Goal: Task Accomplishment & Management: Contribute content

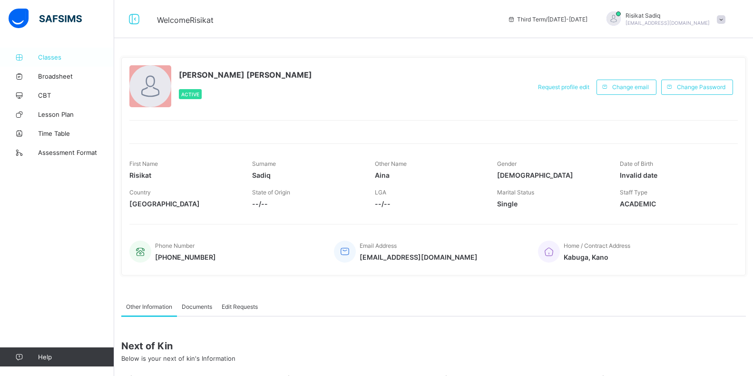
click at [60, 59] on span "Classes" at bounding box center [76, 57] width 76 height 8
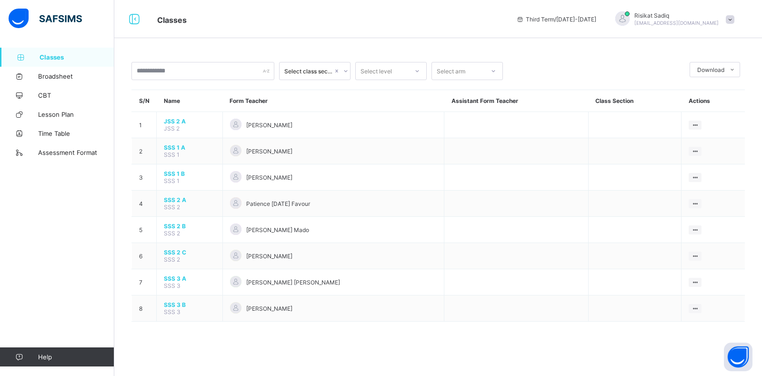
click at [72, 64] on link "Classes" at bounding box center [57, 57] width 114 height 19
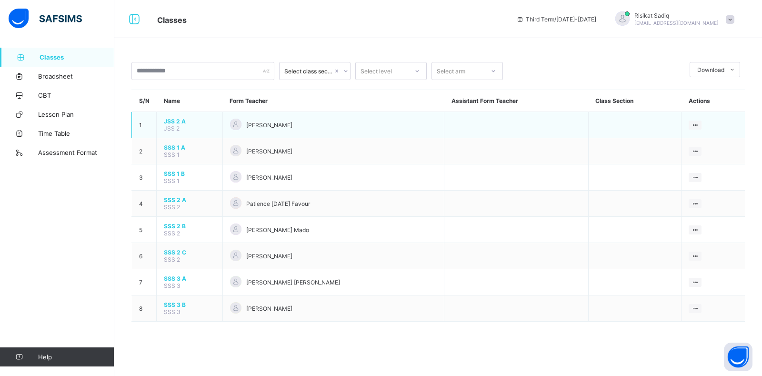
click at [198, 128] on td "JSS 2 A JSS 2" at bounding box center [190, 125] width 66 height 26
click at [174, 122] on span "JSS 2 A" at bounding box center [189, 121] width 51 height 7
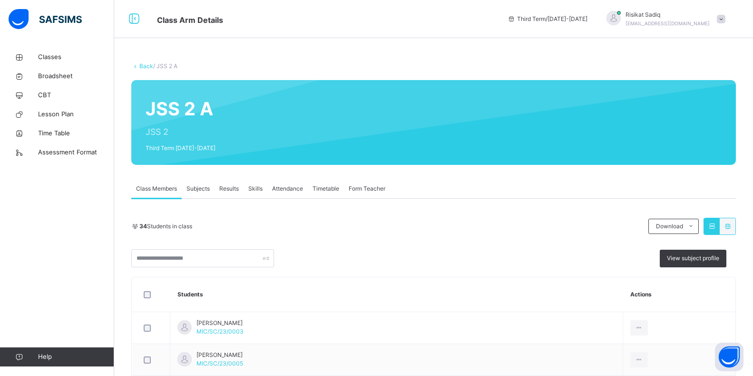
click at [225, 189] on span "Results" at bounding box center [229, 188] width 20 height 9
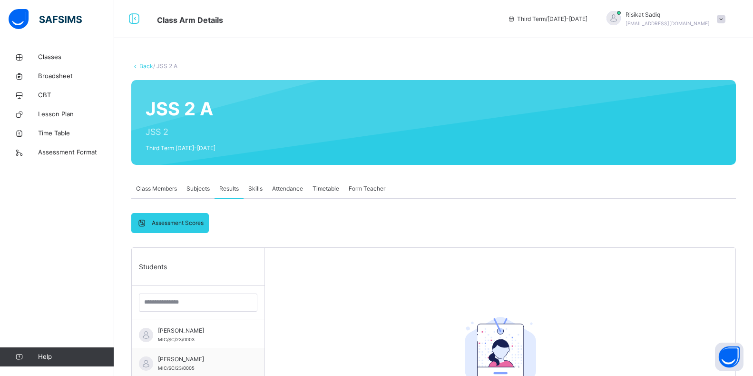
click at [225, 190] on span "Results" at bounding box center [229, 188] width 20 height 9
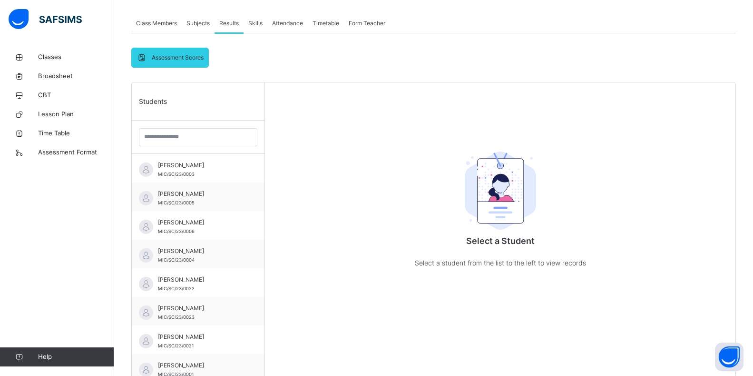
scroll to position [277, 0]
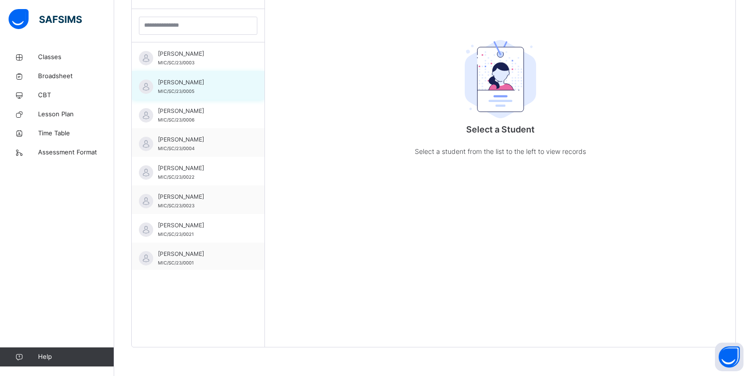
click at [234, 87] on span "[PERSON_NAME]" at bounding box center [200, 82] width 85 height 9
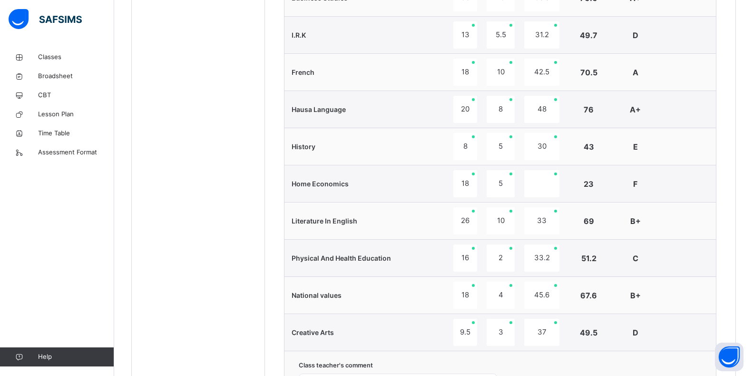
scroll to position [785, 0]
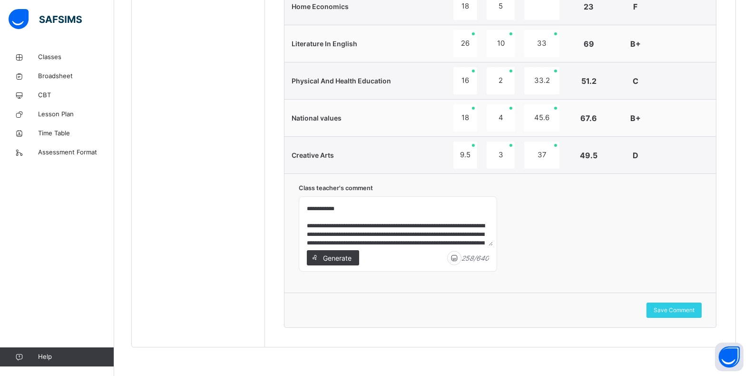
click at [475, 227] on textarea "**********" at bounding box center [398, 222] width 190 height 45
click at [476, 226] on textarea "**********" at bounding box center [398, 222] width 190 height 45
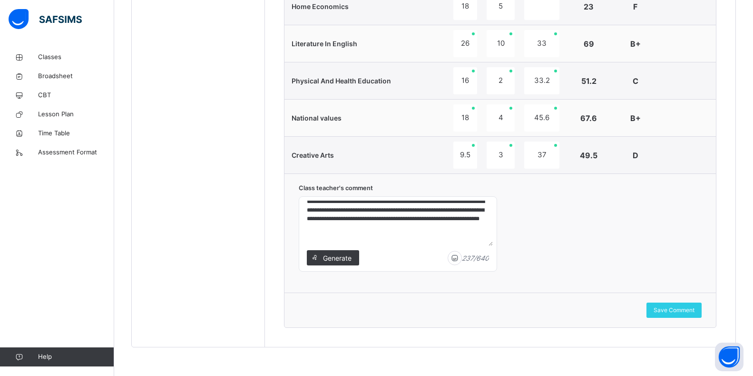
drag, startPoint x: 308, startPoint y: 206, endPoint x: 478, endPoint y: 267, distance: 181.0
click at [478, 267] on div "**********" at bounding box center [398, 233] width 198 height 75
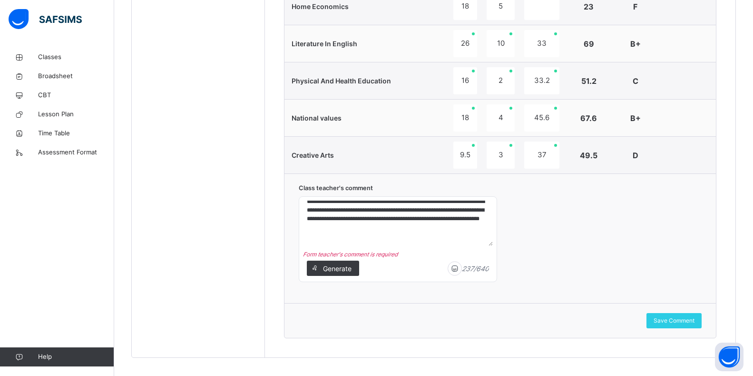
scroll to position [10, 0]
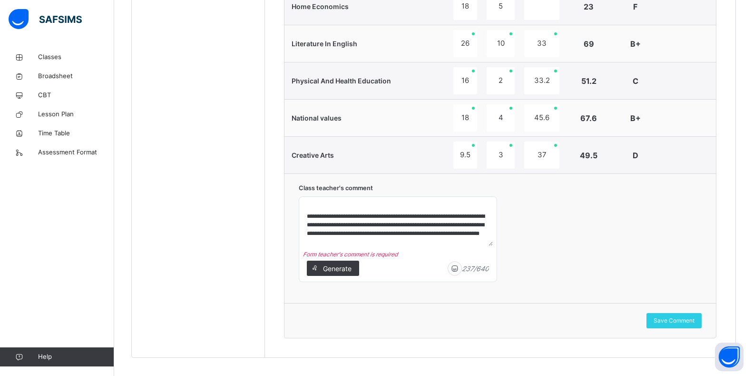
click at [308, 216] on textarea "**********" at bounding box center [398, 222] width 190 height 45
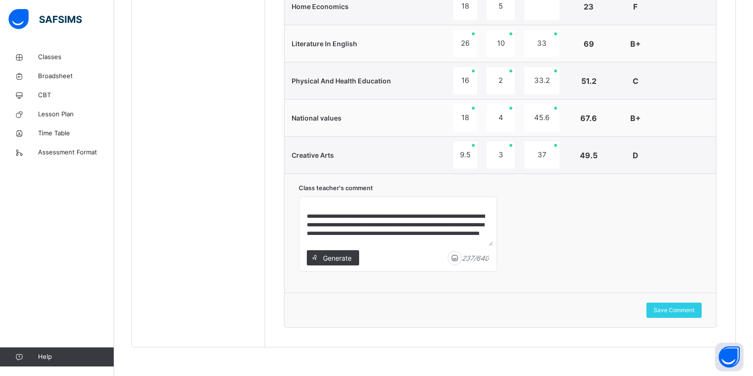
scroll to position [17, 0]
drag, startPoint x: 300, startPoint y: 205, endPoint x: 363, endPoint y: 222, distance: 65.5
click at [363, 222] on div "**********" at bounding box center [398, 234] width 198 height 74
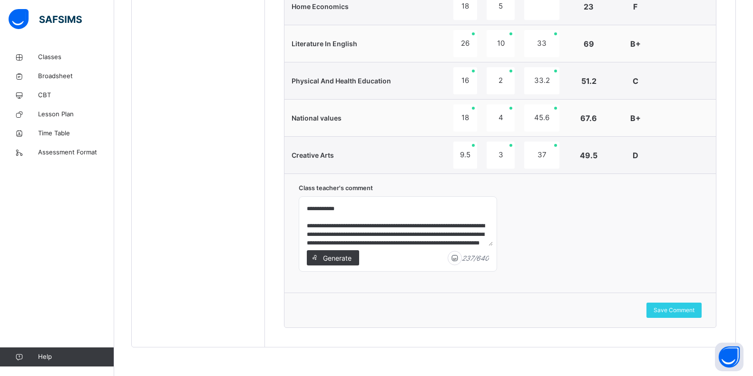
drag, startPoint x: 431, startPoint y: 238, endPoint x: 294, endPoint y: 195, distance: 143.9
click at [294, 196] on div "**********" at bounding box center [501, 232] width 432 height 119
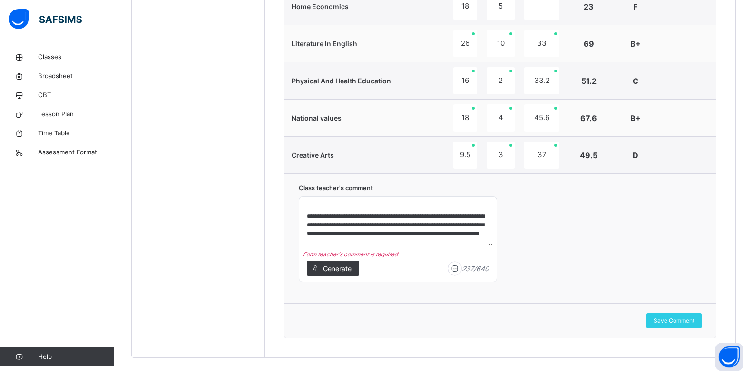
click at [452, 244] on textarea "**********" at bounding box center [398, 222] width 190 height 45
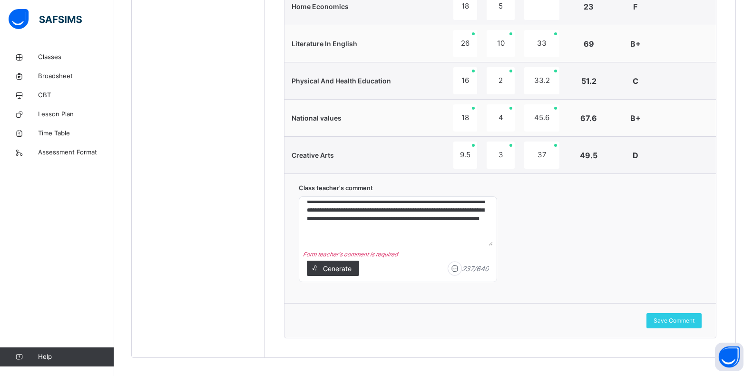
scroll to position [0, 0]
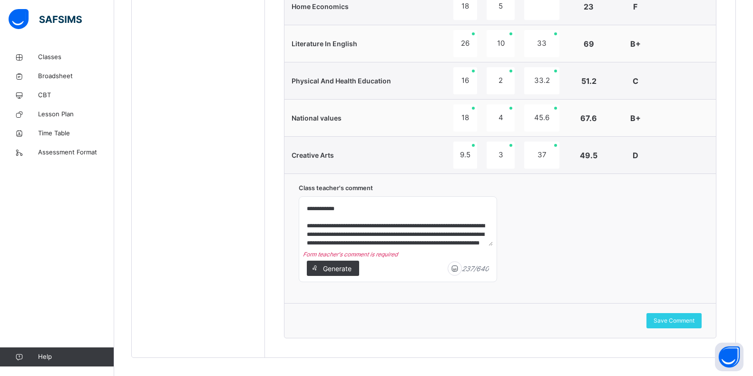
drag, startPoint x: 433, startPoint y: 226, endPoint x: 293, endPoint y: 201, distance: 142.2
click at [293, 201] on div "**********" at bounding box center [501, 237] width 432 height 129
drag, startPoint x: 423, startPoint y: 218, endPoint x: 301, endPoint y: 193, distance: 124.3
click at [301, 193] on div "**********" at bounding box center [398, 238] width 198 height 110
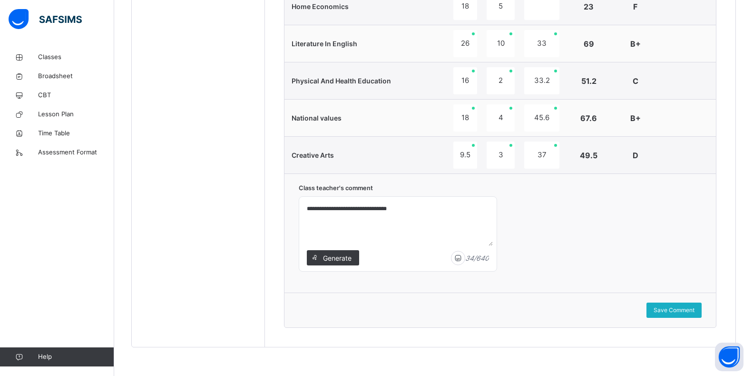
type textarea "**********"
click at [695, 309] on span "Save Comment" at bounding box center [674, 310] width 41 height 9
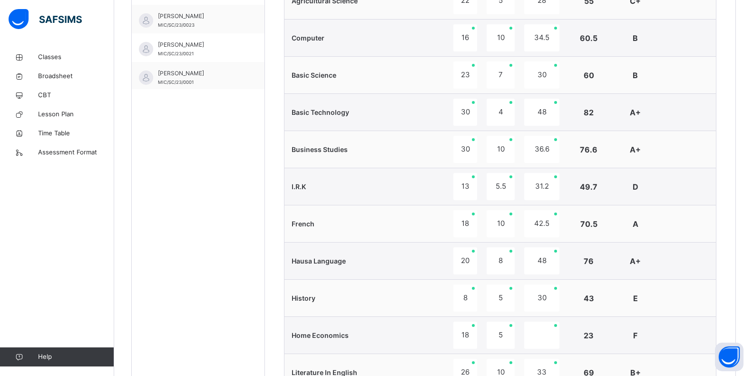
scroll to position [128, 0]
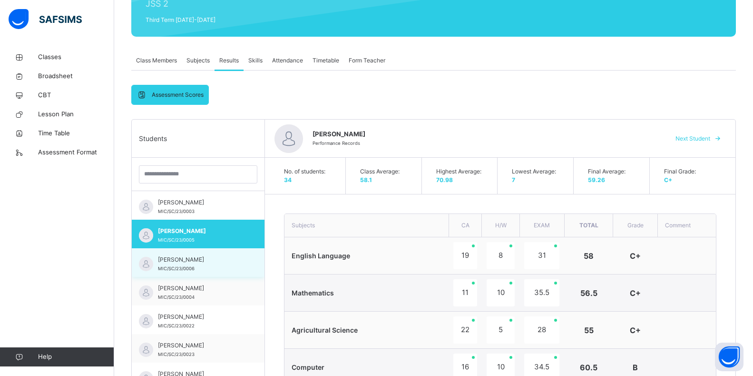
click at [201, 264] on span "[PERSON_NAME]" at bounding box center [200, 259] width 85 height 9
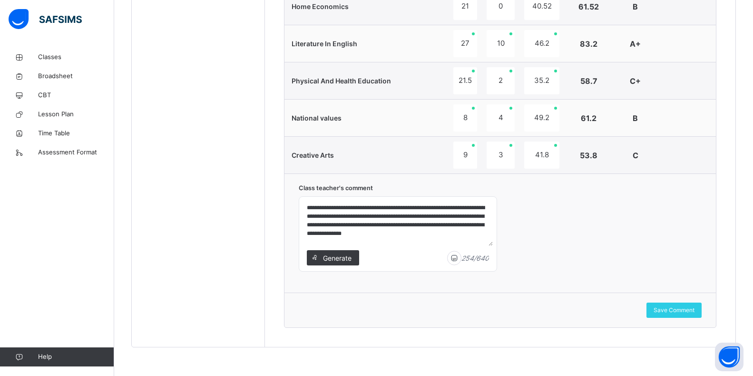
scroll to position [33, 0]
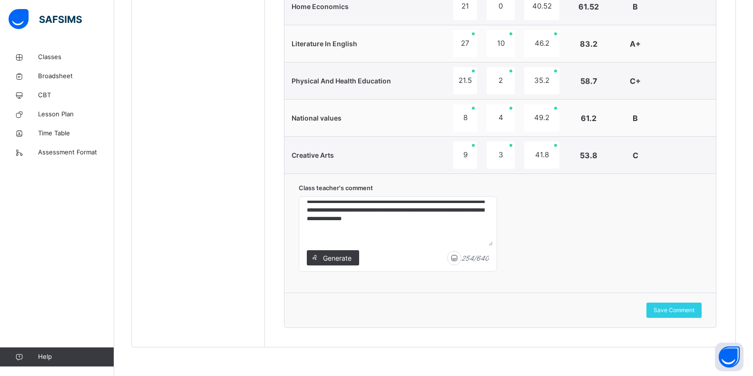
drag, startPoint x: 305, startPoint y: 209, endPoint x: 476, endPoint y: 252, distance: 176.5
click at [476, 252] on div "**********" at bounding box center [398, 233] width 198 height 75
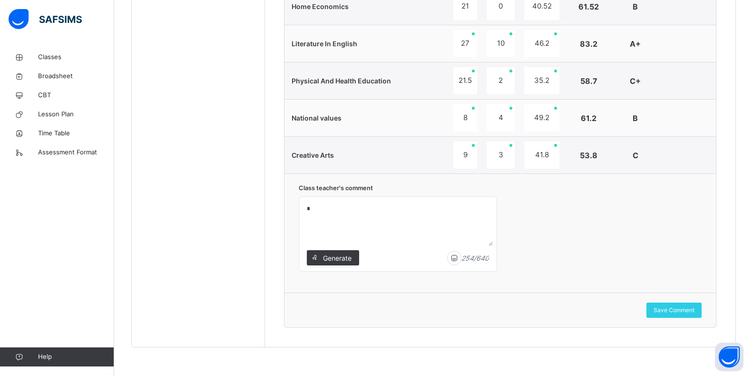
scroll to position [0, 0]
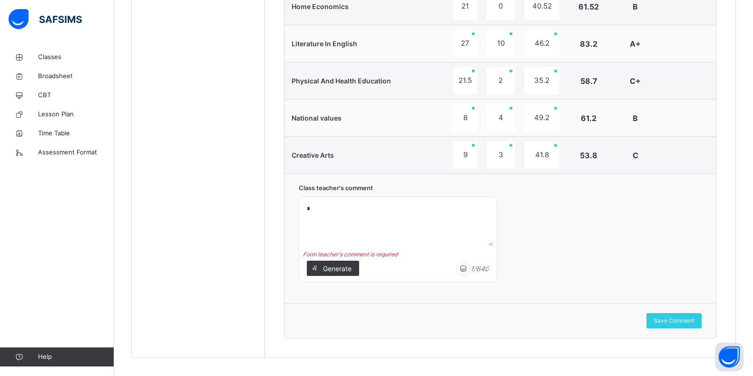
drag, startPoint x: 302, startPoint y: 207, endPoint x: 309, endPoint y: 209, distance: 8.1
click at [310, 210] on div "* Form teacher's comment is required" at bounding box center [398, 239] width 198 height 85
drag, startPoint x: 305, startPoint y: 208, endPoint x: 356, endPoint y: 225, distance: 54.8
click at [356, 225] on textarea "*" at bounding box center [398, 222] width 190 height 45
click at [305, 208] on textarea "*" at bounding box center [398, 222] width 190 height 45
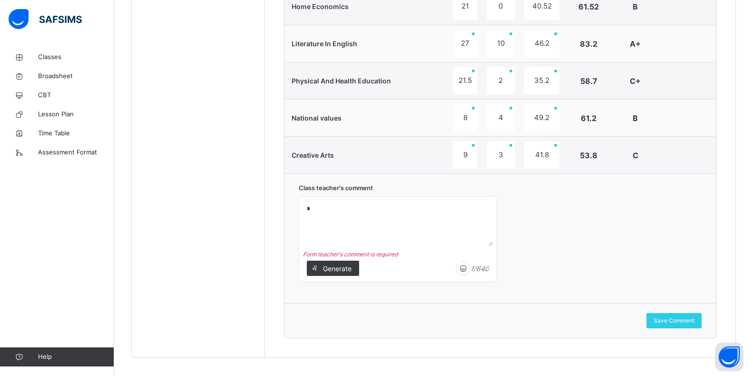
drag, startPoint x: 305, startPoint y: 208, endPoint x: 418, endPoint y: 235, distance: 116.9
click at [418, 235] on textarea "*" at bounding box center [398, 222] width 190 height 45
click at [303, 208] on div "* Form teacher's comment is required" at bounding box center [398, 239] width 198 height 85
click at [305, 207] on textarea "*" at bounding box center [398, 222] width 190 height 45
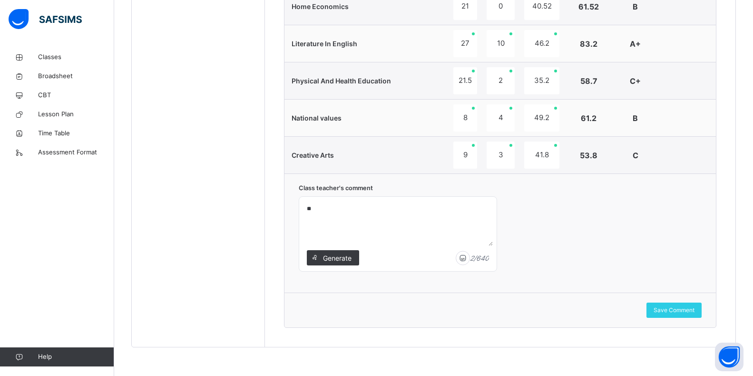
click at [314, 207] on textarea "**" at bounding box center [398, 222] width 190 height 45
type textarea "**********"
click at [701, 316] on div "Save Comment" at bounding box center [674, 309] width 55 height 15
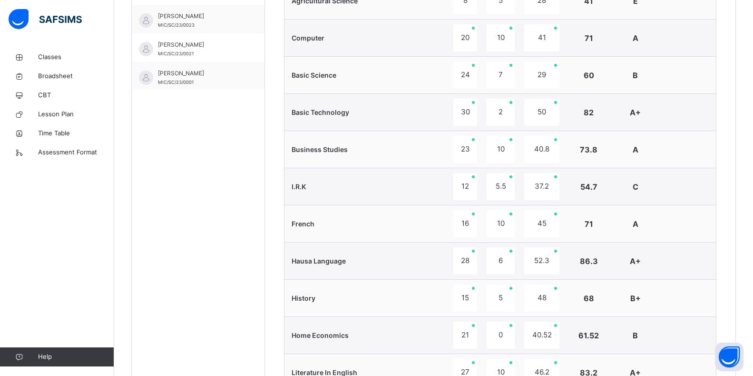
drag, startPoint x: 718, startPoint y: 75, endPoint x: 605, endPoint y: 100, distance: 115.6
drag, startPoint x: 605, startPoint y: 100, endPoint x: 699, endPoint y: 236, distance: 164.9
click at [699, 236] on td at bounding box center [687, 223] width 58 height 37
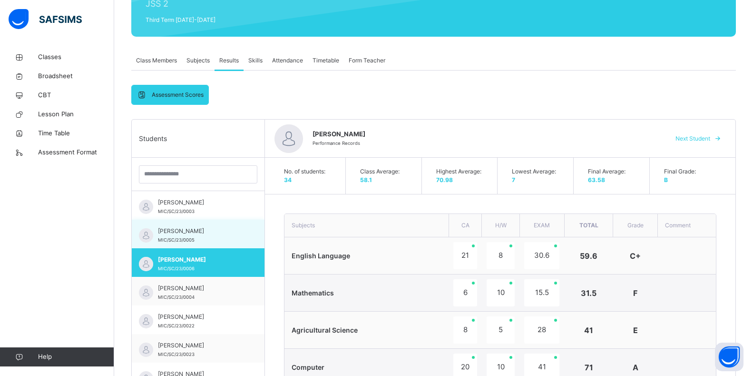
click at [163, 233] on span "[PERSON_NAME]" at bounding box center [200, 231] width 85 height 9
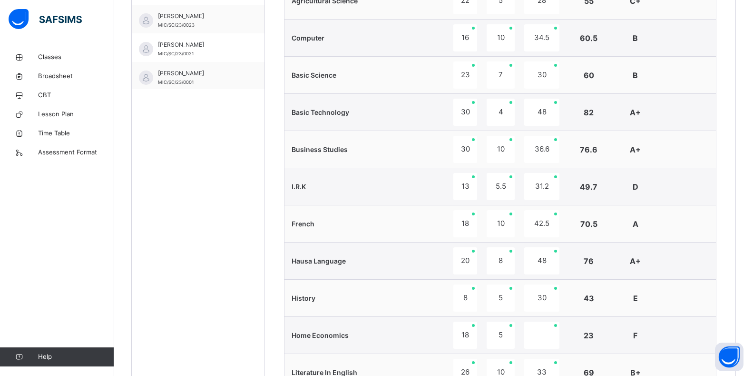
scroll to position [785, 0]
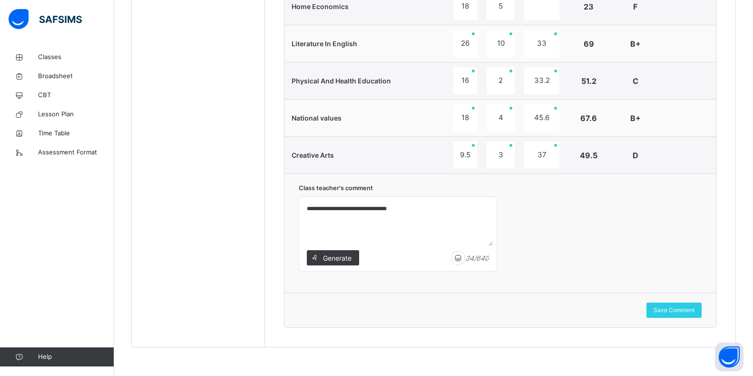
click at [350, 208] on textarea "**********" at bounding box center [398, 222] width 190 height 45
click at [372, 209] on textarea "**********" at bounding box center [398, 222] width 190 height 45
type textarea "**********"
click at [695, 310] on span "Save Comment" at bounding box center [674, 310] width 41 height 9
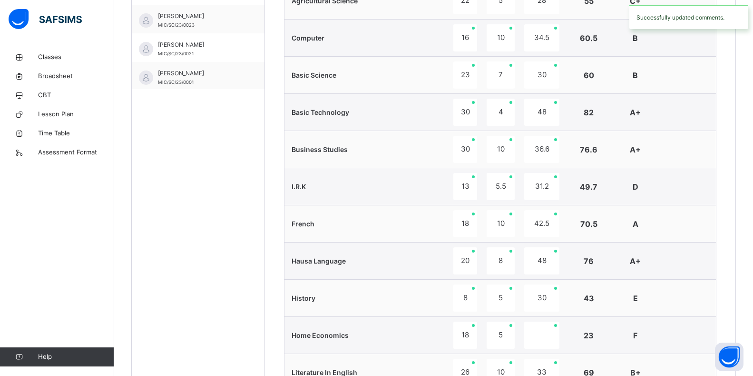
scroll to position [347, 0]
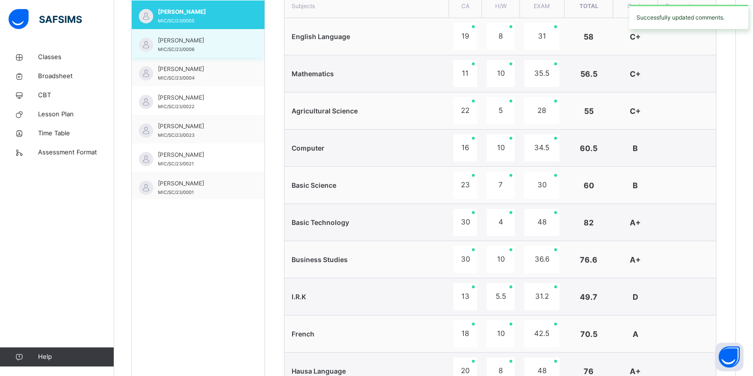
click at [220, 45] on span "[PERSON_NAME]" at bounding box center [200, 40] width 85 height 9
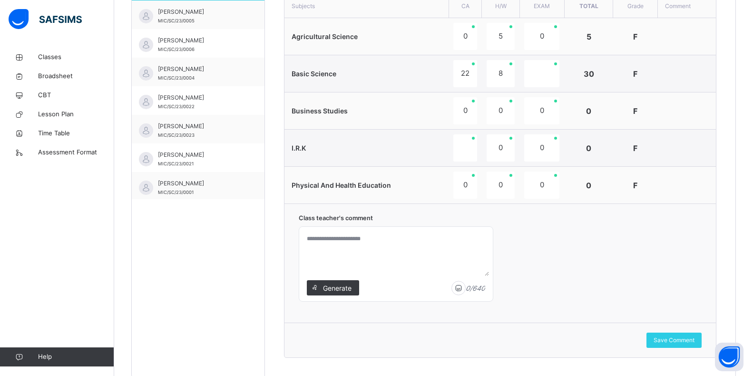
click at [327, 244] on textarea at bounding box center [396, 252] width 186 height 45
type textarea "**********"
click at [688, 340] on span "Save Comment" at bounding box center [674, 340] width 41 height 9
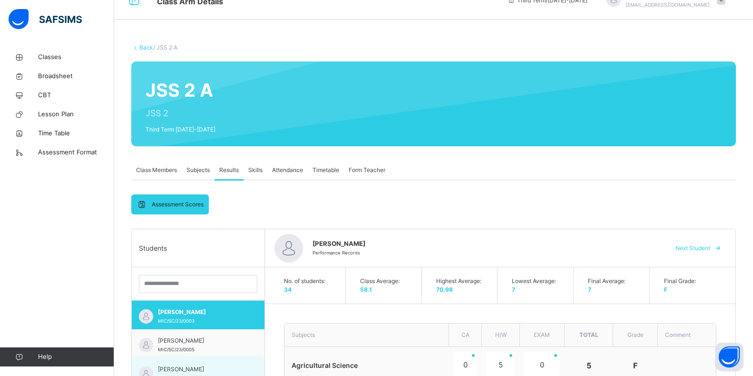
click at [243, 362] on div "[PERSON_NAME] MIC/SC/23/0006" at bounding box center [198, 371] width 133 height 29
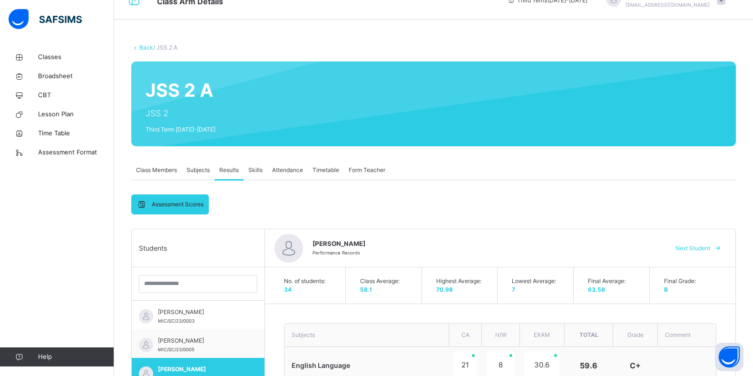
drag, startPoint x: 754, startPoint y: 338, endPoint x: 752, endPoint y: 343, distance: 5.6
drag, startPoint x: 752, startPoint y: 343, endPoint x: 698, endPoint y: 166, distance: 185.8
click at [698, 166] on div "Class Members Subjects Results Skills Attendance Timetable Form Teacher" at bounding box center [433, 170] width 605 height 20
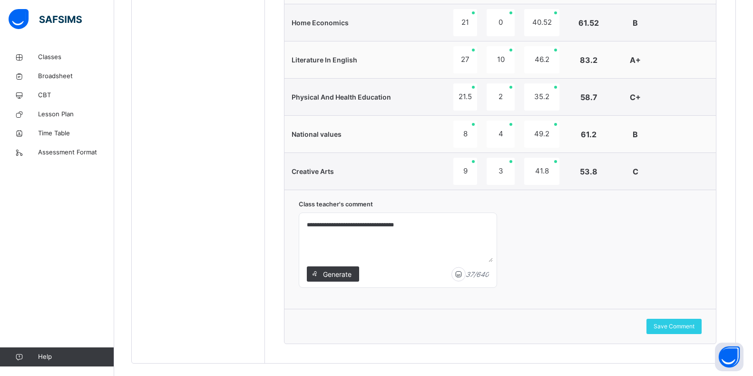
scroll to position [785, 0]
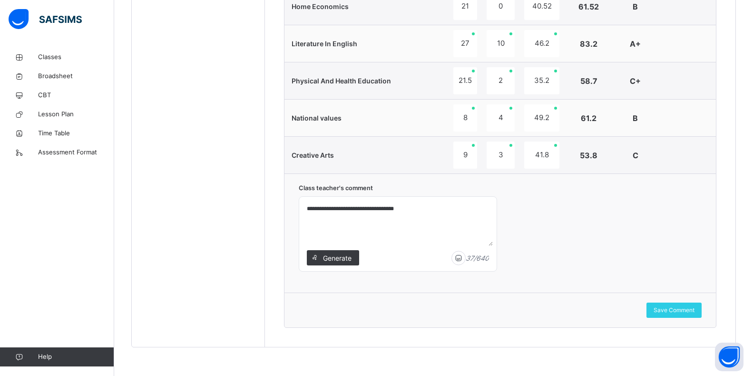
click at [405, 210] on textarea "**********" at bounding box center [398, 222] width 190 height 45
click at [348, 208] on textarea "**********" at bounding box center [398, 222] width 190 height 45
click at [350, 209] on textarea "**********" at bounding box center [398, 222] width 190 height 45
type textarea "**********"
click at [684, 312] on span "Save Comment" at bounding box center [674, 310] width 41 height 9
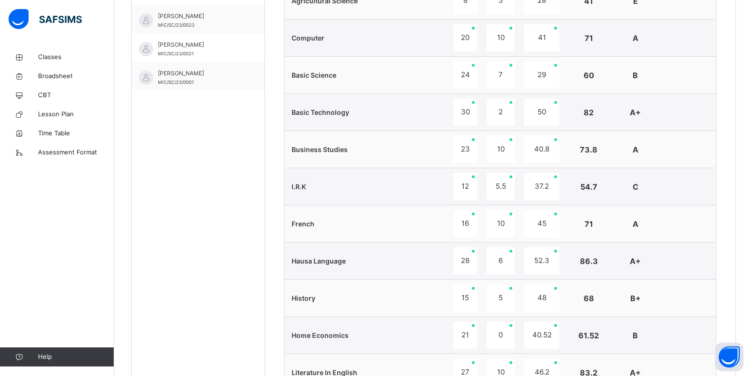
scroll to position [128, 0]
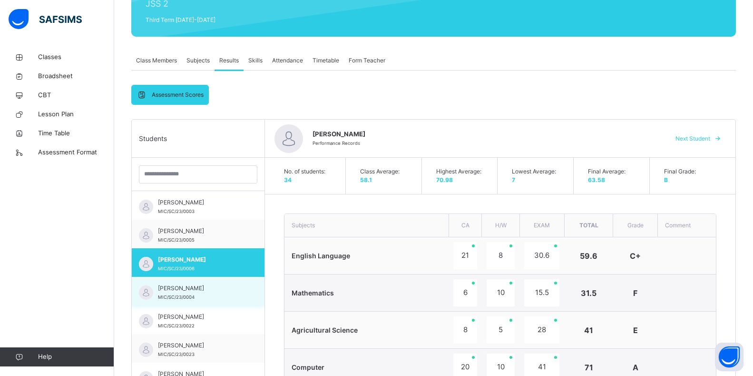
click at [205, 290] on span "[PERSON_NAME]" at bounding box center [200, 288] width 85 height 9
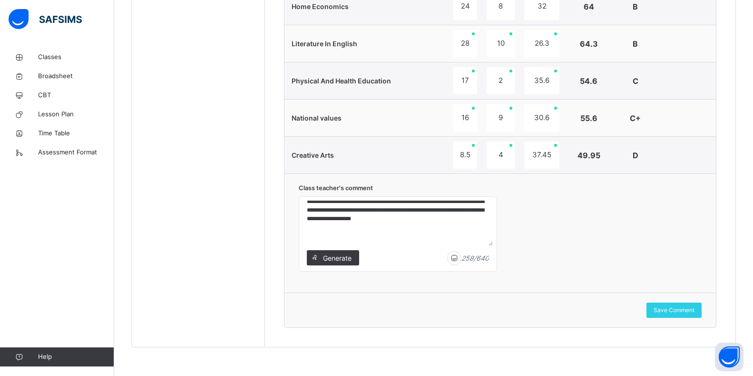
scroll to position [41, 0]
drag, startPoint x: 306, startPoint y: 207, endPoint x: 471, endPoint y: 240, distance: 168.5
click at [471, 240] on textarea "**********" at bounding box center [398, 222] width 190 height 45
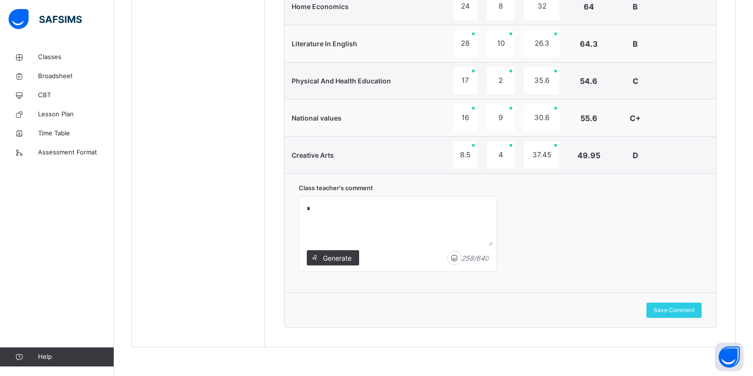
scroll to position [0, 0]
click at [366, 209] on textarea "**********" at bounding box center [398, 222] width 190 height 45
type textarea "**********"
click at [691, 311] on span "Save Comment" at bounding box center [674, 310] width 41 height 9
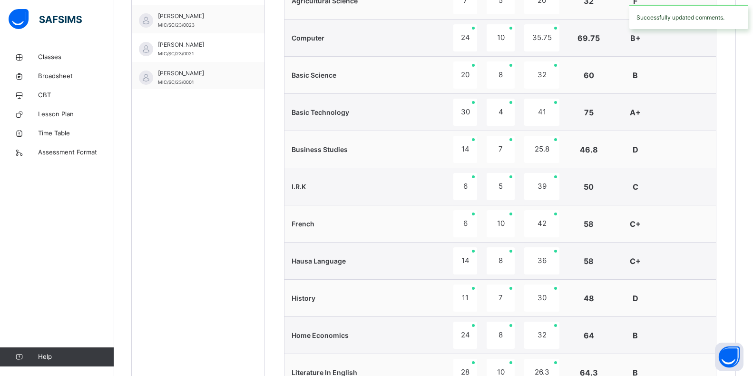
scroll to position [128, 0]
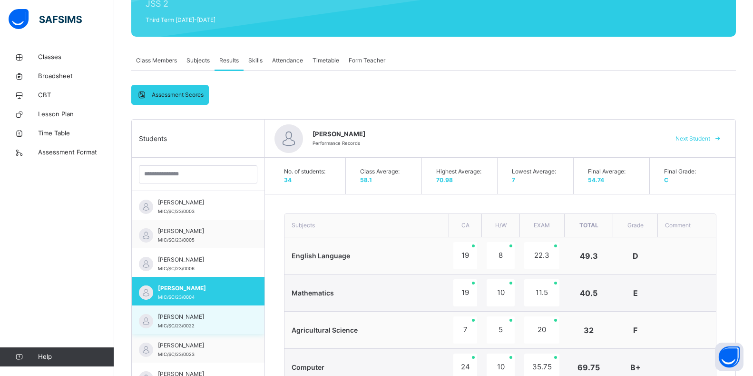
click at [175, 327] on span "MIC/SC/23/0022" at bounding box center [176, 325] width 37 height 5
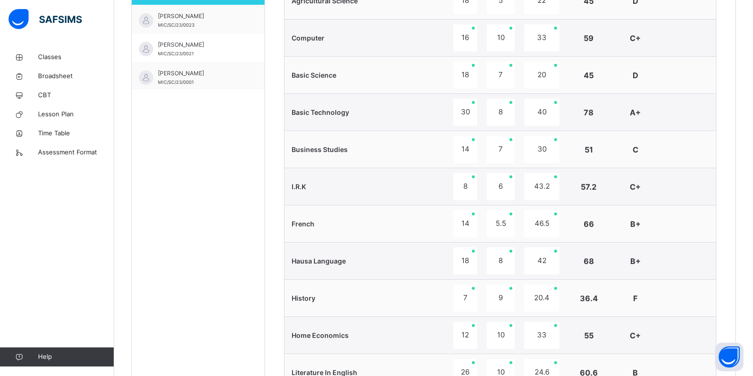
scroll to position [785, 0]
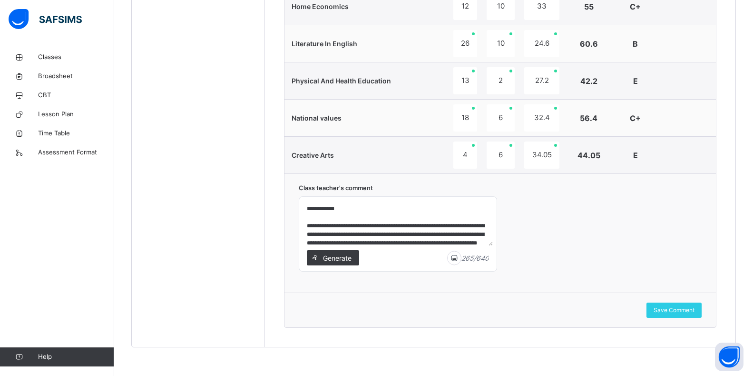
drag, startPoint x: 301, startPoint y: 206, endPoint x: 314, endPoint y: 214, distance: 15.2
click at [314, 214] on div "**********" at bounding box center [398, 234] width 198 height 74
drag, startPoint x: 303, startPoint y: 209, endPoint x: 365, endPoint y: 225, distance: 64.2
click at [365, 225] on div "**********" at bounding box center [398, 234] width 198 height 74
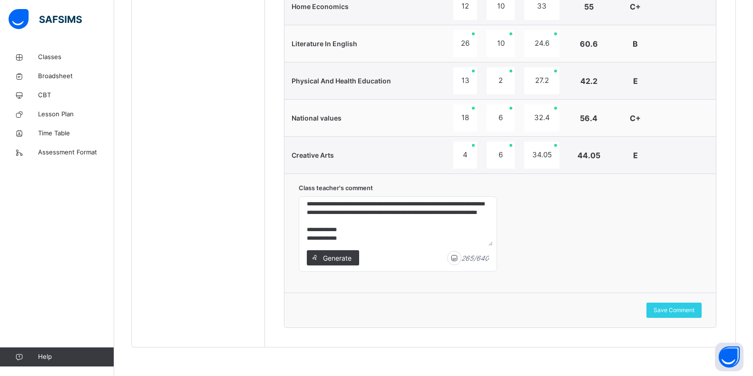
scroll to position [59, 0]
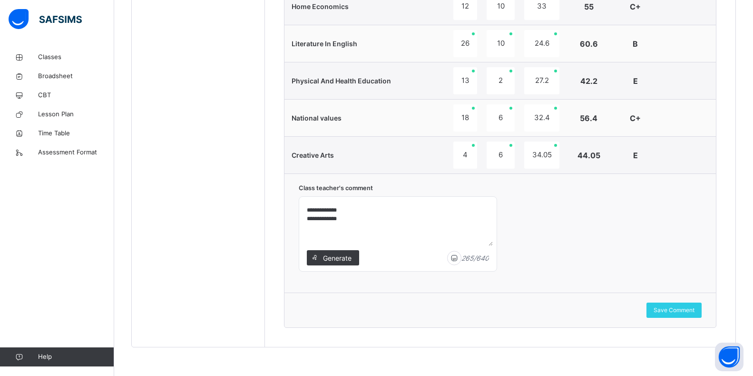
drag, startPoint x: 304, startPoint y: 208, endPoint x: 462, endPoint y: 244, distance: 161.5
click at [462, 244] on textarea "**********" at bounding box center [398, 222] width 190 height 45
type textarea "**********"
click at [684, 309] on span "Save Comment" at bounding box center [674, 310] width 41 height 9
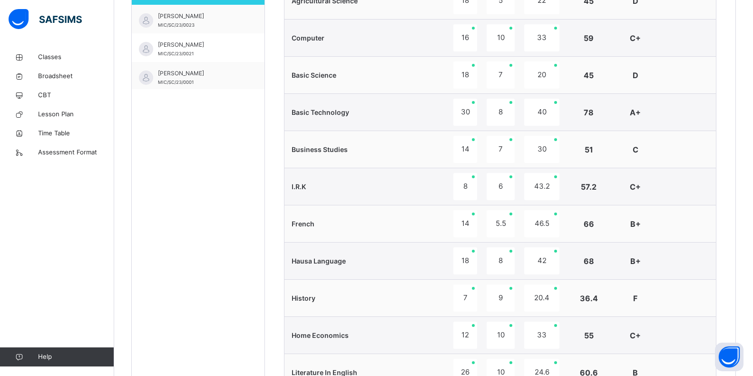
scroll to position [128, 0]
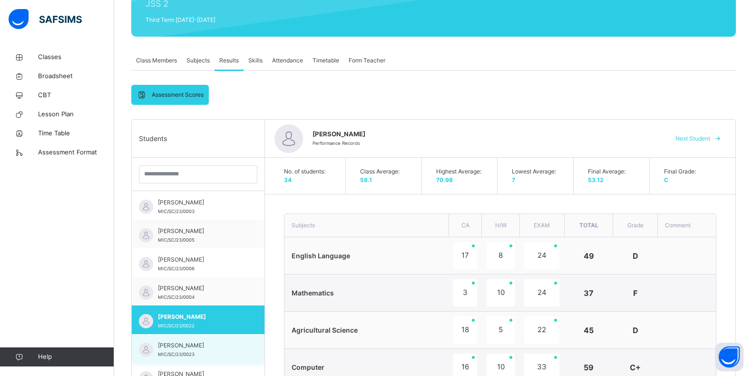
click at [225, 351] on div "AISHA [PERSON_NAME] MIC/SC/23/0023" at bounding box center [200, 349] width 85 height 17
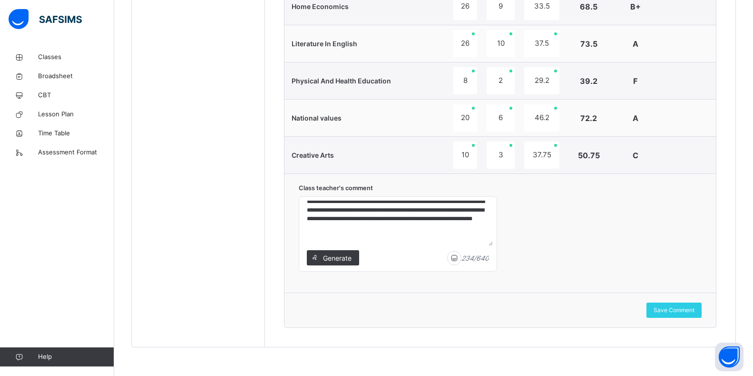
scroll to position [33, 0]
drag, startPoint x: 304, startPoint y: 208, endPoint x: 455, endPoint y: 247, distance: 156.3
click at [453, 247] on div "**********" at bounding box center [398, 234] width 198 height 74
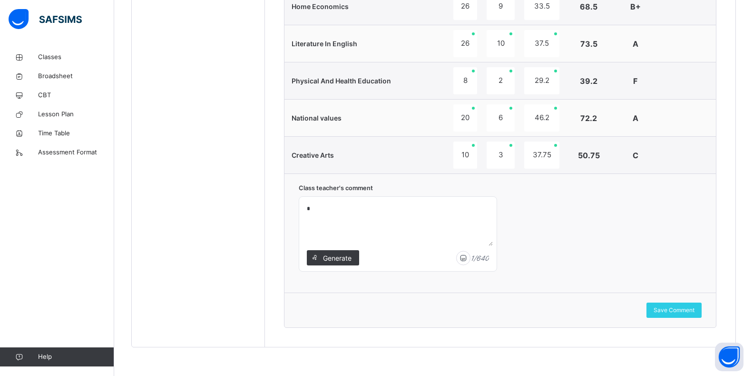
scroll to position [0, 0]
type textarea "**********"
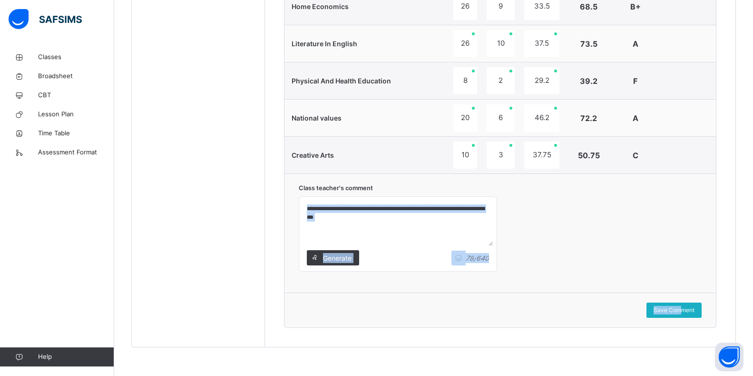
drag, startPoint x: 687, startPoint y: 300, endPoint x: 689, endPoint y: 310, distance: 10.7
click at [687, 310] on span "Save Comment" at bounding box center [674, 310] width 41 height 9
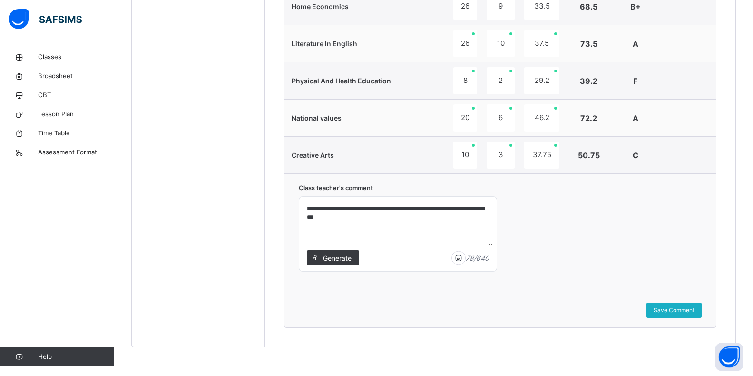
click at [687, 308] on span "Save Comment" at bounding box center [674, 310] width 41 height 9
click at [671, 309] on span "Save Comment" at bounding box center [674, 310] width 41 height 9
click at [674, 311] on span "Save Comment" at bounding box center [674, 310] width 41 height 9
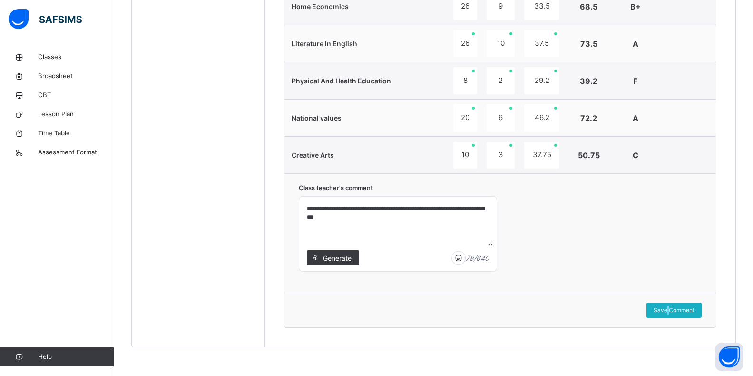
click at [674, 311] on span "Save Comment" at bounding box center [674, 310] width 41 height 9
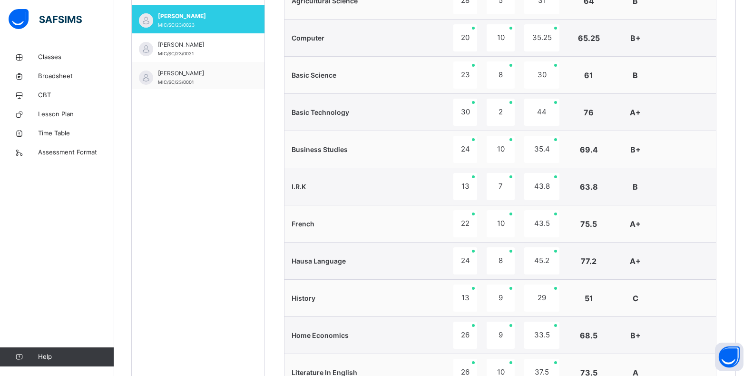
scroll to position [785, 0]
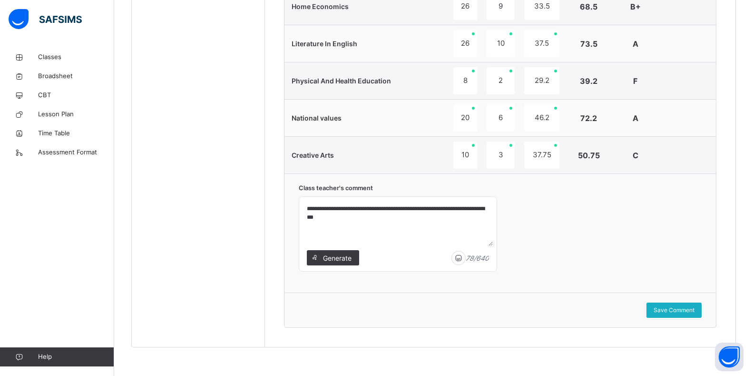
drag, startPoint x: 692, startPoint y: 299, endPoint x: 692, endPoint y: 311, distance: 11.4
click at [692, 310] on div "Save Comment" at bounding box center [501, 309] width 432 height 35
click at [682, 316] on div "Save Comment" at bounding box center [674, 309] width 55 height 15
click at [683, 316] on div "Save Comment" at bounding box center [674, 309] width 55 height 15
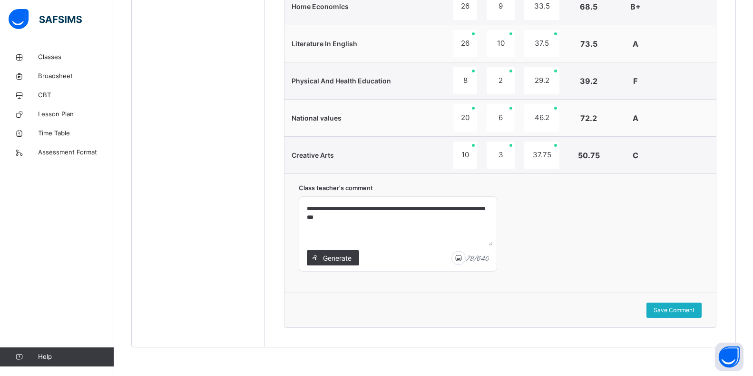
click at [695, 314] on span "Save Comment" at bounding box center [674, 310] width 41 height 9
click at [691, 316] on div "Save Comment" at bounding box center [674, 309] width 55 height 15
click at [691, 315] on div "Save Comment" at bounding box center [674, 309] width 55 height 15
click at [679, 312] on span "Save Comment" at bounding box center [674, 310] width 41 height 9
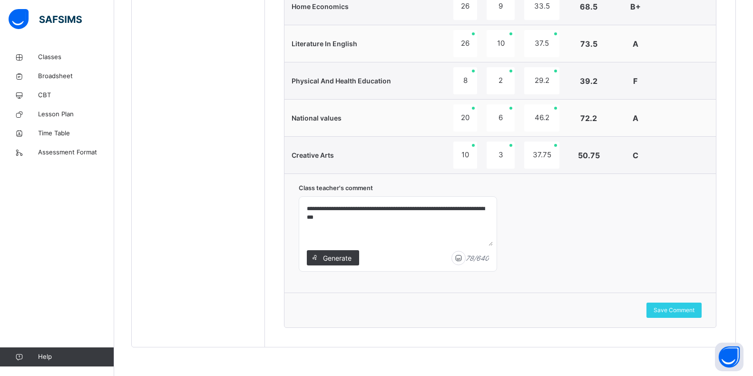
scroll to position [457, 0]
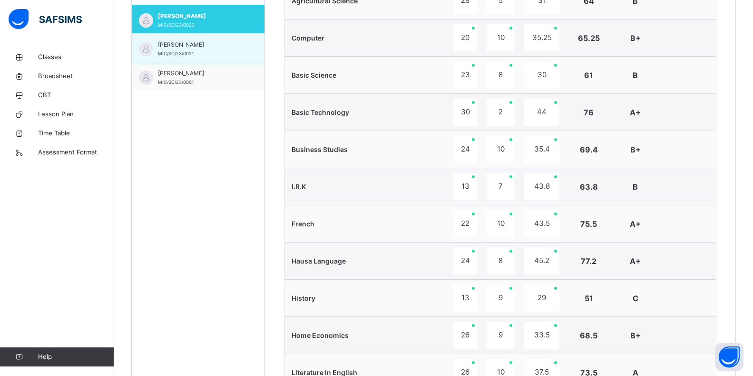
click at [204, 49] on div "[PERSON_NAME]/SC/23/0021" at bounding box center [200, 48] width 85 height 17
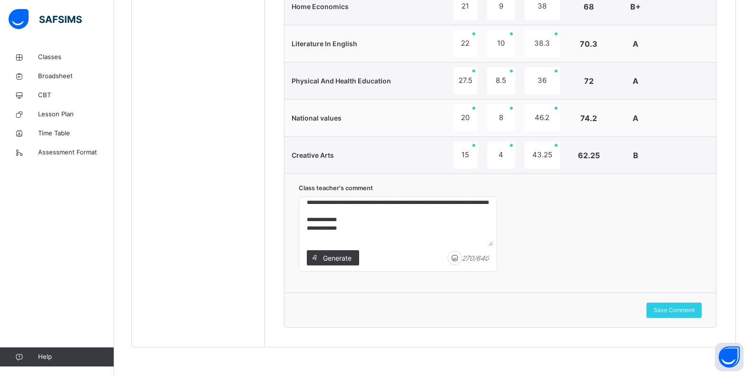
scroll to position [59, 0]
drag, startPoint x: 306, startPoint y: 208, endPoint x: 478, endPoint y: 248, distance: 176.8
click at [478, 248] on div "**********" at bounding box center [398, 234] width 198 height 74
click at [373, 208] on textarea "**********" at bounding box center [398, 222] width 190 height 45
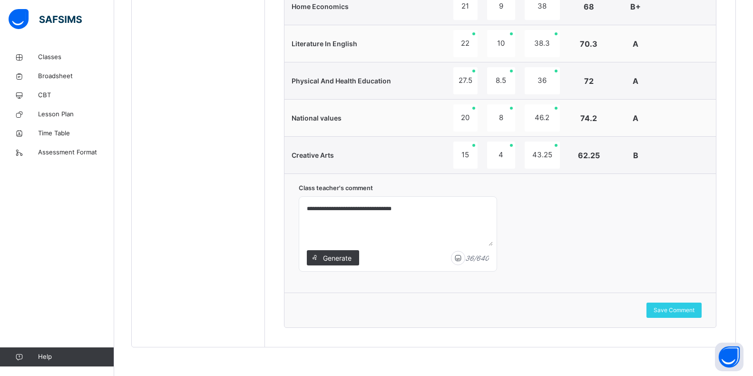
click at [404, 208] on textarea "**********" at bounding box center [398, 222] width 190 height 45
type textarea "**********"
click at [686, 311] on span "Save Comment" at bounding box center [674, 310] width 41 height 9
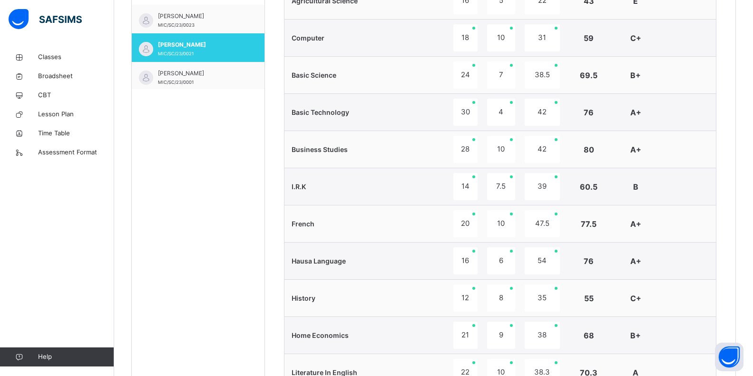
scroll to position [238, 0]
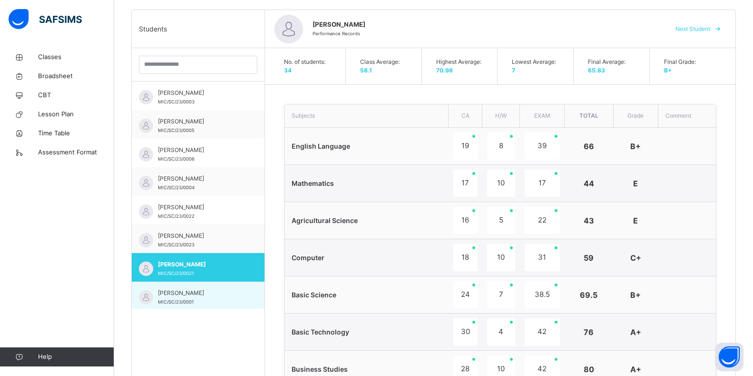
click at [230, 297] on div "[PERSON_NAME] MIC/SC/23/0001" at bounding box center [200, 296] width 85 height 17
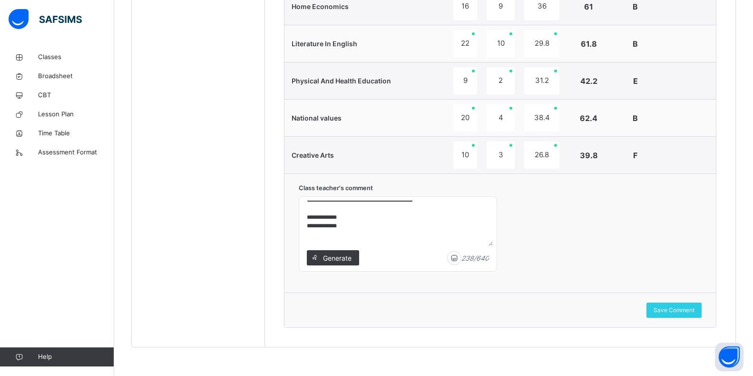
scroll to position [59, 0]
drag, startPoint x: 303, startPoint y: 209, endPoint x: 467, endPoint y: 239, distance: 166.5
click at [467, 239] on textarea "**********" at bounding box center [398, 222] width 190 height 45
type textarea "**********"
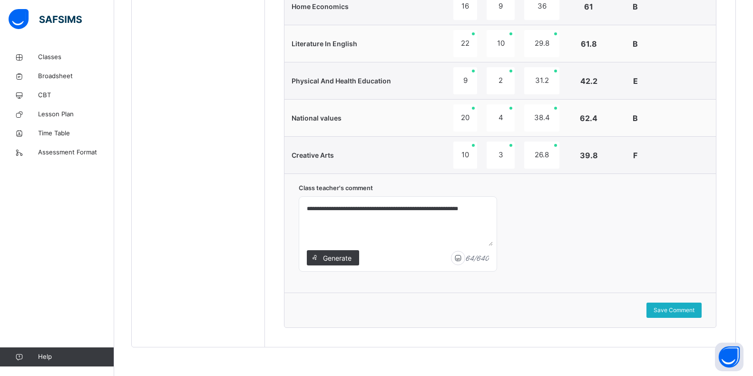
click at [687, 309] on span "Save Comment" at bounding box center [674, 310] width 41 height 9
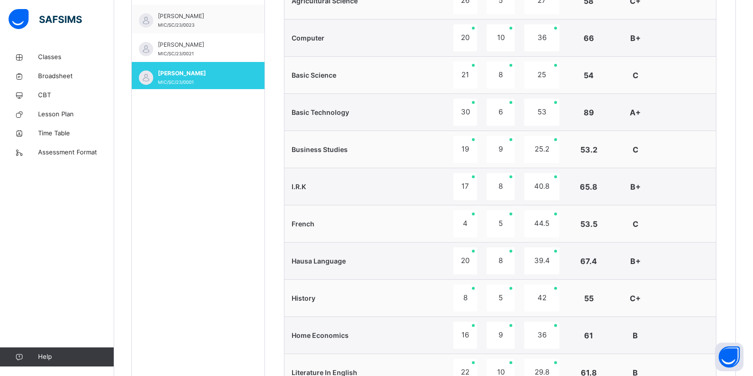
scroll to position [19, 0]
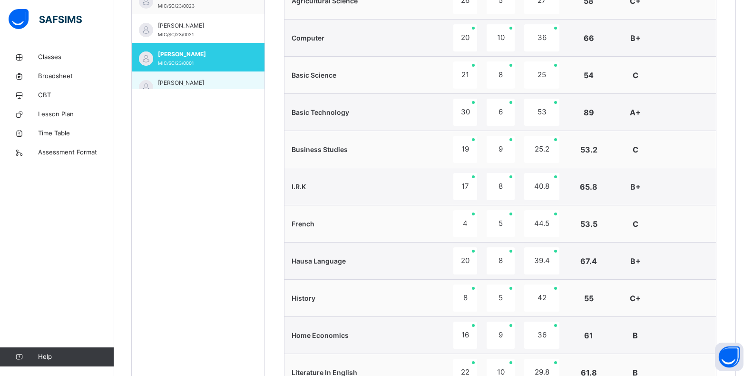
click at [246, 82] on div "[PERSON_NAME] MIC/SC/23/0007" at bounding box center [198, 85] width 133 height 29
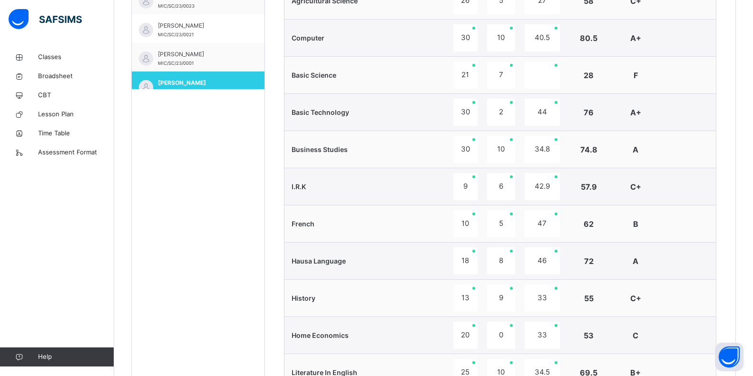
scroll to position [785, 0]
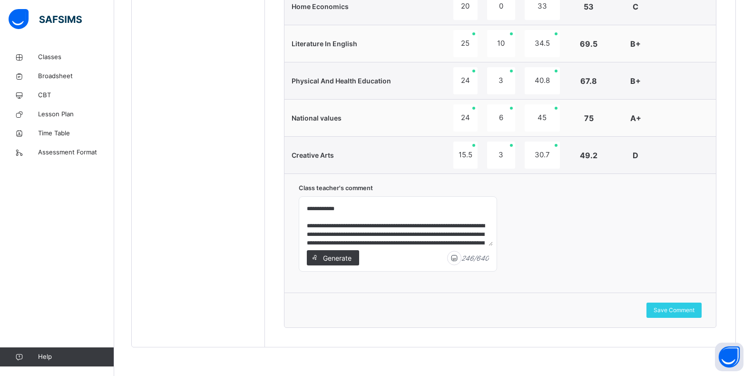
click at [303, 206] on div "**********" at bounding box center [398, 234] width 198 height 74
drag, startPoint x: 303, startPoint y: 208, endPoint x: 270, endPoint y: 245, distance: 48.9
click at [298, 215] on div "**********" at bounding box center [501, 232] width 432 height 119
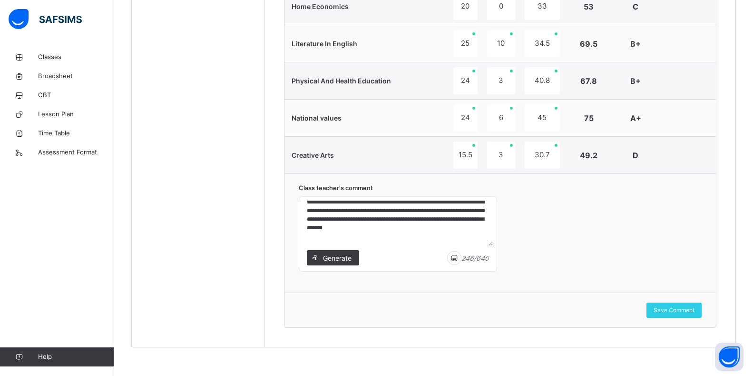
scroll to position [33, 0]
drag, startPoint x: 304, startPoint y: 207, endPoint x: 473, endPoint y: 240, distance: 172.7
click at [473, 240] on textarea "**********" at bounding box center [398, 222] width 190 height 45
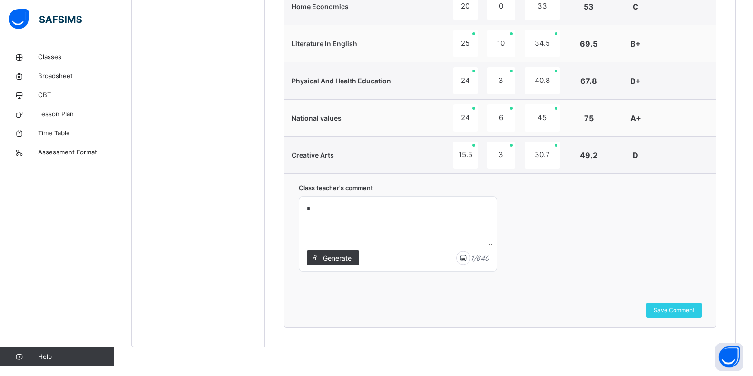
scroll to position [0, 0]
type textarea "**********"
click at [693, 307] on span "Save Comment" at bounding box center [674, 310] width 41 height 9
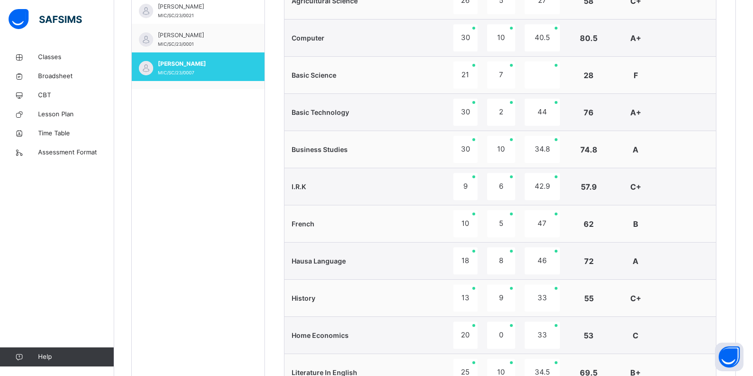
scroll to position [57, 0]
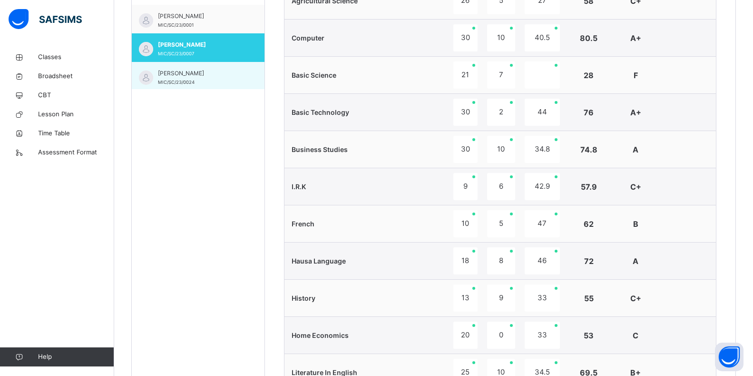
click at [231, 72] on span "[PERSON_NAME]" at bounding box center [200, 73] width 85 height 9
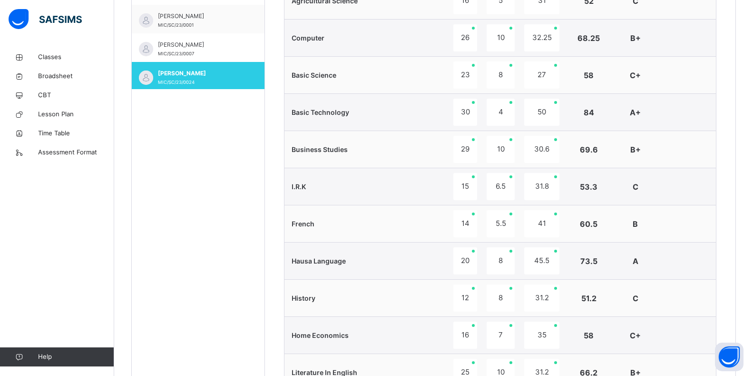
scroll to position [785, 0]
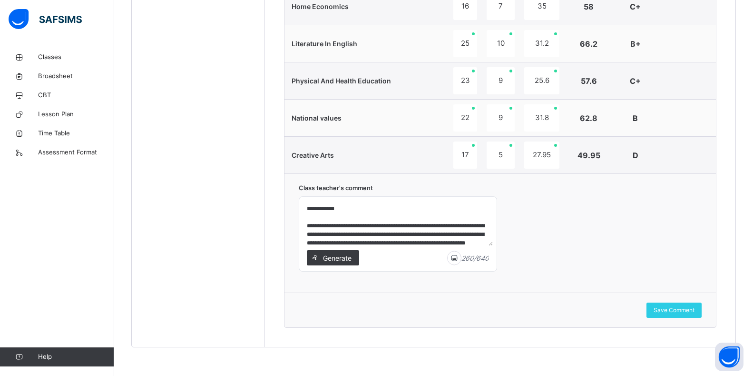
drag, startPoint x: 303, startPoint y: 209, endPoint x: 287, endPoint y: 192, distance: 23.9
click at [302, 209] on div "**********" at bounding box center [398, 234] width 198 height 74
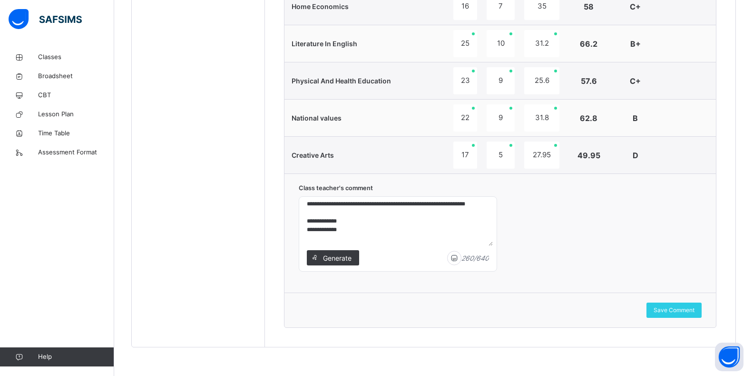
scroll to position [59, 0]
drag, startPoint x: 305, startPoint y: 205, endPoint x: 514, endPoint y: 239, distance: 212.2
click at [514, 239] on div "**********" at bounding box center [501, 232] width 432 height 119
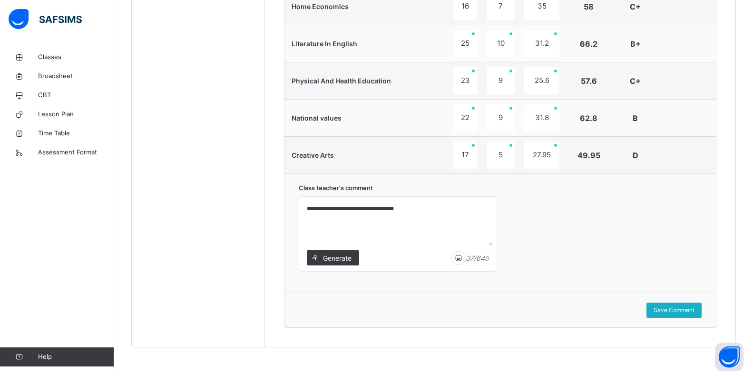
type textarea "**********"
click at [695, 308] on span "Save Comment" at bounding box center [674, 310] width 41 height 9
click at [702, 306] on div "Save Comment" at bounding box center [674, 309] width 55 height 15
click at [693, 315] on div "Save Comment" at bounding box center [674, 309] width 55 height 15
click at [696, 316] on div "Save Comment" at bounding box center [674, 309] width 55 height 15
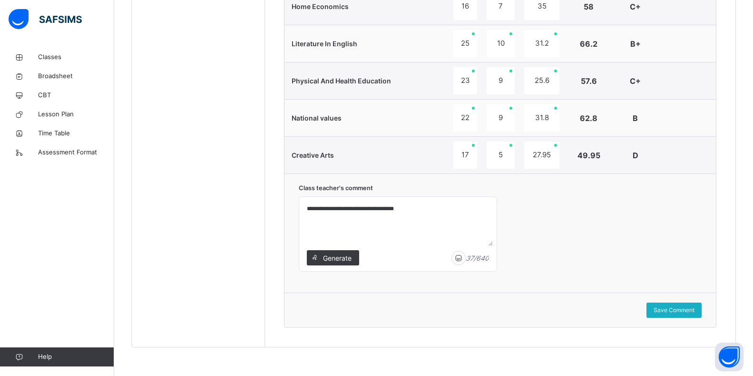
click at [695, 311] on span "Save Comment" at bounding box center [674, 310] width 41 height 9
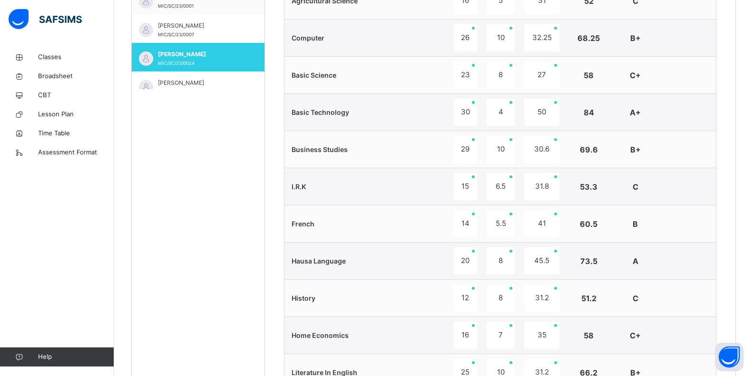
scroll to position [95, 0]
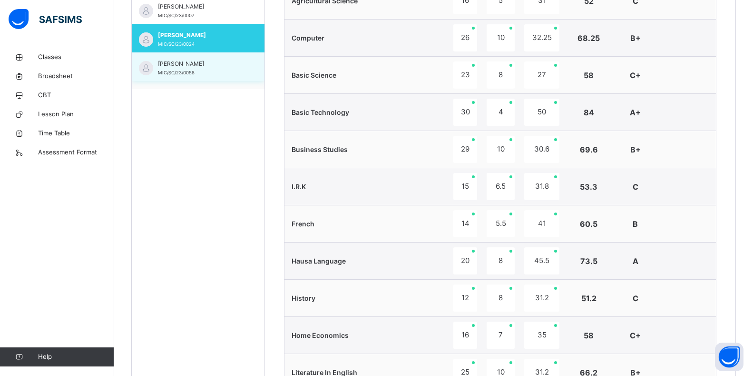
click at [239, 73] on div "[PERSON_NAME]/SC/23/0058" at bounding box center [198, 66] width 133 height 29
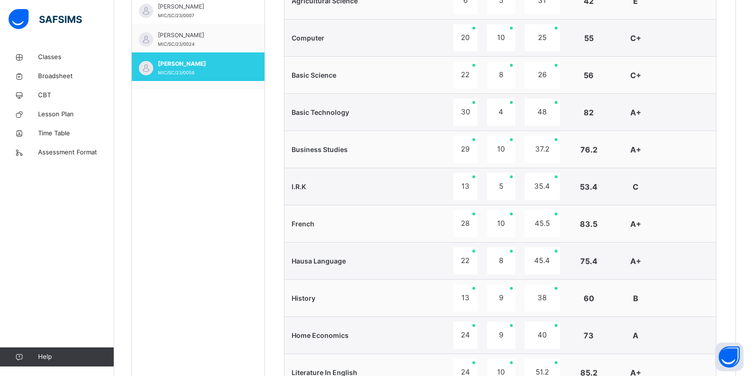
scroll to position [785, 0]
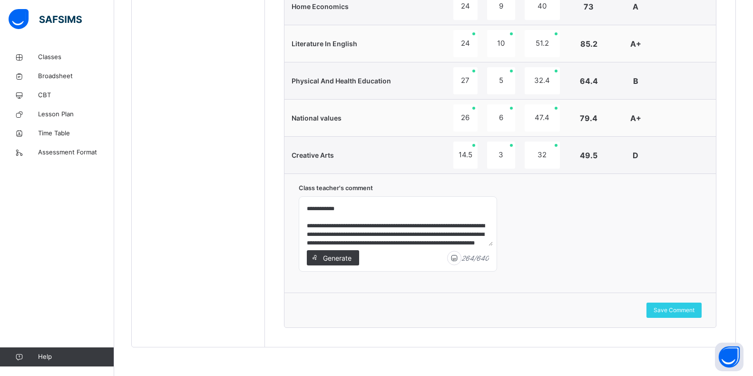
drag, startPoint x: 299, startPoint y: 203, endPoint x: 302, endPoint y: 210, distance: 7.5
click at [302, 210] on div "**********" at bounding box center [398, 234] width 198 height 74
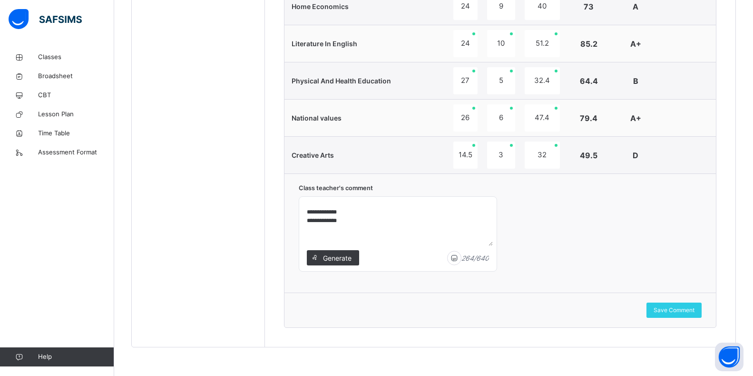
scroll to position [59, 0]
drag, startPoint x: 305, startPoint y: 208, endPoint x: 454, endPoint y: 272, distance: 162.2
click at [441, 272] on div "**********" at bounding box center [398, 232] width 198 height 99
type textarea "**********"
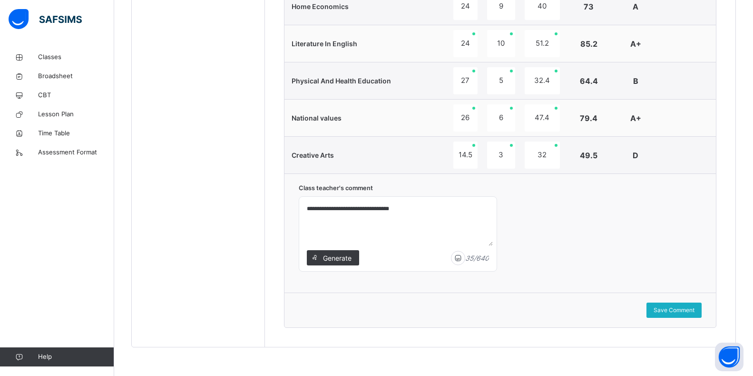
click at [693, 309] on span "Save Comment" at bounding box center [674, 310] width 41 height 9
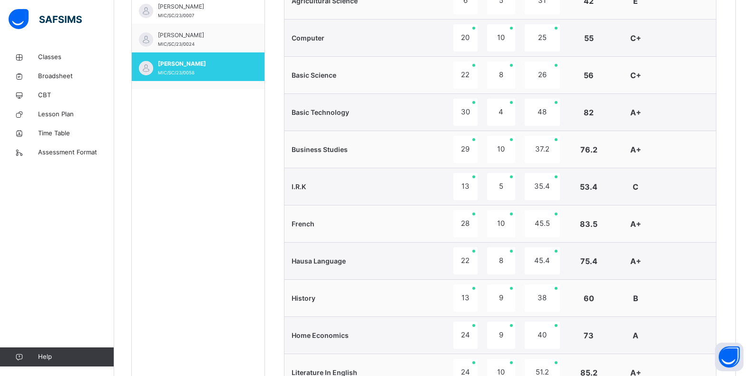
scroll to position [114, 0]
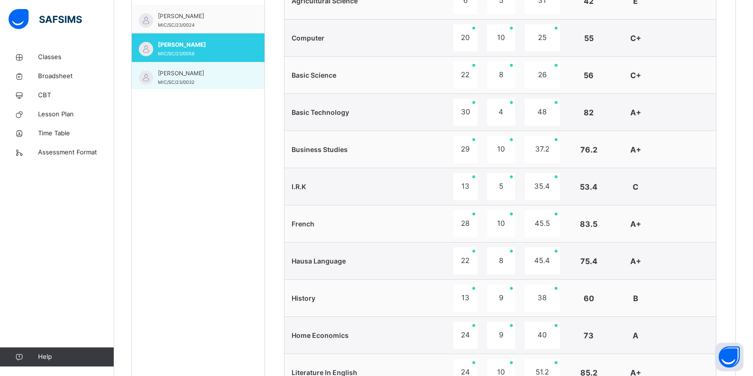
click at [230, 78] on span "[PERSON_NAME]" at bounding box center [200, 73] width 85 height 9
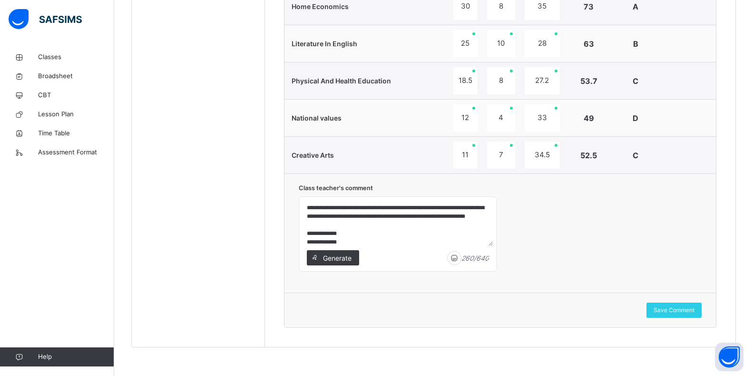
scroll to position [59, 0]
drag, startPoint x: 305, startPoint y: 208, endPoint x: 466, endPoint y: 252, distance: 167.3
click at [436, 254] on div "**********" at bounding box center [398, 233] width 198 height 75
click at [397, 209] on textarea "**********" at bounding box center [398, 222] width 190 height 45
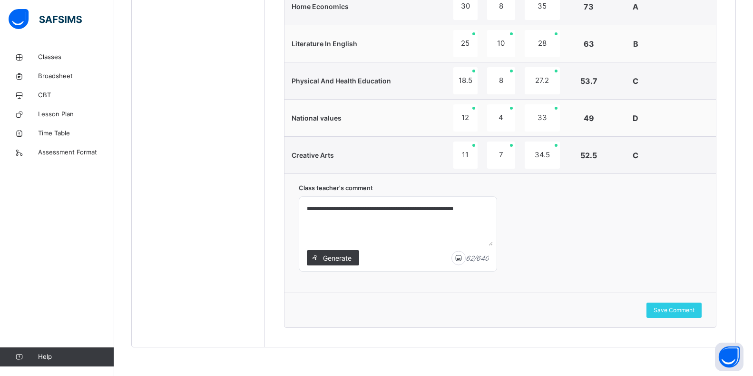
click at [478, 209] on textarea "**********" at bounding box center [398, 222] width 190 height 45
type textarea "**********"
click at [693, 309] on span "Save Comment" at bounding box center [674, 310] width 41 height 9
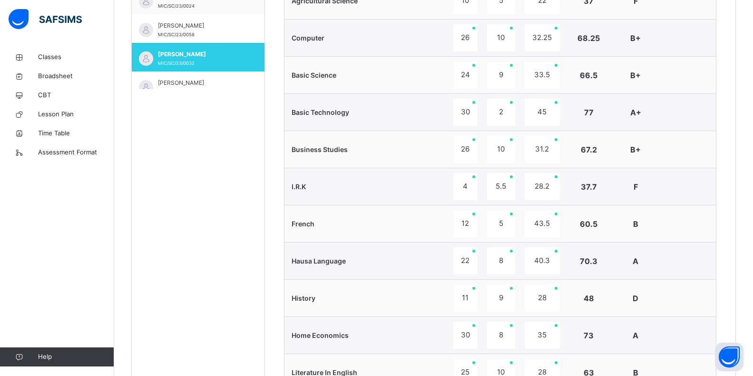
scroll to position [152, 0]
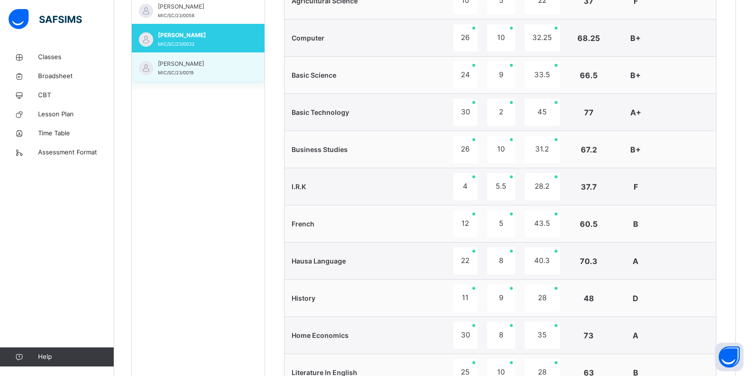
click at [255, 71] on div "[PERSON_NAME] MIC/SC/23/0019" at bounding box center [198, 66] width 133 height 29
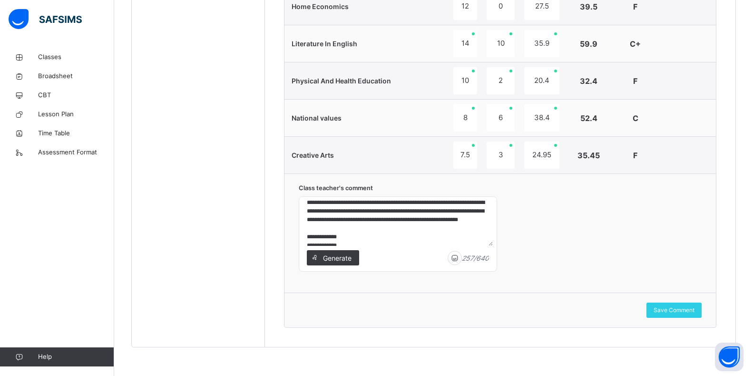
scroll to position [59, 0]
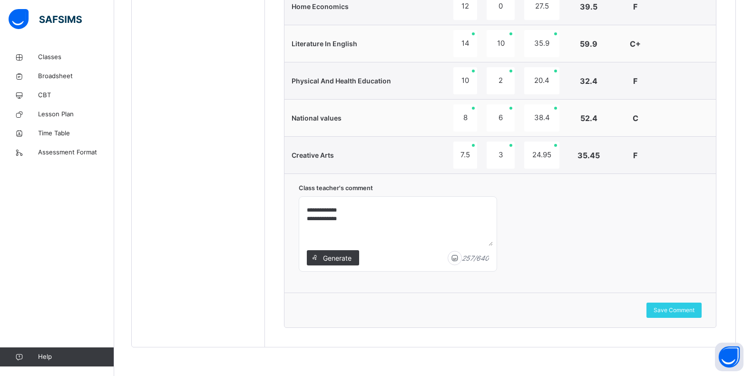
drag, startPoint x: 304, startPoint y: 205, endPoint x: 490, endPoint y: 252, distance: 192.4
click at [493, 254] on div "**********" at bounding box center [398, 233] width 198 height 75
type textarea "**********"
click at [691, 313] on span "Save Comment" at bounding box center [674, 310] width 41 height 9
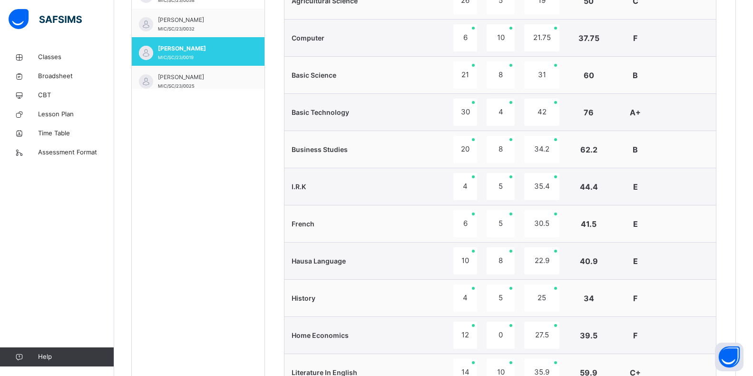
scroll to position [171, 0]
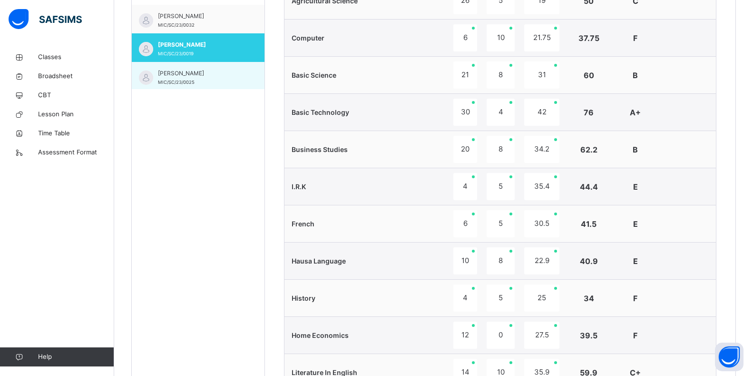
click at [228, 75] on span "[PERSON_NAME]" at bounding box center [200, 73] width 85 height 9
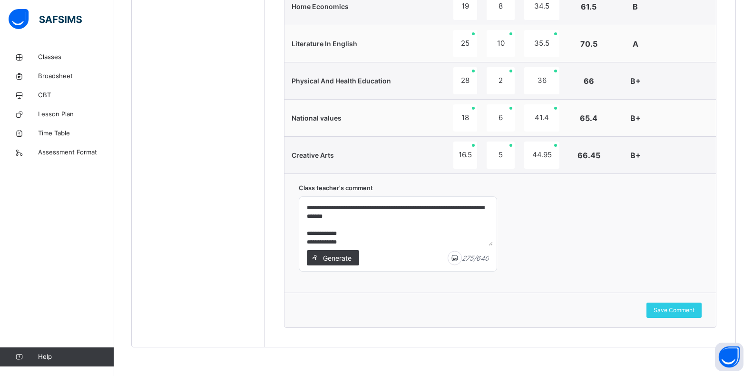
scroll to position [59, 0]
drag, startPoint x: 303, startPoint y: 208, endPoint x: 478, endPoint y: 243, distance: 178.6
click at [478, 243] on textarea "**********" at bounding box center [398, 222] width 190 height 45
click at [323, 209] on textarea "**********" at bounding box center [398, 222] width 190 height 45
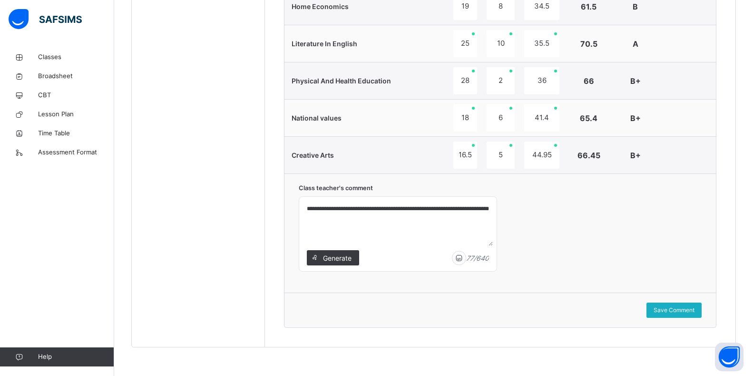
type textarea "**********"
click at [690, 311] on span "Save Comment" at bounding box center [674, 310] width 41 height 9
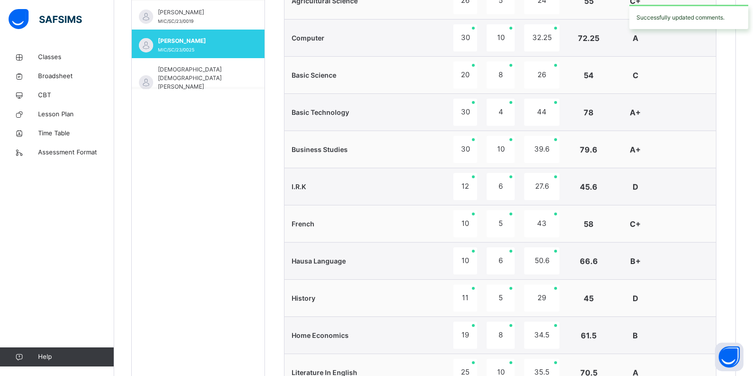
scroll to position [209, 0]
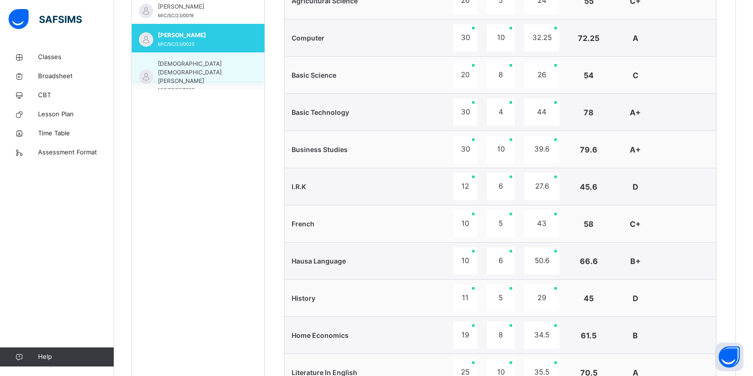
click at [231, 73] on span "[DEMOGRAPHIC_DATA] [DEMOGRAPHIC_DATA] [PERSON_NAME]" at bounding box center [200, 72] width 85 height 26
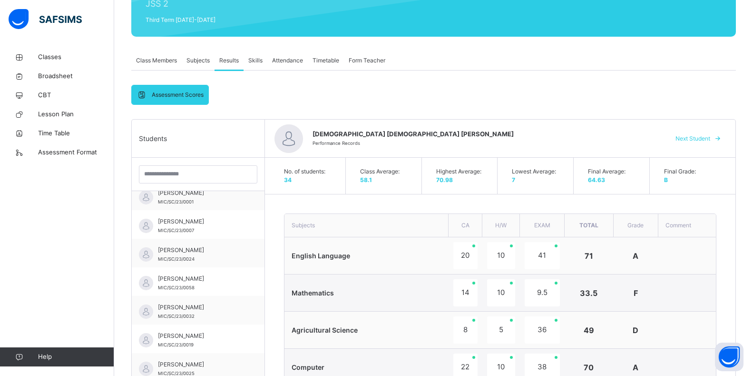
scroll to position [457, 0]
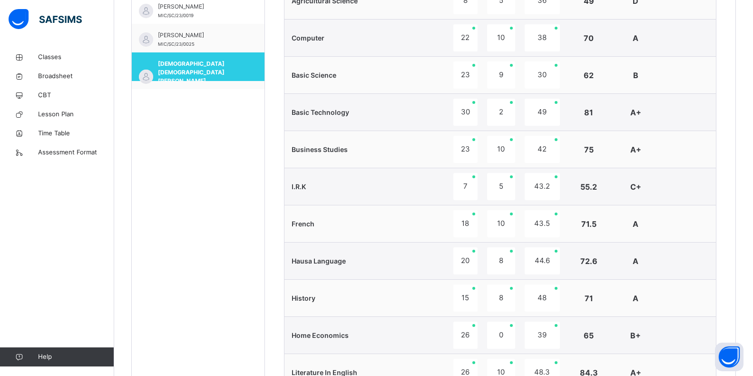
click at [751, 315] on div "Back / JSS 2 A JSS 2 A JSS 2 Third Term [DATE]-[DATE] Class Members Subjects Re…" at bounding box center [433, 147] width 639 height 1113
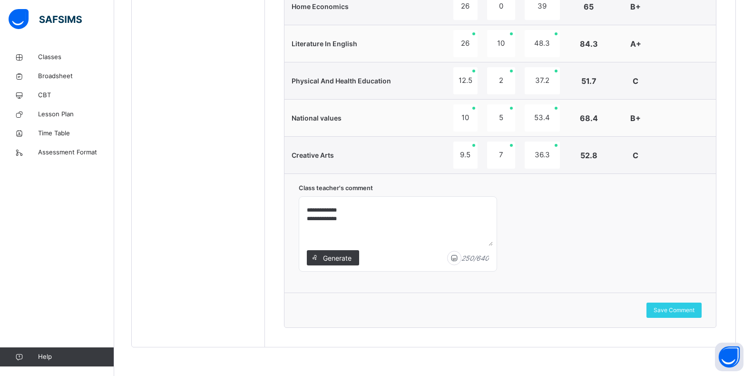
scroll to position [59, 0]
drag, startPoint x: 304, startPoint y: 206, endPoint x: 445, endPoint y: 245, distance: 146.6
click at [443, 245] on textarea "**********" at bounding box center [398, 222] width 190 height 45
type textarea "**********"
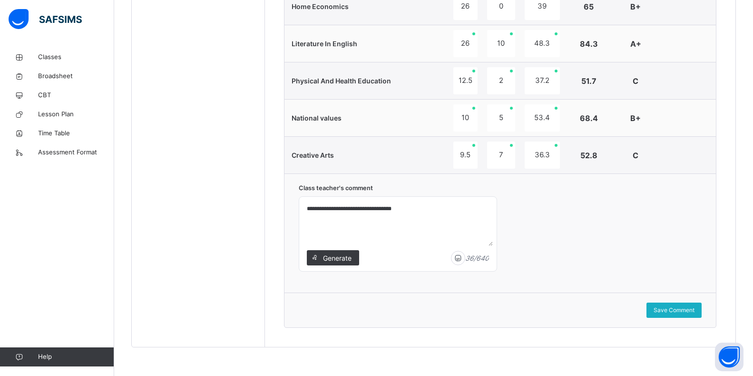
click at [672, 315] on div "Save Comment" at bounding box center [674, 309] width 55 height 15
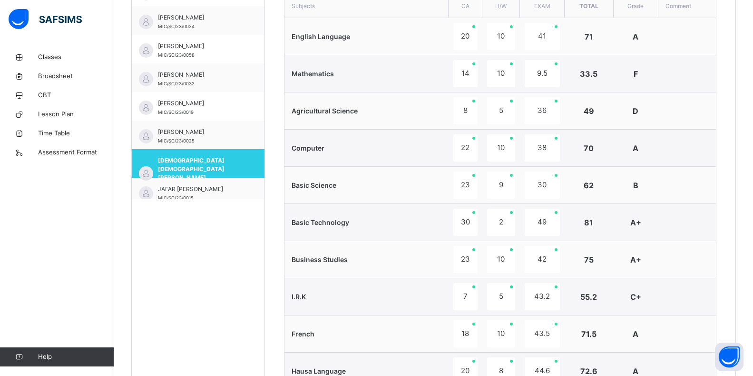
scroll to position [228, 0]
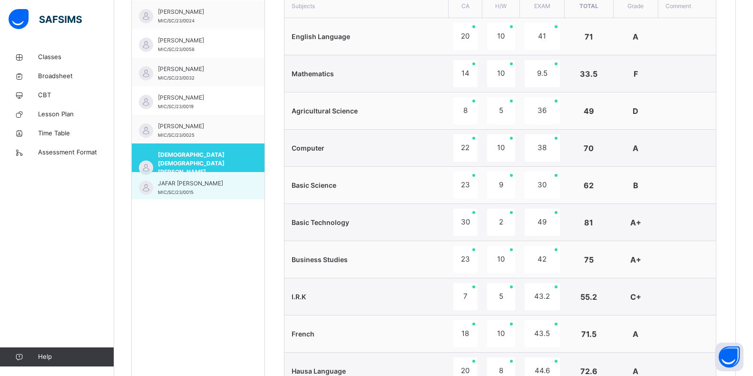
click at [246, 186] on div "JAFAR UMUSA [PERSON_NAME] MIC/SC/23/0015" at bounding box center [198, 186] width 133 height 29
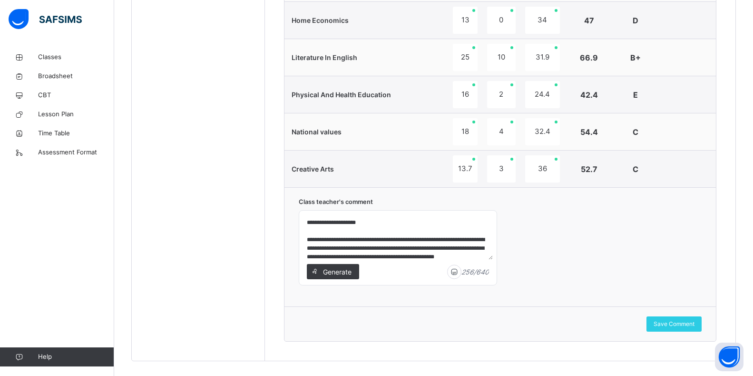
scroll to position [785, 0]
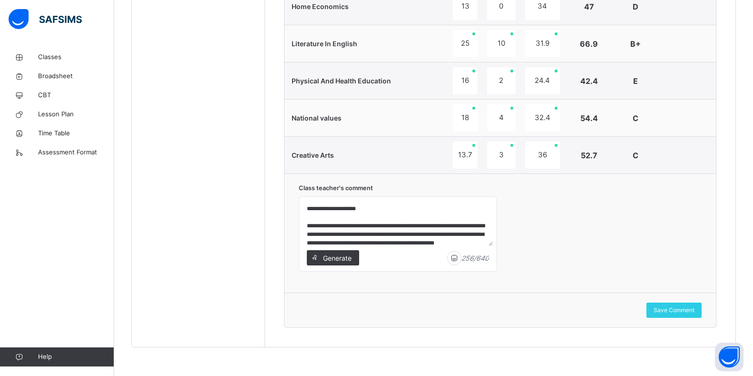
drag, startPoint x: 303, startPoint y: 206, endPoint x: 295, endPoint y: 222, distance: 18.1
click at [295, 222] on div "**********" at bounding box center [501, 232] width 432 height 119
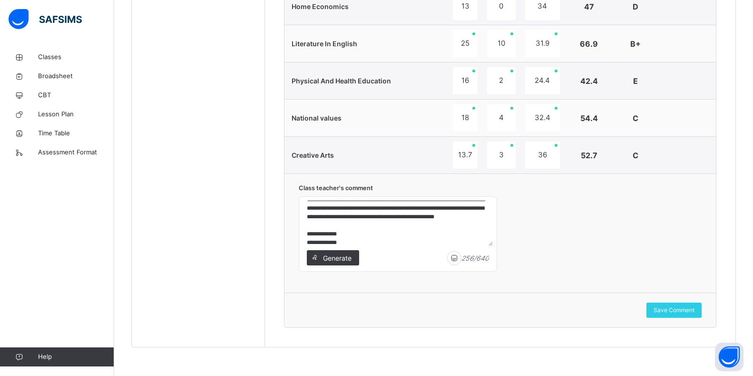
scroll to position [59, 0]
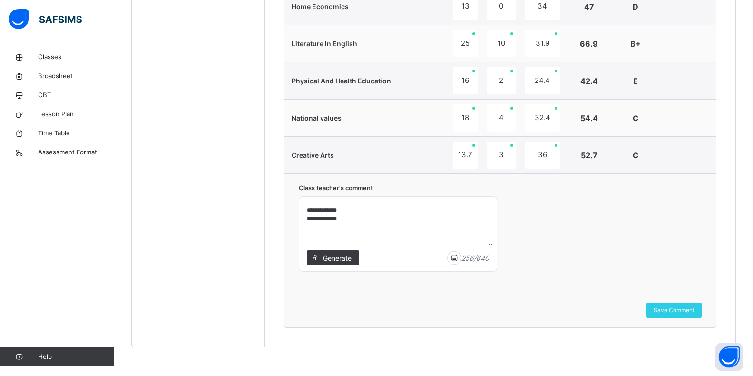
drag, startPoint x: 304, startPoint y: 208, endPoint x: 363, endPoint y: 246, distance: 70.4
click at [363, 246] on textarea "**********" at bounding box center [398, 222] width 190 height 45
type textarea "**********"
click at [683, 314] on span "Save Comment" at bounding box center [674, 310] width 41 height 9
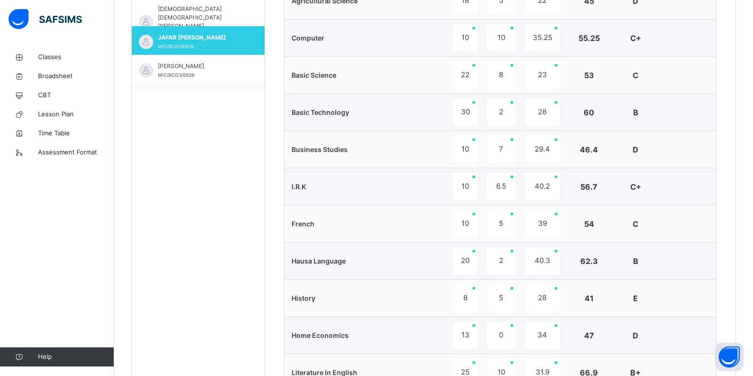
scroll to position [267, 0]
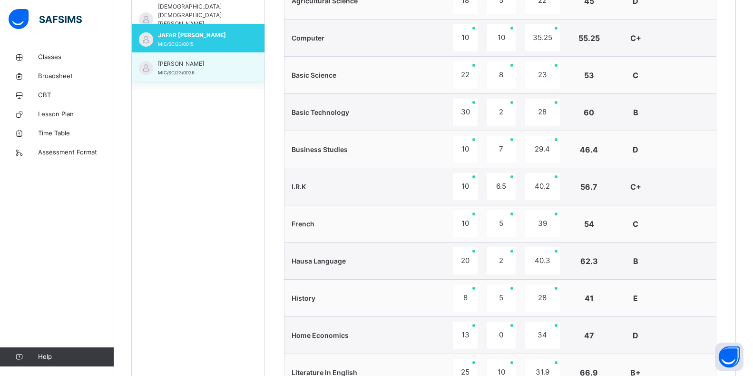
click at [216, 69] on div "[PERSON_NAME] MIC/SC/23/0026" at bounding box center [200, 67] width 85 height 17
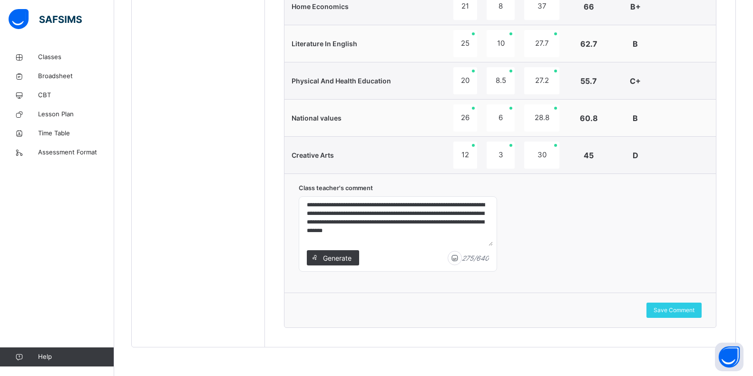
scroll to position [59, 0]
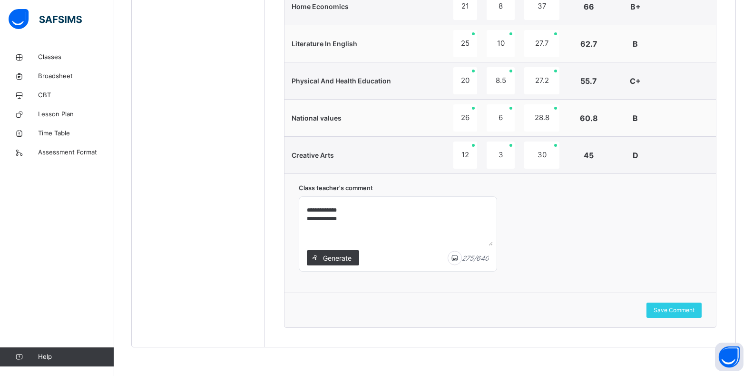
drag, startPoint x: 304, startPoint y: 204, endPoint x: 465, endPoint y: 260, distance: 170.4
click at [465, 260] on div "**********" at bounding box center [398, 233] width 198 height 75
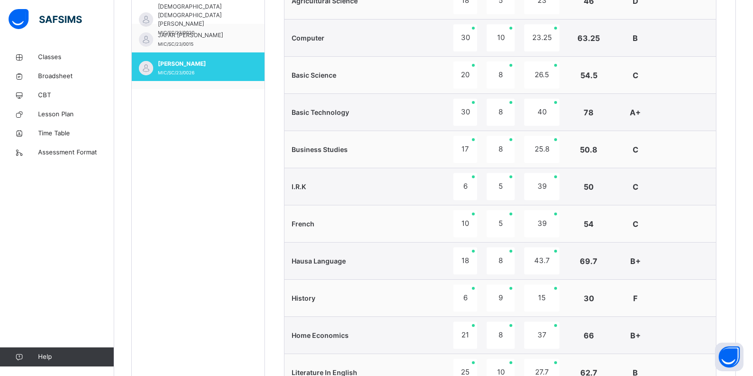
drag, startPoint x: 744, startPoint y: 277, endPoint x: 750, endPoint y: 280, distance: 5.8
click at [746, 279] on div "Back / JSS 2 A JSS 2 A JSS 2 Third Term [DATE]-[DATE] Class Members Subjects Re…" at bounding box center [433, 147] width 639 height 1113
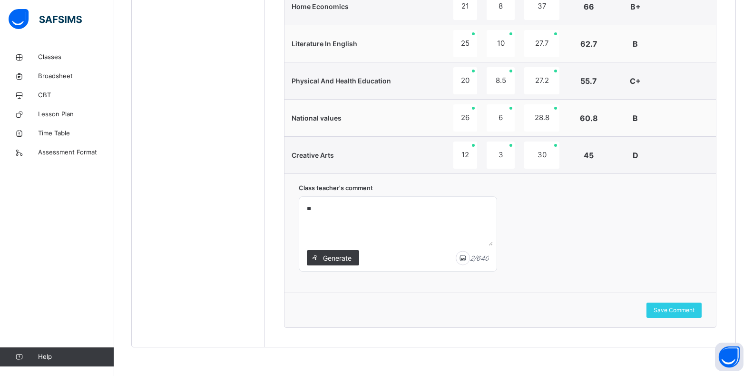
click at [314, 208] on textarea "**" at bounding box center [398, 222] width 190 height 45
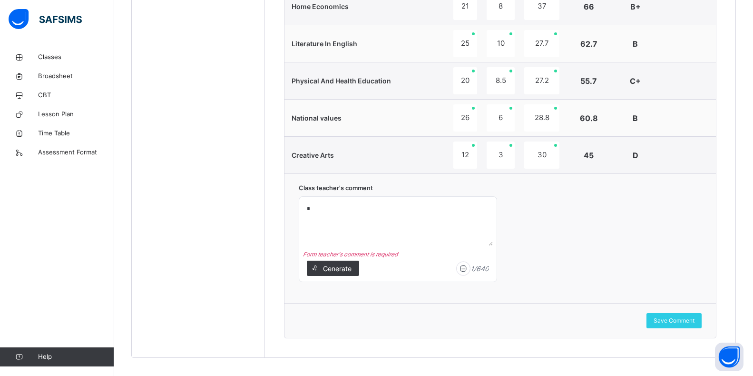
click at [305, 207] on textarea "*" at bounding box center [398, 222] width 190 height 45
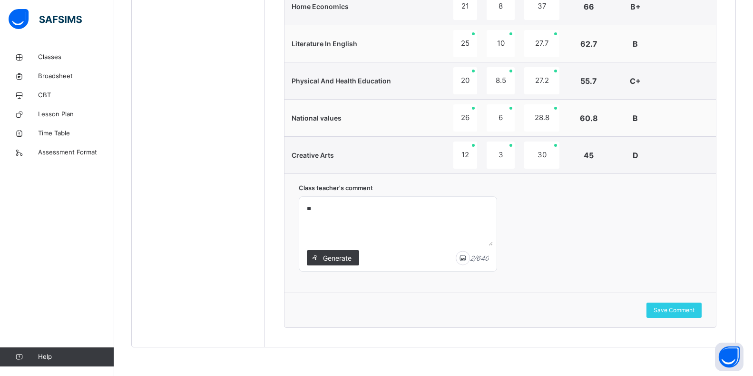
drag, startPoint x: 317, startPoint y: 206, endPoint x: 329, endPoint y: 194, distance: 17.2
click at [318, 206] on textarea "**" at bounding box center [398, 222] width 190 height 45
type textarea "**********"
click at [690, 312] on span "Save Comment" at bounding box center [674, 310] width 41 height 9
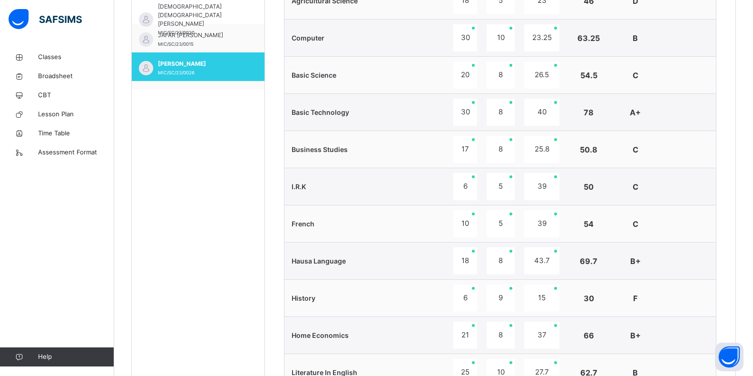
scroll to position [286, 0]
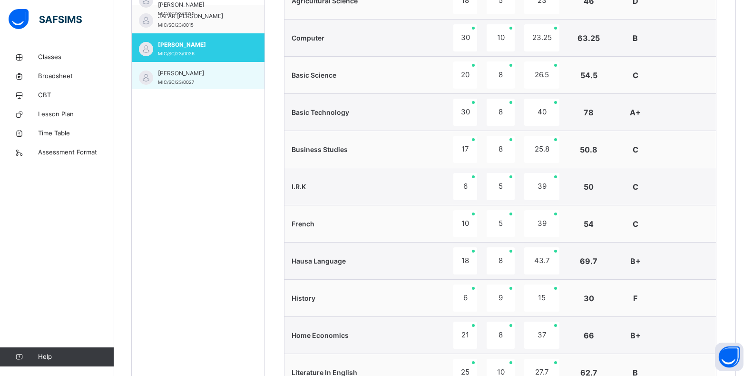
click at [238, 75] on div "[PERSON_NAME]/SC/23/0027" at bounding box center [198, 76] width 133 height 29
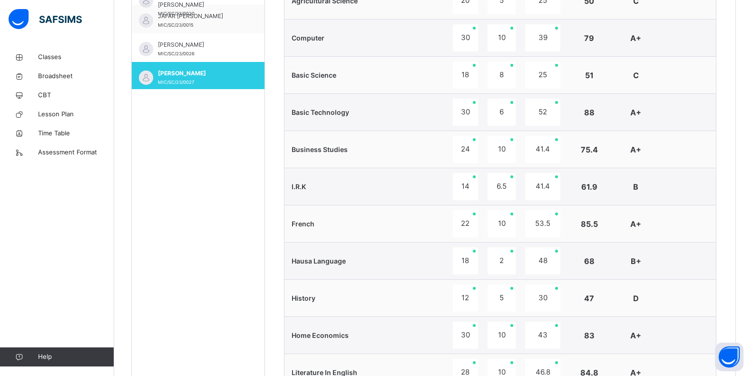
scroll to position [785, 0]
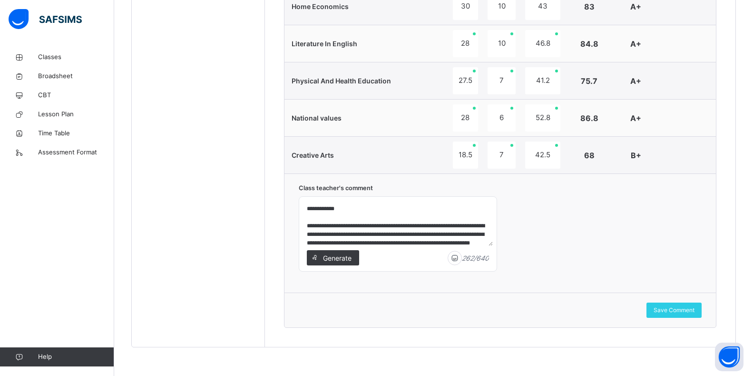
drag, startPoint x: 301, startPoint y: 205, endPoint x: 302, endPoint y: 212, distance: 7.2
click at [302, 212] on div "**********" at bounding box center [398, 234] width 198 height 74
click at [303, 205] on div "**********" at bounding box center [398, 234] width 198 height 74
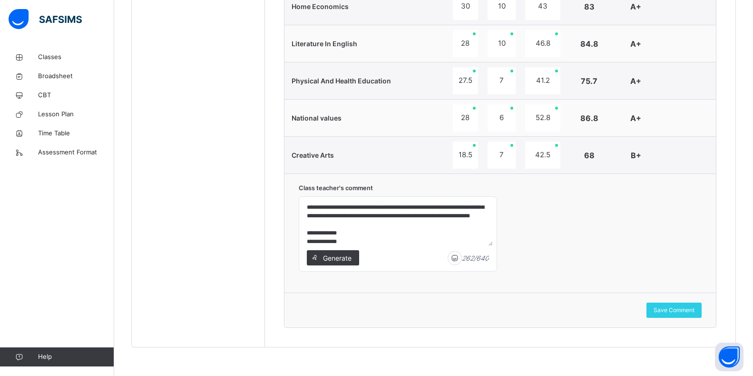
scroll to position [59, 0]
drag, startPoint x: 306, startPoint y: 205, endPoint x: 418, endPoint y: 248, distance: 120.2
click at [417, 249] on div "**********" at bounding box center [398, 234] width 198 height 74
type textarea "**********"
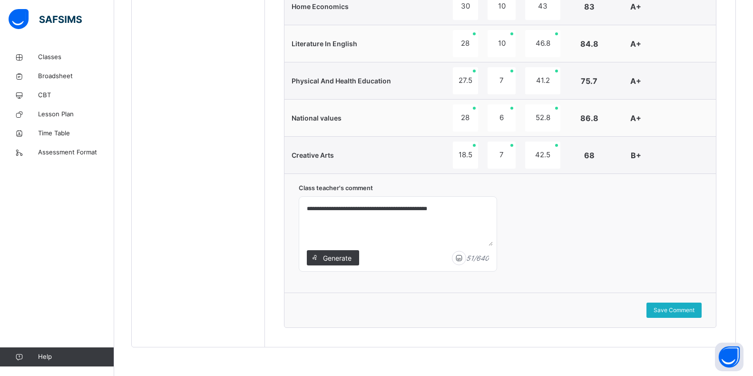
click at [673, 310] on span "Save Comment" at bounding box center [674, 310] width 41 height 9
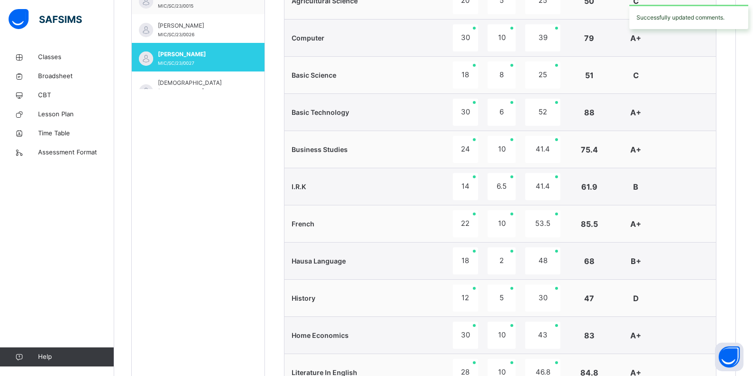
scroll to position [324, 0]
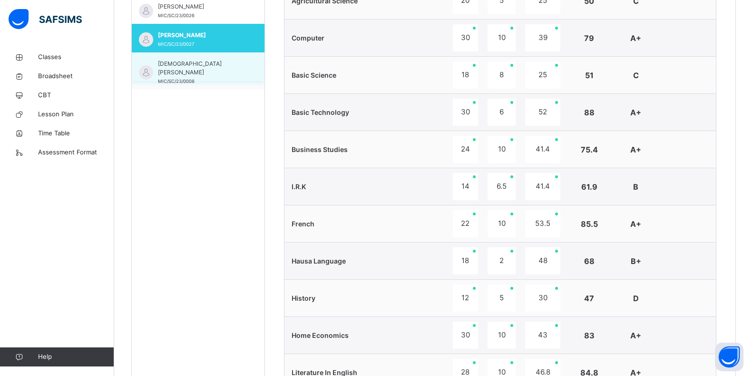
click at [242, 70] on div "[PERSON_NAME] MIC/SC/23/0008" at bounding box center [198, 66] width 133 height 29
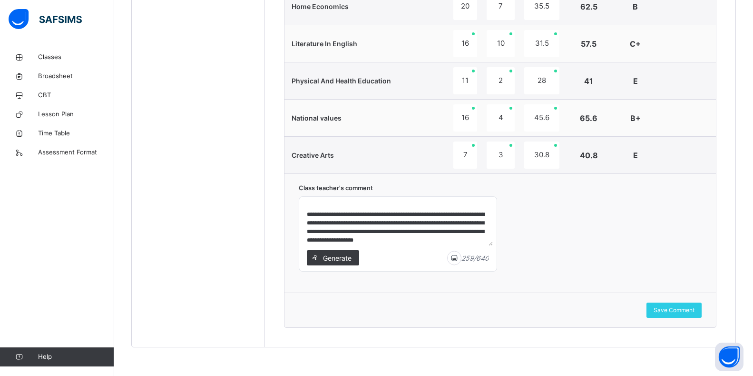
scroll to position [41, 0]
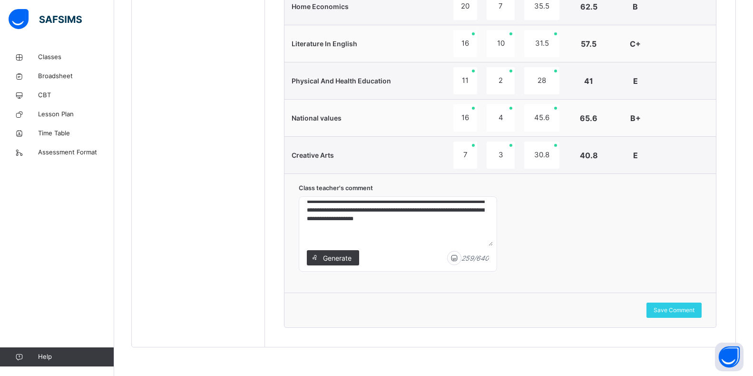
drag, startPoint x: 304, startPoint y: 207, endPoint x: 440, endPoint y: 263, distance: 147.3
click at [435, 262] on div "**********" at bounding box center [398, 233] width 198 height 75
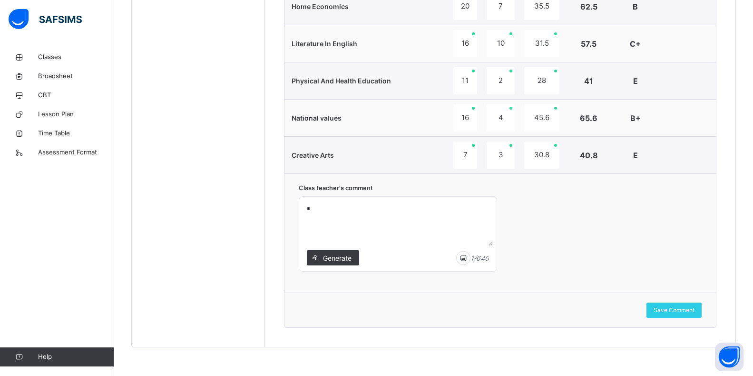
scroll to position [0, 0]
click at [356, 209] on textarea "**********" at bounding box center [398, 222] width 190 height 45
click at [393, 209] on textarea "**********" at bounding box center [398, 222] width 190 height 45
type textarea "**********"
click at [678, 309] on span "Save Comment" at bounding box center [674, 310] width 41 height 9
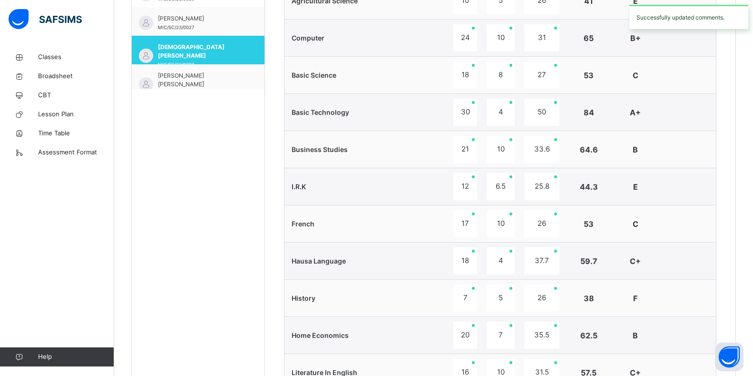
scroll to position [343, 0]
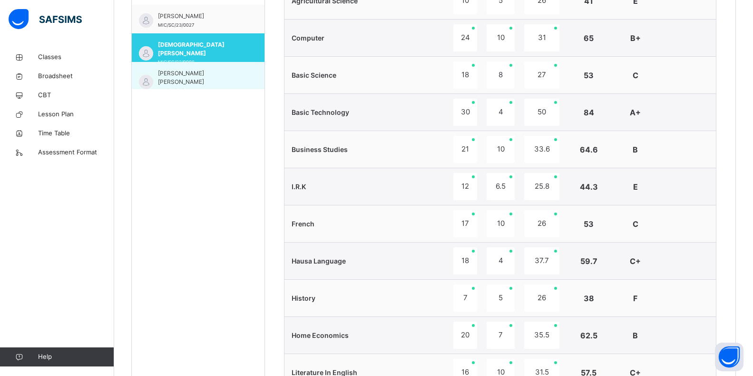
click at [239, 84] on div "[PERSON_NAME] [PERSON_NAME] MIC/SC/23/0011" at bounding box center [198, 76] width 133 height 29
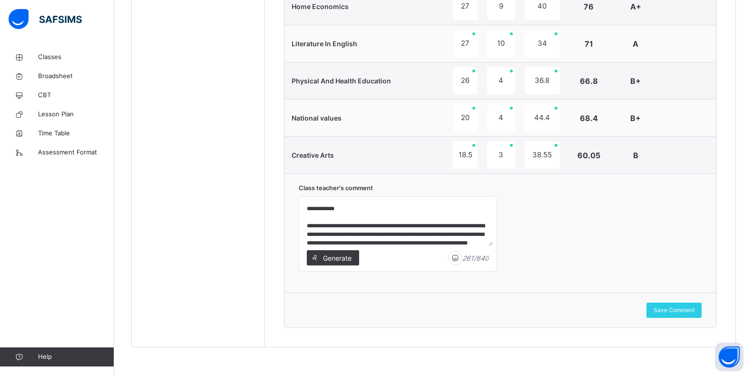
scroll to position [59, 0]
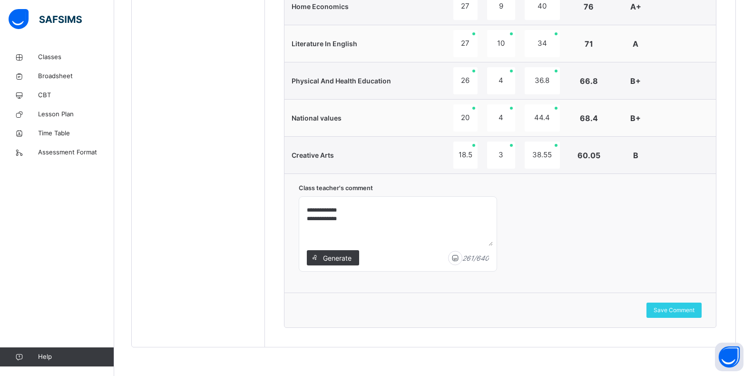
drag, startPoint x: 306, startPoint y: 223, endPoint x: 436, endPoint y: 262, distance: 136.6
click at [420, 255] on div "**********" at bounding box center [398, 233] width 198 height 75
type textarea "**********"
click at [688, 314] on span "Save Comment" at bounding box center [674, 310] width 41 height 9
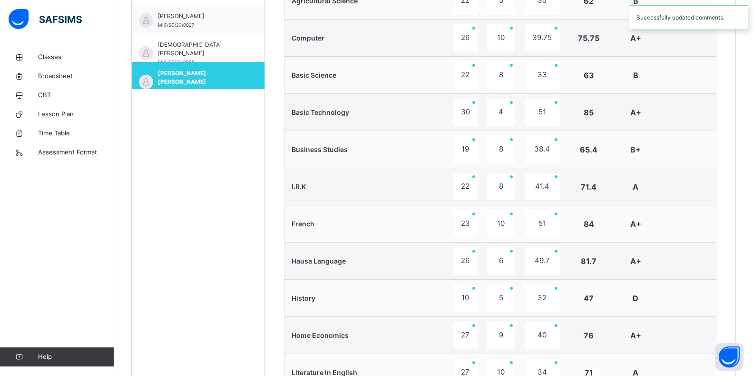
scroll to position [362, 0]
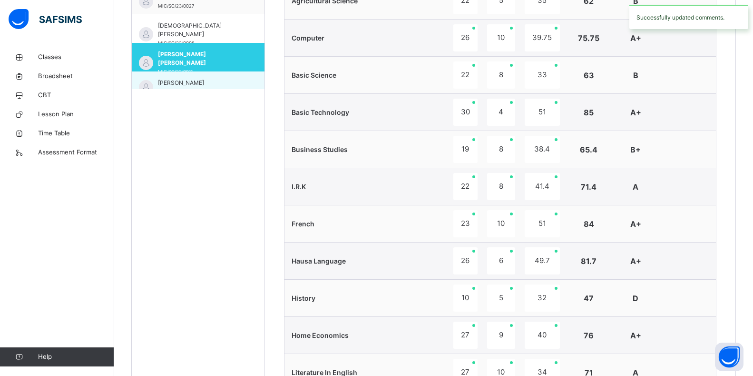
click at [247, 79] on div "[PERSON_NAME] MIC/SC/23/0009" at bounding box center [198, 85] width 133 height 29
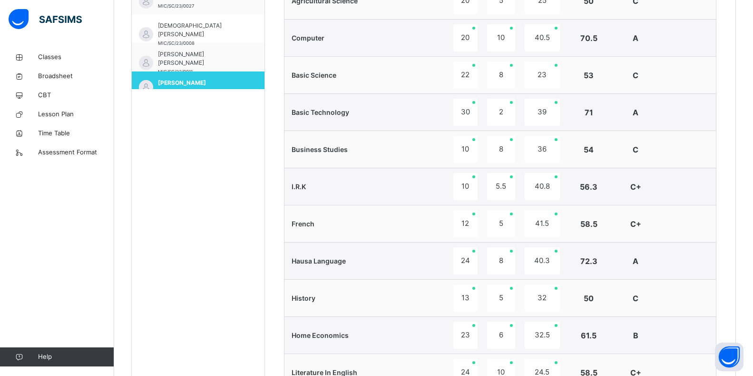
scroll to position [785, 0]
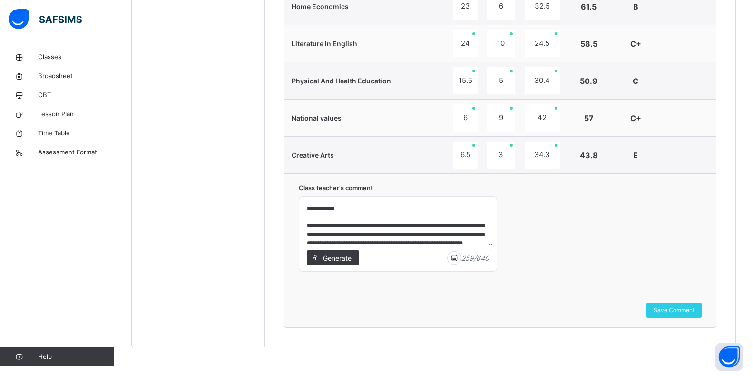
drag, startPoint x: 301, startPoint y: 225, endPoint x: 314, endPoint y: 229, distance: 13.7
click at [314, 229] on div "**********" at bounding box center [398, 234] width 198 height 74
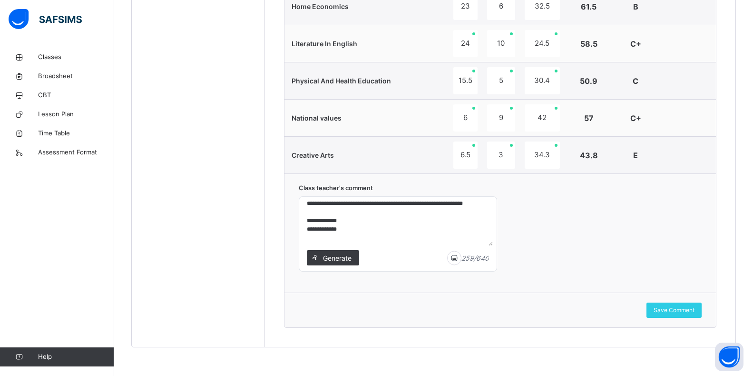
scroll to position [59, 0]
drag, startPoint x: 307, startPoint y: 225, endPoint x: 471, endPoint y: 241, distance: 165.4
click at [470, 241] on textarea "**********" at bounding box center [398, 222] width 190 height 45
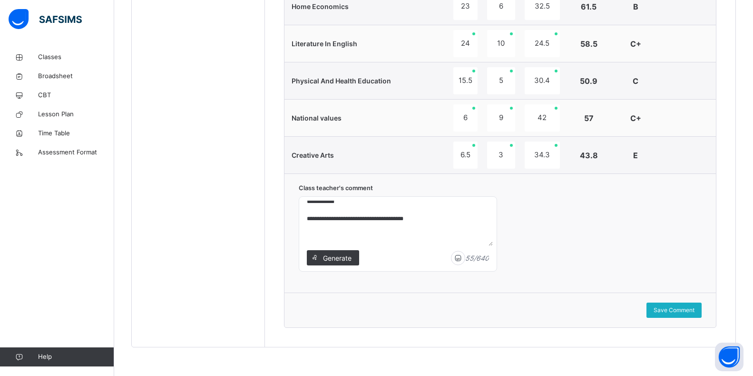
type textarea "**********"
click at [673, 307] on span "Save Comment" at bounding box center [674, 310] width 41 height 9
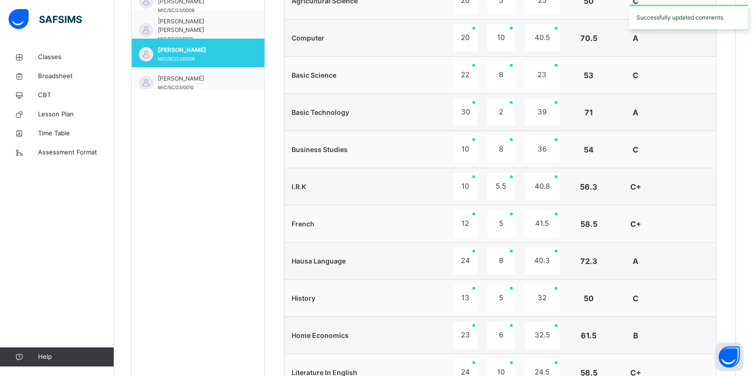
scroll to position [400, 0]
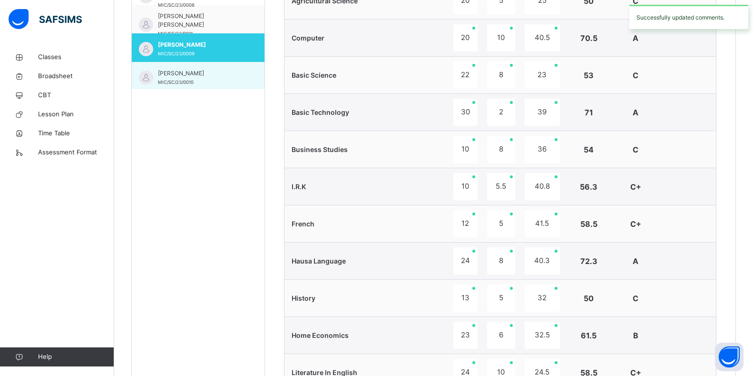
click at [247, 78] on div "[PERSON_NAME]/SC/23/0010" at bounding box center [198, 76] width 133 height 29
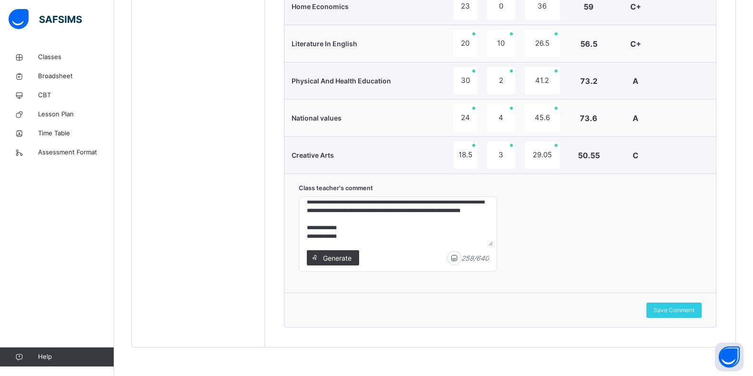
scroll to position [59, 0]
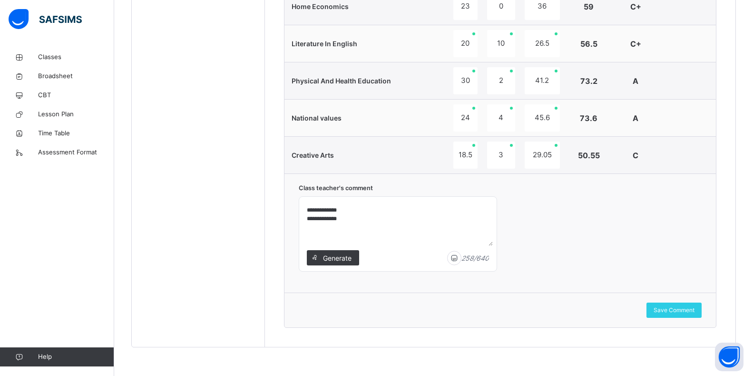
drag, startPoint x: 304, startPoint y: 208, endPoint x: 426, endPoint y: 245, distance: 126.6
click at [419, 246] on div "**********" at bounding box center [398, 234] width 198 height 74
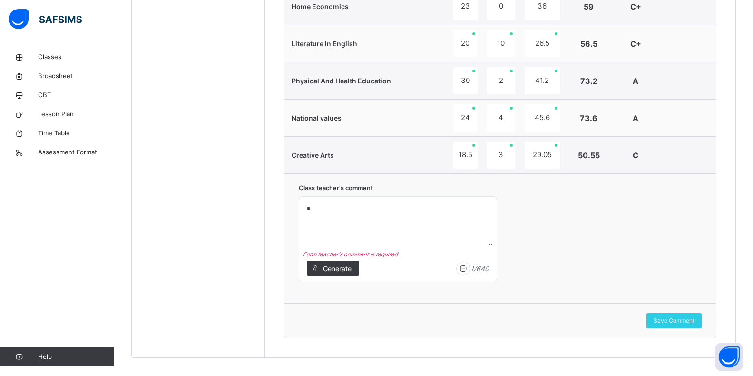
click at [304, 207] on textarea "*" at bounding box center [398, 222] width 190 height 45
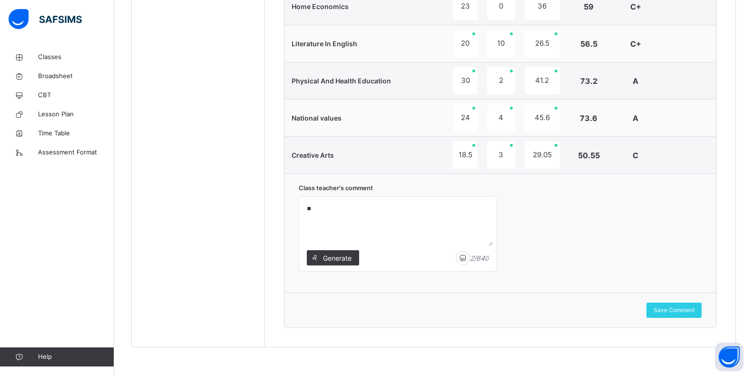
click at [314, 209] on textarea "**" at bounding box center [398, 222] width 190 height 45
type textarea "**********"
click at [683, 313] on span "Save Comment" at bounding box center [674, 310] width 41 height 9
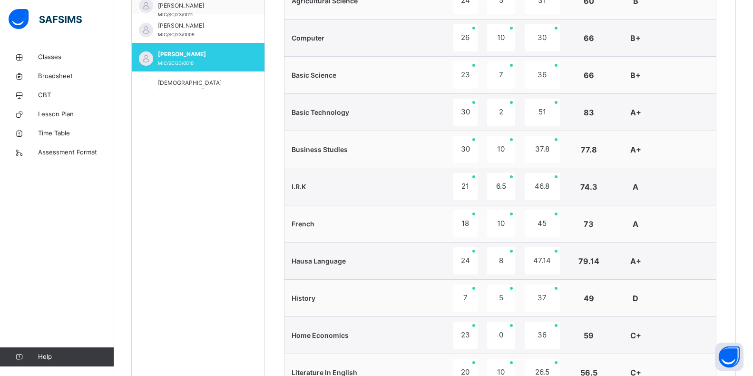
scroll to position [438, 0]
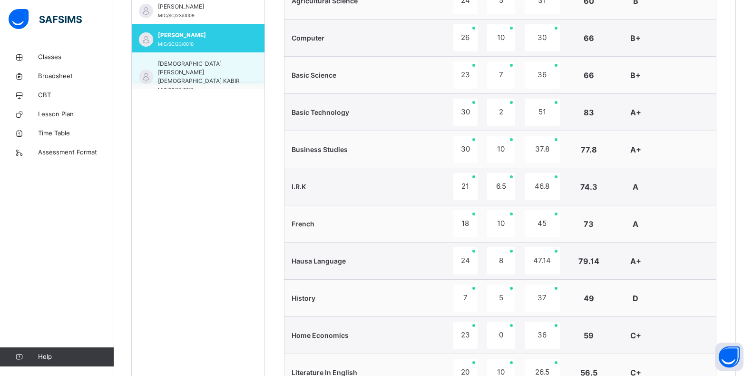
click at [246, 74] on div "[DEMOGRAPHIC_DATA][PERSON_NAME] KABIR MIC/SC/23/0016" at bounding box center [198, 66] width 133 height 29
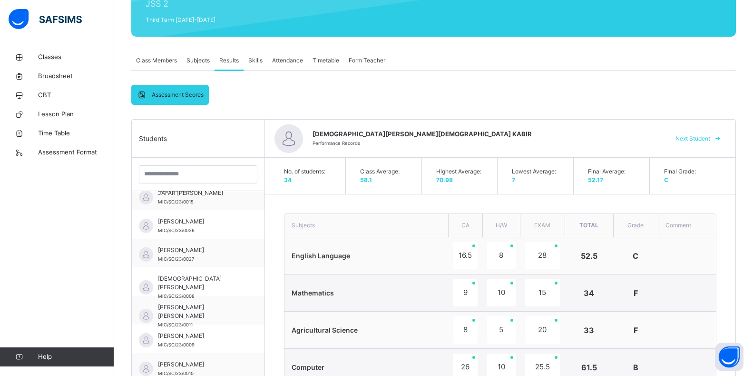
scroll to position [457, 0]
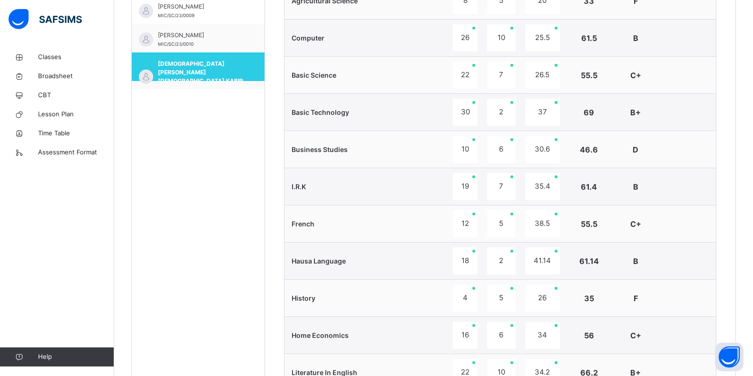
click at [753, 110] on html "Class Arm Details Third Term / [DATE]-[DATE] [PERSON_NAME] [EMAIL_ADDRESS][DOMA…" at bounding box center [376, 123] width 753 height 1161
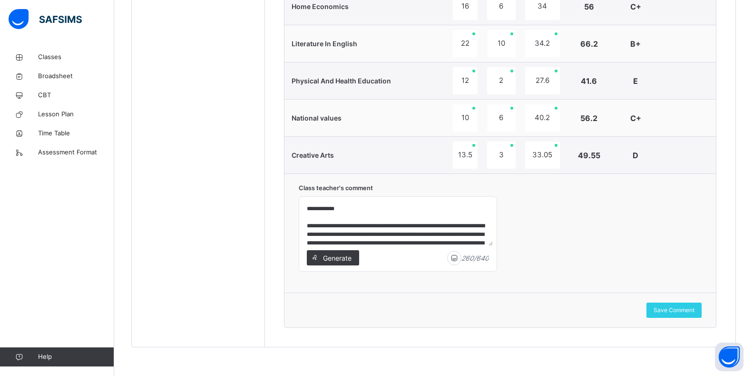
scroll to position [33, 0]
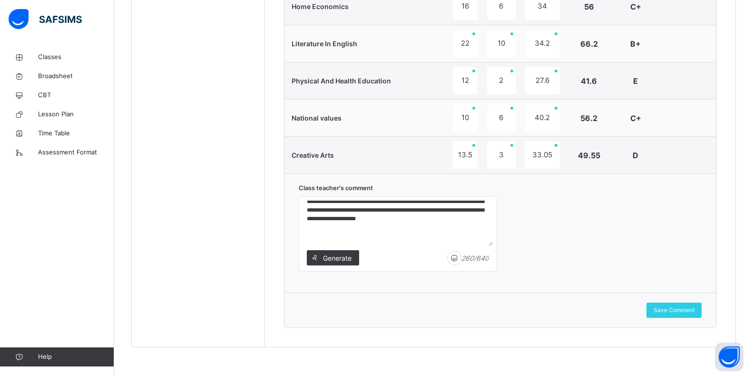
drag, startPoint x: 304, startPoint y: 206, endPoint x: 481, endPoint y: 232, distance: 179.0
click at [481, 232] on textarea "**********" at bounding box center [398, 222] width 190 height 45
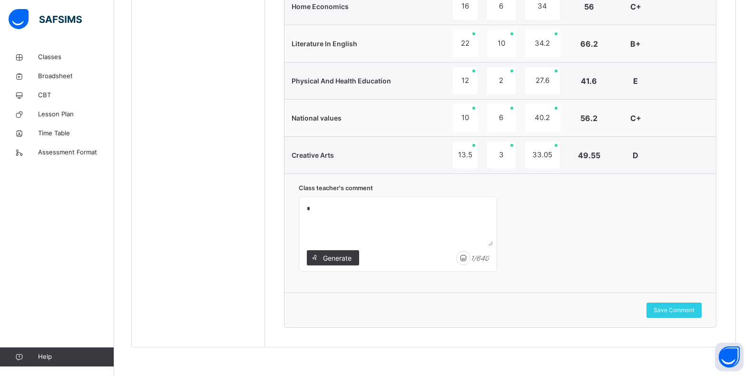
scroll to position [0, 0]
type textarea "**********"
click at [674, 308] on span "Save Comment" at bounding box center [674, 310] width 41 height 9
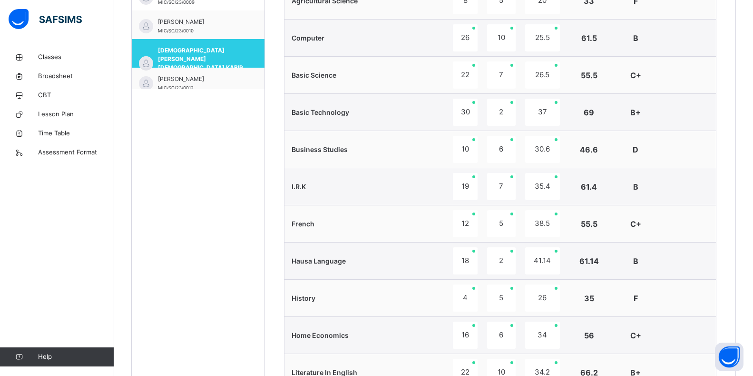
scroll to position [457, 0]
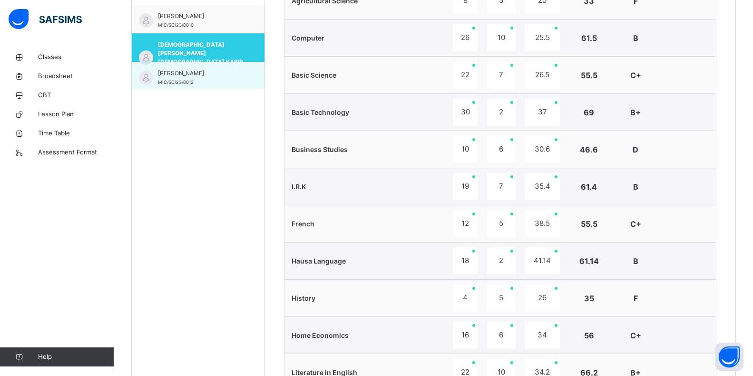
click at [240, 82] on div "MUSA MUJITABA [PERSON_NAME] MIC/SC/23/0012" at bounding box center [198, 76] width 133 height 29
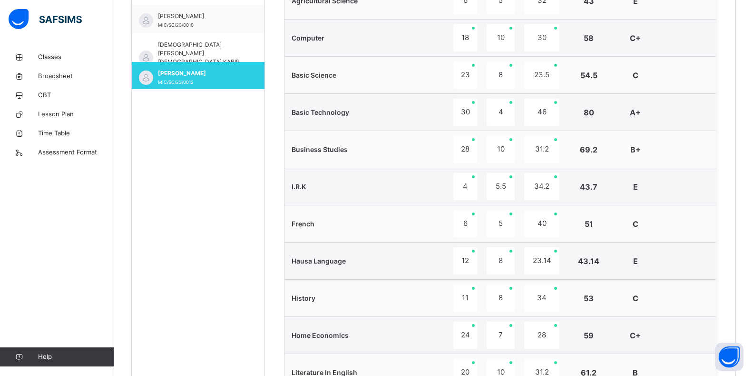
click at [753, 115] on div "Back / JSS 2 A JSS 2 A JSS 2 Third Term [DATE]-[DATE] Class Members Subjects Re…" at bounding box center [433, 147] width 639 height 1113
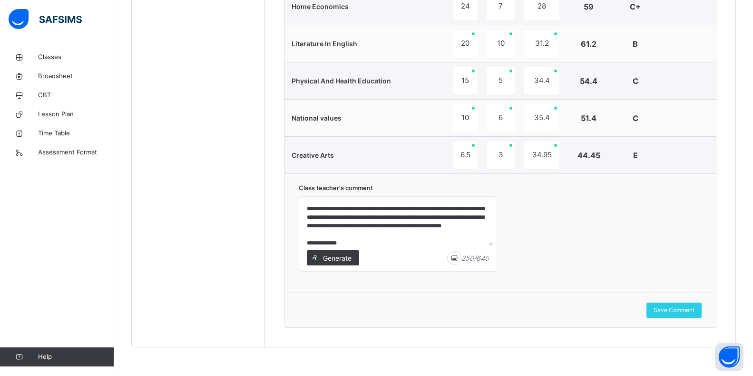
scroll to position [59, 0]
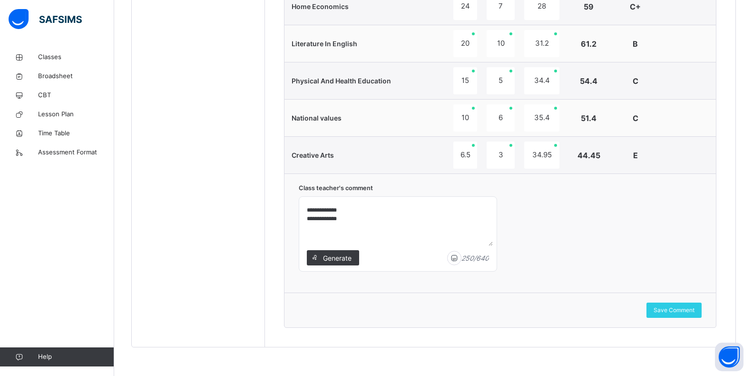
drag, startPoint x: 305, startPoint y: 207, endPoint x: 375, endPoint y: 244, distance: 79.6
click at [372, 244] on textarea "**********" at bounding box center [398, 222] width 190 height 45
click at [689, 312] on span "Save Comment" at bounding box center [674, 310] width 41 height 9
click at [416, 208] on textarea "**********" at bounding box center [398, 222] width 190 height 45
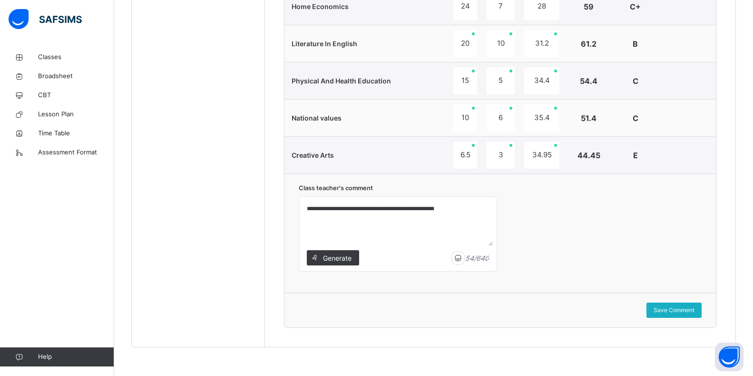
type textarea "**********"
click at [691, 312] on span "Save Comment" at bounding box center [674, 310] width 41 height 9
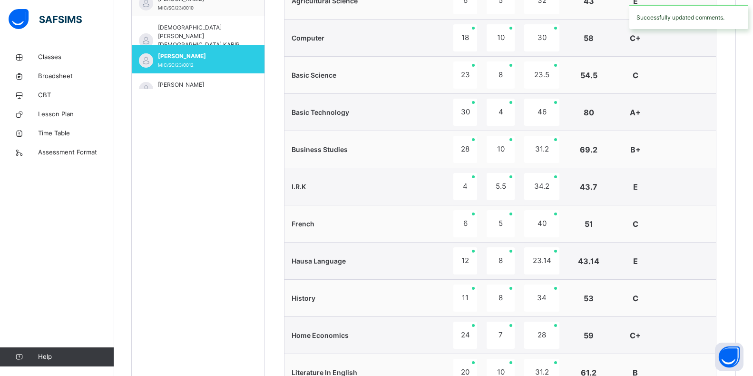
scroll to position [476, 0]
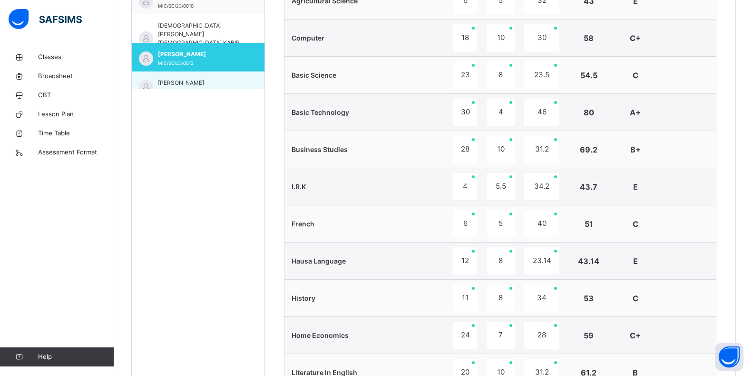
click at [244, 79] on div "[PERSON_NAME] [PERSON_NAME]/SC/23/0017" at bounding box center [198, 85] width 133 height 29
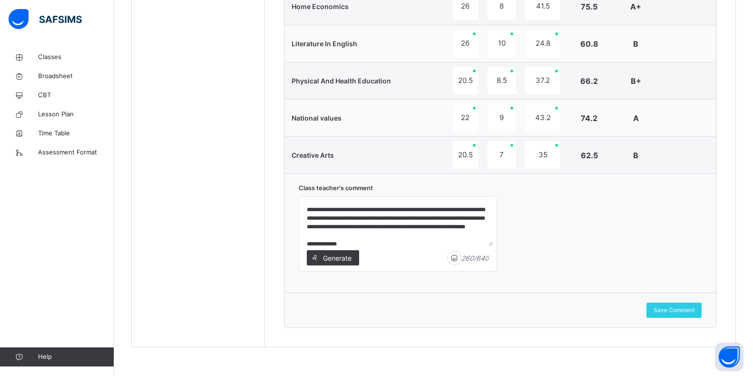
scroll to position [59, 0]
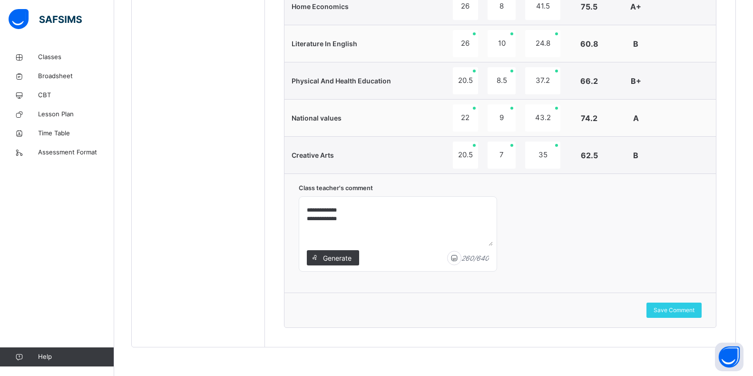
drag, startPoint x: 305, startPoint y: 202, endPoint x: 374, endPoint y: 243, distance: 80.4
click at [369, 244] on textarea "**********" at bounding box center [398, 222] width 190 height 45
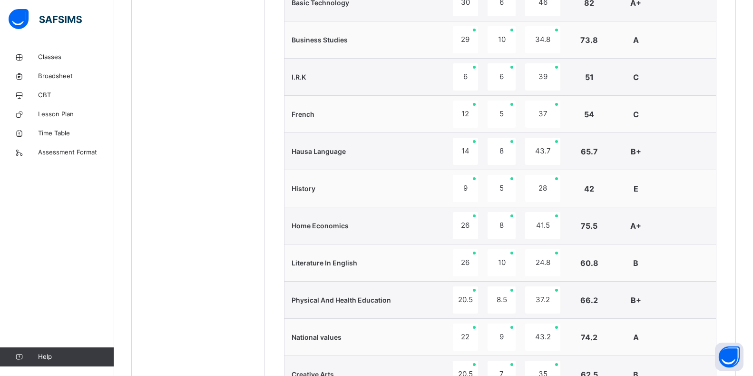
scroll to position [785, 0]
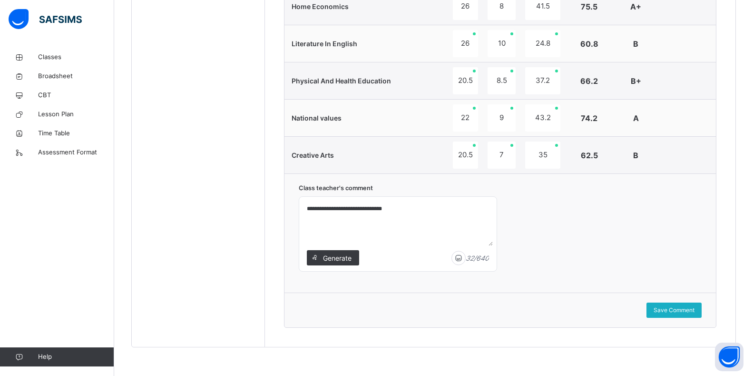
type textarea "**********"
click at [694, 308] on span "Save Comment" at bounding box center [674, 310] width 41 height 9
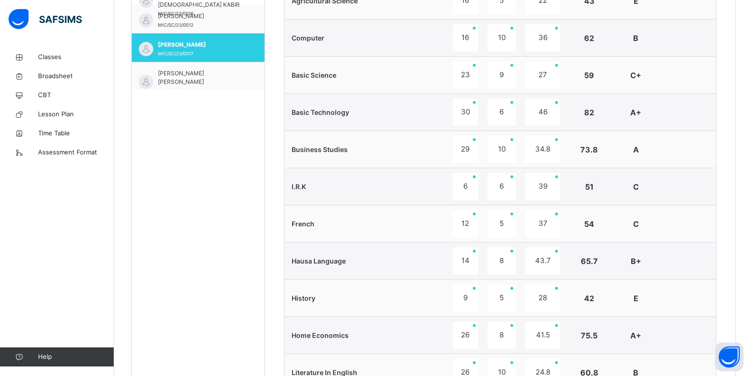
scroll to position [533, 0]
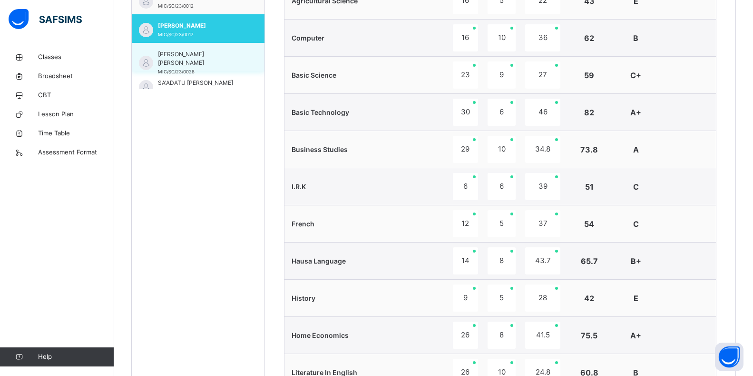
click at [203, 59] on div "[PERSON_NAME] [PERSON_NAME] MIC/SC/23/0028" at bounding box center [200, 63] width 85 height 26
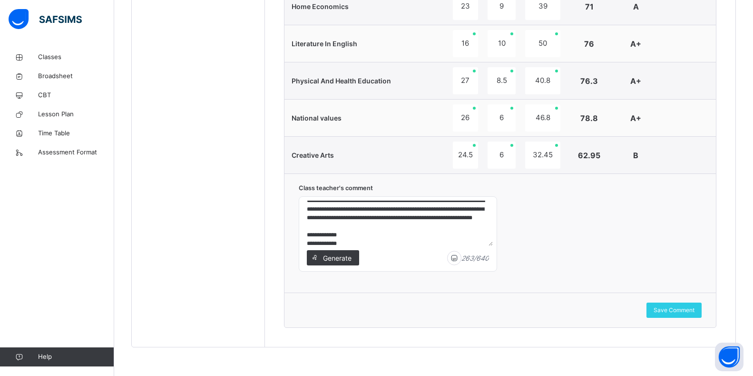
scroll to position [59, 0]
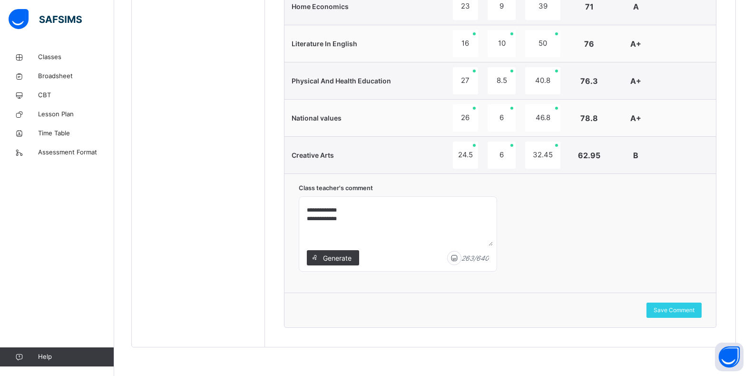
drag, startPoint x: 304, startPoint y: 227, endPoint x: 335, endPoint y: 189, distance: 48.3
click at [465, 243] on textarea "**********" at bounding box center [398, 222] width 190 height 45
type textarea "**********"
click at [680, 308] on span "Save Comment" at bounding box center [674, 310] width 41 height 9
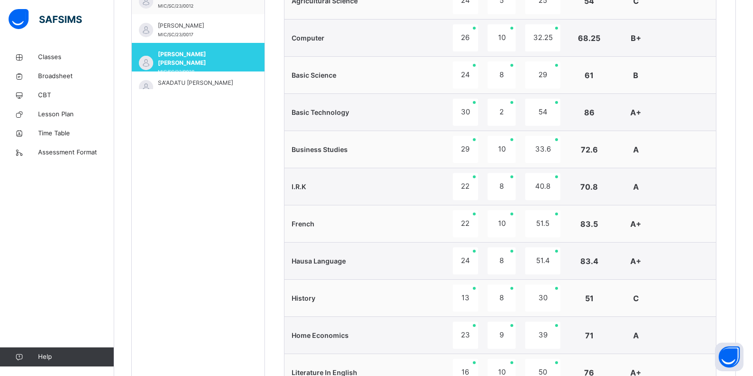
scroll to position [552, 0]
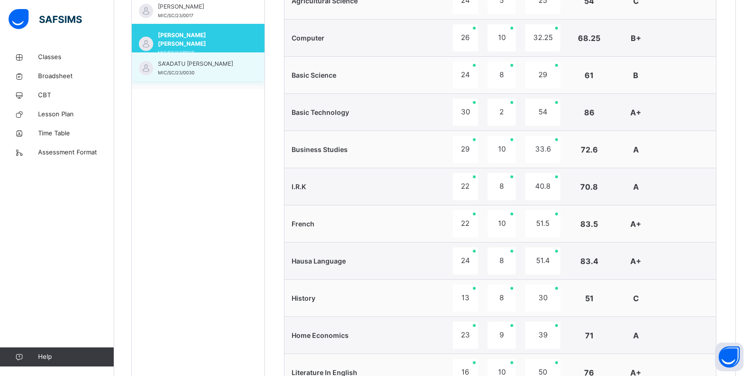
click at [245, 69] on div "SA'ADATU DAHIRU MURTALA MIC/SC/23/0030" at bounding box center [198, 66] width 133 height 29
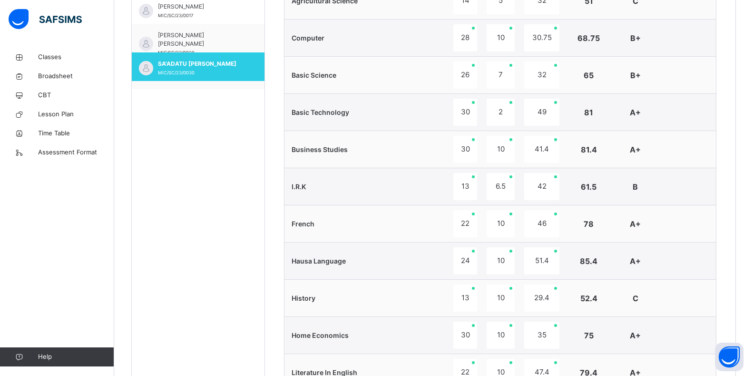
scroll to position [785, 0]
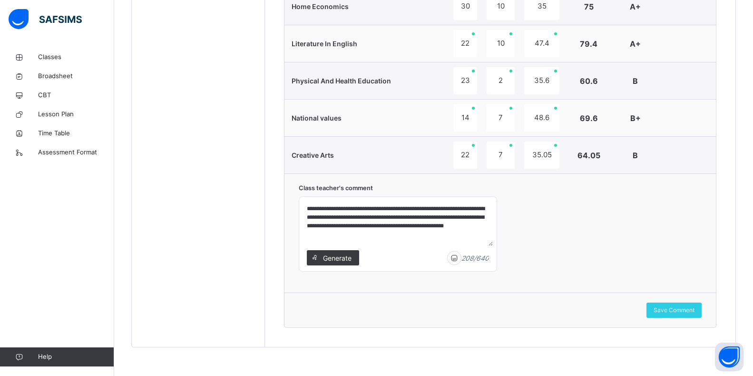
click at [303, 204] on div "**********" at bounding box center [398, 234] width 198 height 74
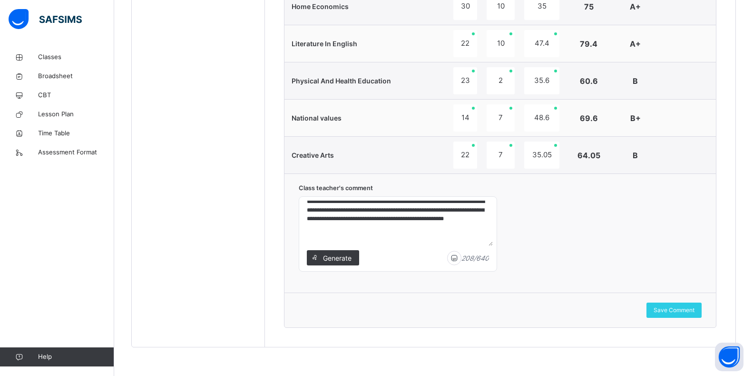
scroll to position [16, 0]
drag, startPoint x: 303, startPoint y: 203, endPoint x: 629, endPoint y: 255, distance: 330.1
click at [629, 255] on div "**********" at bounding box center [501, 232] width 432 height 119
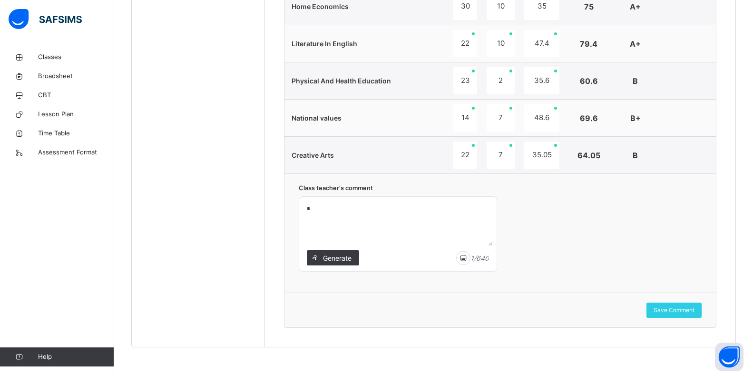
scroll to position [0, 0]
click at [345, 210] on textarea "**********" at bounding box center [398, 222] width 190 height 45
click at [321, 208] on textarea "**********" at bounding box center [398, 222] width 190 height 45
click at [320, 210] on textarea "**********" at bounding box center [398, 222] width 190 height 45
click at [329, 207] on textarea "**********" at bounding box center [398, 222] width 190 height 45
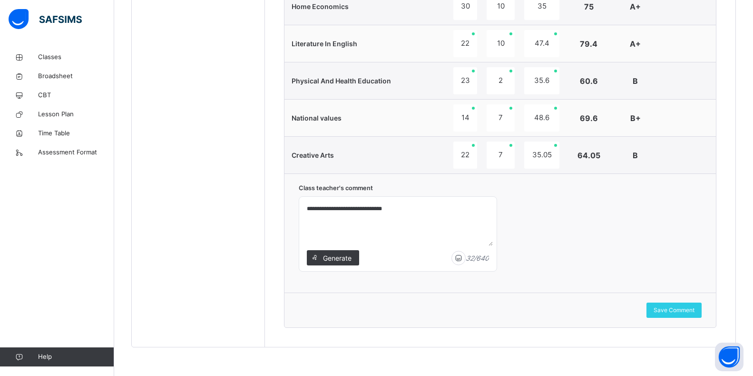
click at [389, 208] on textarea "**********" at bounding box center [398, 222] width 190 height 45
type textarea "**********"
drag, startPoint x: 146, startPoint y: 262, endPoint x: 99, endPoint y: 258, distance: 46.8
click at [99, 258] on div "Classes Broadsheet CBT Lesson Plan Time Table Assessment Format Help" at bounding box center [57, 206] width 114 height 337
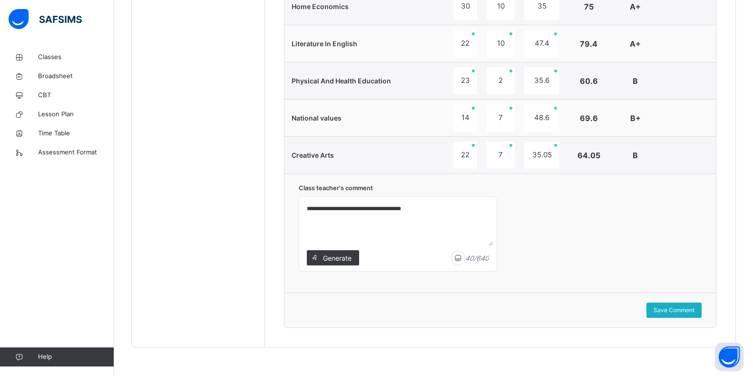
click at [679, 311] on span "Save Comment" at bounding box center [674, 310] width 41 height 9
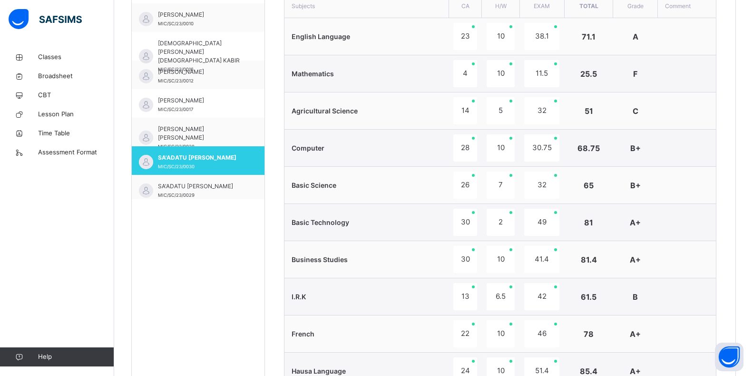
scroll to position [571, 0]
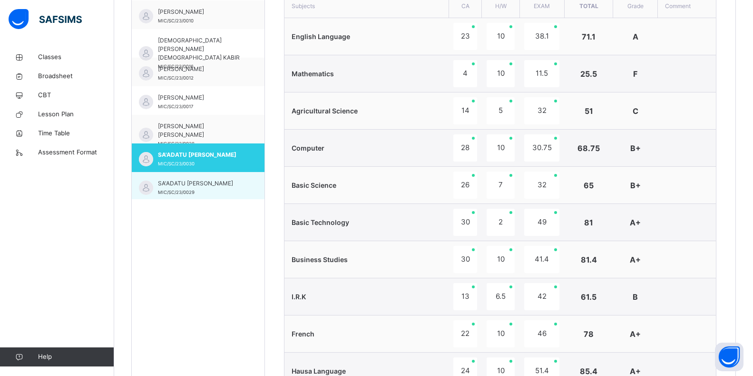
click at [238, 187] on div "SA'ADATU [PERSON_NAME] MIC/SC/23/0029" at bounding box center [198, 186] width 133 height 29
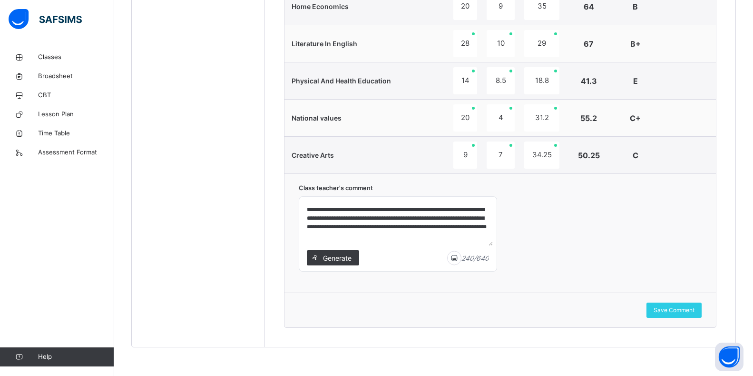
scroll to position [33, 0]
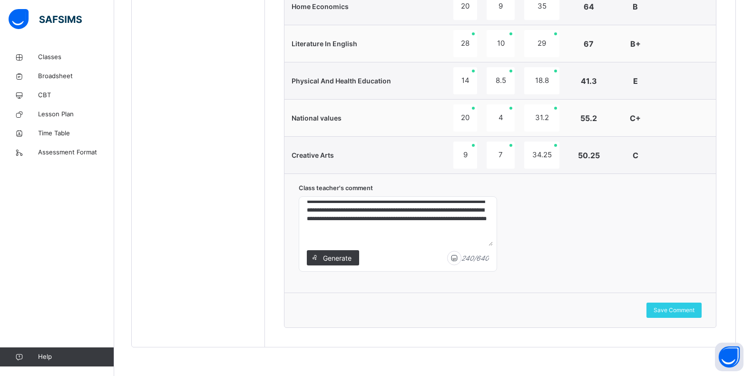
drag, startPoint x: 303, startPoint y: 208, endPoint x: 456, endPoint y: 238, distance: 156.2
click at [455, 238] on textarea "**********" at bounding box center [398, 222] width 190 height 45
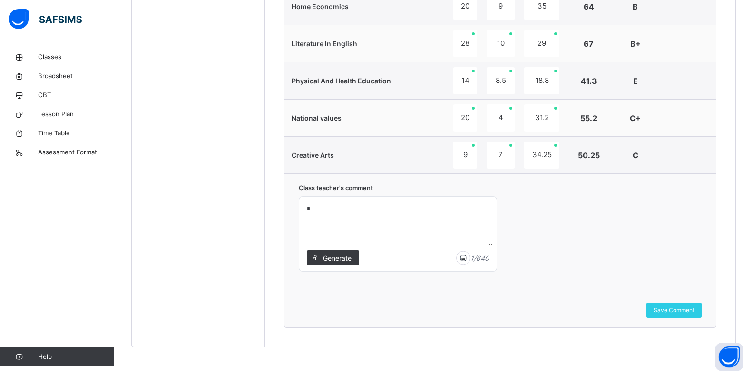
scroll to position [0, 0]
type textarea "**********"
click at [685, 310] on span "Save Comment" at bounding box center [674, 310] width 41 height 9
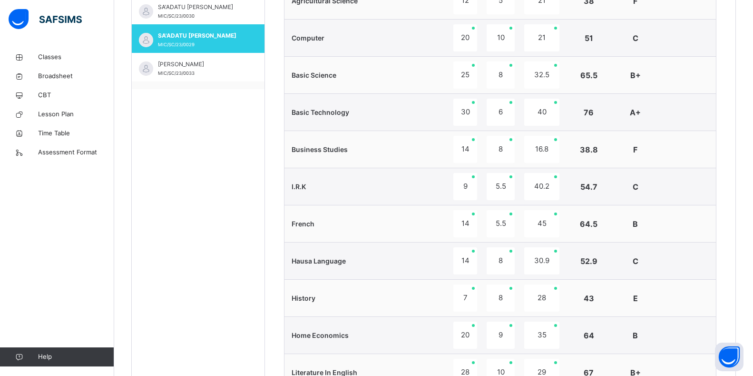
scroll to position [609, 0]
click at [243, 67] on div "[PERSON_NAME] MIC/SC/23/0033" at bounding box center [198, 66] width 133 height 29
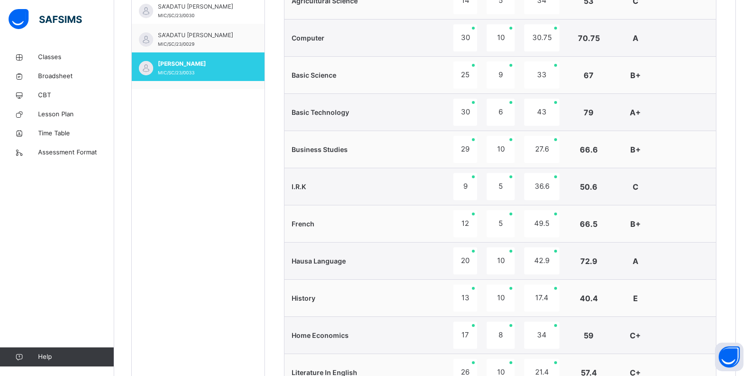
scroll to position [785, 0]
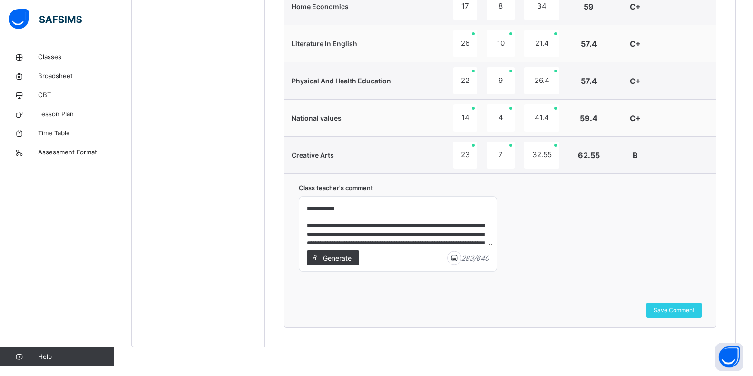
click at [302, 207] on div "**********" at bounding box center [398, 234] width 198 height 74
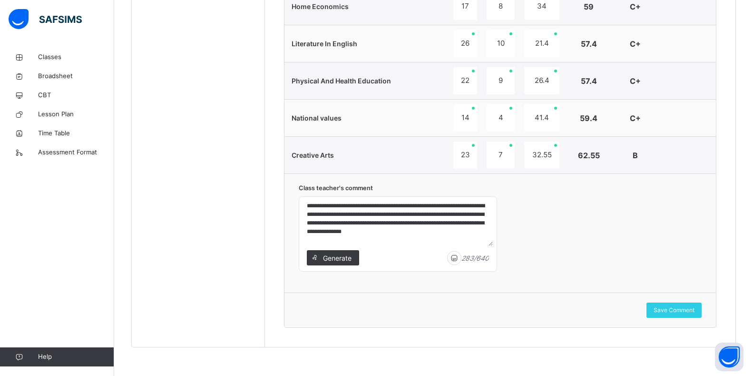
scroll to position [59, 0]
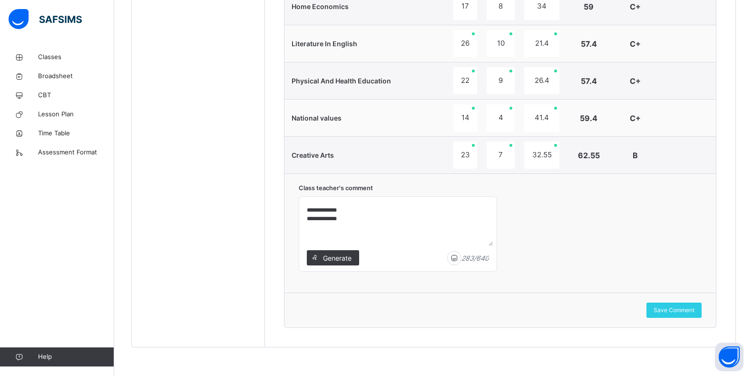
drag, startPoint x: 304, startPoint y: 203, endPoint x: 441, endPoint y: 236, distance: 140.8
click at [429, 238] on textarea "**********" at bounding box center [398, 222] width 190 height 45
type textarea "**********"
click at [689, 311] on span "Save Comment" at bounding box center [674, 310] width 41 height 9
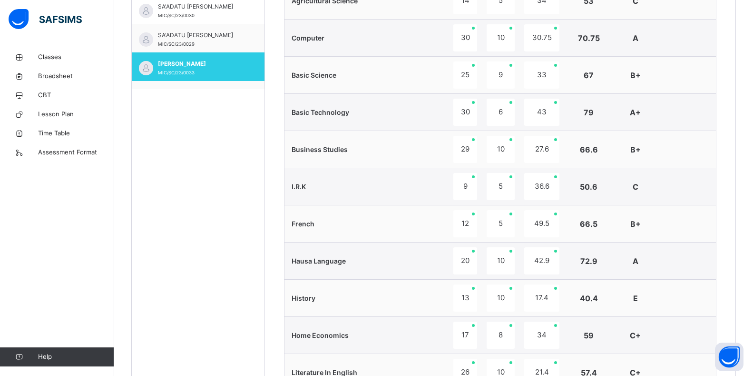
scroll to position [628, 0]
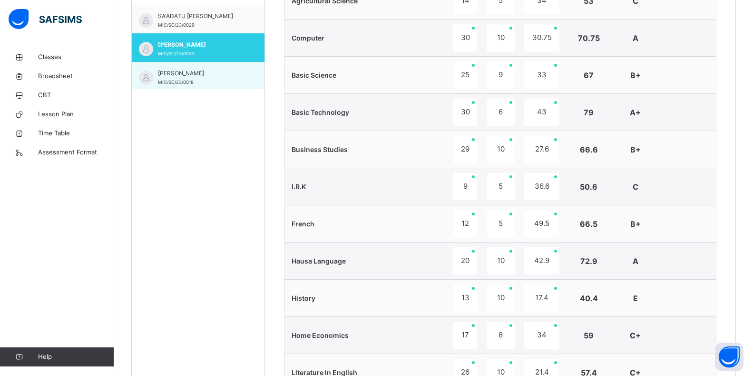
click at [244, 85] on div "[PERSON_NAME] ISYAKU AMINU MIC/SC/23/0018" at bounding box center [198, 76] width 133 height 29
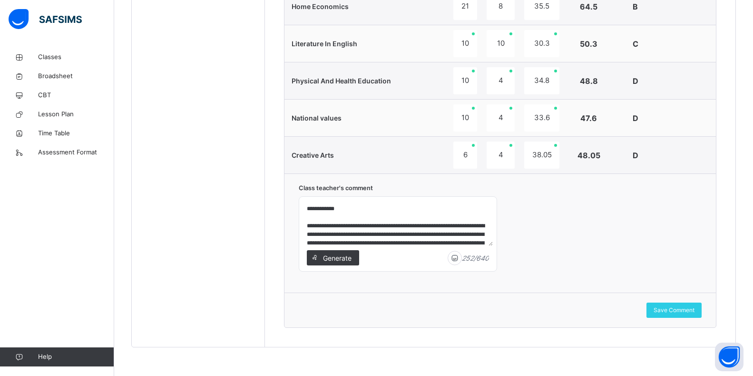
scroll to position [33, 0]
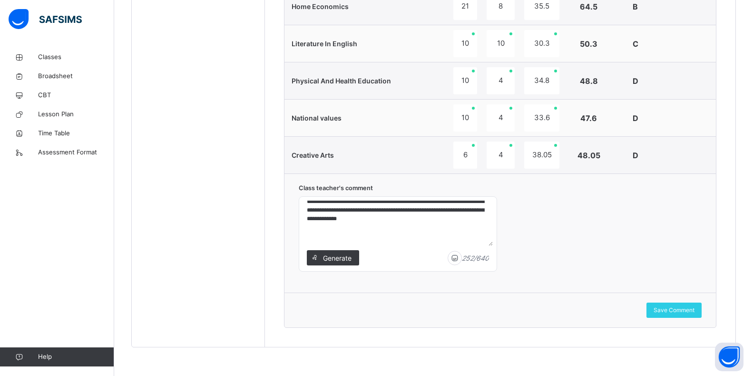
drag, startPoint x: 305, startPoint y: 206, endPoint x: 485, endPoint y: 250, distance: 186.2
click at [485, 250] on div "**********" at bounding box center [398, 233] width 198 height 75
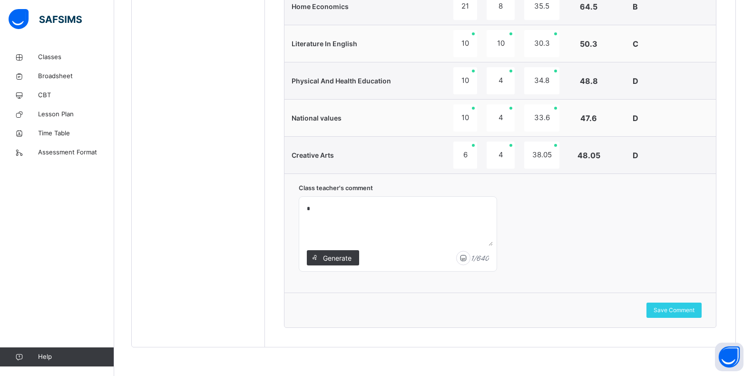
scroll to position [0, 0]
type textarea "**********"
click at [690, 300] on div "Save Comment" at bounding box center [501, 309] width 432 height 35
click at [697, 315] on div "Save Comment" at bounding box center [674, 309] width 55 height 15
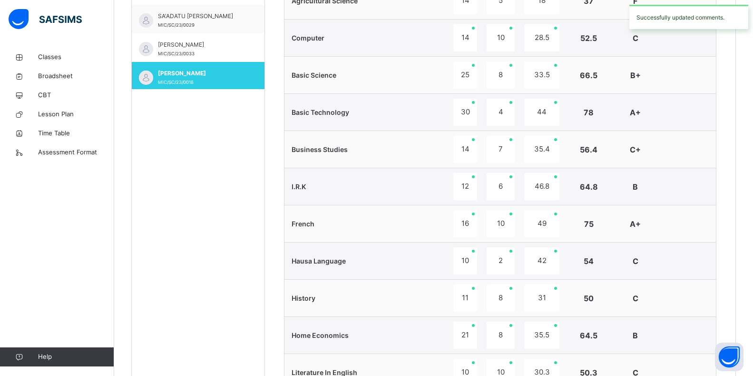
scroll to position [647, 0]
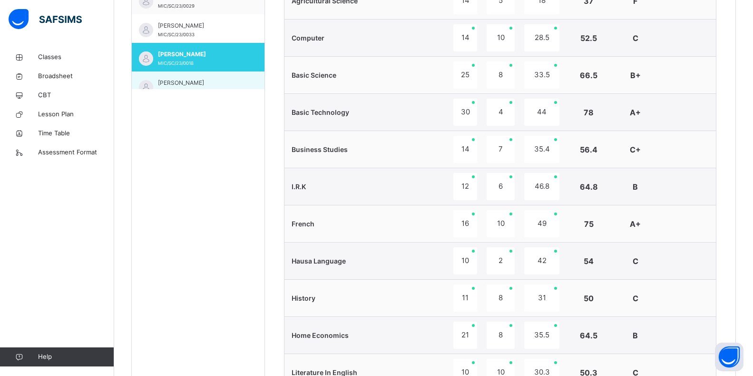
click at [241, 79] on div "[PERSON_NAME] MIC/SC/23/0014" at bounding box center [198, 85] width 133 height 29
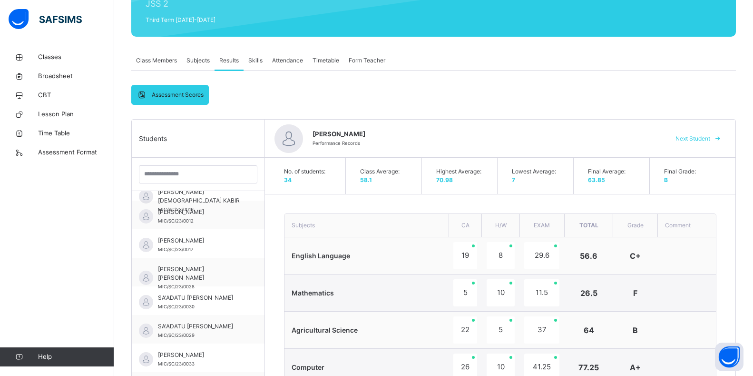
scroll to position [457, 0]
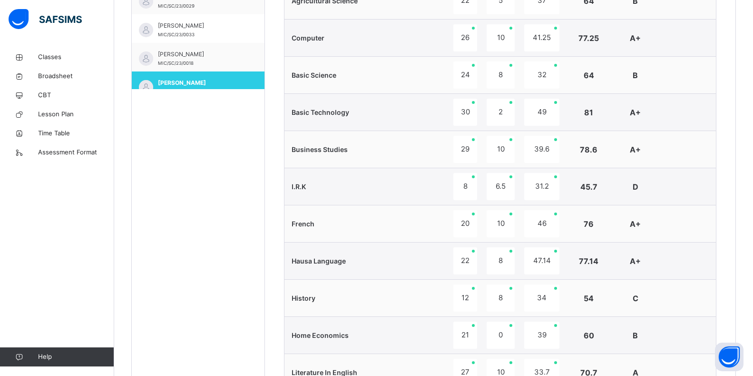
click at [749, 293] on div "Back / JSS 2 A JSS 2 A JSS 2 Third Term [DATE]-[DATE] Class Members Subjects Re…" at bounding box center [433, 147] width 639 height 1113
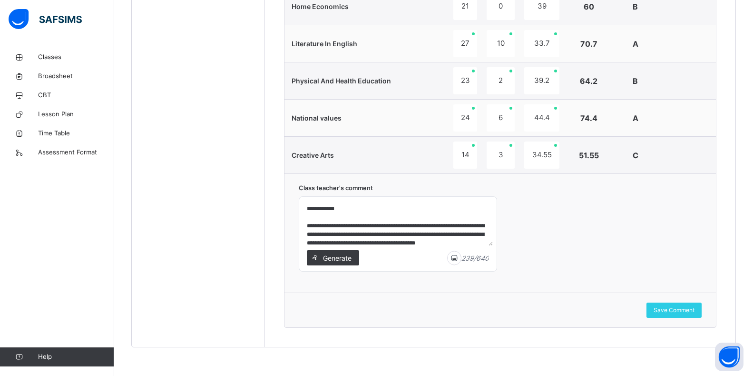
click at [301, 209] on div "**********" at bounding box center [398, 234] width 198 height 74
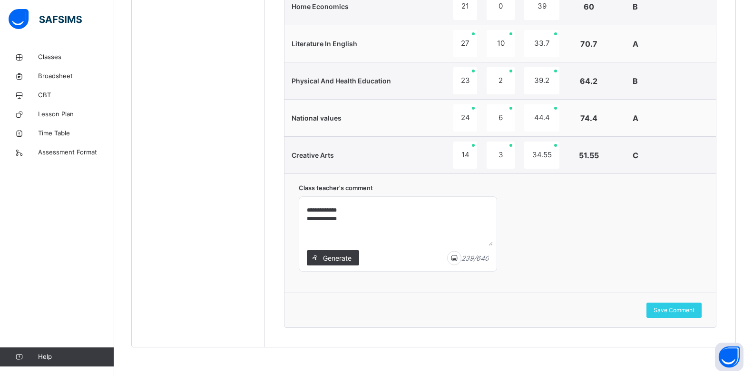
drag, startPoint x: 303, startPoint y: 204, endPoint x: 368, endPoint y: 226, distance: 68.3
click at [333, 256] on div "**********" at bounding box center [398, 233] width 198 height 75
drag, startPoint x: 378, startPoint y: 215, endPoint x: 359, endPoint y: 219, distance: 19.2
click at [363, 219] on textarea "**********" at bounding box center [398, 222] width 190 height 45
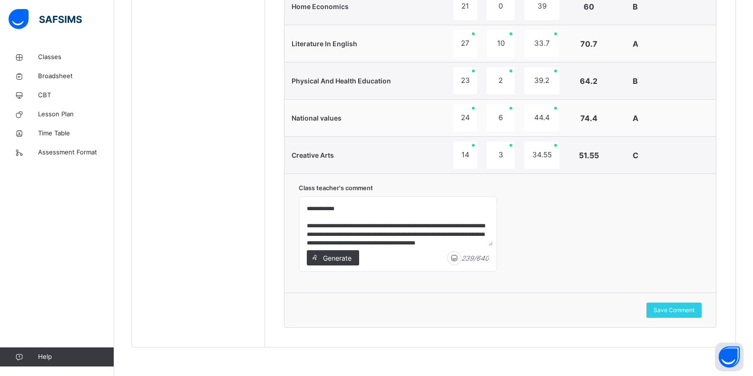
drag, startPoint x: 347, startPoint y: 219, endPoint x: 298, endPoint y: 200, distance: 52.1
click at [298, 200] on div "**********" at bounding box center [501, 232] width 432 height 119
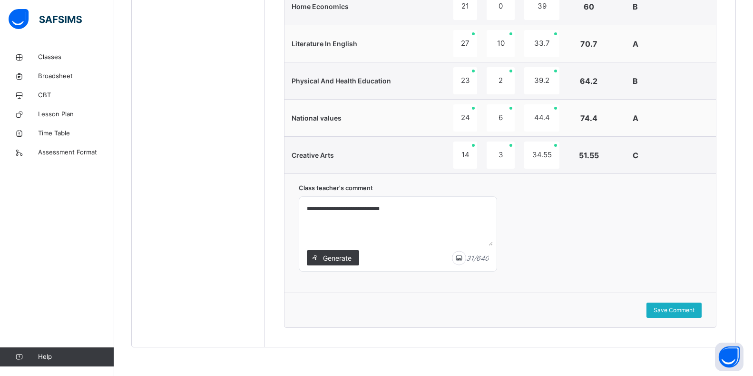
type textarea "**********"
click at [695, 311] on span "Save Comment" at bounding box center [674, 310] width 41 height 9
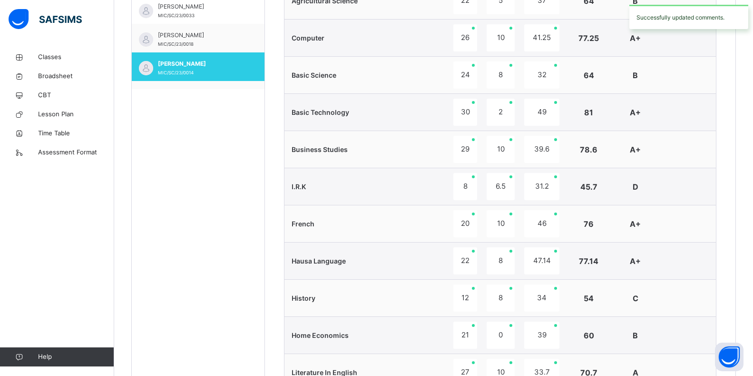
scroll to position [685, 0]
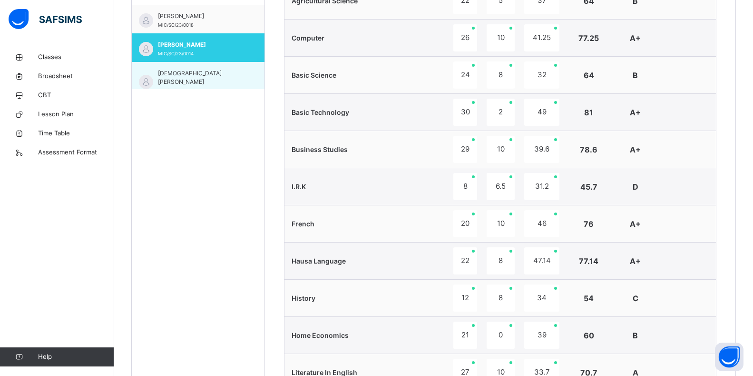
click at [222, 72] on span "[DEMOGRAPHIC_DATA] [PERSON_NAME]" at bounding box center [200, 77] width 85 height 17
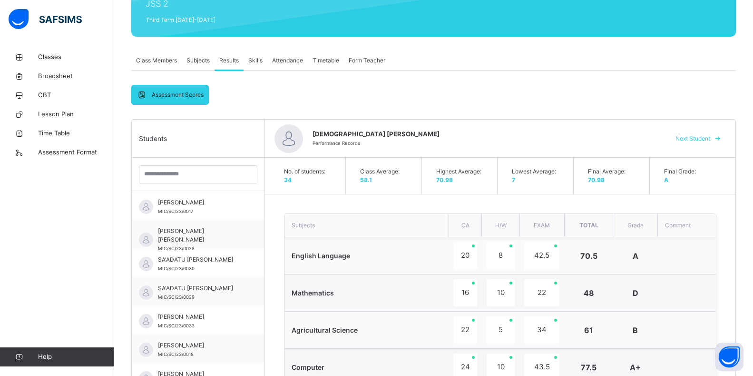
scroll to position [457, 0]
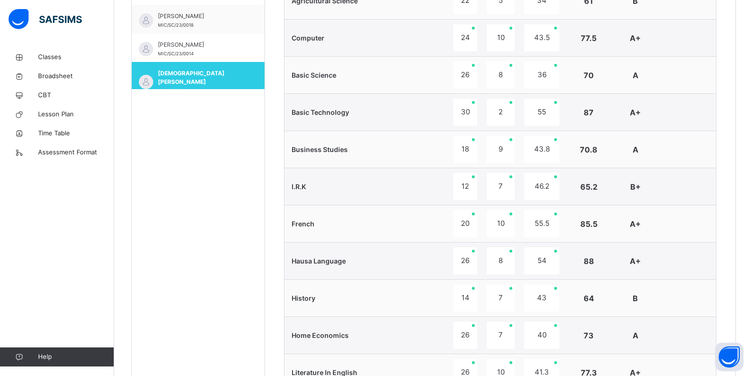
click at [752, 287] on div "Back / JSS 2 A JSS 2 A JSS 2 Third Term [DATE]-[DATE] Class Members Subjects Re…" at bounding box center [433, 147] width 639 height 1113
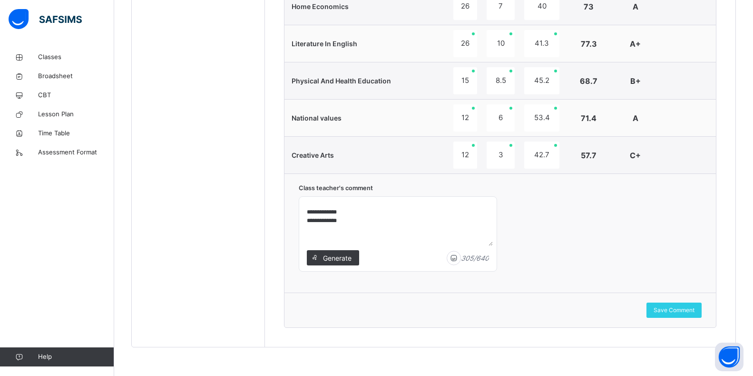
scroll to position [67, 0]
drag, startPoint x: 306, startPoint y: 206, endPoint x: 448, endPoint y: 244, distance: 147.7
click at [448, 244] on textarea "**********" at bounding box center [398, 222] width 190 height 45
type textarea "**********"
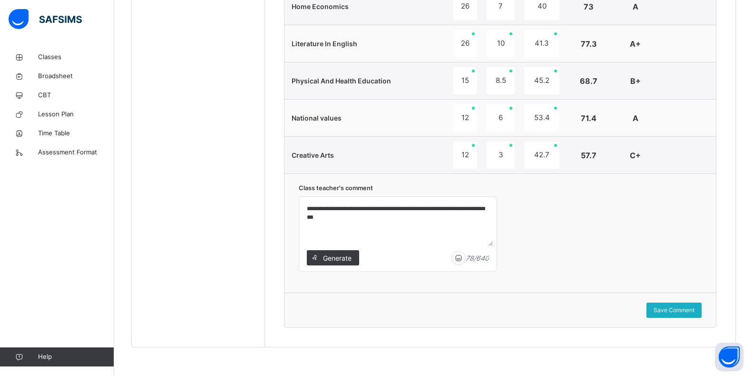
click at [688, 316] on div "Save Comment" at bounding box center [674, 309] width 55 height 15
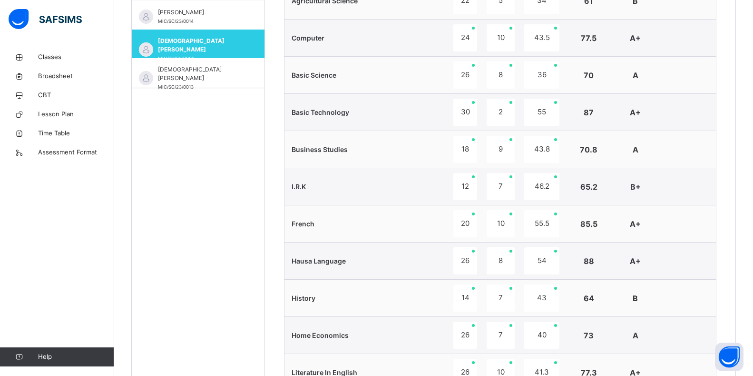
scroll to position [723, 0]
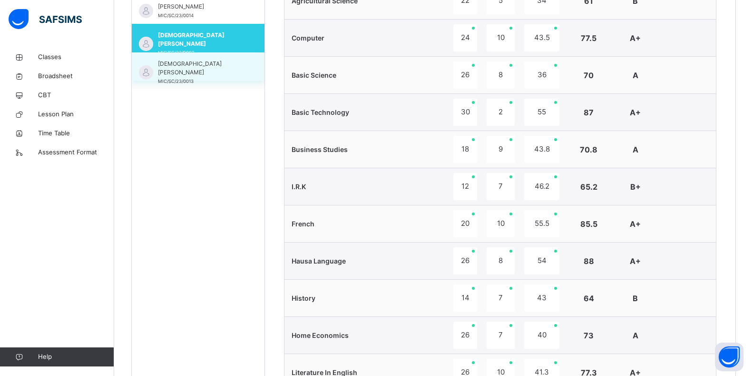
click at [240, 74] on div "USMAN [PERSON_NAME]/SC/23/0013" at bounding box center [198, 66] width 133 height 29
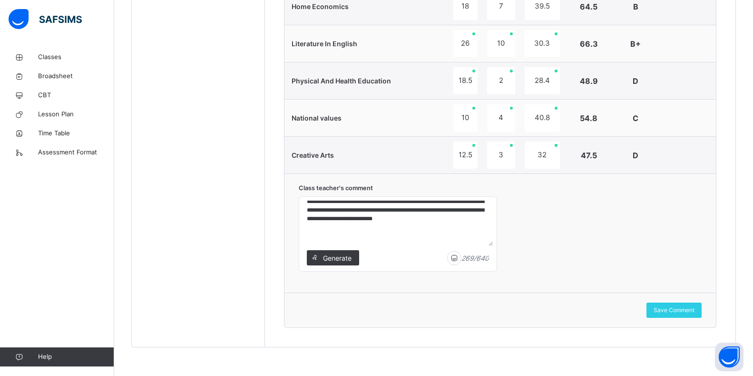
scroll to position [41, 0]
drag, startPoint x: 304, startPoint y: 204, endPoint x: 493, endPoint y: 229, distance: 190.7
click at [492, 232] on textarea "**********" at bounding box center [398, 222] width 190 height 45
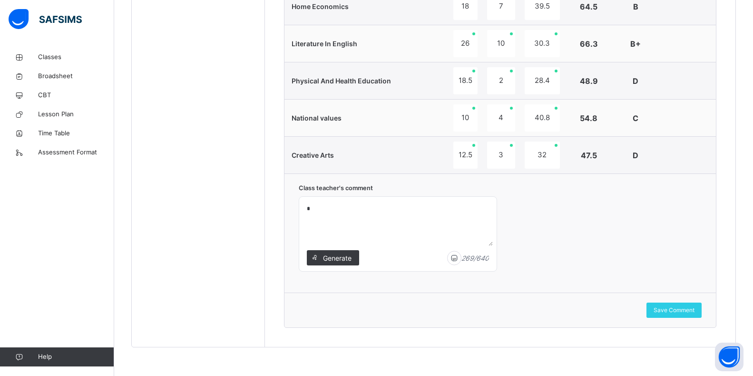
scroll to position [0, 0]
type textarea "**********"
click at [688, 310] on span "Save Comment" at bounding box center [674, 310] width 41 height 9
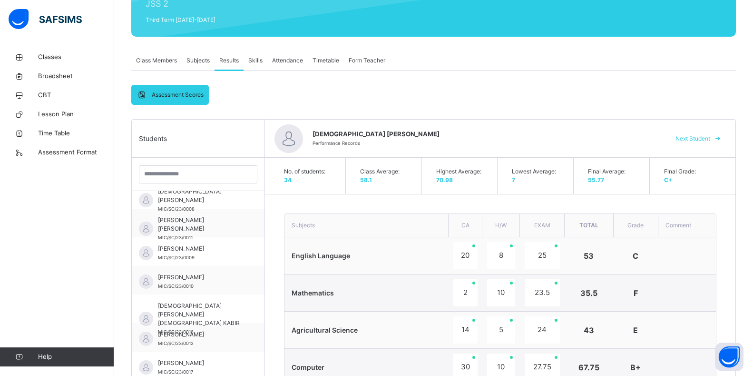
scroll to position [723, 0]
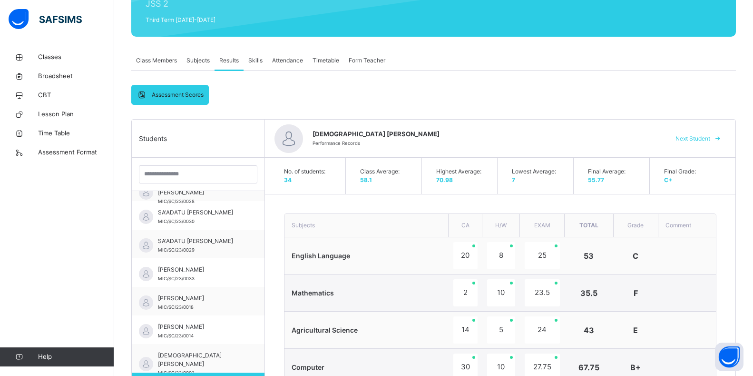
scroll to position [728, 0]
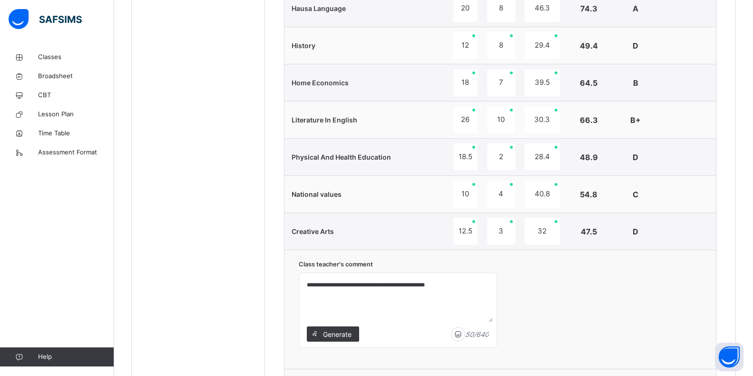
scroll to position [380, 0]
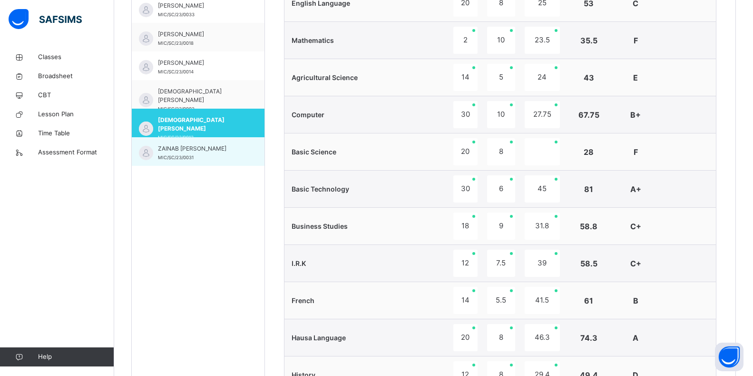
click at [176, 154] on div "ZAINAB TAMBUWAL UMAR MIC/SC/23/0031" at bounding box center [200, 152] width 85 height 17
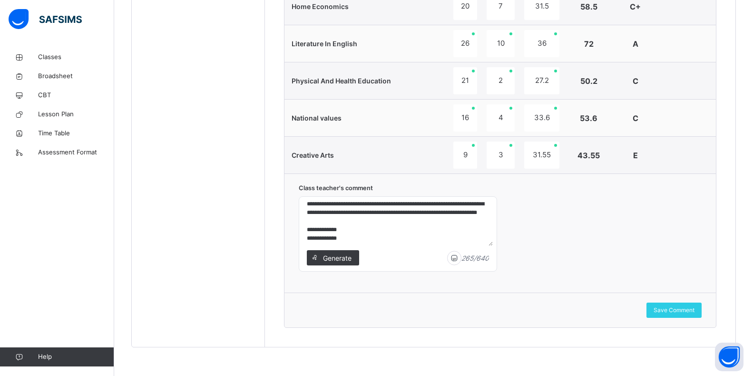
scroll to position [59, 0]
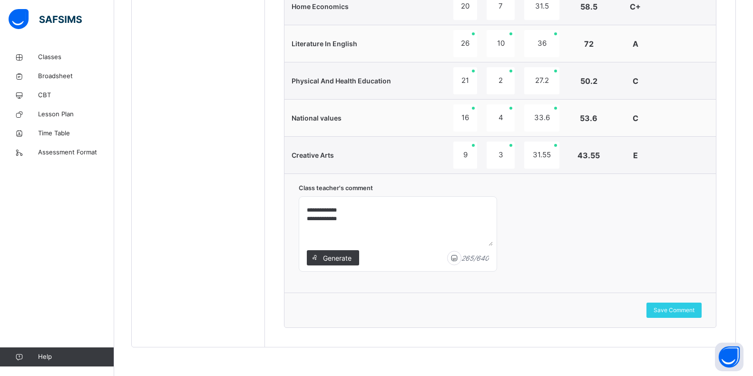
drag, startPoint x: 306, startPoint y: 206, endPoint x: 421, endPoint y: 246, distance: 122.2
click at [406, 246] on textarea "**********" at bounding box center [398, 222] width 190 height 45
click at [384, 208] on textarea "**********" at bounding box center [398, 222] width 190 height 45
click at [451, 208] on textarea "**********" at bounding box center [398, 222] width 190 height 45
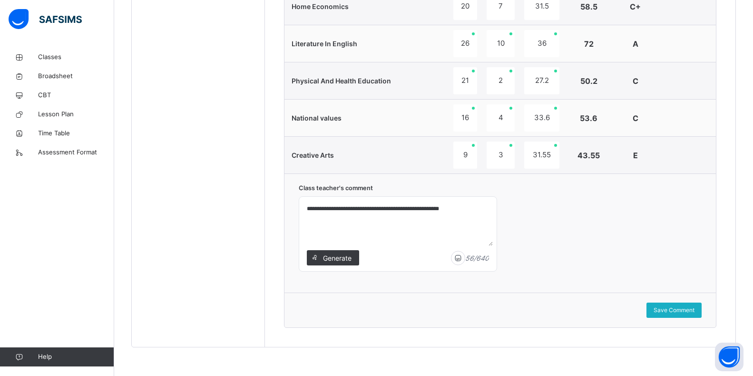
type textarea "**********"
click at [695, 311] on span "Save Comment" at bounding box center [674, 310] width 41 height 9
click at [695, 307] on span "Save Comment" at bounding box center [674, 310] width 41 height 9
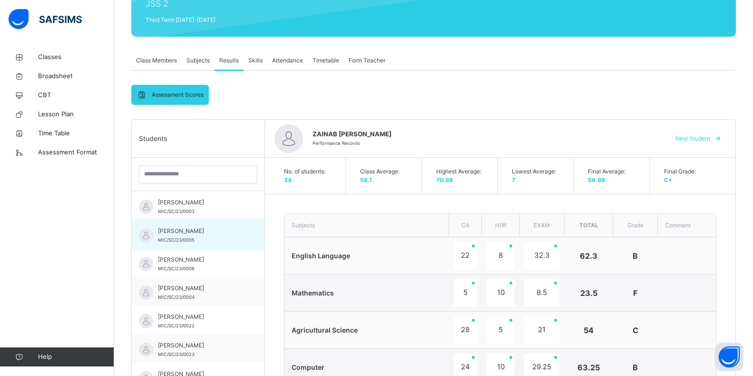
click at [238, 231] on div "[PERSON_NAME]/SC/23/0005" at bounding box center [198, 233] width 133 height 29
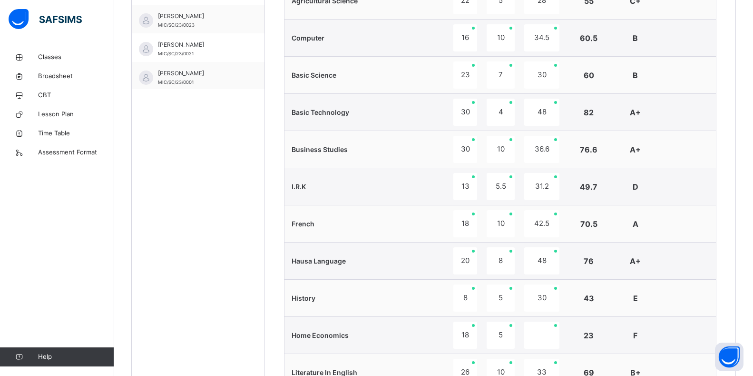
scroll to position [128, 0]
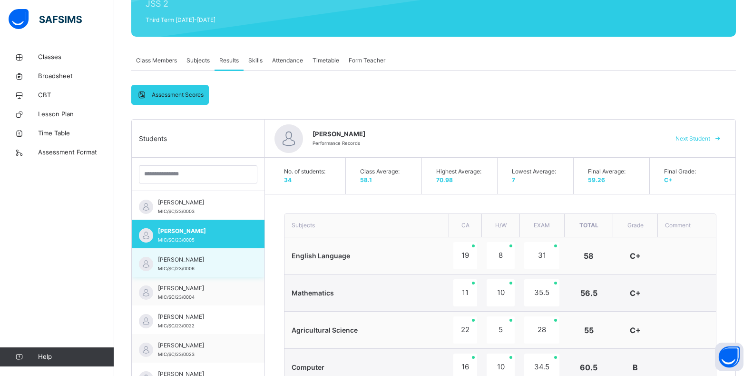
click at [229, 259] on span "[PERSON_NAME]" at bounding box center [200, 259] width 85 height 9
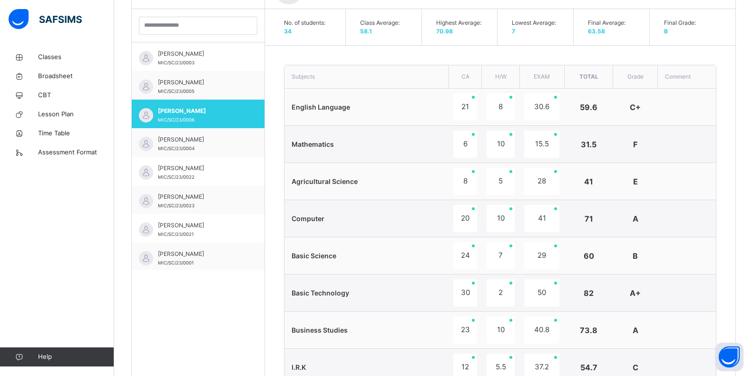
scroll to position [605, 0]
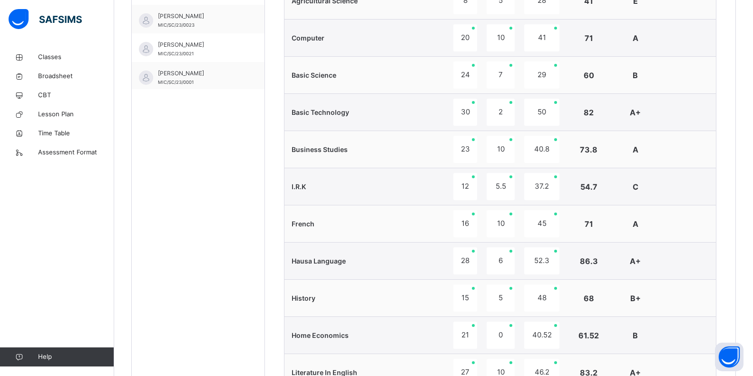
scroll to position [128, 0]
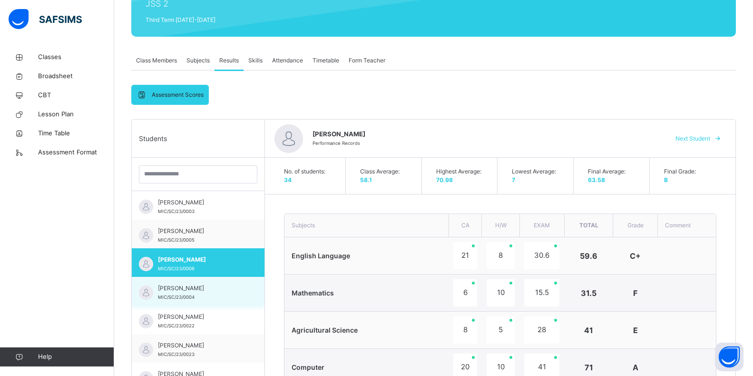
click at [216, 286] on span "[PERSON_NAME]" at bounding box center [200, 288] width 85 height 9
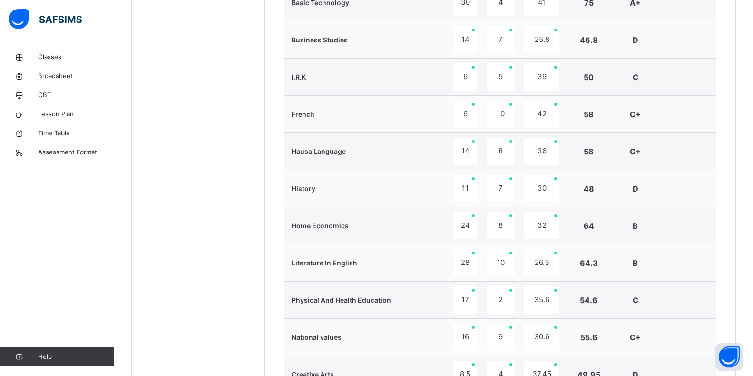
scroll to position [785, 0]
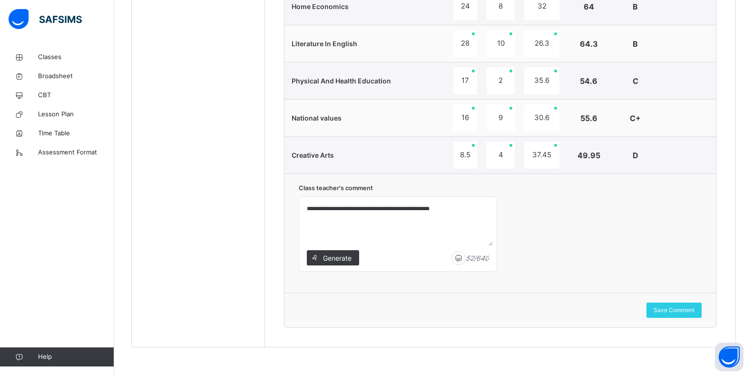
click at [368, 209] on textarea "**********" at bounding box center [398, 222] width 190 height 45
click at [369, 206] on textarea "**********" at bounding box center [398, 222] width 190 height 45
type textarea "**********"
click at [669, 315] on div "Save Comment" at bounding box center [674, 309] width 55 height 15
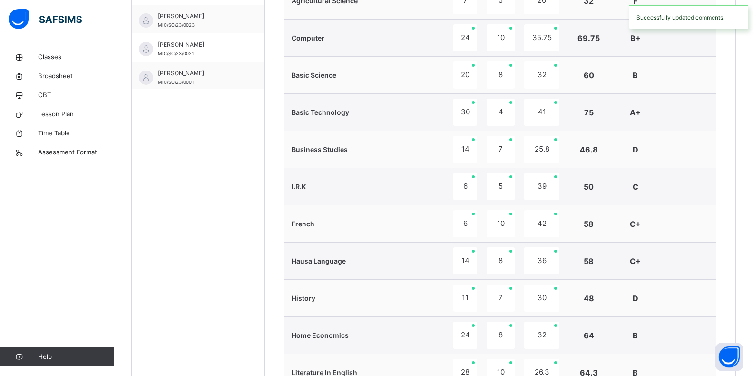
scroll to position [128, 0]
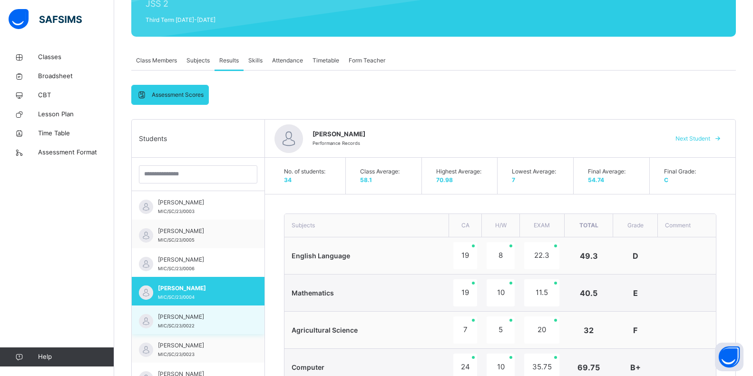
click at [182, 317] on span "[PERSON_NAME]" at bounding box center [200, 316] width 85 height 9
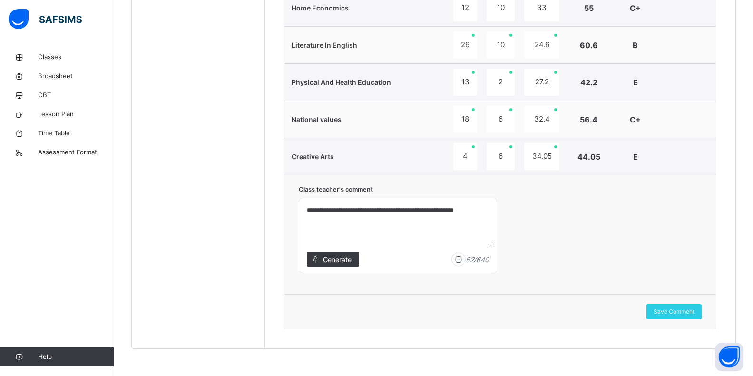
scroll to position [785, 0]
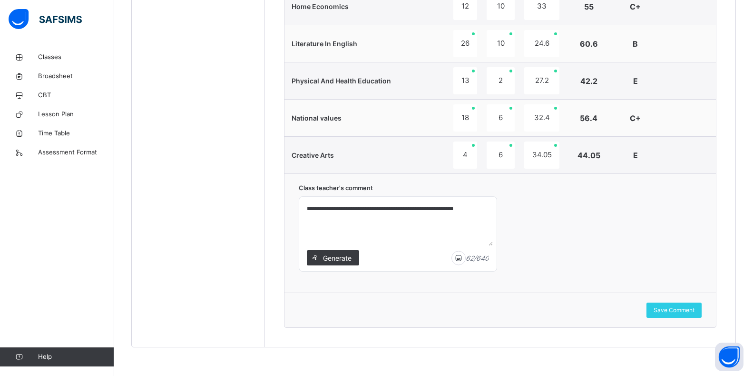
click at [392, 206] on textarea "**********" at bounding box center [398, 222] width 190 height 45
type textarea "**********"
click at [702, 311] on div "Save Comment" at bounding box center [674, 309] width 55 height 15
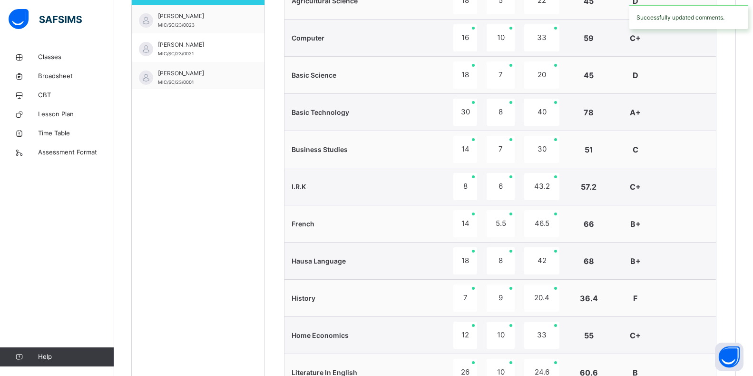
scroll to position [128, 0]
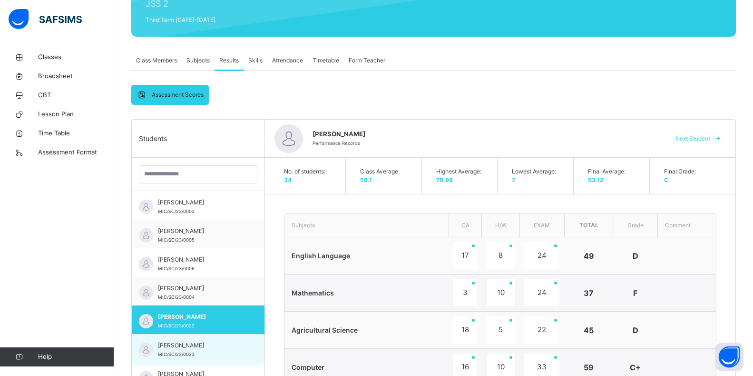
click at [192, 349] on div "AISHA [PERSON_NAME] MIC/SC/23/0023" at bounding box center [200, 349] width 85 height 17
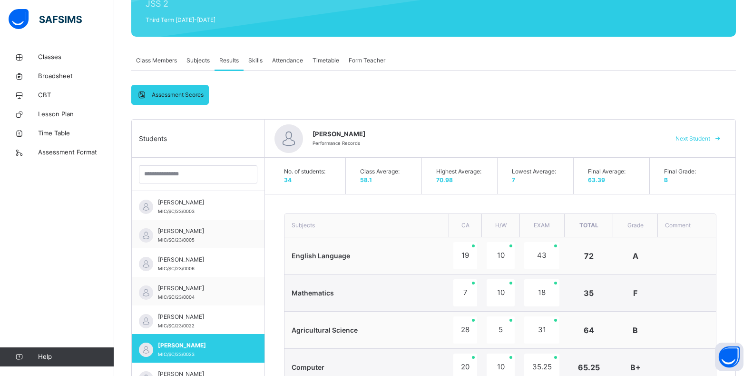
drag, startPoint x: 752, startPoint y: 316, endPoint x: 581, endPoint y: 279, distance: 174.9
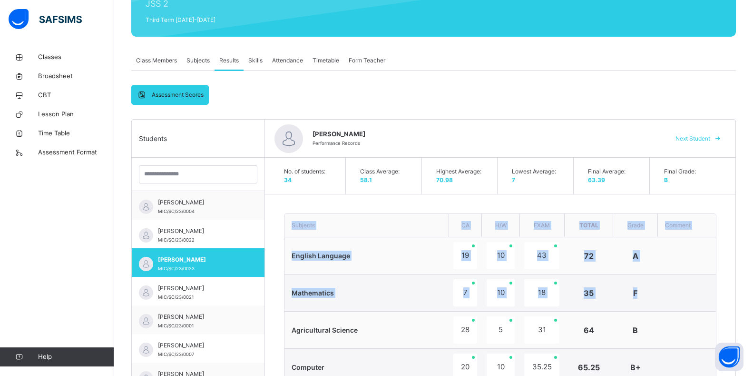
scroll to position [112, 0]
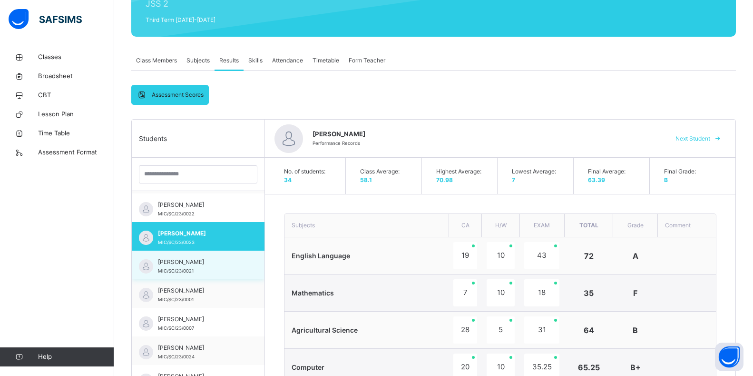
click at [244, 266] on div "[PERSON_NAME]/SC/23/0021" at bounding box center [198, 264] width 133 height 29
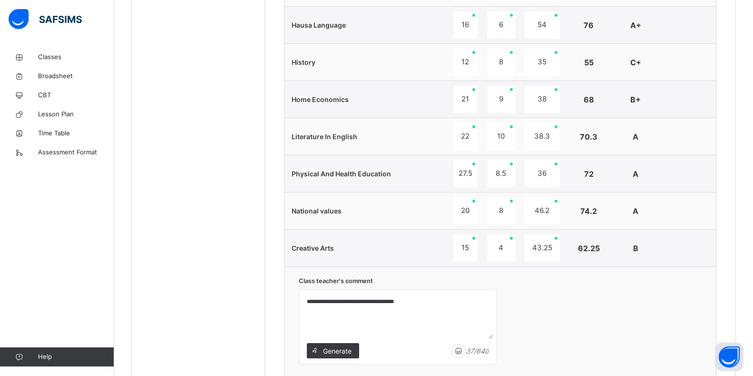
scroll to position [364, 0]
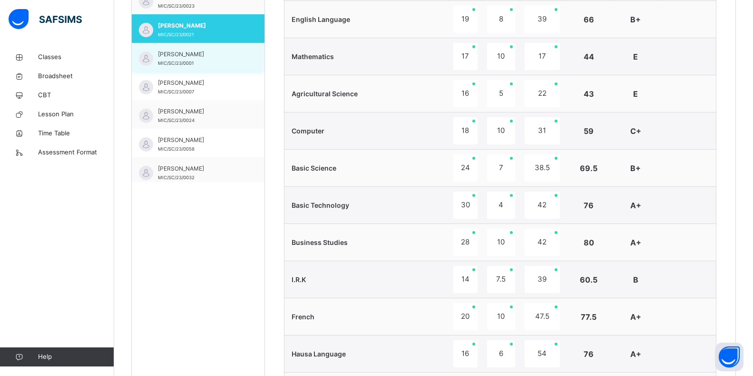
click at [171, 64] on span "MIC/SC/23/0001" at bounding box center [176, 62] width 36 height 5
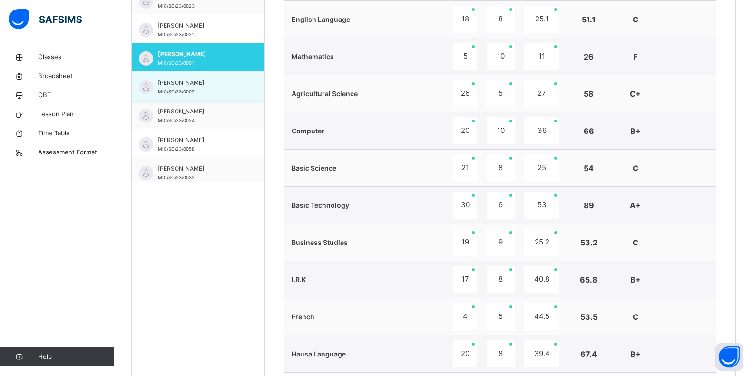
click at [187, 96] on div "[PERSON_NAME] MIC/SC/23/0007" at bounding box center [198, 85] width 133 height 29
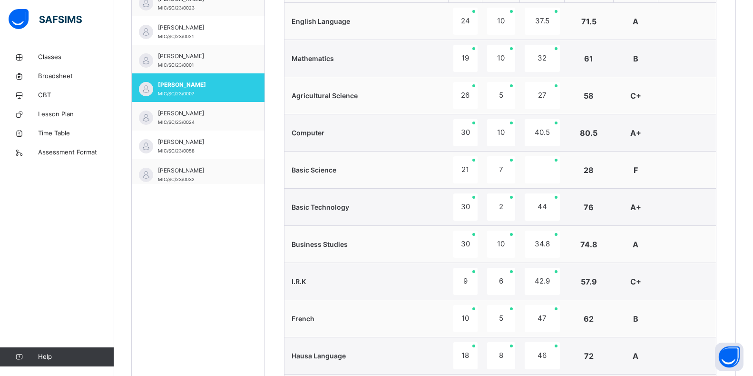
scroll to position [34, 0]
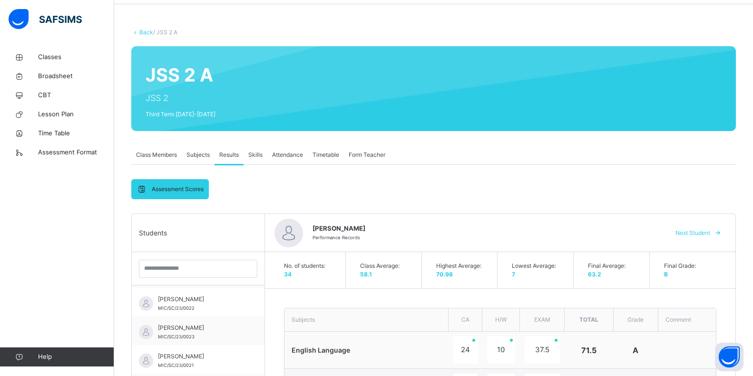
click at [254, 158] on span "Skills" at bounding box center [255, 154] width 14 height 9
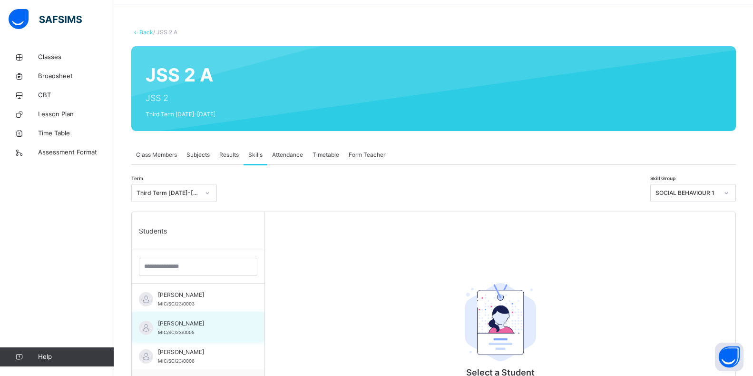
click at [240, 326] on div "[PERSON_NAME]/SC/23/0005" at bounding box center [198, 326] width 133 height 29
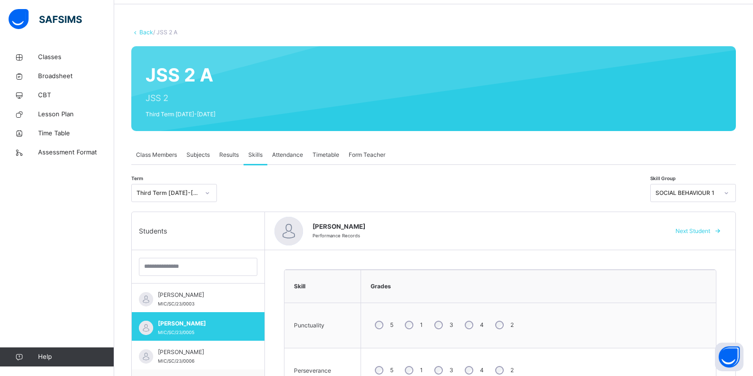
drag, startPoint x: 752, startPoint y: 193, endPoint x: 754, endPoint y: 198, distance: 5.6
click at [753, 198] on html "Class Arm Details Third Term / [DATE]-[DATE] [PERSON_NAME] [EMAIL_ADDRESS][DOMA…" at bounding box center [376, 354] width 753 height 776
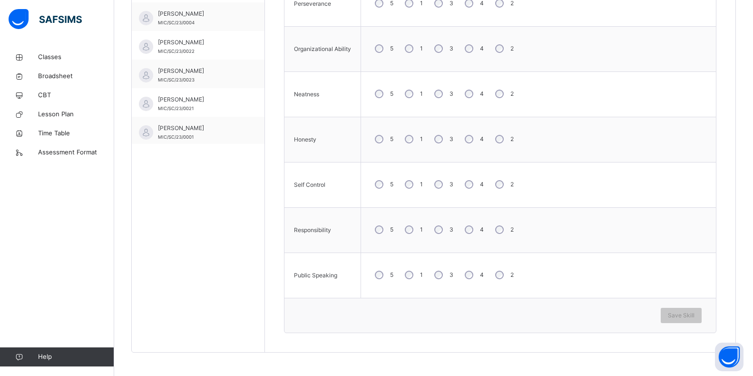
scroll to position [401, 0]
click at [694, 315] on span "Save Skill" at bounding box center [681, 314] width 27 height 9
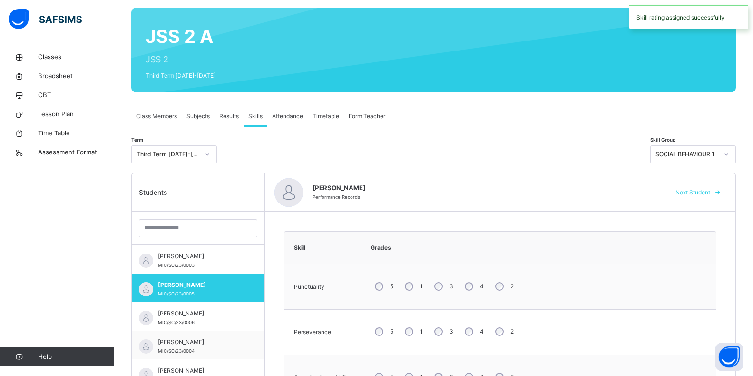
scroll to position [0, 0]
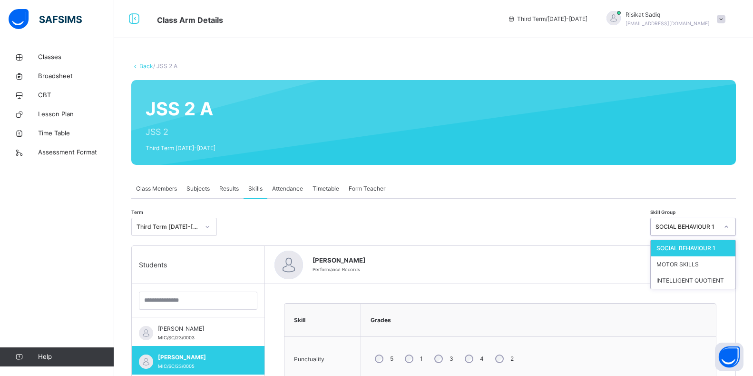
click at [735, 227] on div at bounding box center [727, 226] width 16 height 15
click at [712, 260] on div "MOTOR SKILLS" at bounding box center [693, 264] width 85 height 16
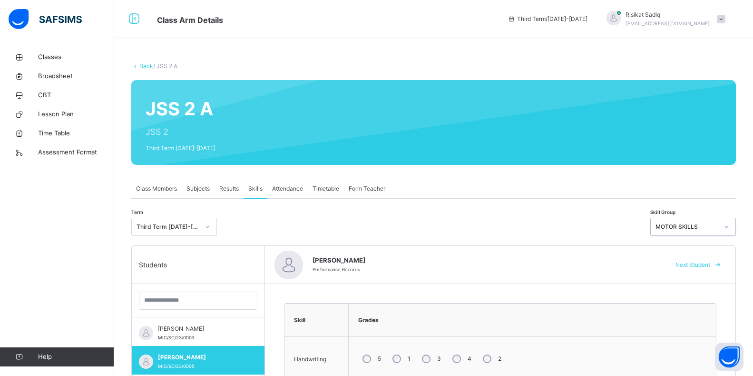
scroll to position [270, 0]
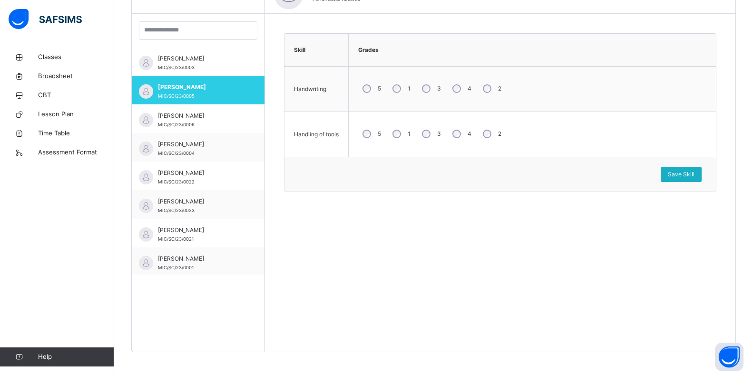
click at [689, 173] on span "Save Skill" at bounding box center [681, 174] width 27 height 9
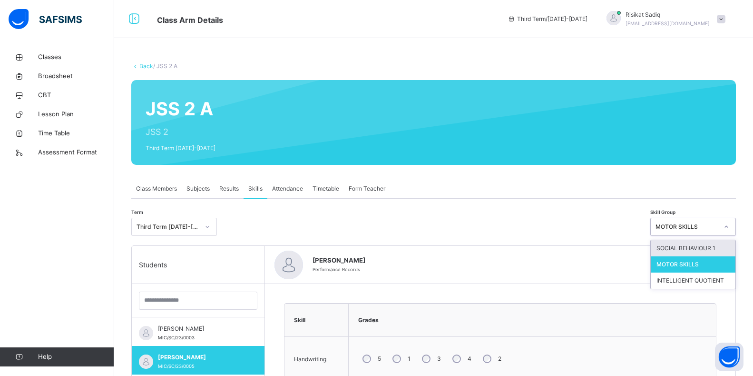
click at [730, 227] on icon at bounding box center [727, 227] width 6 height 10
click at [697, 284] on div "INTELLIGENT QUOTIENT" at bounding box center [693, 280] width 85 height 16
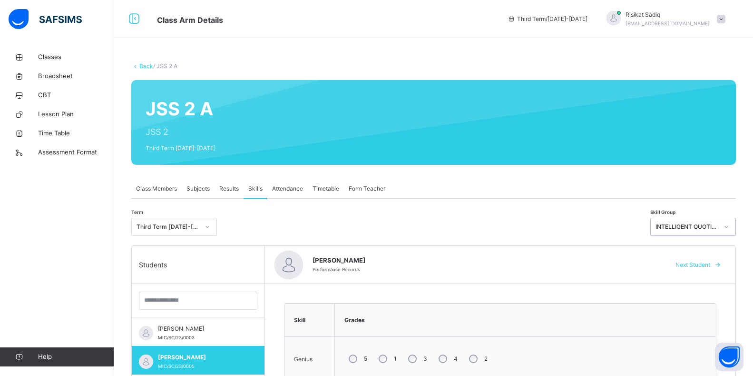
scroll to position [270, 0]
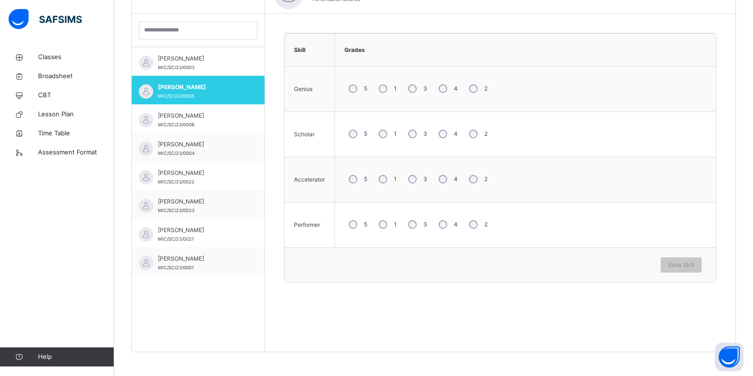
click at [418, 225] on div "3" at bounding box center [417, 224] width 26 height 20
click at [692, 264] on span "Save Skill" at bounding box center [681, 264] width 27 height 9
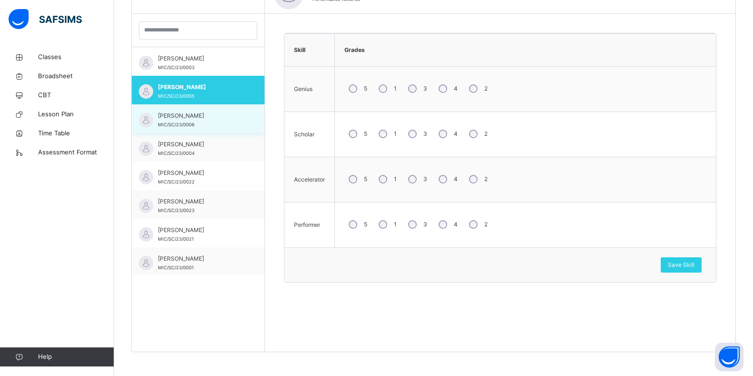
click at [192, 120] on span "[PERSON_NAME]" at bounding box center [200, 115] width 85 height 9
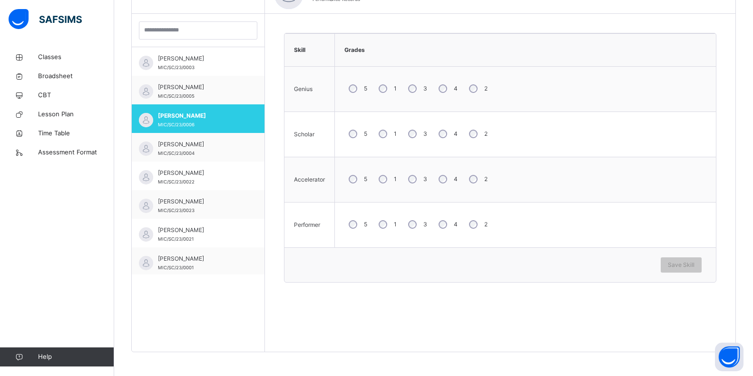
click at [408, 134] on div "3" at bounding box center [417, 134] width 26 height 20
drag, startPoint x: 408, startPoint y: 133, endPoint x: 527, endPoint y: 216, distance: 145.0
click at [465, 228] on div "5 1 3 4 2" at bounding box center [526, 224] width 372 height 34
click at [693, 267] on span "Save Skill" at bounding box center [681, 264] width 27 height 9
click at [702, 267] on div "Save Skill" at bounding box center [681, 264] width 41 height 15
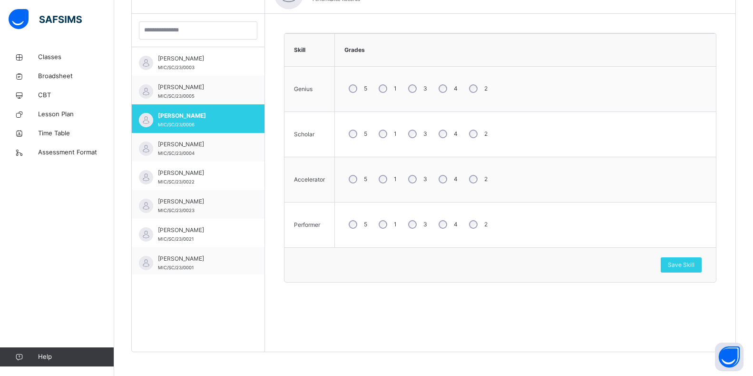
scroll to position [0, 0]
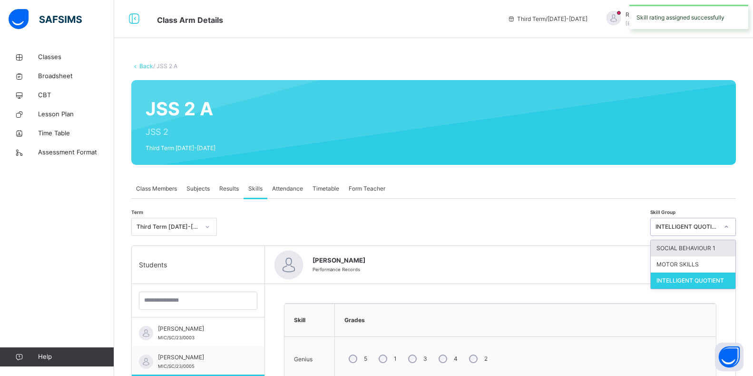
click at [730, 227] on icon at bounding box center [727, 227] width 6 height 10
click at [727, 246] on div "SOCIAL BEHAVIOUR 1" at bounding box center [693, 248] width 85 height 16
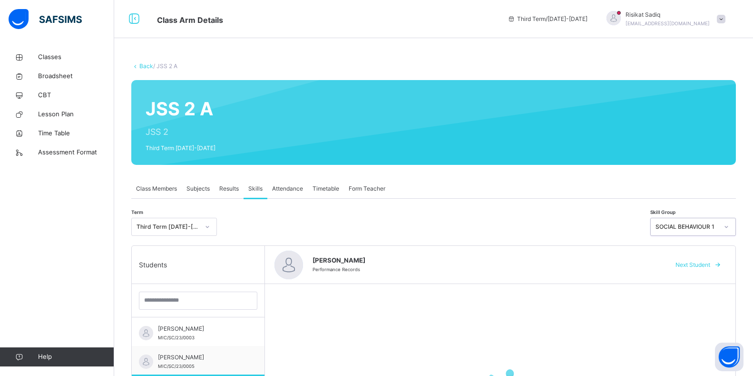
scroll to position [270, 0]
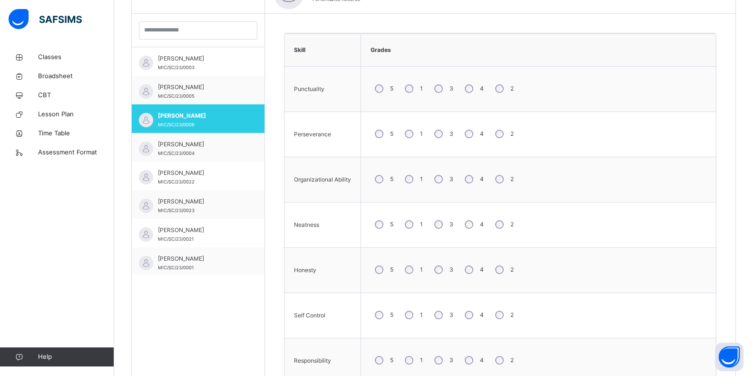
click at [438, 230] on div "3" at bounding box center [443, 224] width 26 height 20
click at [751, 343] on div "Back / JSS 2 A JSS 2 A JSS 2 Third Term [DATE]-[DATE] Class Members Subjects Re…" at bounding box center [433, 142] width 639 height 729
click at [751, 338] on div "Back / JSS 2 A JSS 2 A JSS 2 Third Term [DATE]-[DATE] Class Members Subjects Re…" at bounding box center [433, 142] width 639 height 729
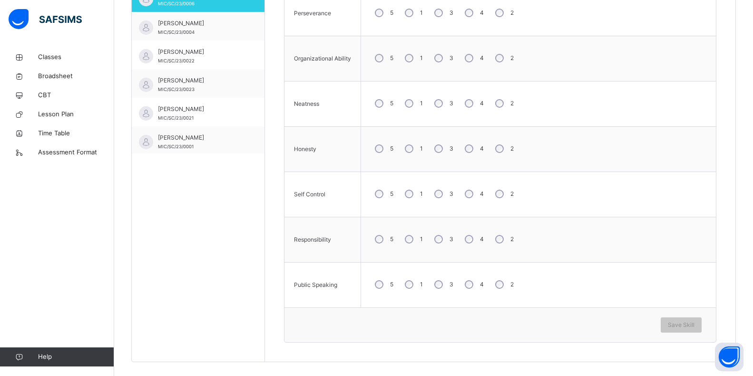
scroll to position [401, 0]
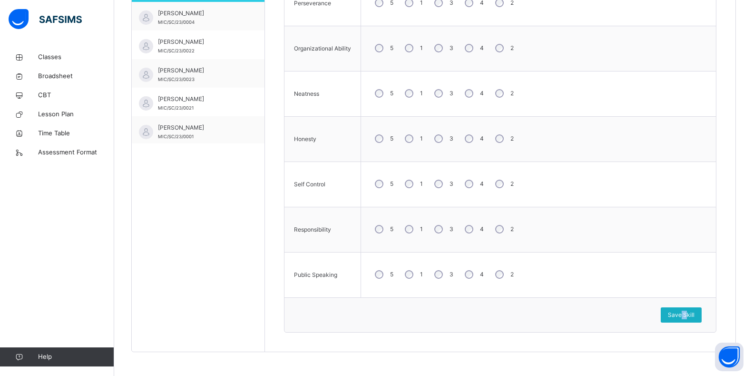
drag, startPoint x: 690, startPoint y: 311, endPoint x: 695, endPoint y: 318, distance: 8.9
click at [695, 318] on span "Save Skill" at bounding box center [681, 314] width 27 height 9
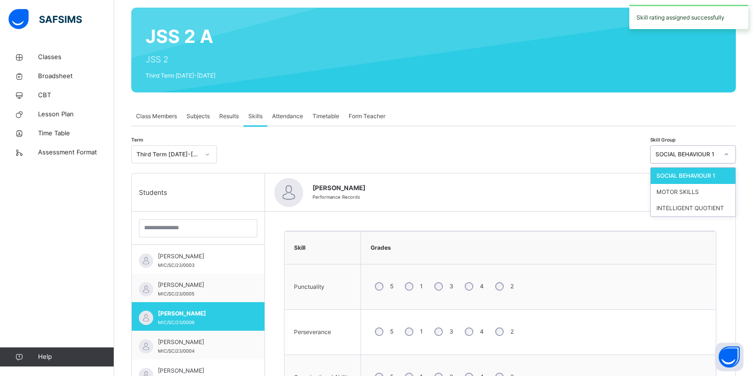
click at [730, 154] on icon at bounding box center [727, 154] width 6 height 10
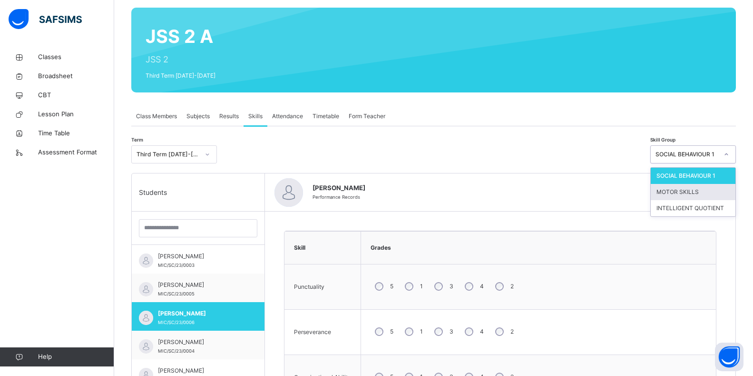
click at [699, 195] on div "MOTOR SKILLS" at bounding box center [693, 192] width 85 height 16
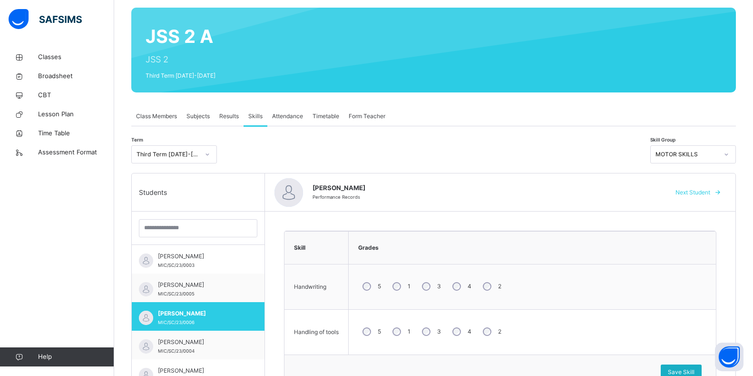
click at [693, 371] on span "Save Skill" at bounding box center [681, 371] width 27 height 9
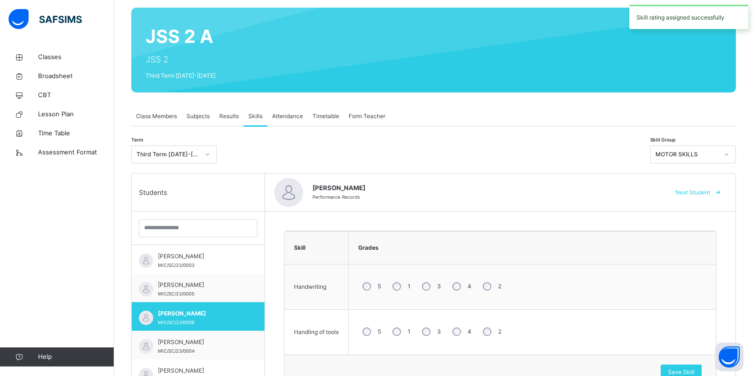
scroll to position [0, 0]
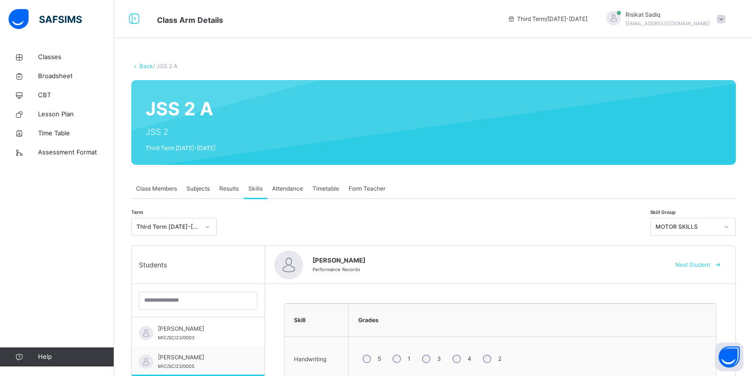
click at [730, 226] on icon at bounding box center [727, 227] width 6 height 10
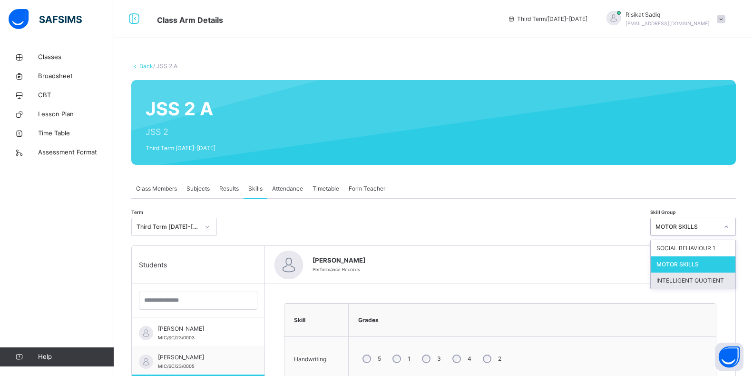
click at [719, 283] on div "INTELLIGENT QUOTIENT" at bounding box center [693, 280] width 85 height 16
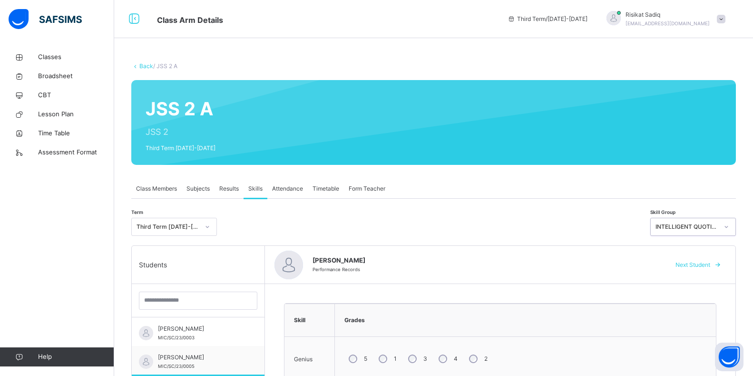
scroll to position [270, 0]
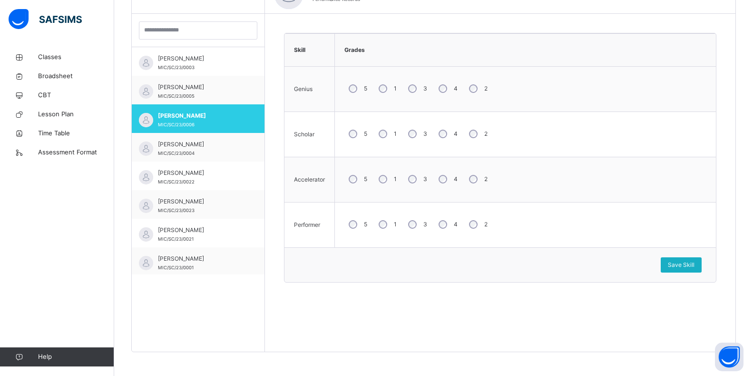
click at [694, 262] on span "Save Skill" at bounding box center [681, 264] width 27 height 9
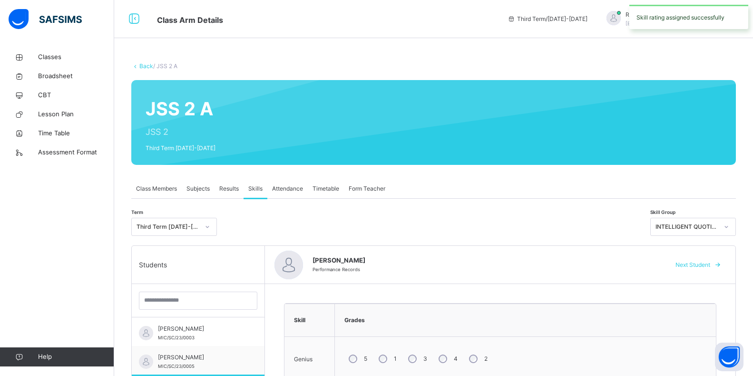
click at [730, 227] on icon at bounding box center [727, 227] width 6 height 10
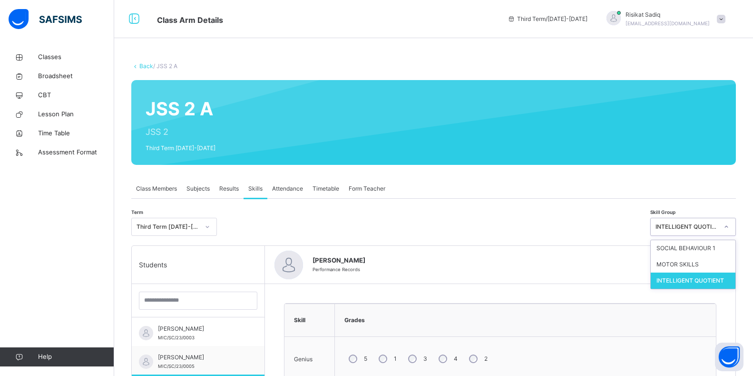
scroll to position [270, 0]
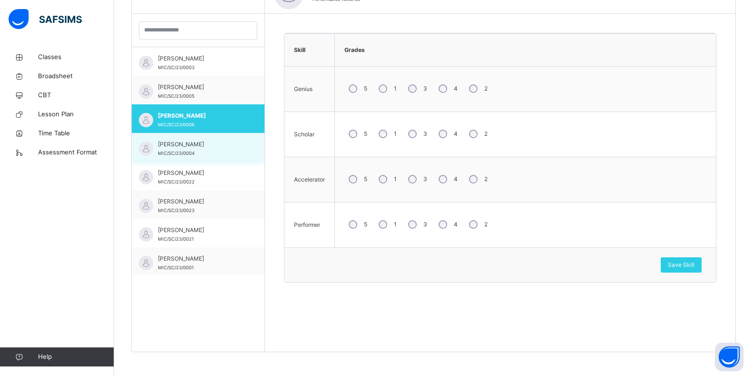
click at [172, 146] on span "[PERSON_NAME]" at bounding box center [200, 144] width 85 height 9
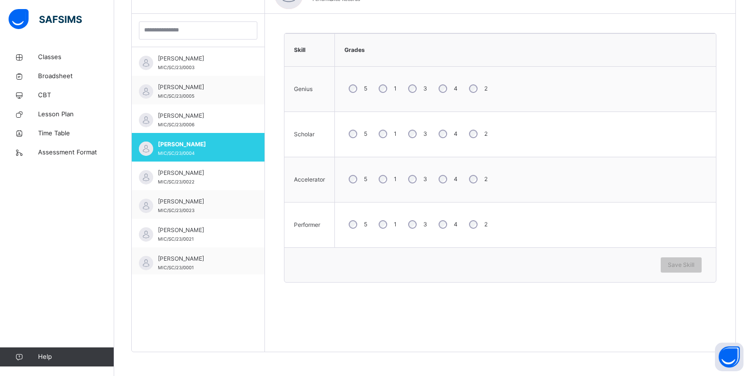
click at [446, 120] on tbody "Genius 5 1 3 4 2 Scholar 5 1 3 4 2 Accelerator 5 1 3 4 2 Performer 5 1 3 4 2" at bounding box center [501, 157] width 432 height 181
click at [427, 224] on div "3" at bounding box center [417, 224] width 26 height 20
click at [686, 265] on span "Save Skill" at bounding box center [681, 264] width 27 height 9
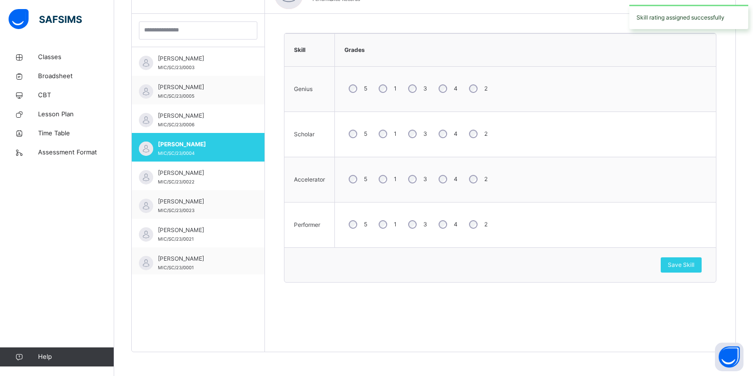
scroll to position [0, 0]
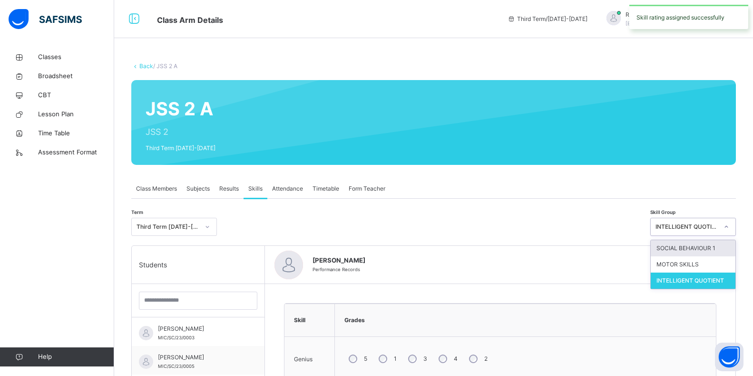
click at [730, 228] on icon at bounding box center [727, 227] width 6 height 10
click at [718, 250] on div "SOCIAL BEHAVIOUR 1" at bounding box center [693, 248] width 85 height 16
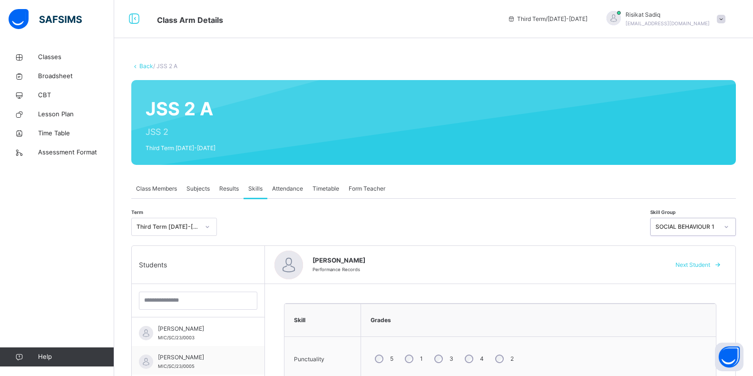
scroll to position [328, 0]
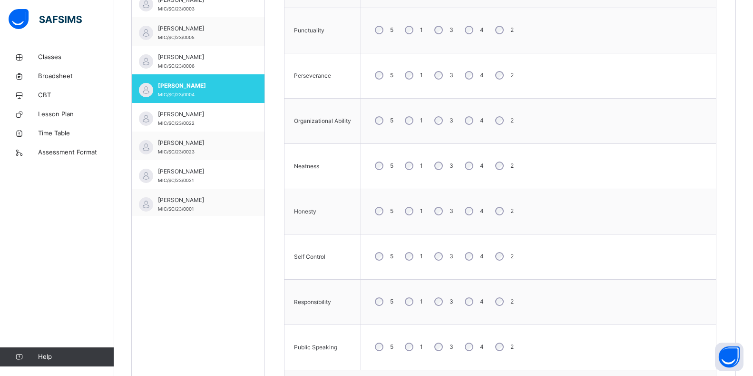
click at [498, 129] on div "2" at bounding box center [503, 120] width 25 height 20
drag, startPoint x: 474, startPoint y: 165, endPoint x: 469, endPoint y: 181, distance: 16.3
click at [474, 168] on div "4" at bounding box center [474, 166] width 26 height 20
click at [440, 217] on div "3" at bounding box center [443, 211] width 26 height 20
click at [435, 273] on td "5 1 3 4 2" at bounding box center [539, 256] width 356 height 45
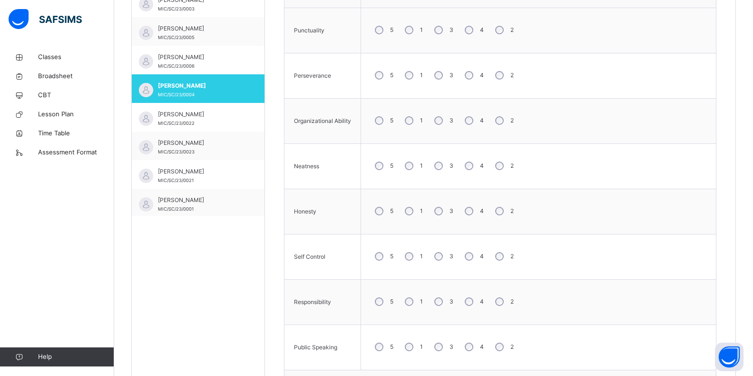
drag, startPoint x: 504, startPoint y: 302, endPoint x: 475, endPoint y: 345, distance: 51.9
click at [504, 304] on div "2" at bounding box center [503, 301] width 25 height 20
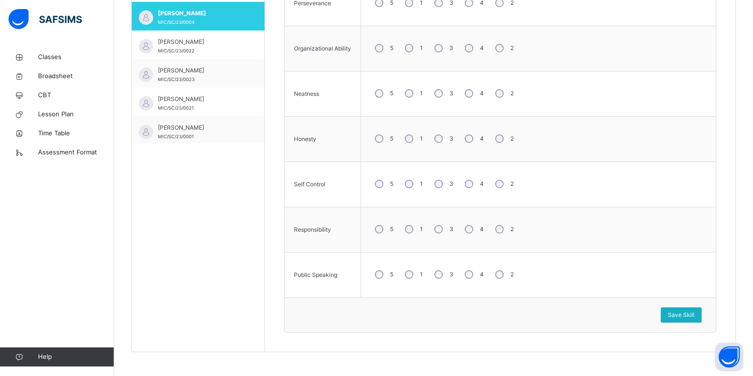
click at [682, 319] on div "Save Skill" at bounding box center [681, 314] width 41 height 15
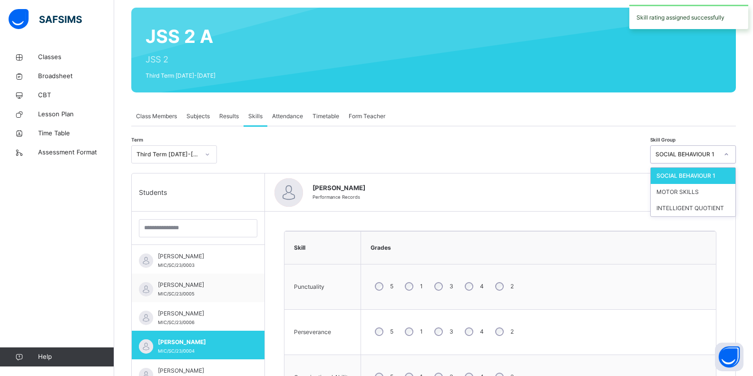
click at [730, 153] on div at bounding box center [727, 154] width 16 height 15
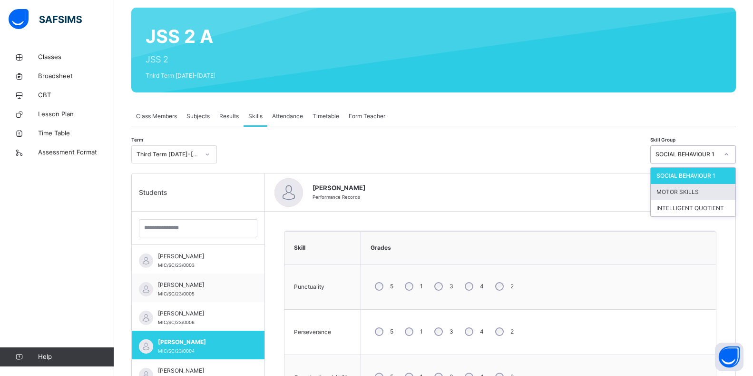
click at [688, 196] on div "MOTOR SKILLS" at bounding box center [693, 192] width 85 height 16
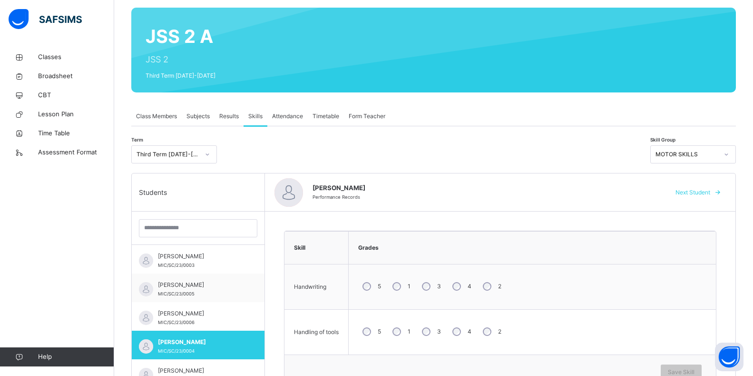
click at [430, 290] on div "3" at bounding box center [431, 286] width 26 height 20
click at [695, 373] on span "Save Skill" at bounding box center [681, 371] width 27 height 9
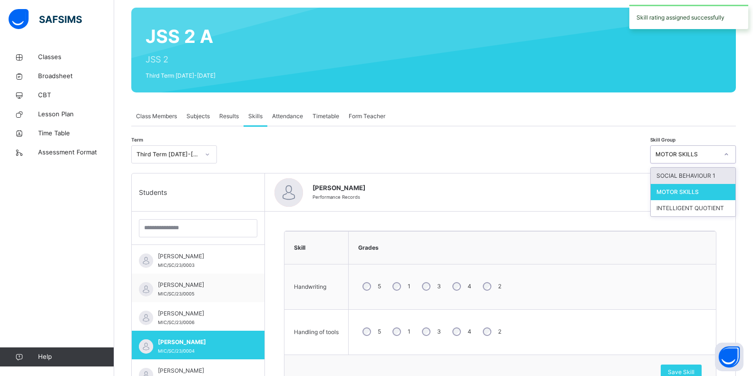
click at [732, 157] on div at bounding box center [727, 154] width 16 height 15
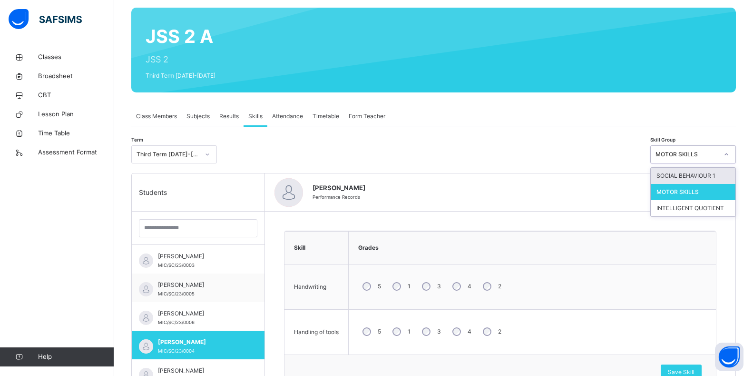
click at [681, 176] on div "SOCIAL BEHAVIOUR 1" at bounding box center [693, 176] width 85 height 16
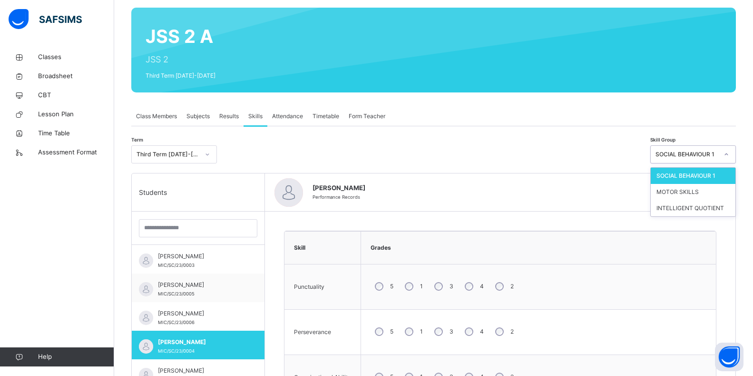
click at [730, 153] on icon at bounding box center [727, 154] width 6 height 10
click at [718, 210] on div "INTELLIGENT QUOTIENT" at bounding box center [693, 208] width 85 height 16
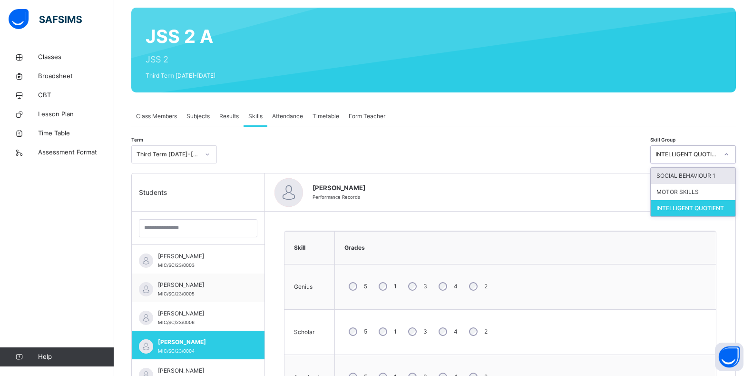
click at [730, 153] on icon at bounding box center [727, 154] width 6 height 10
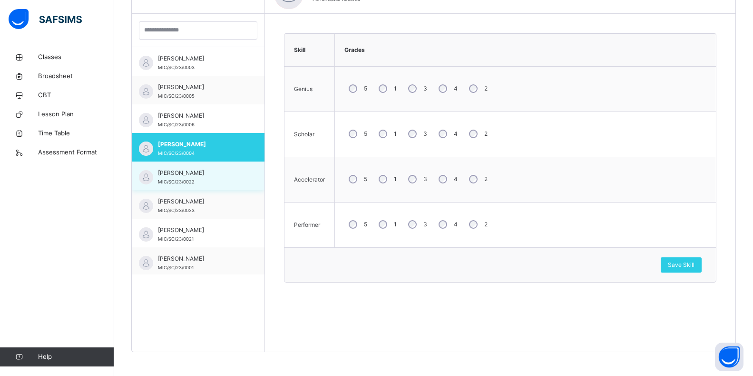
click at [206, 182] on div "AISHA MUSBAHU MIC/SC/23/0022" at bounding box center [200, 176] width 85 height 17
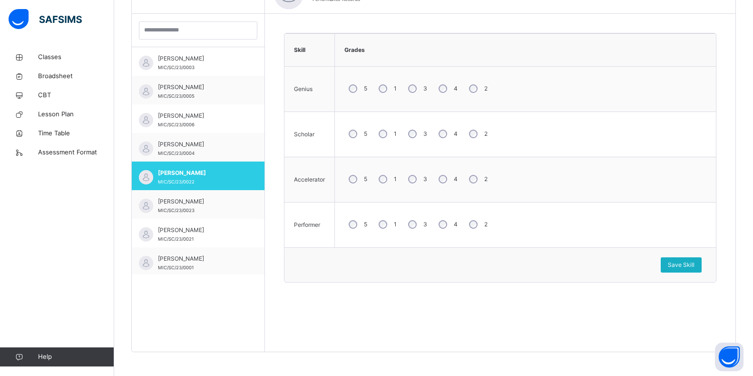
click at [693, 267] on span "Save Skill" at bounding box center [681, 264] width 27 height 9
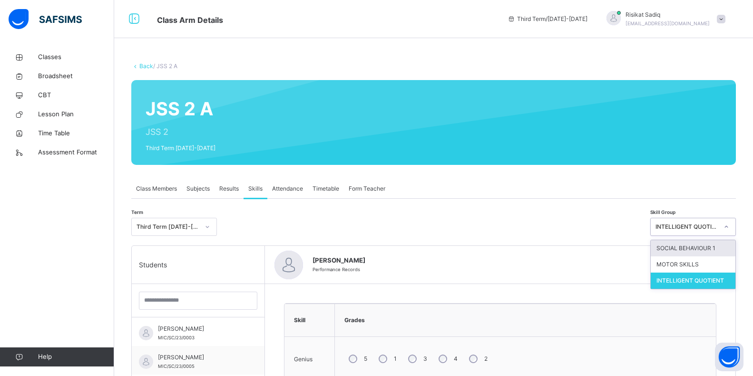
click at [730, 224] on icon at bounding box center [727, 227] width 6 height 10
click at [725, 252] on div "SOCIAL BEHAVIOUR 1" at bounding box center [693, 248] width 85 height 16
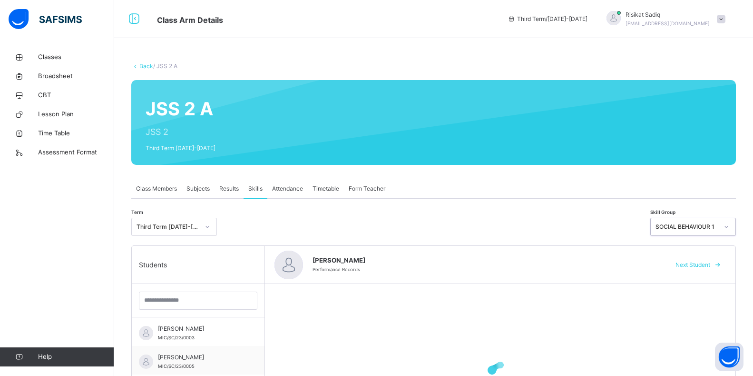
scroll to position [270, 0]
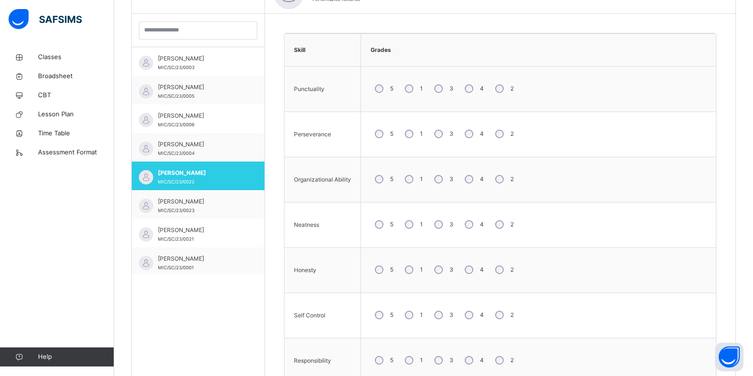
click at [441, 187] on div "3" at bounding box center [443, 179] width 26 height 20
click at [468, 238] on div "5 1 3 4 2" at bounding box center [539, 224] width 346 height 34
click at [473, 321] on div "4" at bounding box center [474, 315] width 26 height 20
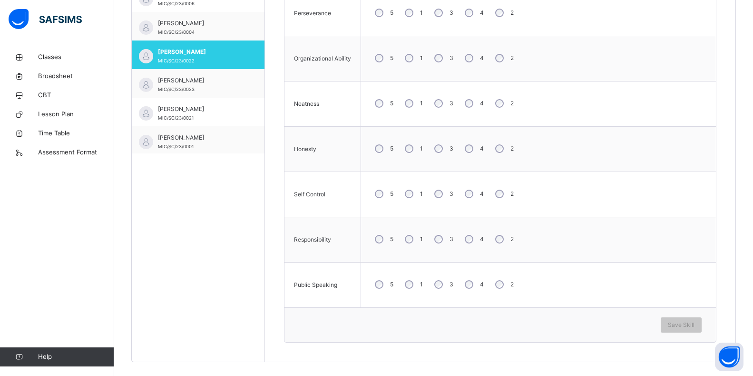
scroll to position [401, 0]
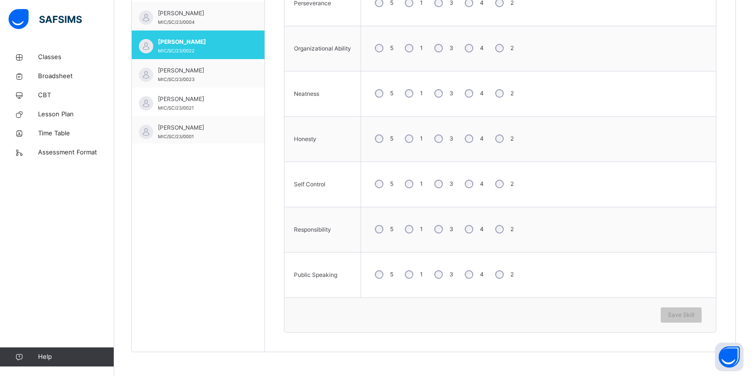
click at [448, 278] on div "3" at bounding box center [443, 274] width 26 height 20
click at [693, 318] on span "Save Skill" at bounding box center [681, 314] width 27 height 9
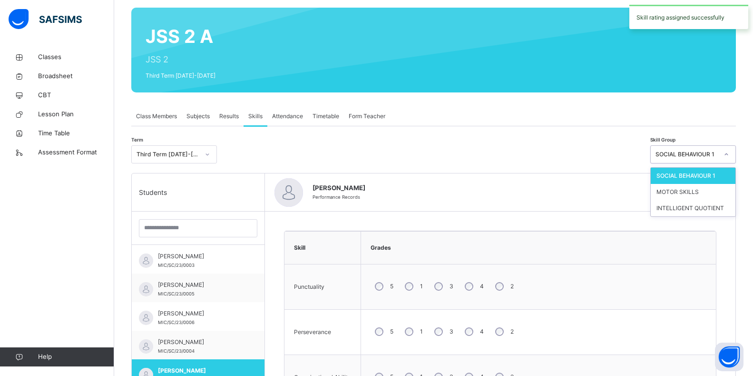
click at [730, 153] on icon at bounding box center [727, 154] width 6 height 10
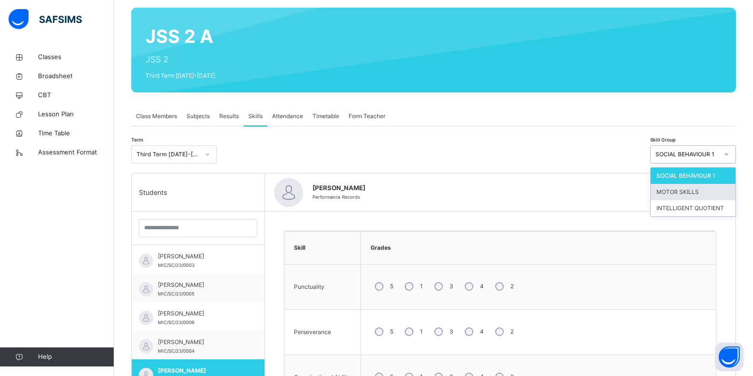
click at [707, 191] on div "MOTOR SKILLS" at bounding box center [693, 192] width 85 height 16
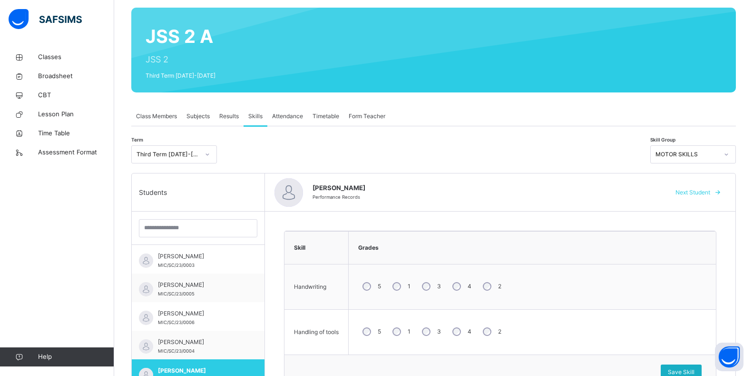
click at [689, 373] on span "Save Skill" at bounding box center [681, 371] width 27 height 9
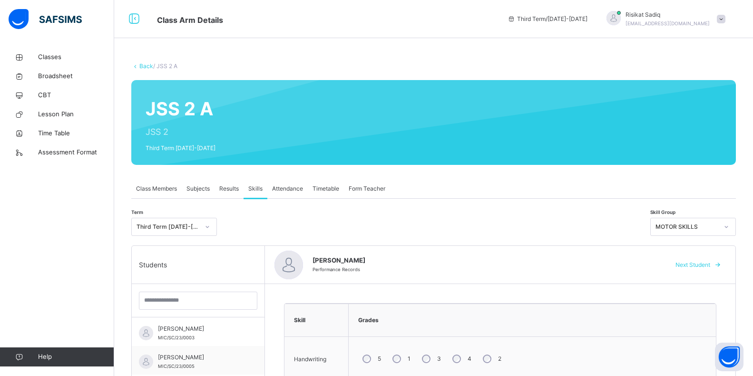
scroll to position [270, 0]
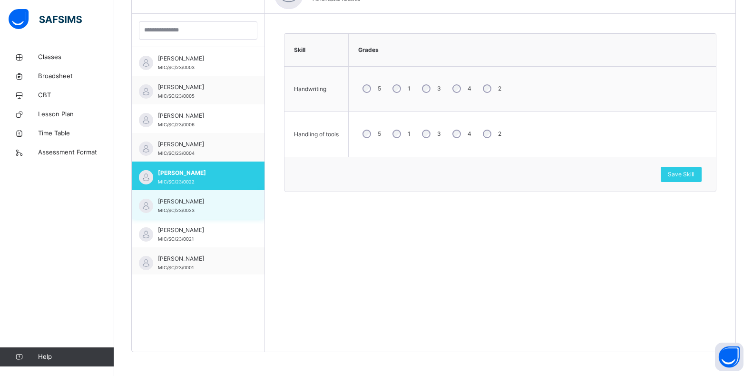
drag, startPoint x: 202, startPoint y: 214, endPoint x: 210, endPoint y: 213, distance: 8.6
click at [203, 217] on div "AISHA [PERSON_NAME] MIC/SC/23/0023" at bounding box center [198, 204] width 133 height 29
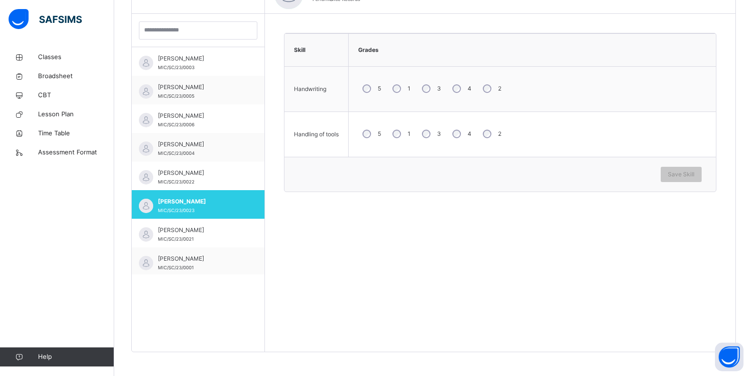
click at [433, 89] on div "3" at bounding box center [431, 89] width 26 height 20
drag, startPoint x: 431, startPoint y: 134, endPoint x: 515, endPoint y: 170, distance: 90.8
click at [461, 152] on td "5 1 3 4 2" at bounding box center [533, 134] width 368 height 45
click at [499, 151] on td "5 1 3 4 2" at bounding box center [533, 134] width 368 height 45
click at [695, 175] on span "Save Skill" at bounding box center [681, 174] width 27 height 9
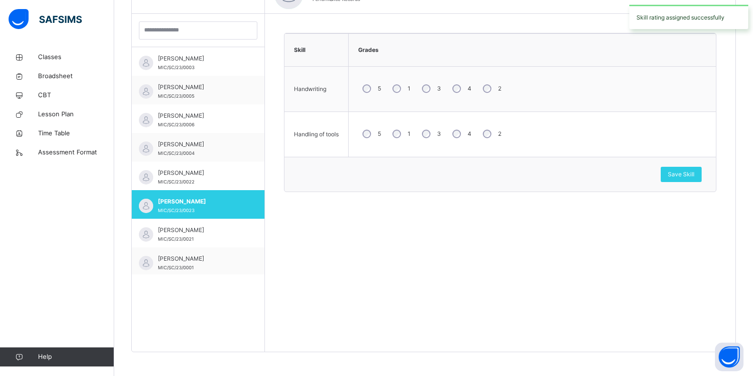
scroll to position [0, 0]
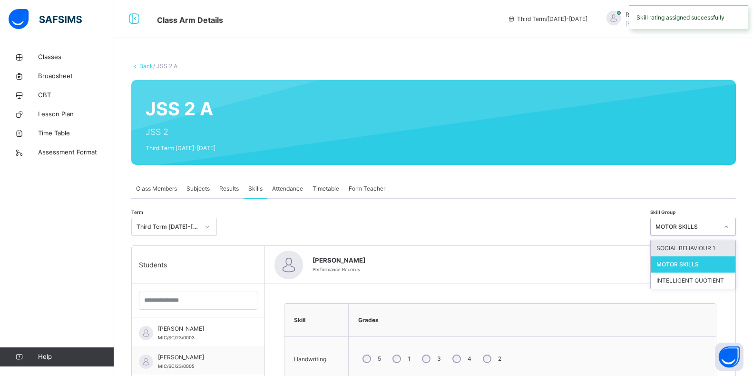
click at [730, 225] on icon at bounding box center [727, 227] width 6 height 10
click at [700, 250] on div "SOCIAL BEHAVIOUR 1" at bounding box center [693, 248] width 85 height 16
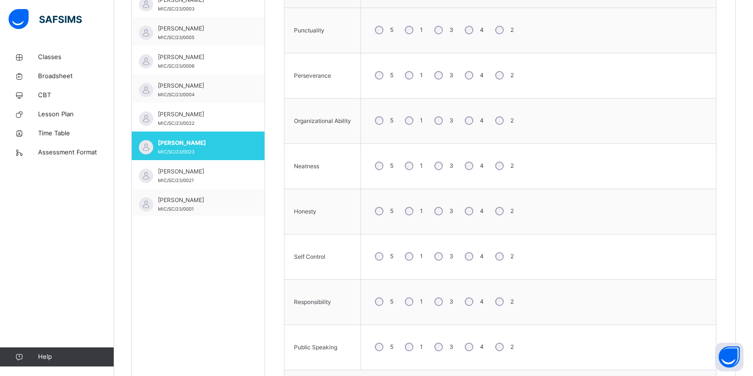
drag, startPoint x: 468, startPoint y: 205, endPoint x: 470, endPoint y: 216, distance: 11.2
click at [470, 216] on div "4" at bounding box center [474, 211] width 26 height 20
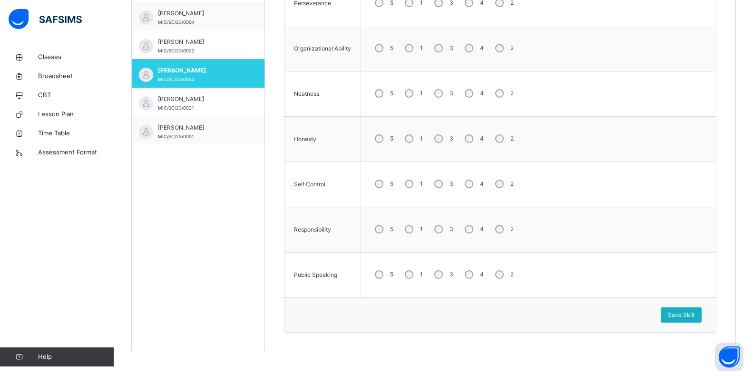
click at [684, 315] on span "Save Skill" at bounding box center [681, 314] width 27 height 9
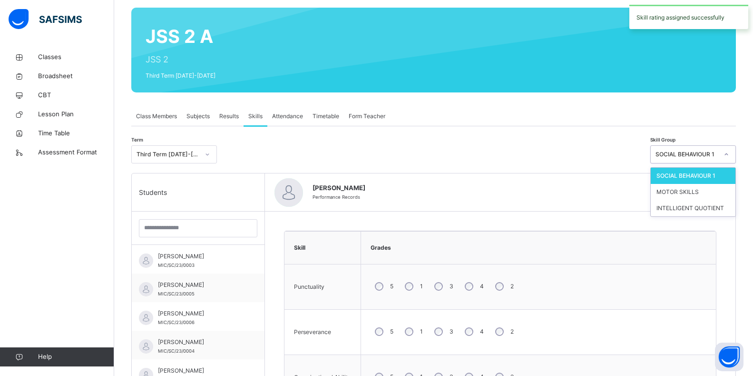
click at [730, 156] on icon at bounding box center [727, 154] width 6 height 10
click at [706, 209] on div "INTELLIGENT QUOTIENT" at bounding box center [693, 208] width 85 height 16
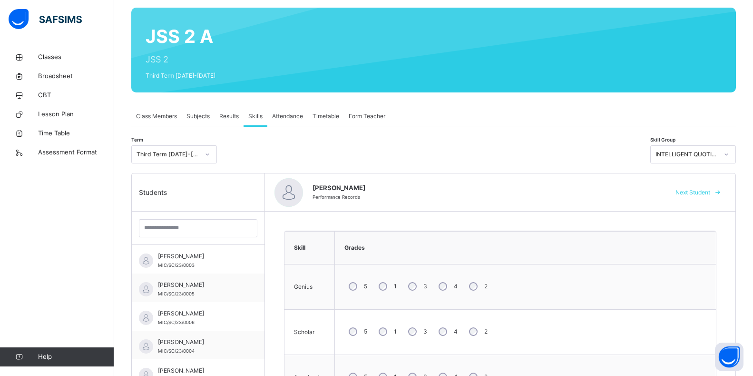
scroll to position [270, 0]
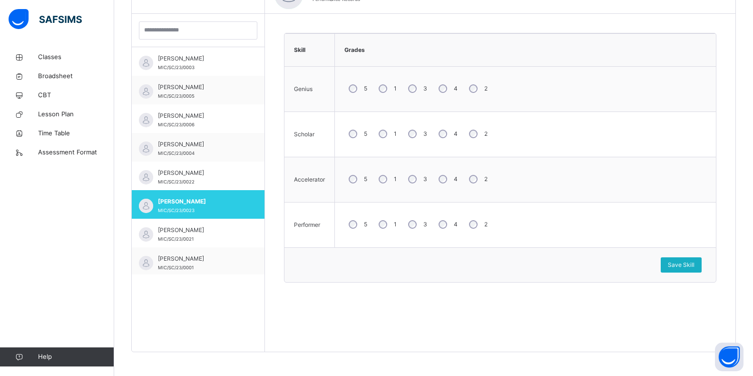
click at [689, 265] on span "Save Skill" at bounding box center [681, 264] width 27 height 9
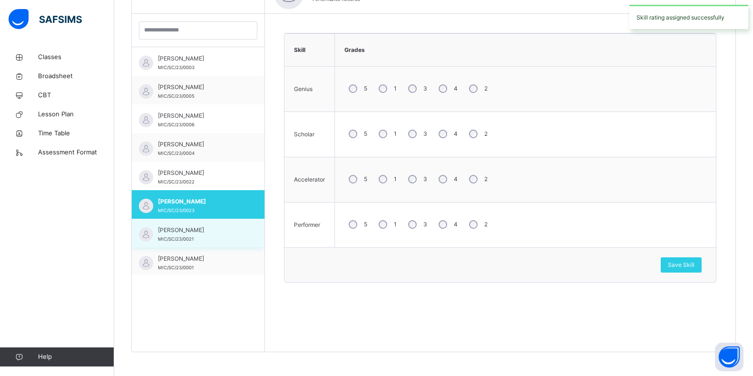
drag, startPoint x: 202, startPoint y: 230, endPoint x: 200, endPoint y: 235, distance: 5.0
click at [201, 231] on span "[PERSON_NAME]" at bounding box center [200, 230] width 85 height 9
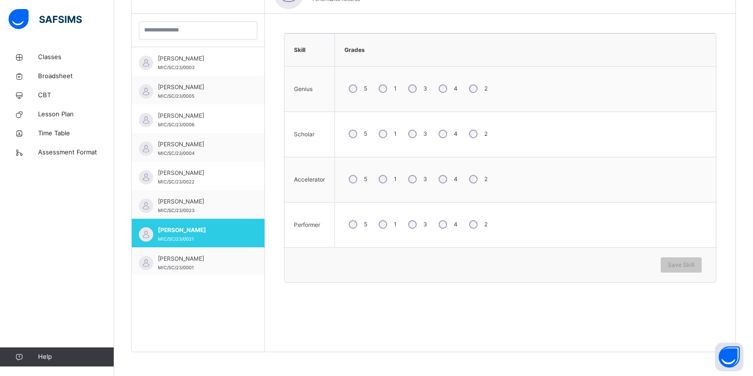
click at [414, 185] on div "3" at bounding box center [417, 179] width 26 height 20
click at [693, 271] on div "Save Skill" at bounding box center [681, 264] width 41 height 15
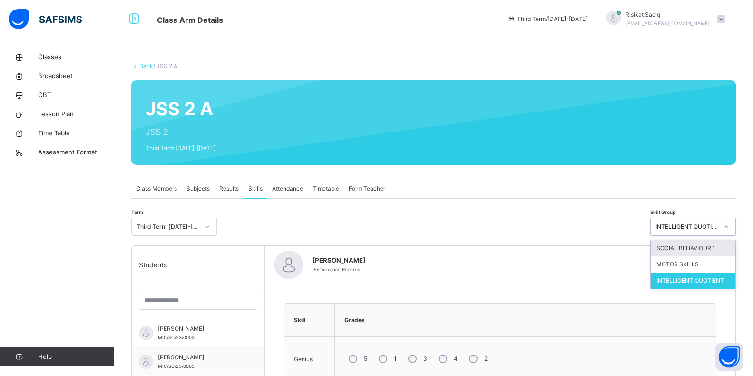
click at [730, 224] on icon at bounding box center [727, 227] width 6 height 10
click at [733, 243] on div "SOCIAL BEHAVIOUR 1" at bounding box center [693, 248] width 85 height 16
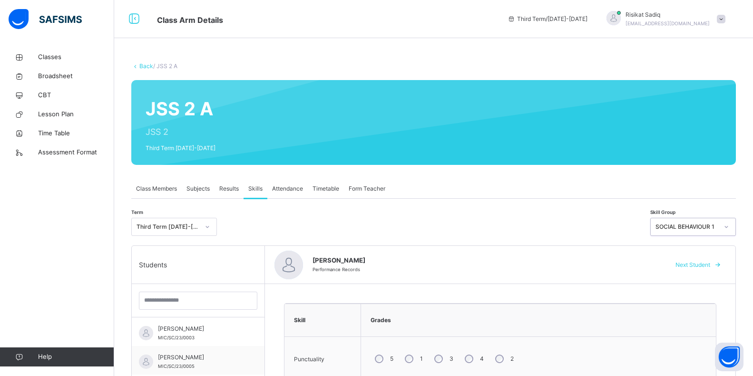
scroll to position [328, 0]
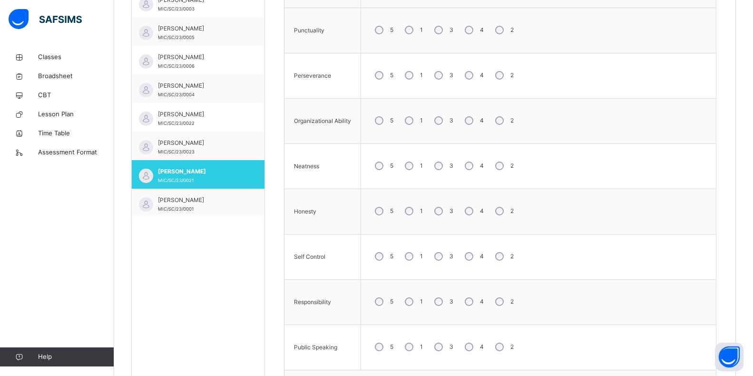
click at [442, 78] on div "3" at bounding box center [443, 75] width 26 height 20
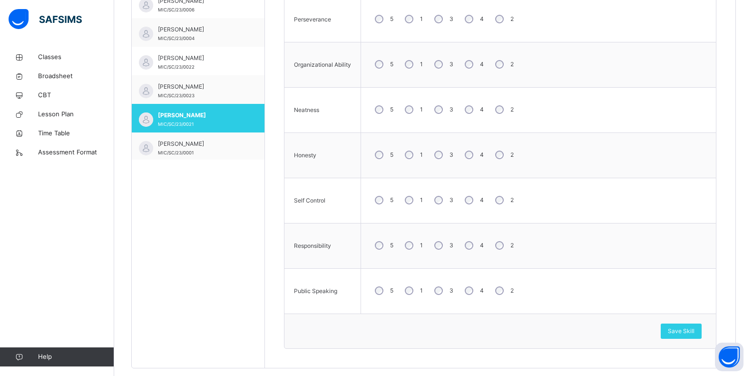
scroll to position [401, 0]
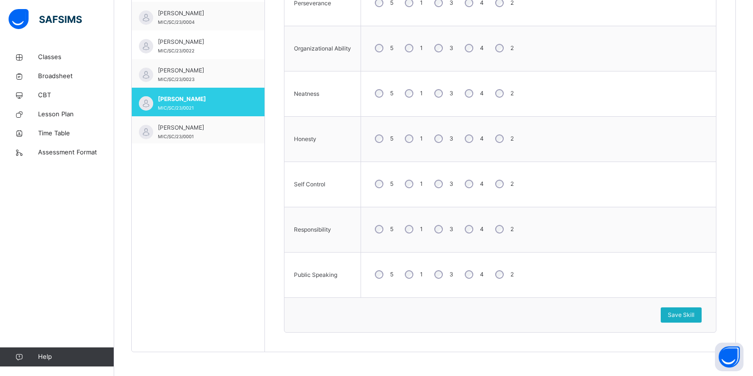
click at [695, 312] on span "Save Skill" at bounding box center [681, 314] width 27 height 9
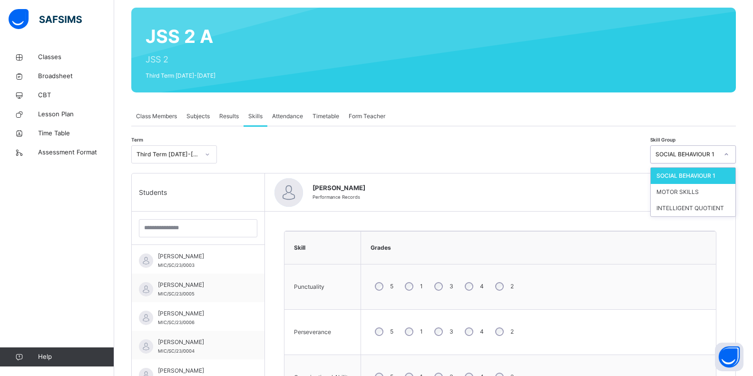
click at [730, 154] on icon at bounding box center [727, 154] width 6 height 10
click at [702, 192] on div "MOTOR SKILLS" at bounding box center [693, 192] width 85 height 16
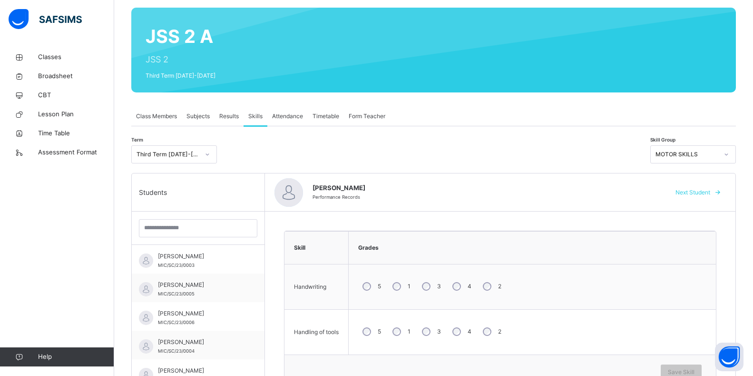
click at [433, 303] on td "5 1 3 4 2" at bounding box center [533, 286] width 368 height 45
click at [692, 373] on span "Save Skill" at bounding box center [681, 371] width 27 height 9
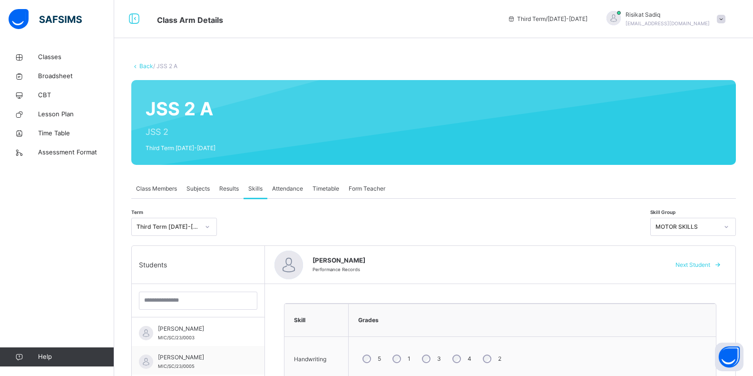
scroll to position [270, 0]
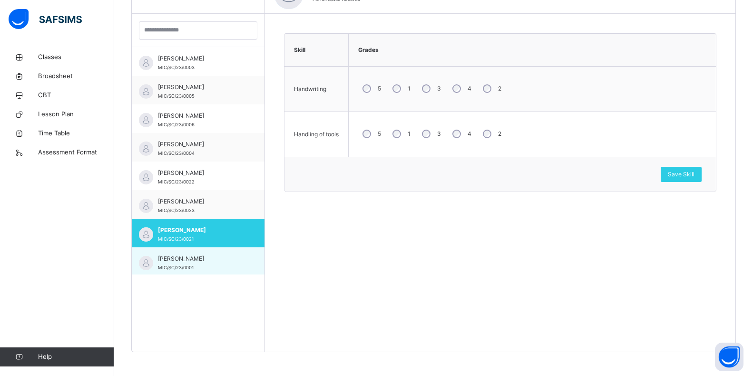
click at [220, 267] on div "[PERSON_NAME] MIC/SC/23/0001" at bounding box center [200, 262] width 85 height 17
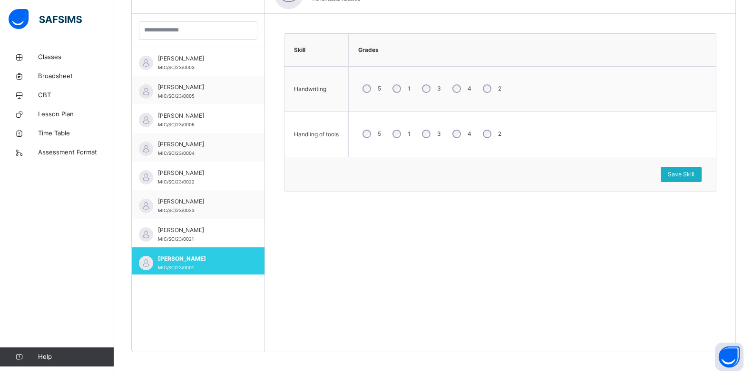
click at [683, 173] on span "Save Skill" at bounding box center [681, 174] width 27 height 9
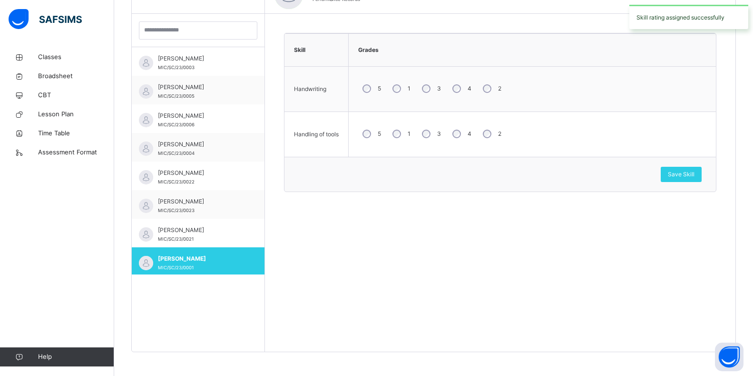
scroll to position [0, 0]
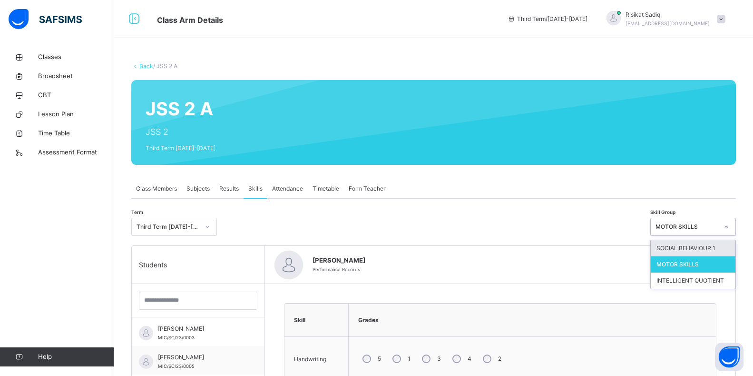
click at [730, 226] on icon at bounding box center [727, 227] width 6 height 10
click at [728, 248] on div "SOCIAL BEHAVIOUR 1" at bounding box center [693, 248] width 85 height 16
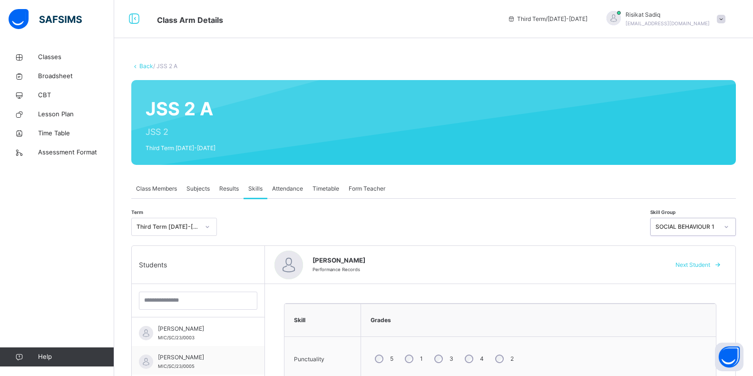
scroll to position [328, 0]
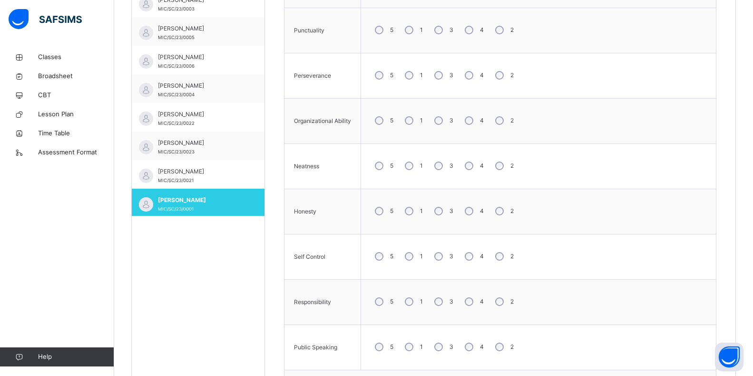
click at [436, 39] on div "3" at bounding box center [443, 30] width 26 height 20
click at [442, 79] on div "3" at bounding box center [443, 75] width 26 height 20
click at [437, 312] on div "5 1 3 4 2" at bounding box center [539, 301] width 346 height 34
drag, startPoint x: 440, startPoint y: 297, endPoint x: 445, endPoint y: 301, distance: 7.1
click at [441, 296] on div "3" at bounding box center [443, 301] width 26 height 20
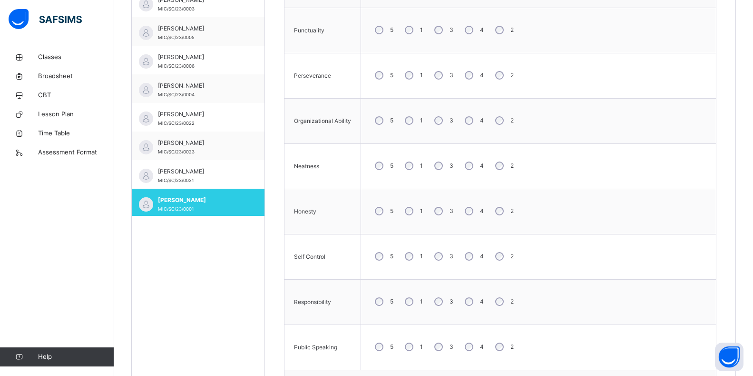
scroll to position [401, 0]
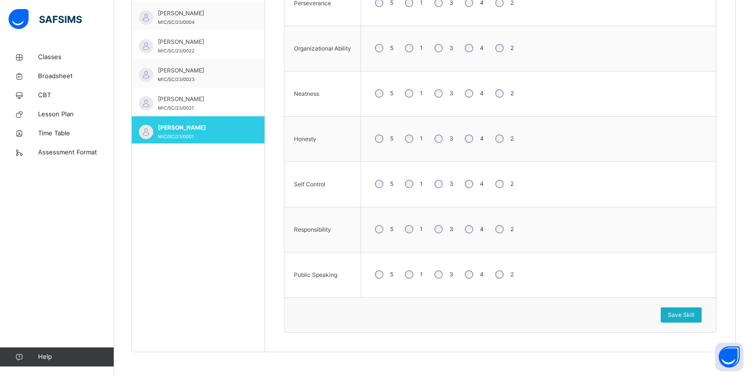
click at [687, 314] on span "Save Skill" at bounding box center [681, 314] width 27 height 9
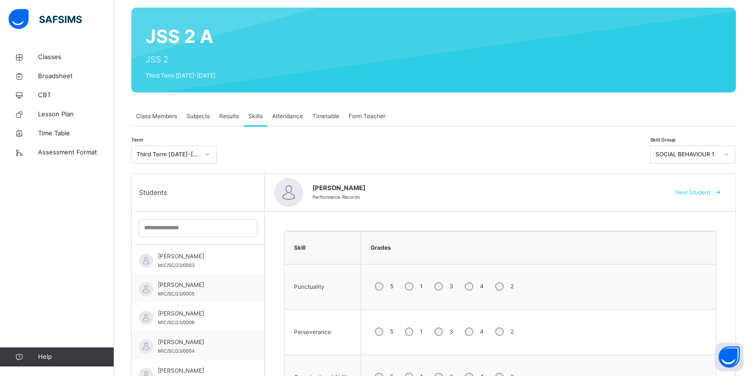
click at [730, 153] on icon at bounding box center [727, 154] width 6 height 10
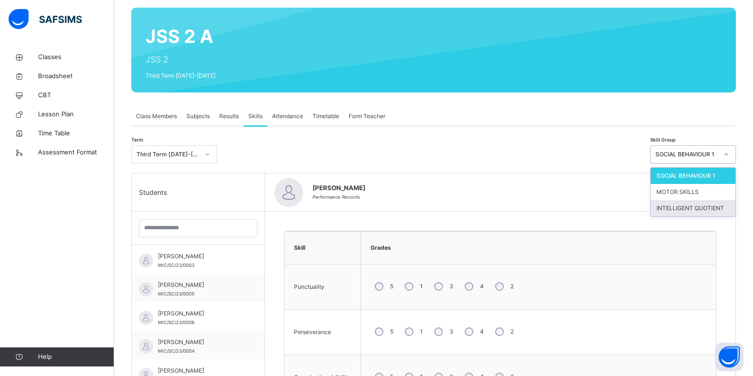
click at [705, 205] on div "INTELLIGENT QUOTIENT" at bounding box center [693, 208] width 85 height 16
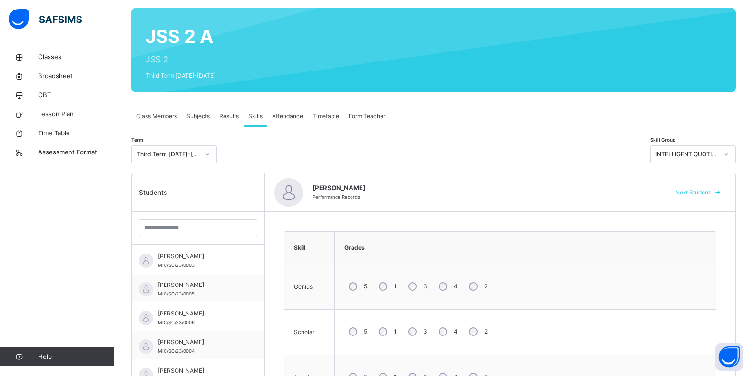
scroll to position [270, 0]
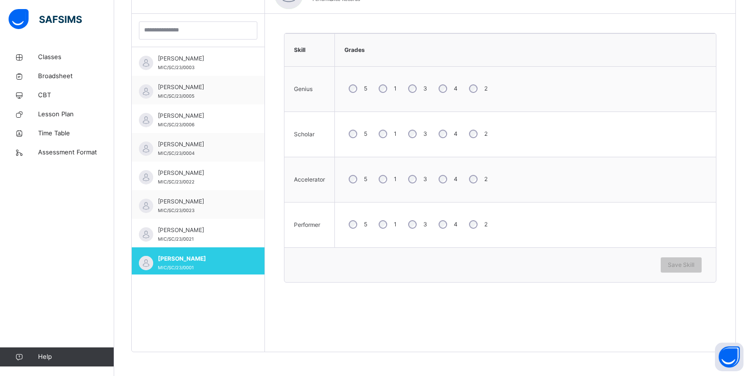
click at [448, 179] on div "4" at bounding box center [448, 179] width 26 height 20
click at [695, 268] on span "Save Skill" at bounding box center [681, 264] width 27 height 9
click at [702, 262] on div "Save Skill" at bounding box center [681, 264] width 41 height 15
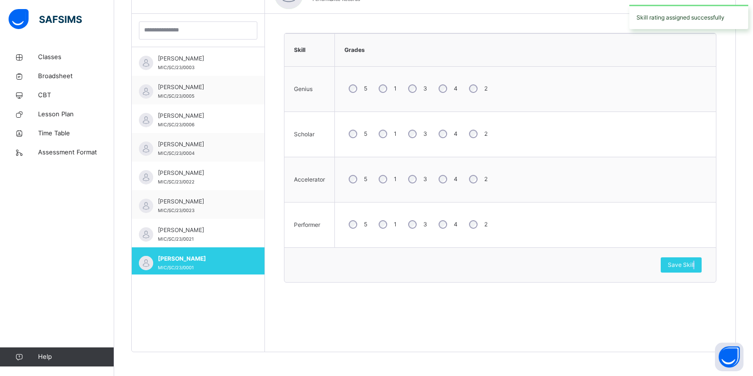
scroll to position [0, 0]
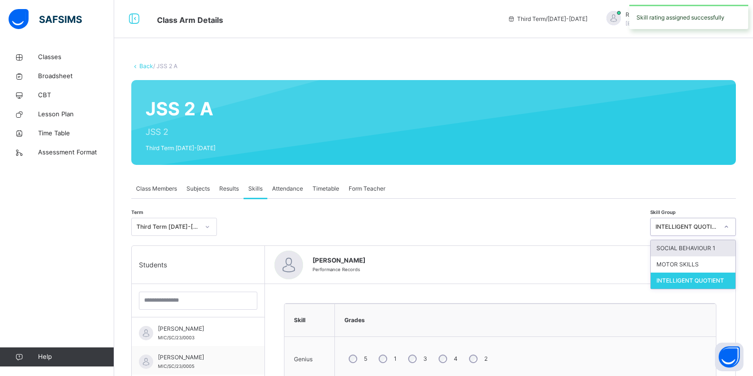
click at [730, 228] on icon at bounding box center [727, 227] width 6 height 10
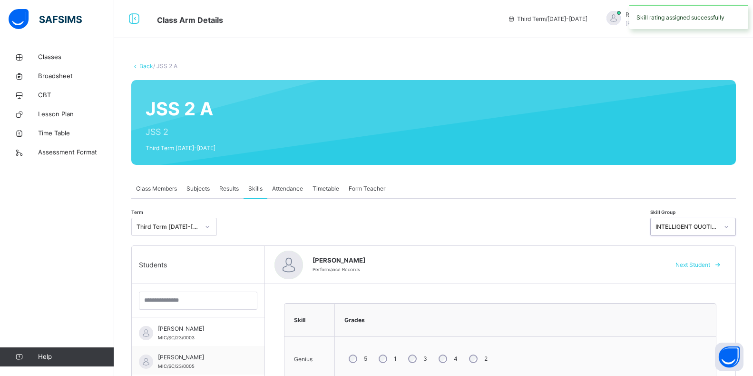
click at [726, 228] on div at bounding box center [727, 226] width 18 height 17
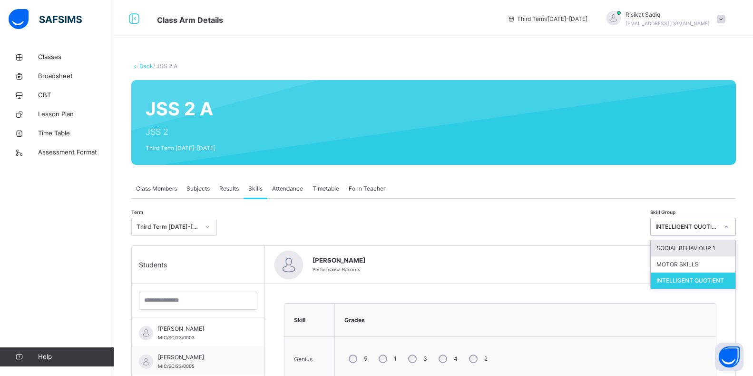
drag, startPoint x: 734, startPoint y: 225, endPoint x: 736, endPoint y: 231, distance: 6.4
click at [730, 229] on icon at bounding box center [727, 227] width 6 height 10
click at [732, 285] on div "INTELLIGENT QUOTIENT" at bounding box center [693, 280] width 85 height 16
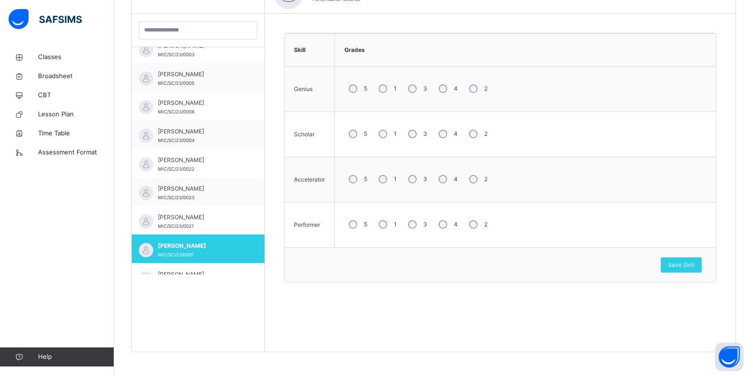
scroll to position [19, 0]
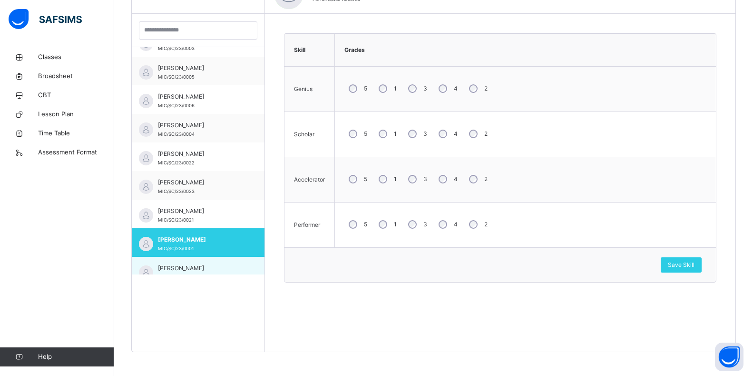
click at [226, 269] on span "[PERSON_NAME]" at bounding box center [200, 268] width 85 height 9
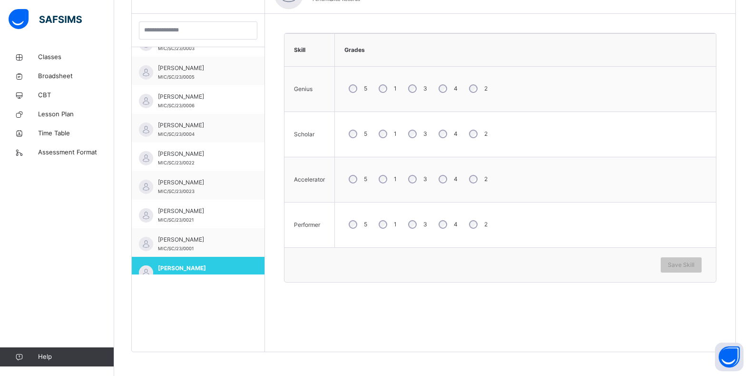
drag, startPoint x: 444, startPoint y: 82, endPoint x: 450, endPoint y: 112, distance: 30.7
click at [448, 107] on td "5 1 3 4 2" at bounding box center [526, 89] width 382 height 45
click at [456, 101] on div "5 1 3 4 2" at bounding box center [526, 88] width 372 height 34
click at [414, 139] on div "3" at bounding box center [417, 134] width 26 height 20
click at [450, 224] on div "4" at bounding box center [448, 224] width 26 height 20
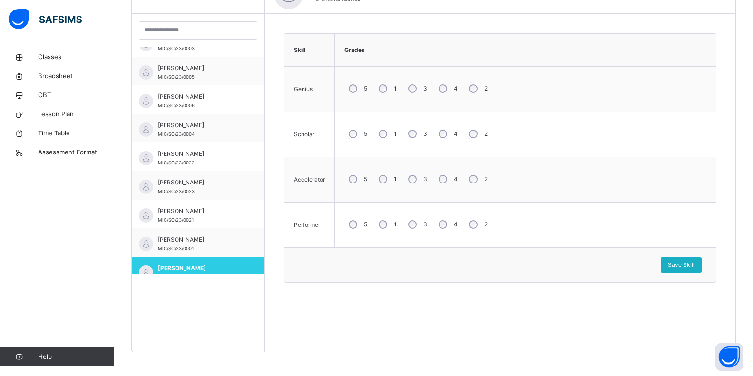
click at [691, 271] on div "Save Skill" at bounding box center [681, 264] width 41 height 15
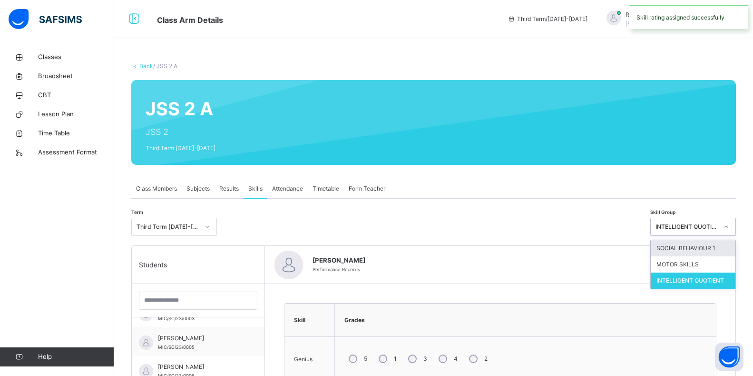
click at [735, 227] on div at bounding box center [727, 226] width 16 height 15
click at [712, 248] on div "SOCIAL BEHAVIOUR 1" at bounding box center [693, 248] width 85 height 16
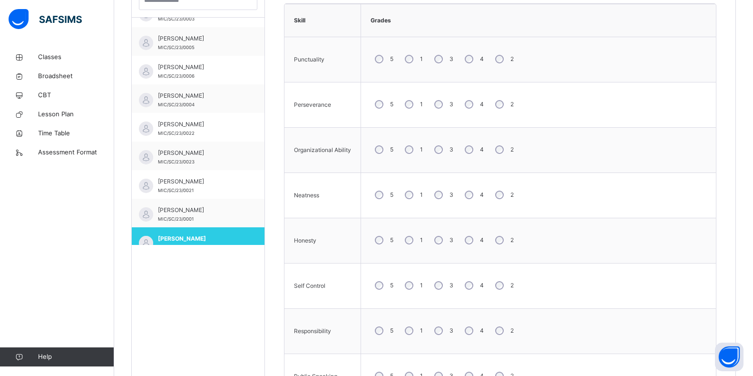
scroll to position [328, 0]
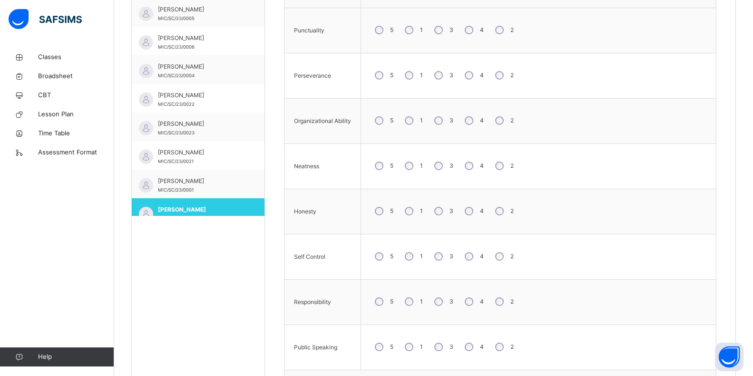
click at [448, 41] on div "5 1 3 4 2" at bounding box center [539, 30] width 346 height 34
click at [466, 35] on div "4" at bounding box center [474, 30] width 26 height 20
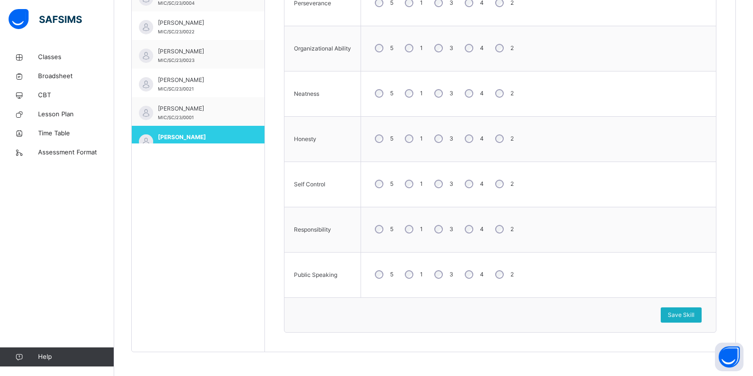
drag, startPoint x: 684, startPoint y: 308, endPoint x: 687, endPoint y: 317, distance: 9.6
click at [685, 311] on div "Save Skill" at bounding box center [681, 314] width 41 height 15
click at [689, 317] on div "Save Skill" at bounding box center [681, 314] width 41 height 15
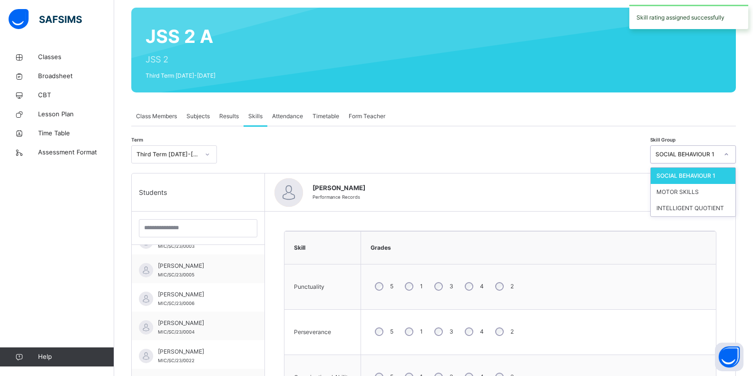
click at [732, 155] on div at bounding box center [727, 154] width 16 height 15
click at [711, 194] on div "MOTOR SKILLS" at bounding box center [693, 192] width 85 height 16
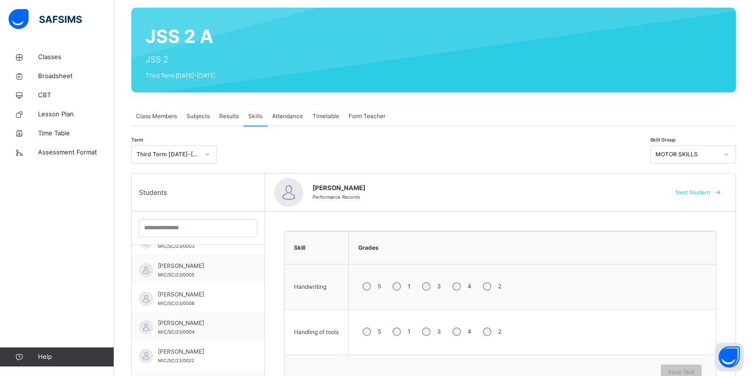
click at [426, 294] on div "3" at bounding box center [431, 286] width 26 height 20
click at [686, 372] on span "Save Skill" at bounding box center [681, 371] width 27 height 9
click at [693, 370] on span "Save Skill" at bounding box center [681, 371] width 27 height 9
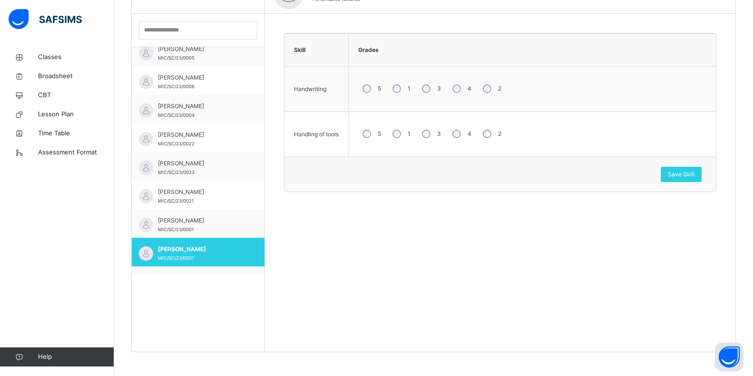
scroll to position [57, 0]
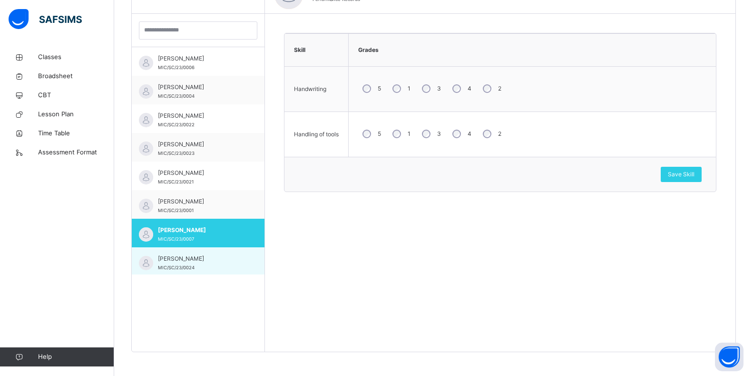
click at [210, 255] on span "[PERSON_NAME]" at bounding box center [200, 258] width 85 height 9
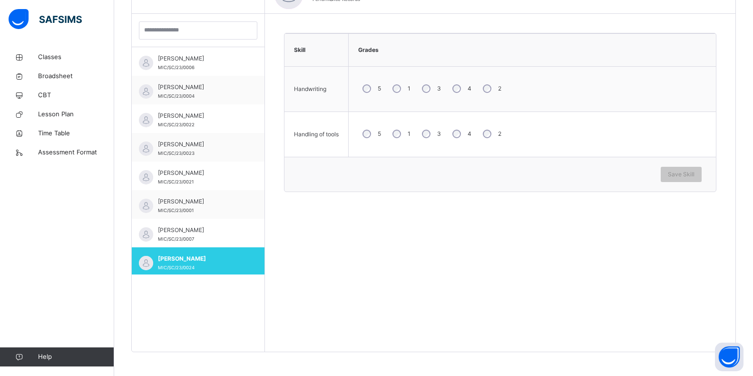
click at [455, 112] on tbody "Handwriting 5 1 3 4 2 Handling of tools 5 1 3 4 2" at bounding box center [501, 112] width 432 height 90
click at [691, 178] on div "Save Skill" at bounding box center [681, 174] width 41 height 15
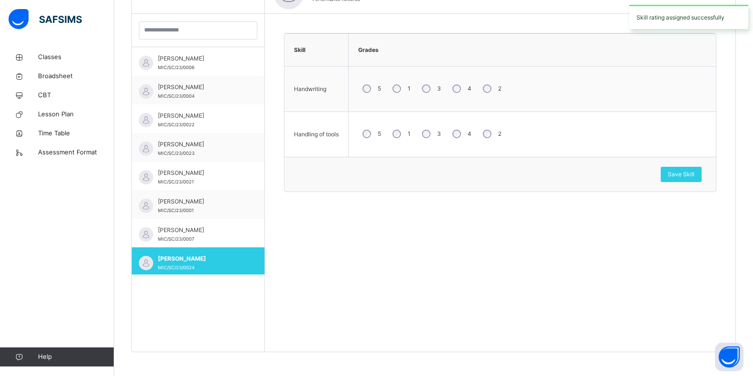
scroll to position [0, 0]
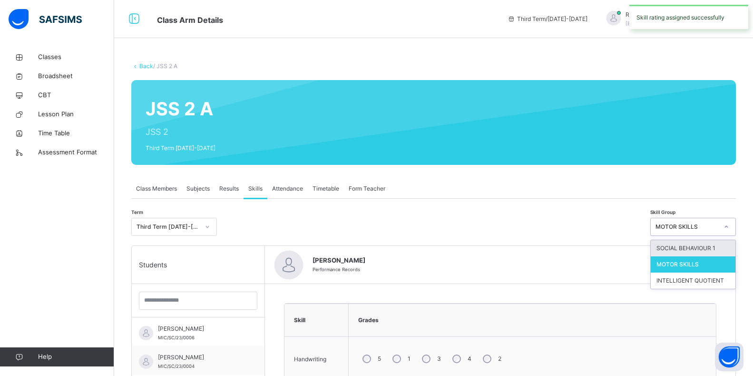
click at [735, 231] on div at bounding box center [727, 226] width 16 height 15
click at [731, 247] on div "SOCIAL BEHAVIOUR 1" at bounding box center [693, 248] width 85 height 16
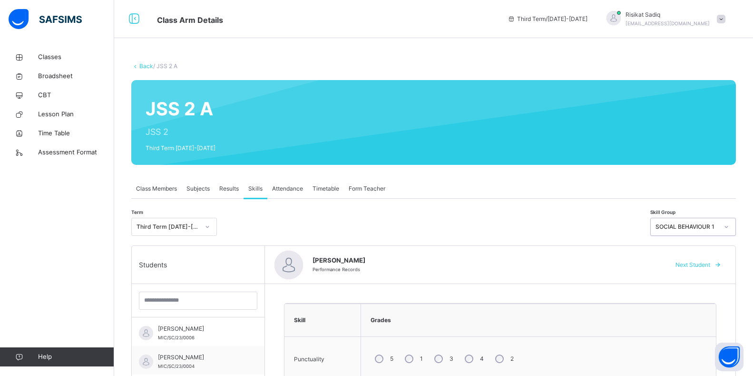
scroll to position [328, 0]
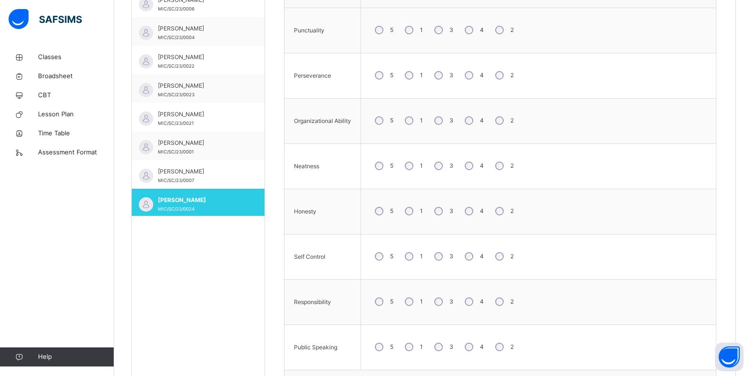
click at [440, 94] on td "5 1 3 4 2" at bounding box center [539, 75] width 356 height 45
click at [443, 174] on div "3" at bounding box center [443, 166] width 26 height 20
click at [441, 306] on div "3" at bounding box center [443, 301] width 26 height 20
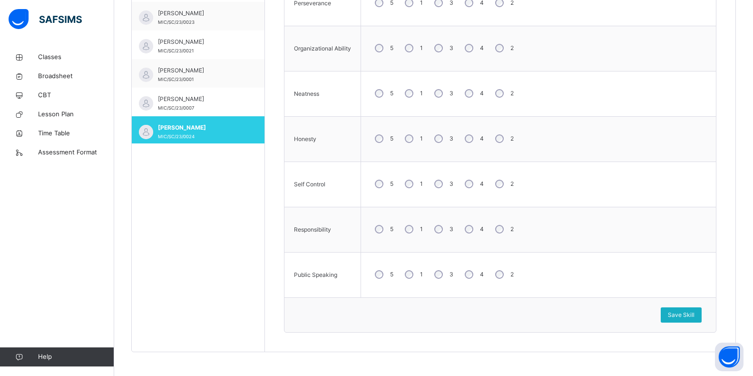
click at [695, 317] on span "Save Skill" at bounding box center [681, 314] width 27 height 9
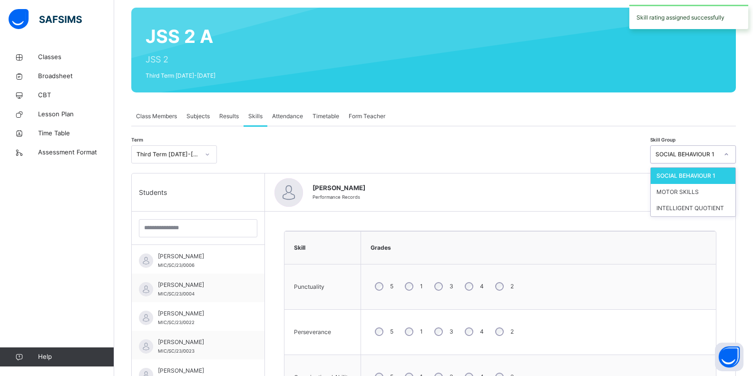
click at [730, 152] on icon at bounding box center [727, 154] width 6 height 10
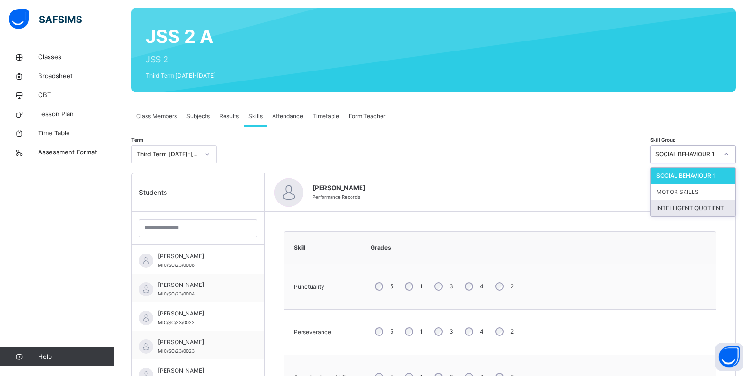
click at [723, 204] on div "INTELLIGENT QUOTIENT" at bounding box center [693, 208] width 85 height 16
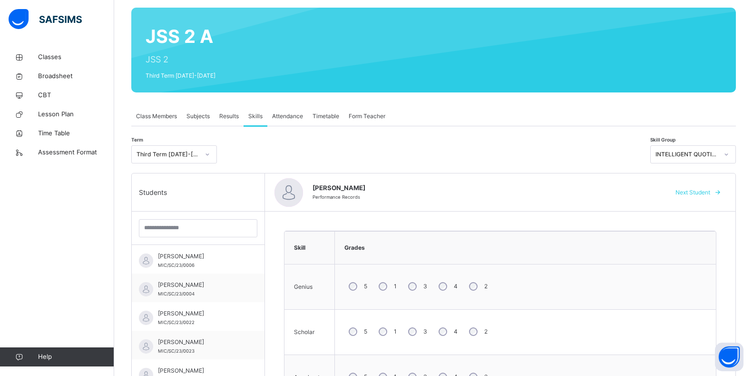
scroll to position [270, 0]
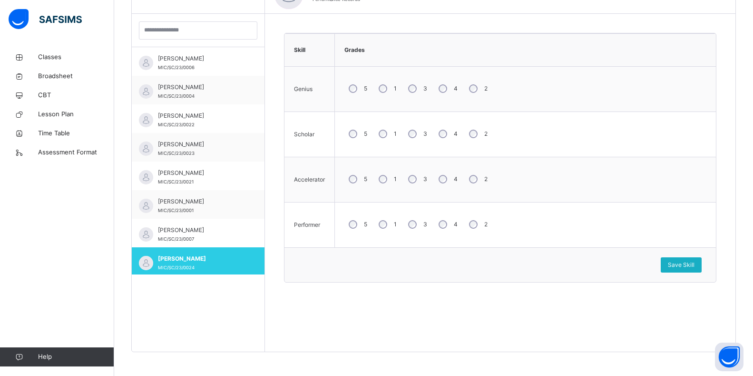
click at [692, 267] on span "Save Skill" at bounding box center [681, 264] width 27 height 9
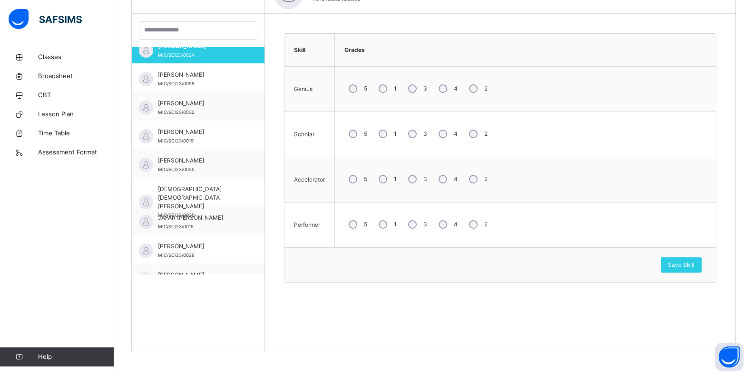
scroll to position [264, 0]
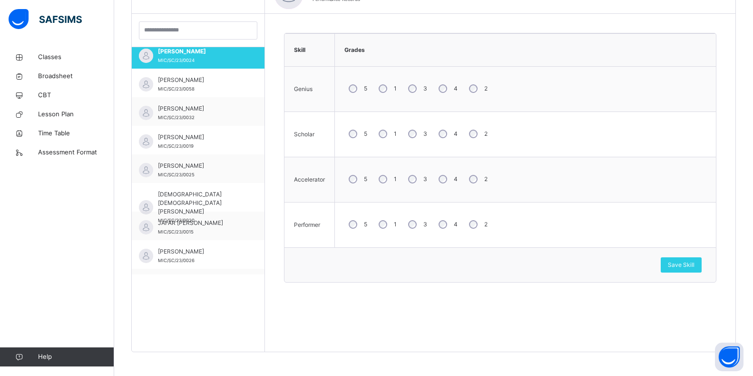
drag, startPoint x: 173, startPoint y: 36, endPoint x: 0, endPoint y: 220, distance: 252.5
drag, startPoint x: 0, startPoint y: 220, endPoint x: 417, endPoint y: 308, distance: 426.7
click at [417, 308] on div "Skill Grades Genius 5 1 3 4 2 Scholar 5 1 3 4 2 Accelerator 5 1 3 4 2 Performer…" at bounding box center [500, 182] width 471 height 337
click at [688, 267] on span "Save Skill" at bounding box center [681, 264] width 27 height 9
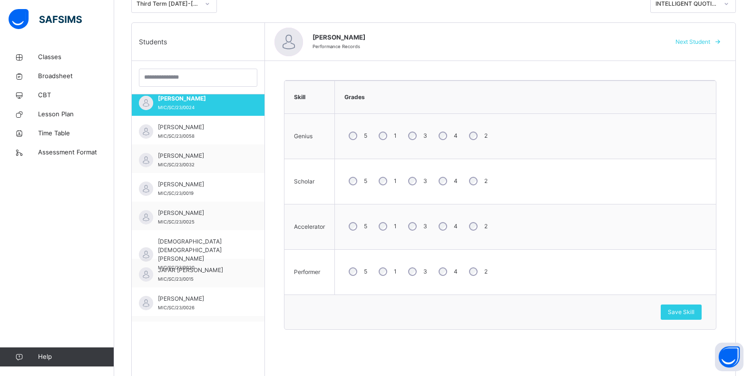
scroll to position [127, 0]
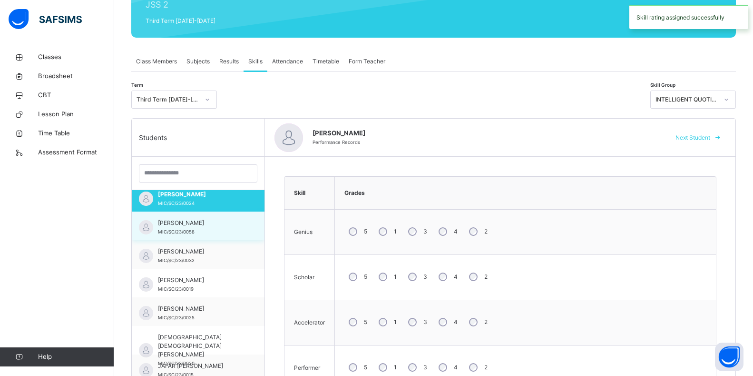
click at [192, 229] on span "MIC/SC/23/0058" at bounding box center [176, 231] width 37 height 5
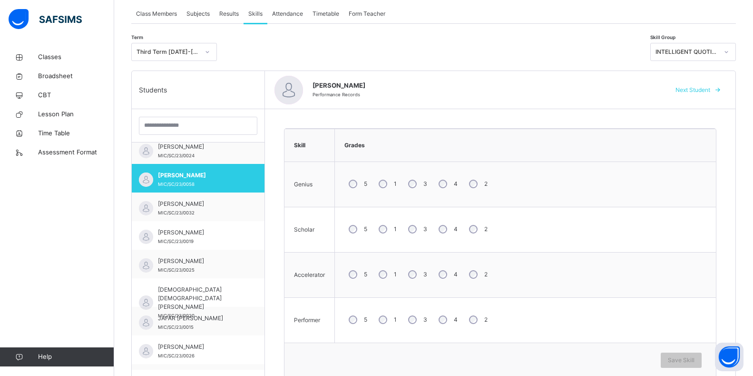
scroll to position [222, 0]
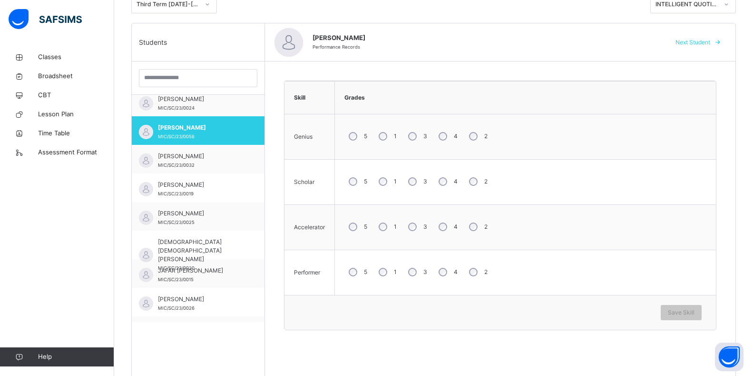
click at [414, 222] on div "3" at bounding box center [417, 227] width 26 height 20
click at [685, 313] on span "Save Skill" at bounding box center [681, 312] width 27 height 9
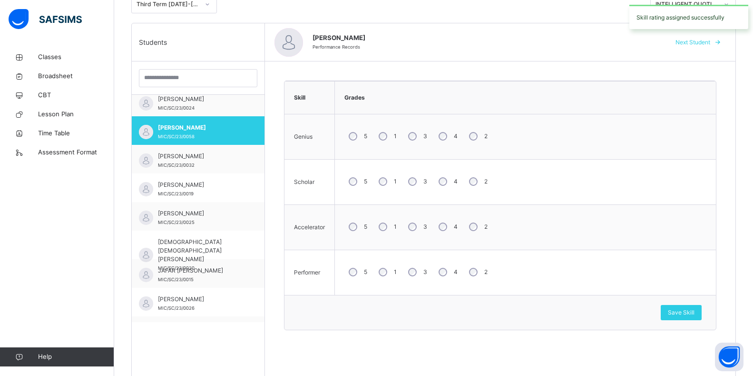
scroll to position [127, 0]
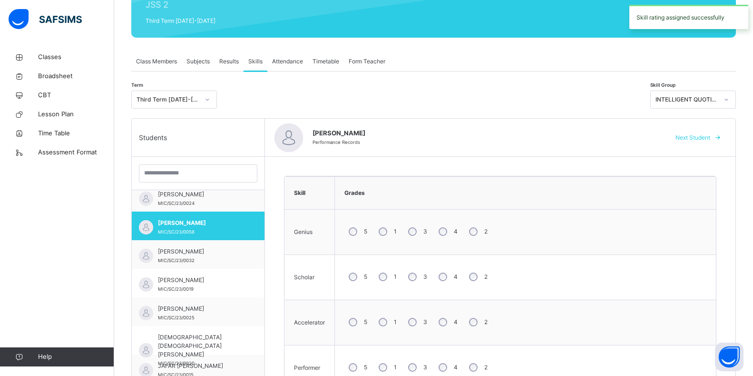
click at [701, 99] on div "INTELLIGENT QUOTIENT" at bounding box center [687, 99] width 63 height 9
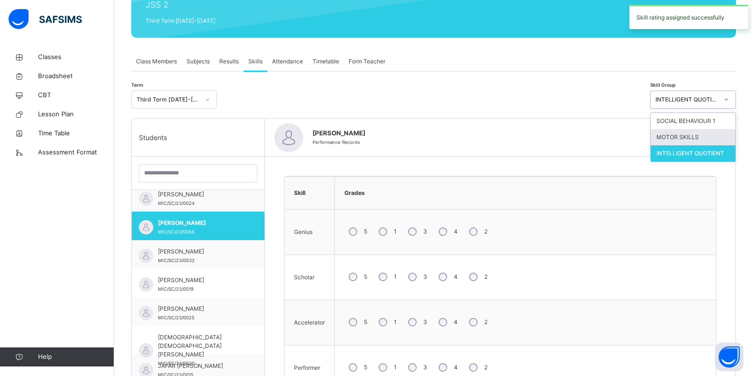
click at [697, 134] on div "MOTOR SKILLS" at bounding box center [693, 137] width 85 height 16
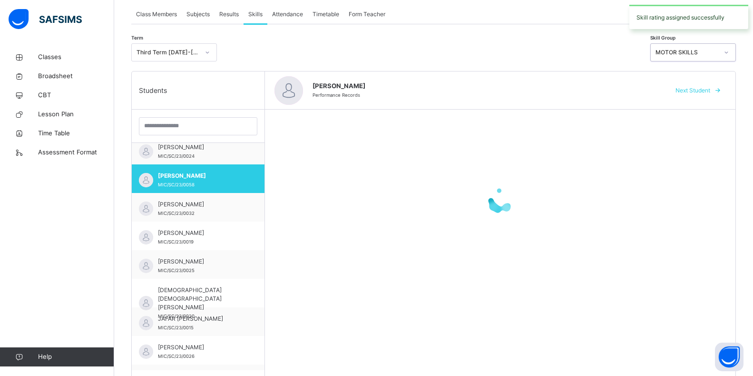
scroll to position [175, 0]
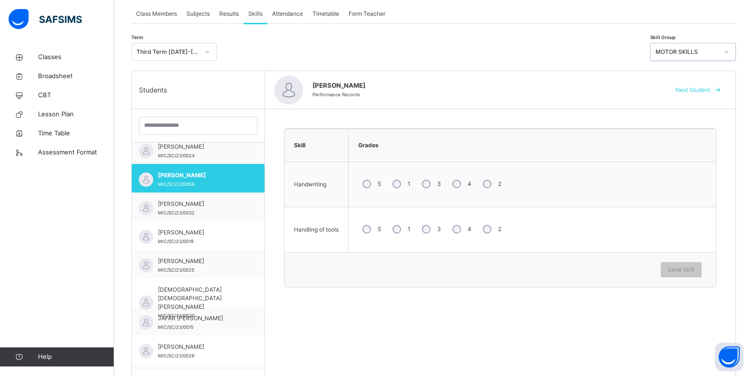
click at [453, 184] on div "4" at bounding box center [461, 184] width 26 height 20
drag, startPoint x: 432, startPoint y: 228, endPoint x: 468, endPoint y: 221, distance: 36.7
click at [434, 228] on div "3" at bounding box center [431, 229] width 26 height 20
click at [691, 269] on span "Save Skill" at bounding box center [681, 269] width 27 height 9
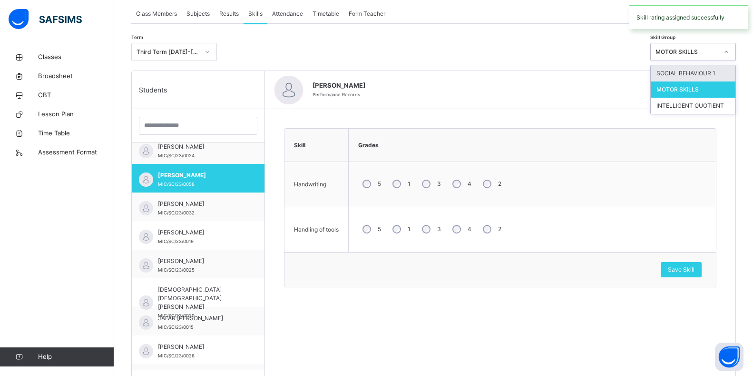
click at [709, 47] on div "MOTOR SKILLS" at bounding box center [684, 52] width 67 height 15
click at [706, 73] on div "SOCIAL BEHAVIOUR 1" at bounding box center [693, 73] width 85 height 16
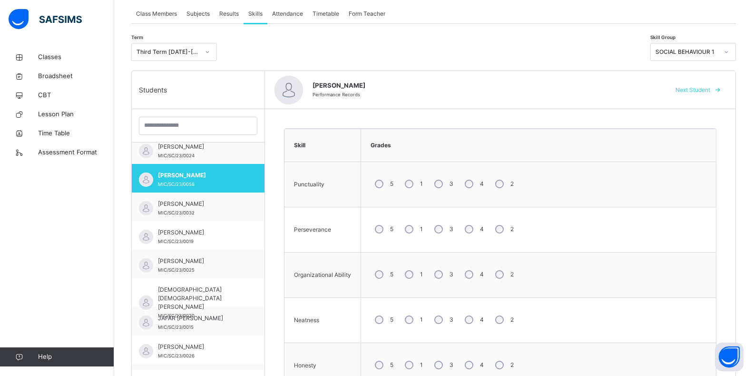
click at [464, 228] on div "4" at bounding box center [474, 229] width 26 height 20
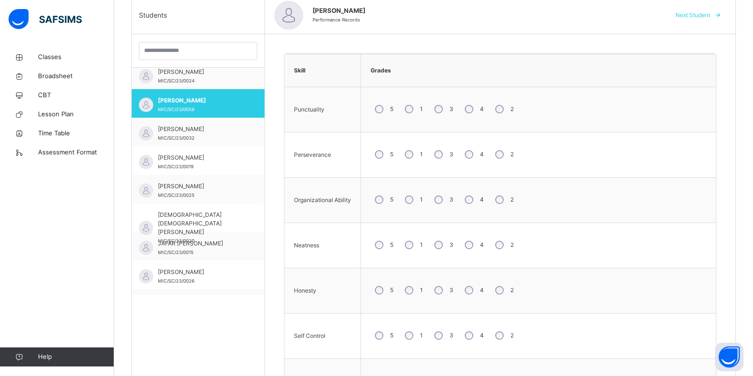
scroll to position [270, 0]
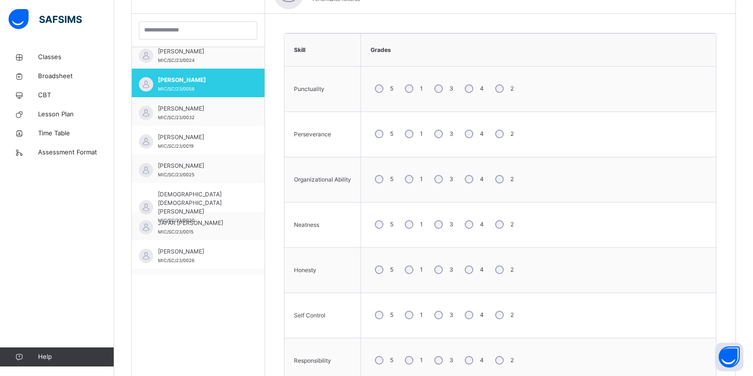
drag, startPoint x: 446, startPoint y: 318, endPoint x: 452, endPoint y: 314, distance: 7.5
click at [445, 318] on div "3" at bounding box center [443, 315] width 26 height 20
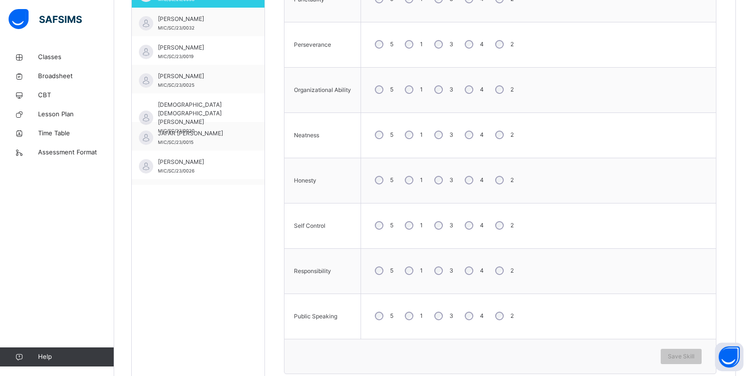
scroll to position [365, 0]
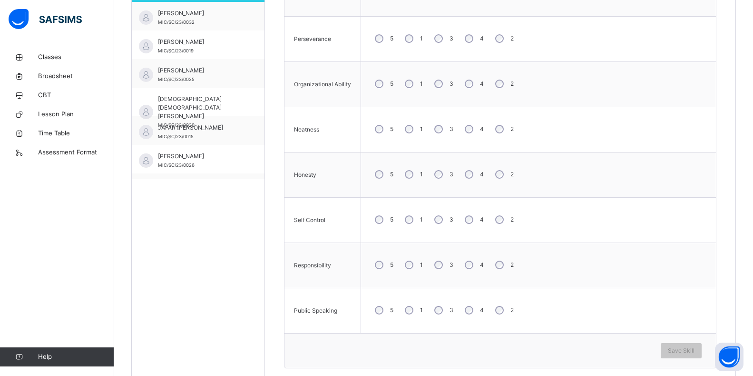
click at [440, 269] on div "3" at bounding box center [443, 265] width 26 height 20
click at [676, 349] on span "Save Skill" at bounding box center [681, 350] width 27 height 9
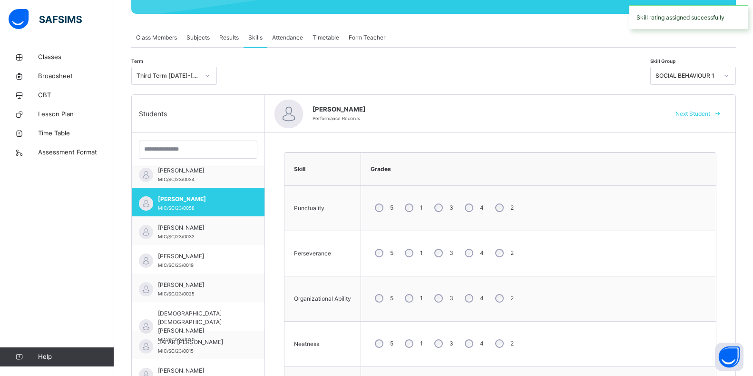
scroll to position [127, 0]
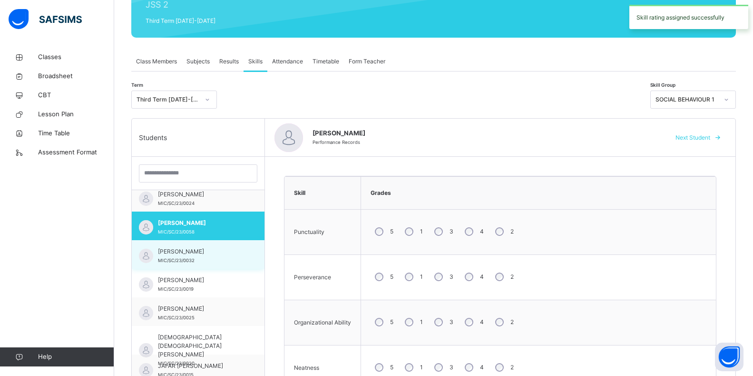
click at [211, 256] on span "[PERSON_NAME]" at bounding box center [200, 251] width 85 height 9
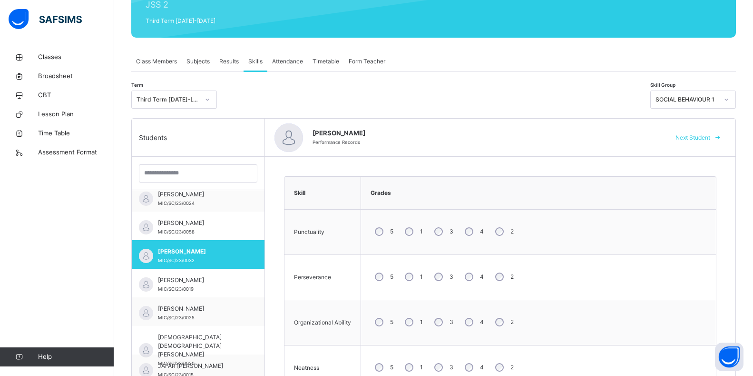
click at [392, 134] on span "[PERSON_NAME]" at bounding box center [486, 134] width 346 height 10
click at [442, 273] on div "3" at bounding box center [443, 277] width 26 height 20
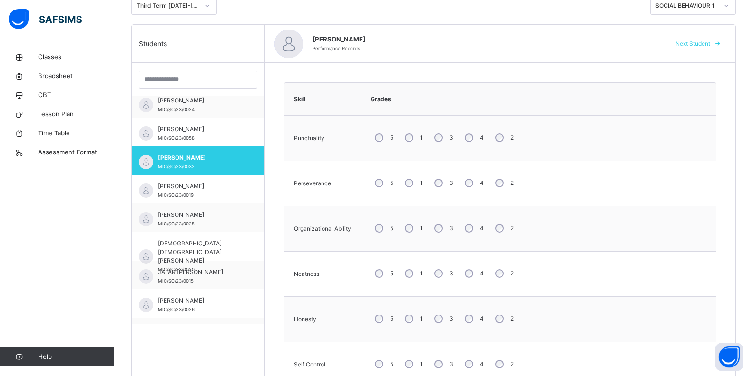
scroll to position [222, 0]
click at [472, 277] on div "4" at bounding box center [474, 272] width 26 height 20
click at [471, 313] on div "4" at bounding box center [474, 317] width 26 height 20
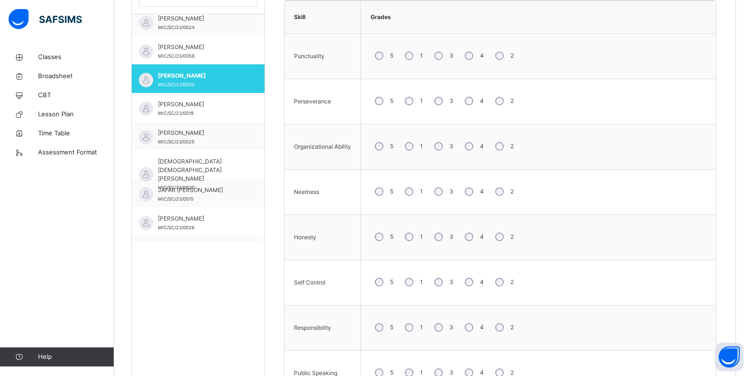
scroll to position [317, 0]
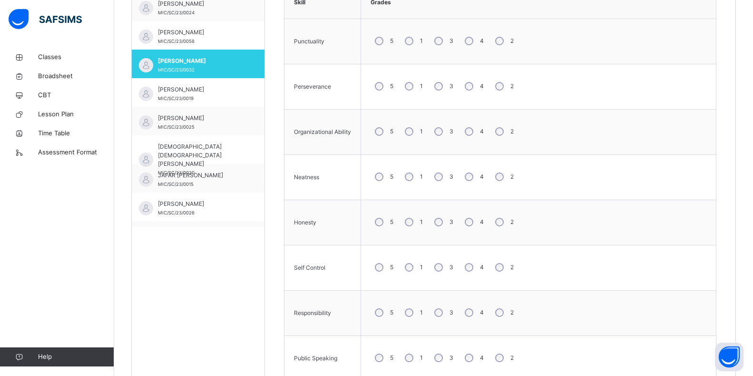
click at [440, 307] on div "3" at bounding box center [443, 312] width 26 height 20
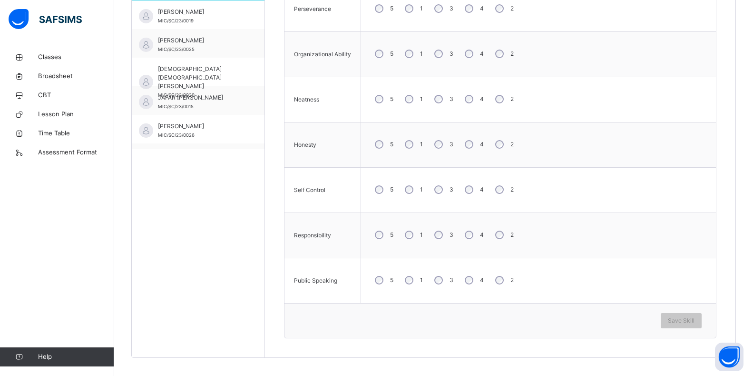
scroll to position [401, 0]
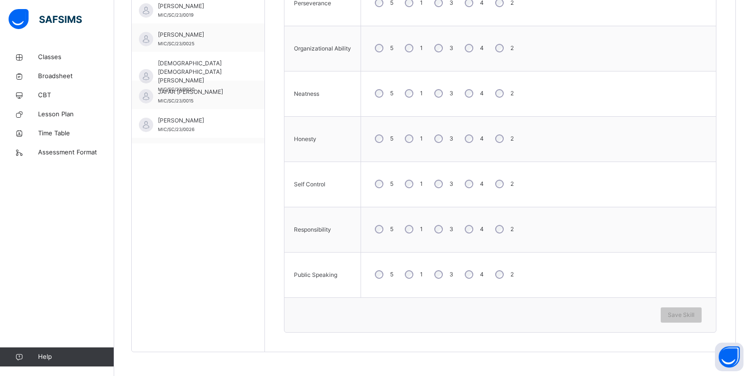
click at [444, 278] on div "3" at bounding box center [443, 274] width 26 height 20
click at [694, 315] on span "Save Skill" at bounding box center [681, 314] width 27 height 9
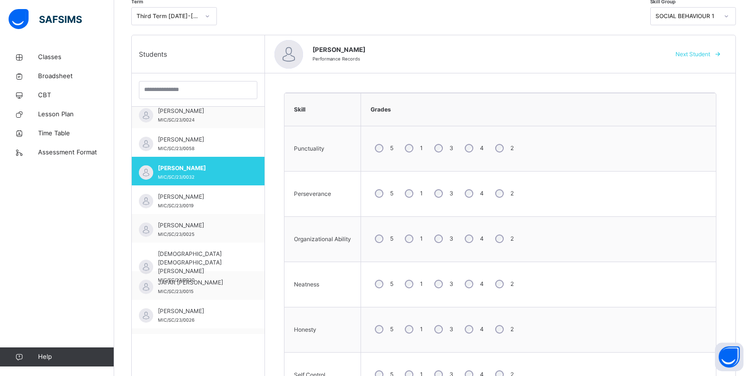
scroll to position [68, 0]
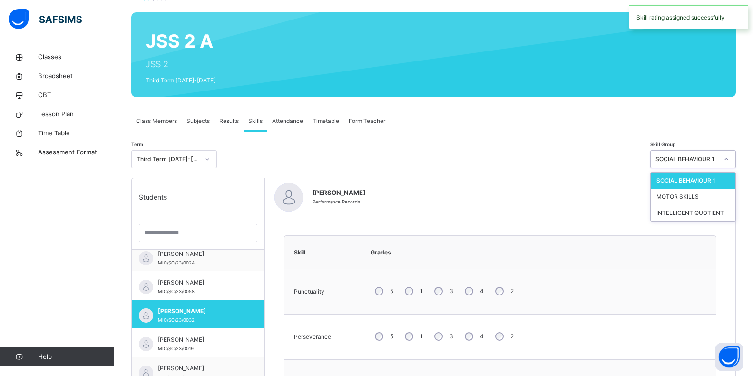
click at [683, 157] on div "SOCIAL BEHAVIOUR 1" at bounding box center [687, 159] width 63 height 9
click at [685, 196] on div "MOTOR SKILLS" at bounding box center [693, 196] width 85 height 16
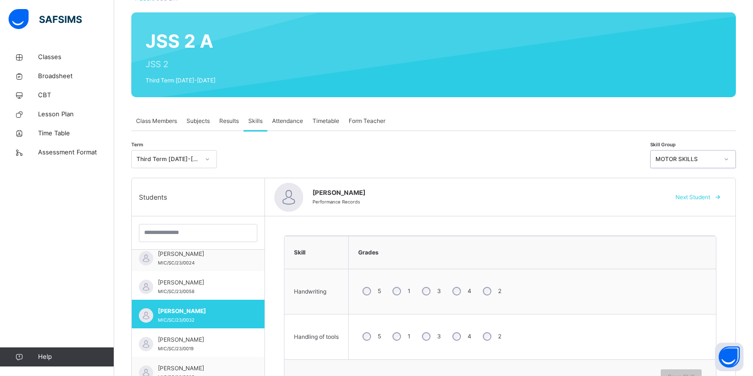
click at [432, 293] on div "3" at bounding box center [431, 291] width 26 height 20
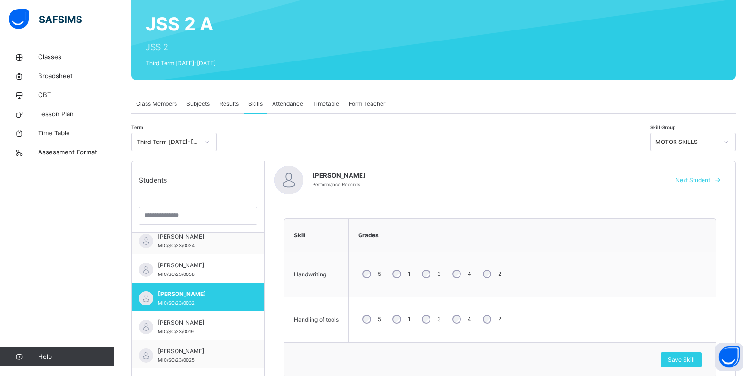
scroll to position [115, 0]
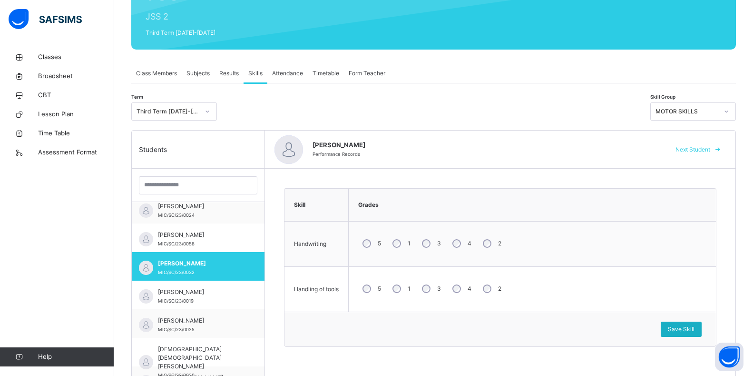
click at [680, 331] on span "Save Skill" at bounding box center [681, 329] width 27 height 9
click at [687, 110] on div "MOTOR SKILLS" at bounding box center [687, 111] width 63 height 9
click at [688, 323] on div "Save Skill" at bounding box center [681, 328] width 41 height 15
click at [687, 323] on div "Save Skill" at bounding box center [681, 328] width 41 height 15
click at [678, 107] on div "MOTOR SKILLS" at bounding box center [687, 111] width 63 height 9
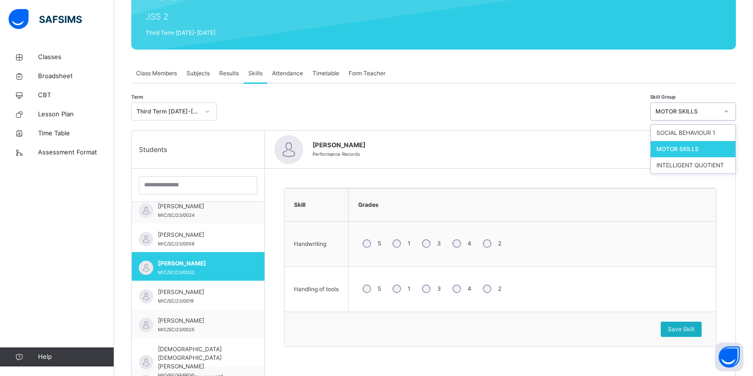
click at [678, 323] on div "Save Skill" at bounding box center [681, 328] width 41 height 15
click at [685, 327] on div "Save Skill" at bounding box center [681, 328] width 41 height 15
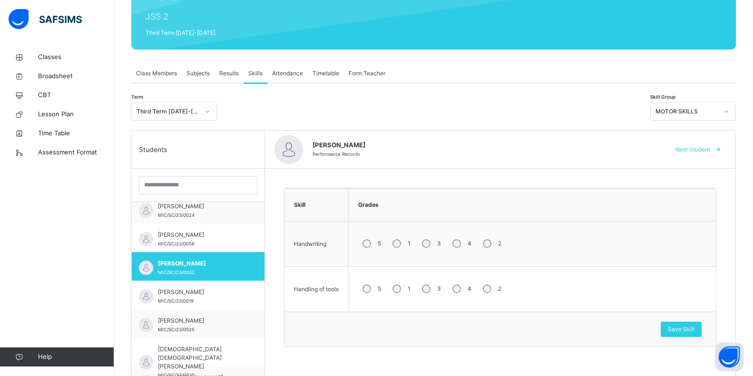
click at [685, 113] on div "MOTOR SKILLS" at bounding box center [687, 111] width 63 height 9
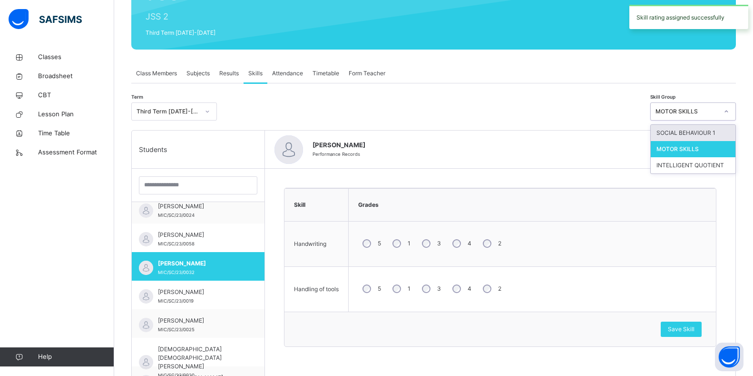
click at [684, 129] on div "SOCIAL BEHAVIOUR 1" at bounding box center [693, 133] width 85 height 16
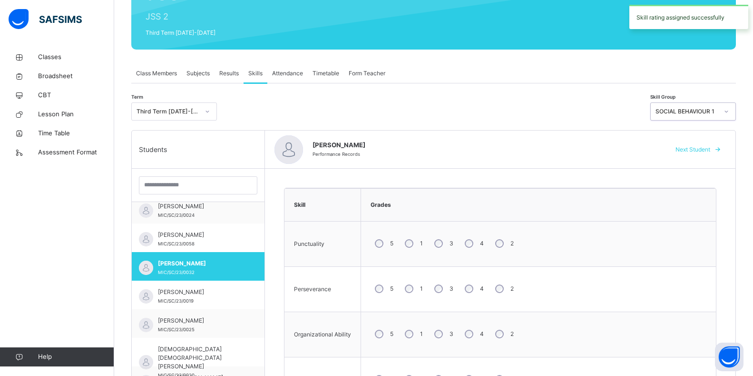
click at [690, 112] on div "SOCIAL BEHAVIOUR 1" at bounding box center [687, 111] width 63 height 9
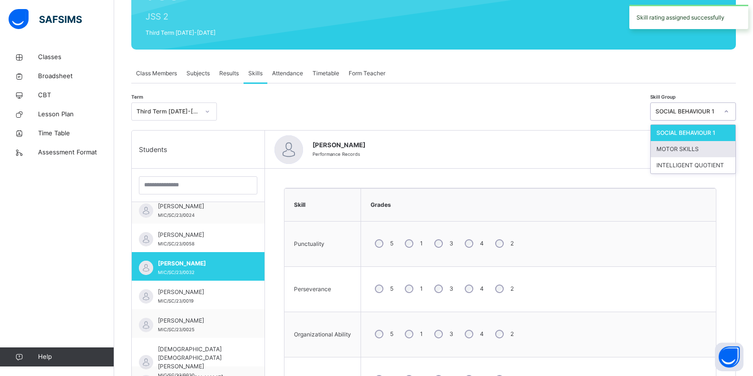
click at [693, 152] on div "MOTOR SKILLS" at bounding box center [693, 149] width 85 height 16
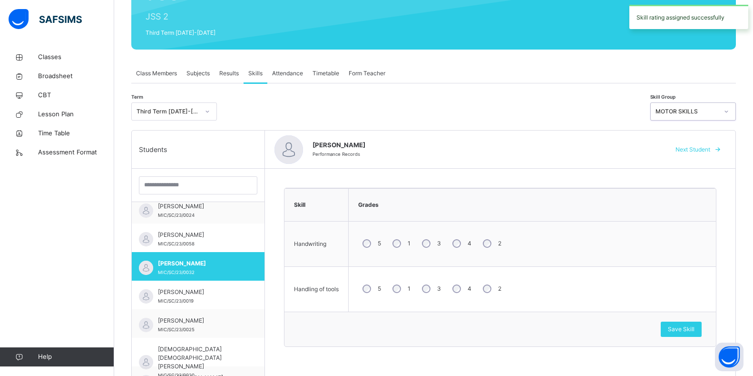
drag, startPoint x: 683, startPoint y: 109, endPoint x: 683, endPoint y: 117, distance: 7.2
click at [683, 115] on div "MOTOR SKILLS" at bounding box center [687, 111] width 63 height 9
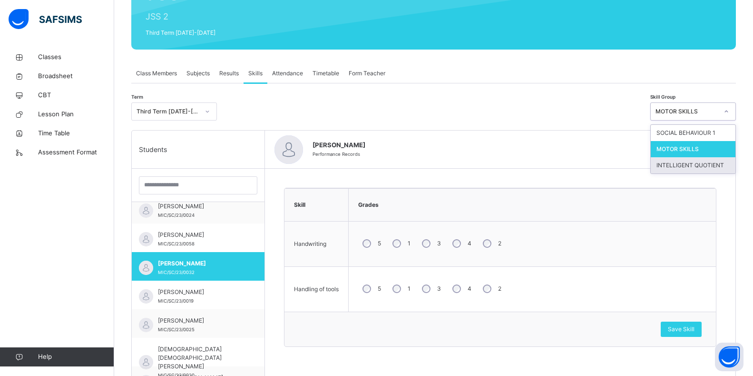
click at [690, 171] on div "INTELLIGENT QUOTIENT" at bounding box center [693, 165] width 85 height 16
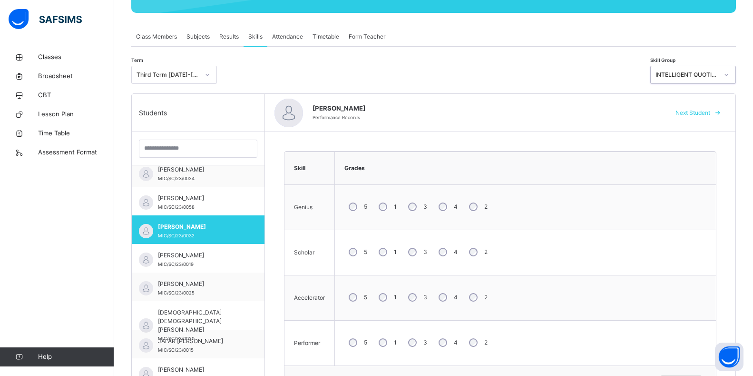
scroll to position [163, 0]
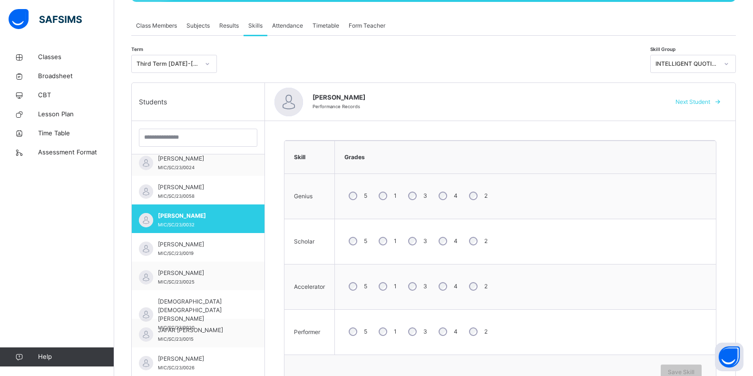
click at [425, 244] on label "3" at bounding box center [426, 241] width 4 height 9
click at [420, 331] on div "3" at bounding box center [417, 331] width 26 height 20
click at [677, 366] on div "Save Skill" at bounding box center [681, 371] width 41 height 15
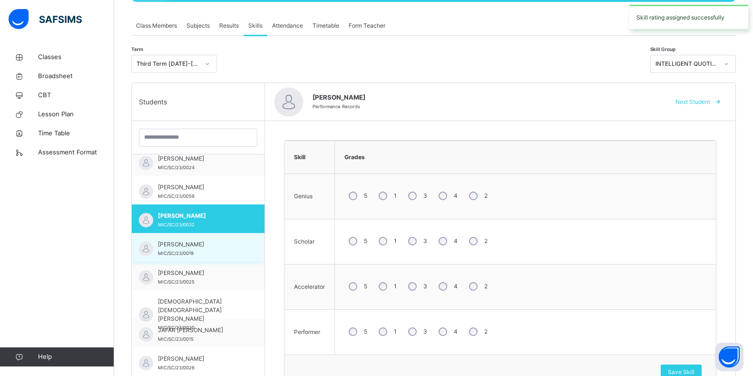
click at [176, 245] on span "[PERSON_NAME]" at bounding box center [200, 244] width 85 height 9
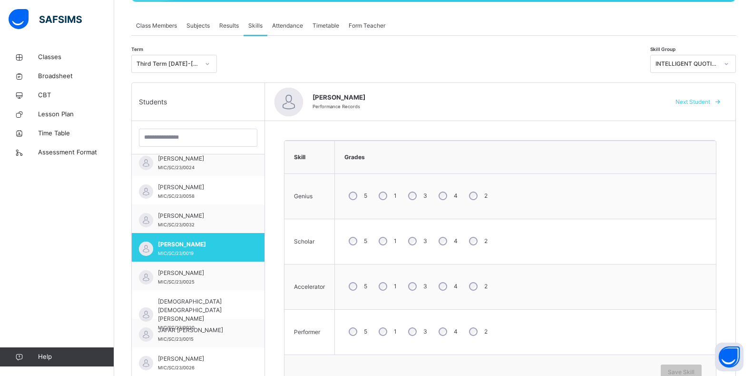
click at [418, 288] on div "3" at bounding box center [417, 286] width 26 height 20
click at [480, 333] on div "2" at bounding box center [477, 331] width 25 height 20
click at [670, 366] on div "Save Skill" at bounding box center [681, 371] width 41 height 15
click at [703, 67] on div "INTELLIGENT QUOTIENT" at bounding box center [687, 63] width 63 height 9
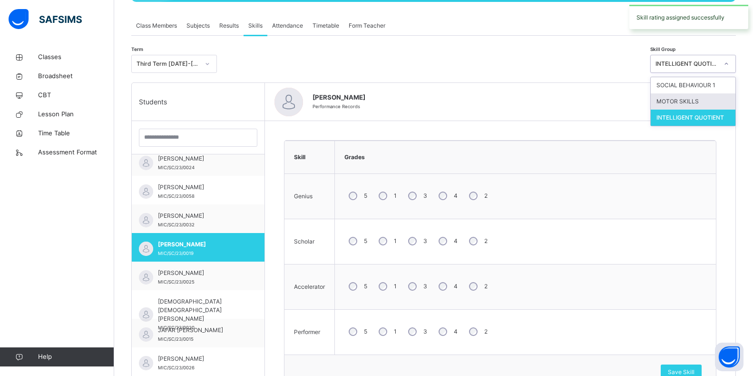
click at [696, 101] on div "MOTOR SKILLS" at bounding box center [693, 101] width 85 height 16
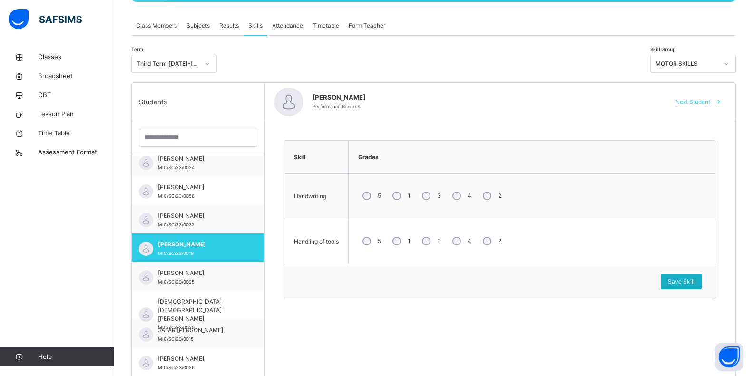
click at [695, 284] on span "Save Skill" at bounding box center [681, 281] width 27 height 9
click at [689, 280] on span "Save Skill" at bounding box center [681, 281] width 27 height 9
click at [672, 64] on div "MOTOR SKILLS" at bounding box center [687, 63] width 63 height 9
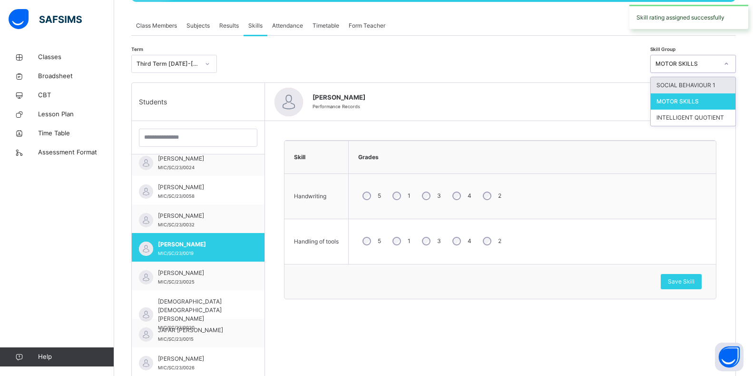
click at [683, 81] on div "SOCIAL BEHAVIOUR 1" at bounding box center [693, 85] width 85 height 16
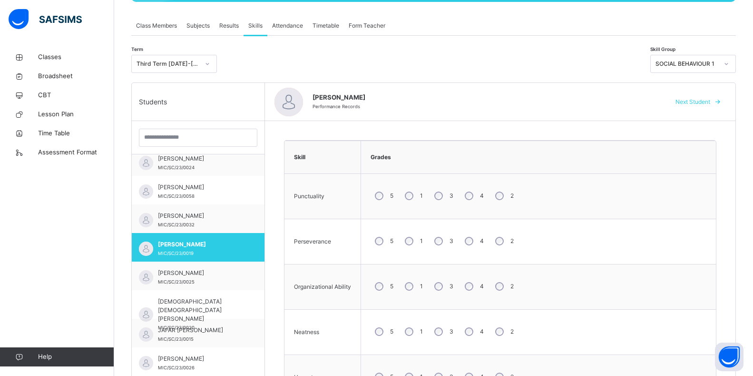
click at [443, 285] on div "3" at bounding box center [443, 286] width 26 height 20
click at [474, 328] on div "4" at bounding box center [474, 331] width 26 height 20
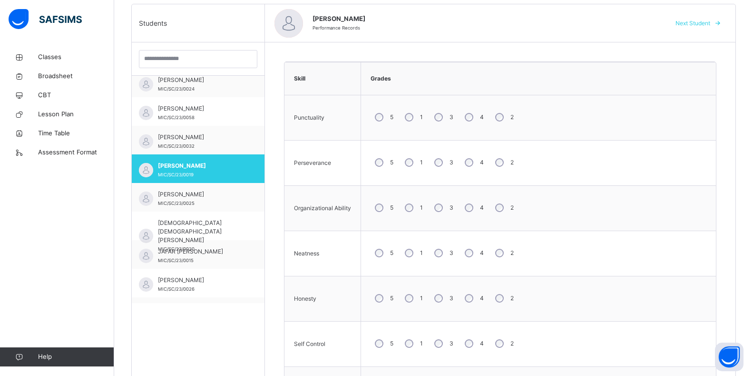
scroll to position [258, 0]
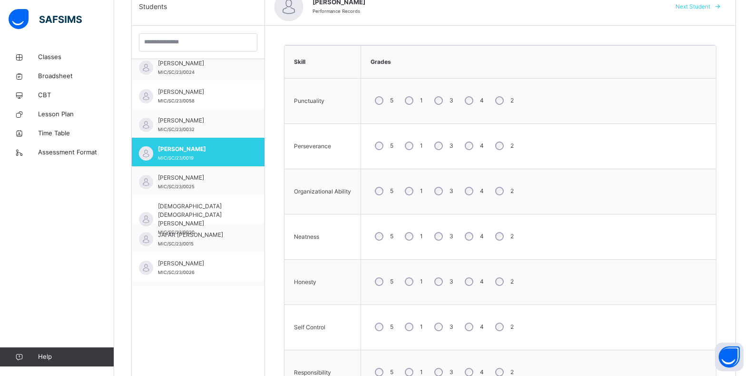
click at [444, 326] on div "3" at bounding box center [443, 327] width 26 height 20
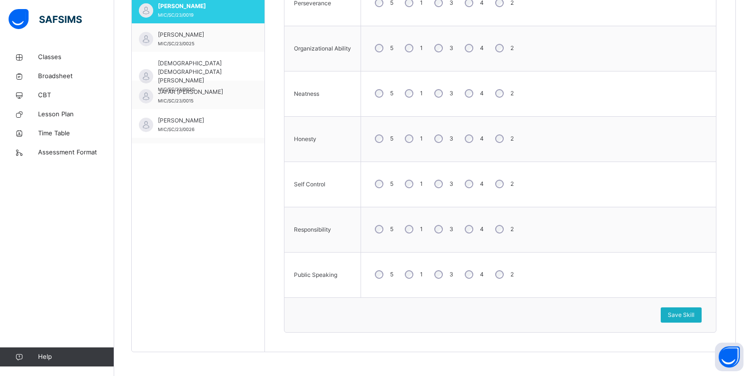
click at [687, 317] on span "Save Skill" at bounding box center [681, 314] width 27 height 9
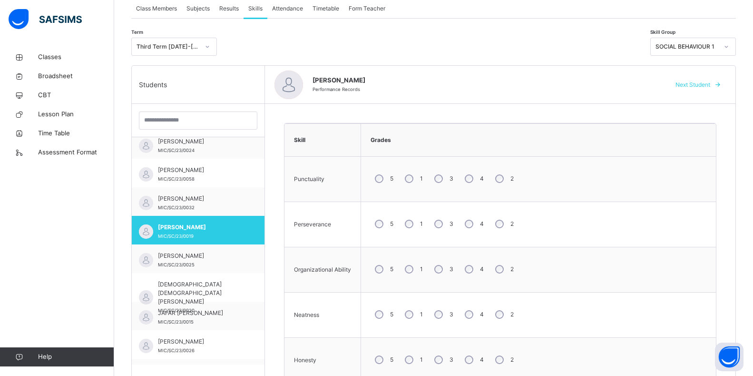
scroll to position [210, 0]
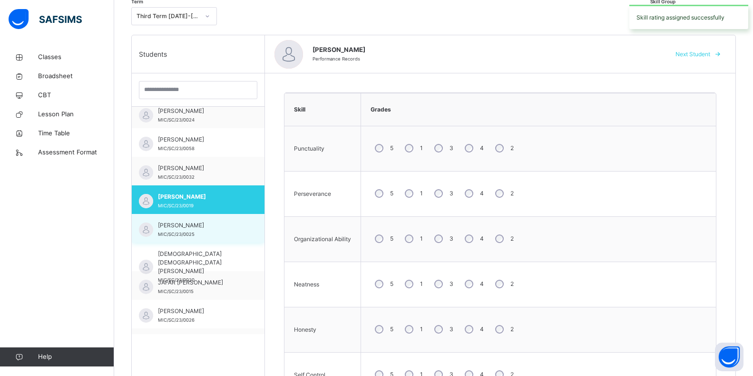
click at [166, 230] on div "[PERSON_NAME] MIC/SC/23/0025" at bounding box center [200, 229] width 85 height 17
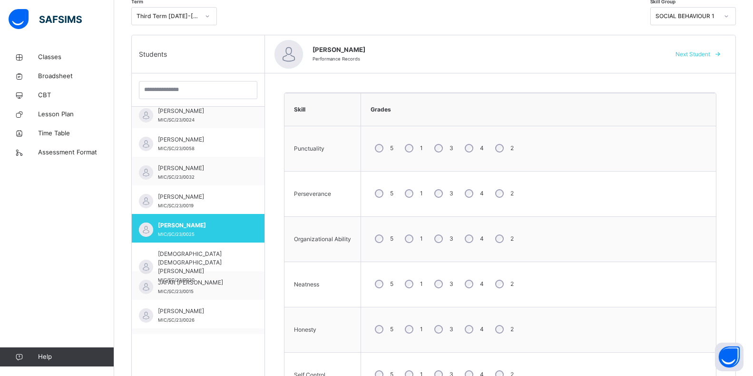
click at [752, 320] on div "Back / JSS 2 A JSS 2 A JSS 2 Third Term [DATE]-[DATE] Class Members Subjects Re…" at bounding box center [433, 201] width 639 height 729
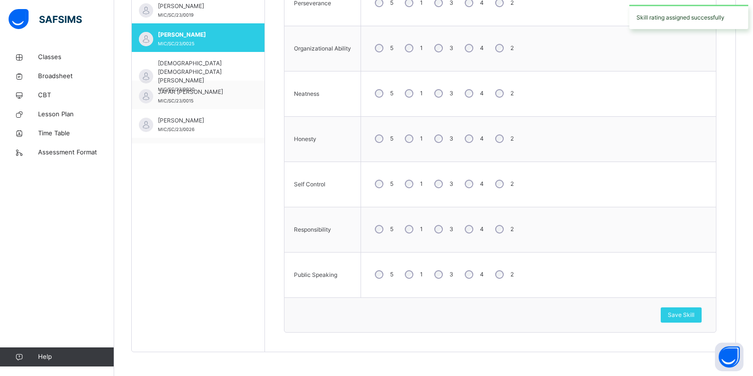
scroll to position [72, 0]
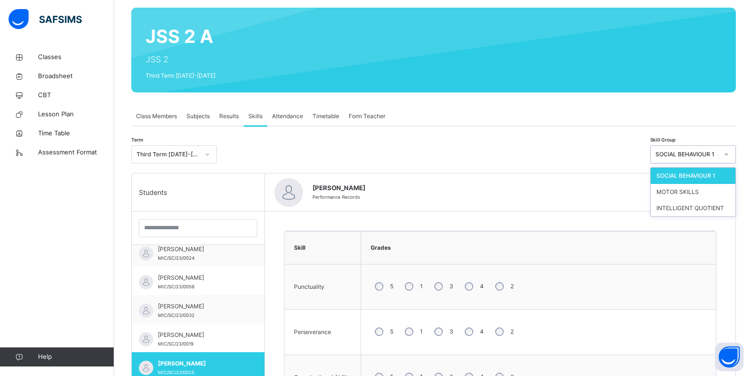
click at [730, 153] on icon at bounding box center [727, 154] width 6 height 10
click at [717, 195] on div "MOTOR SKILLS" at bounding box center [693, 192] width 85 height 16
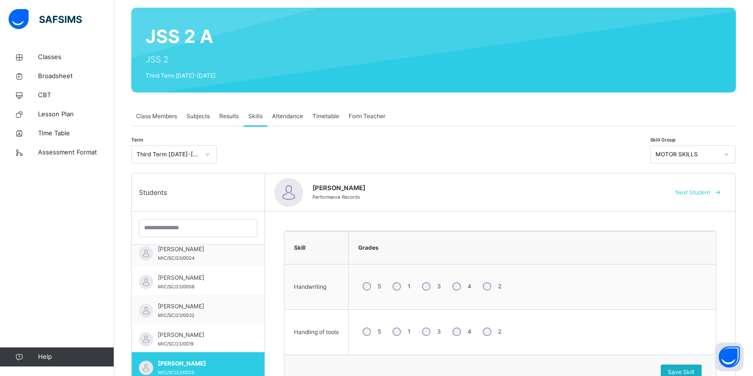
click at [693, 371] on span "Save Skill" at bounding box center [681, 371] width 27 height 9
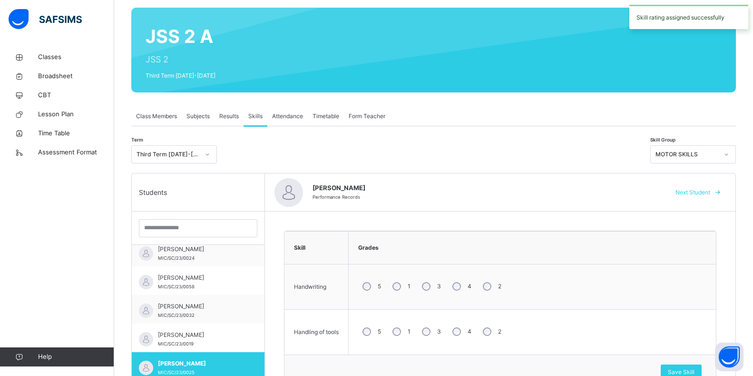
click at [729, 154] on icon at bounding box center [726, 154] width 3 height 2
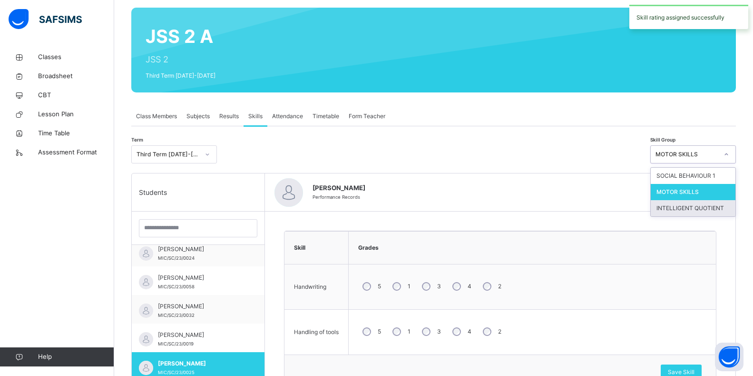
click at [717, 208] on div "INTELLIGENT QUOTIENT" at bounding box center [693, 208] width 85 height 16
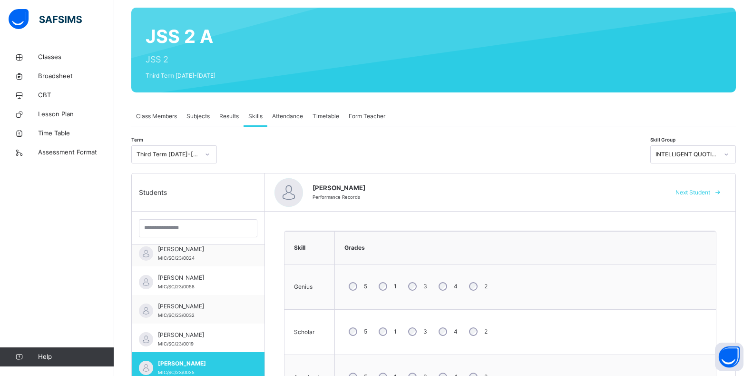
click at [520, 335] on div "5 1 3 4 2" at bounding box center [526, 331] width 372 height 34
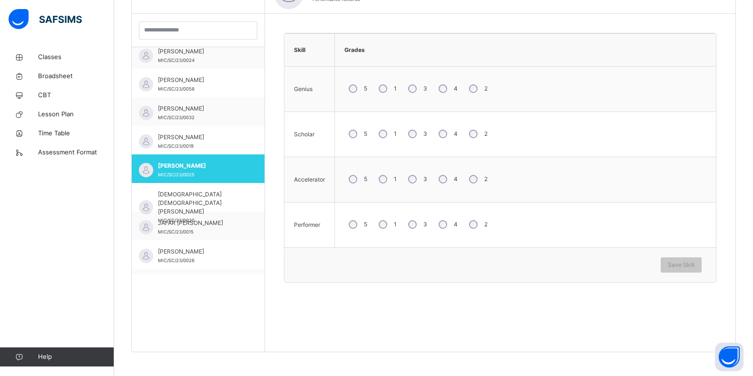
drag, startPoint x: 415, startPoint y: 219, endPoint x: 519, endPoint y: 239, distance: 106.5
click at [436, 228] on div "5 1 3 4 2" at bounding box center [526, 224] width 372 height 34
click at [695, 264] on span "Save Skill" at bounding box center [681, 264] width 27 height 9
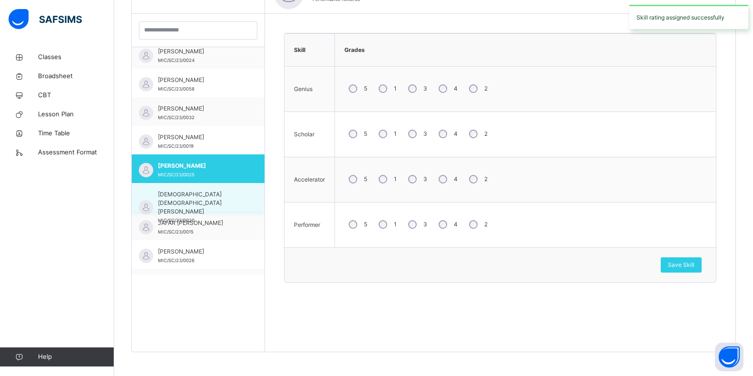
click at [213, 198] on span "[DEMOGRAPHIC_DATA] [DEMOGRAPHIC_DATA] [PERSON_NAME]" at bounding box center [200, 203] width 85 height 26
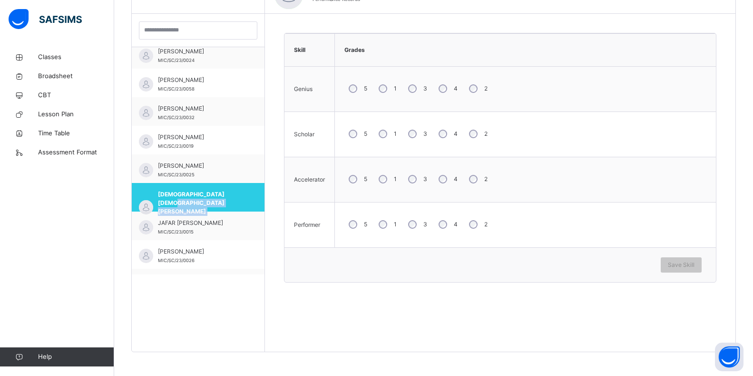
click at [359, 190] on div "5 1 3 4 2" at bounding box center [526, 179] width 372 height 34
click at [694, 262] on span "Save Skill" at bounding box center [681, 264] width 27 height 9
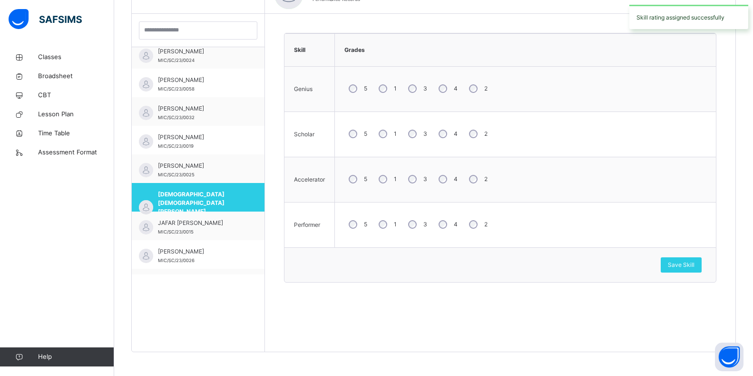
scroll to position [0, 0]
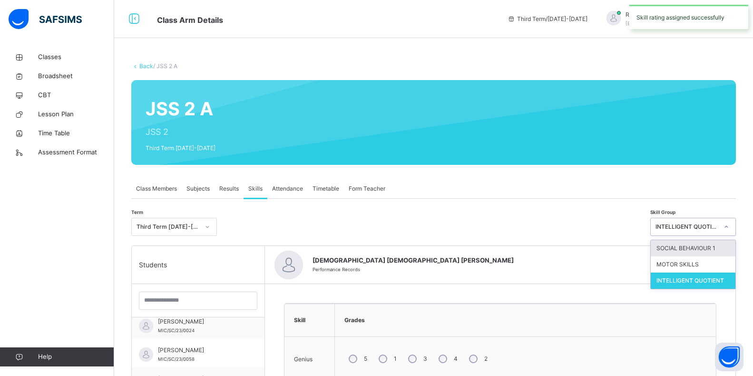
click at [730, 227] on icon at bounding box center [727, 227] width 6 height 10
click at [716, 248] on div "SOCIAL BEHAVIOUR 1" at bounding box center [693, 248] width 85 height 16
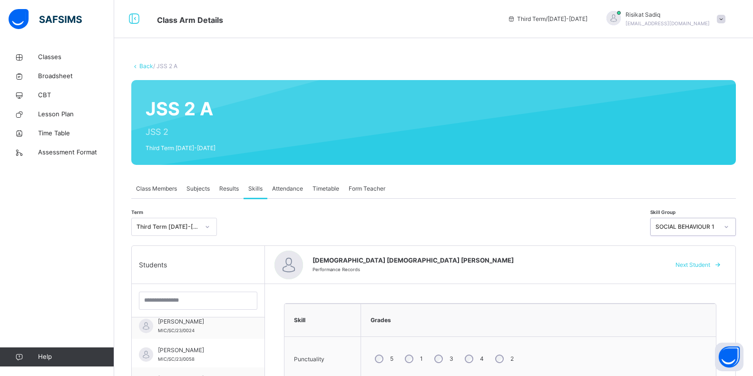
scroll to position [328, 0]
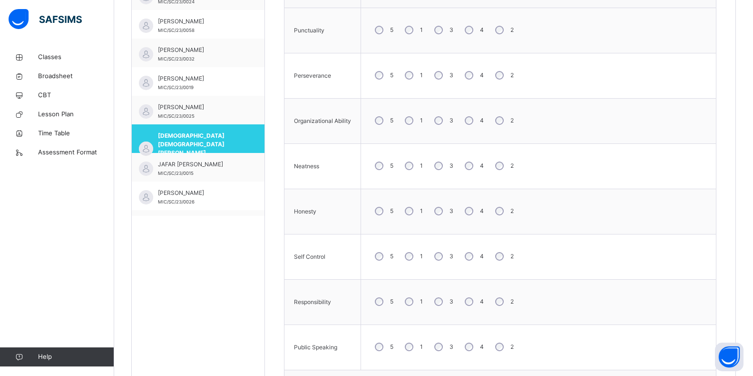
click at [468, 263] on div "4" at bounding box center [474, 256] width 26 height 20
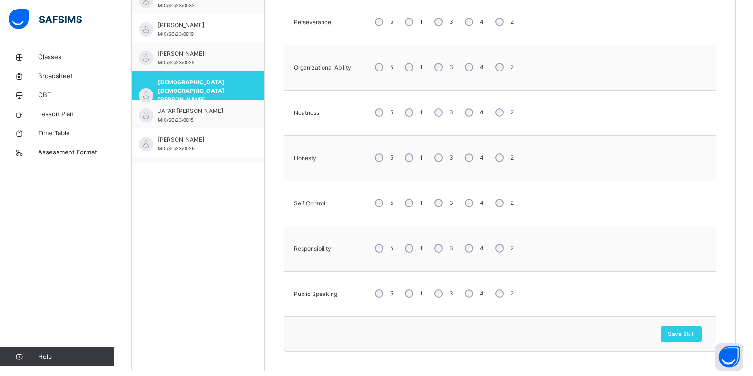
scroll to position [401, 0]
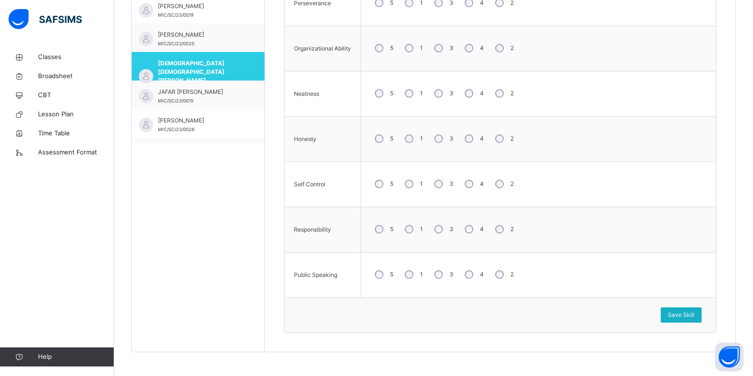
click at [687, 317] on span "Save Skill" at bounding box center [681, 314] width 27 height 9
click at [678, 318] on span "Save Skill" at bounding box center [681, 314] width 27 height 9
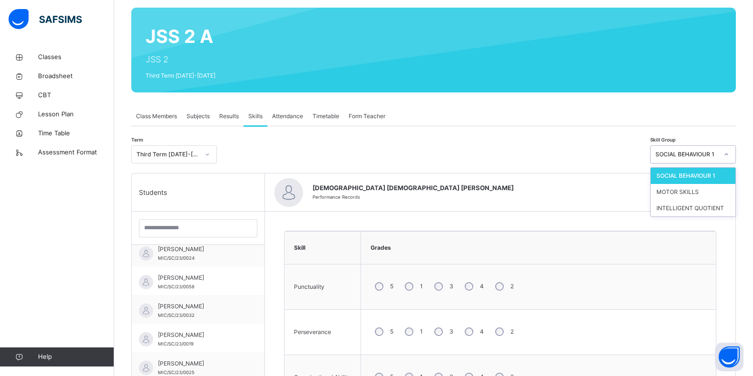
click at [732, 156] on div at bounding box center [727, 154] width 16 height 15
drag, startPoint x: 700, startPoint y: 187, endPoint x: 704, endPoint y: 191, distance: 5.7
click at [701, 188] on div "MOTOR SKILLS" at bounding box center [693, 192] width 85 height 16
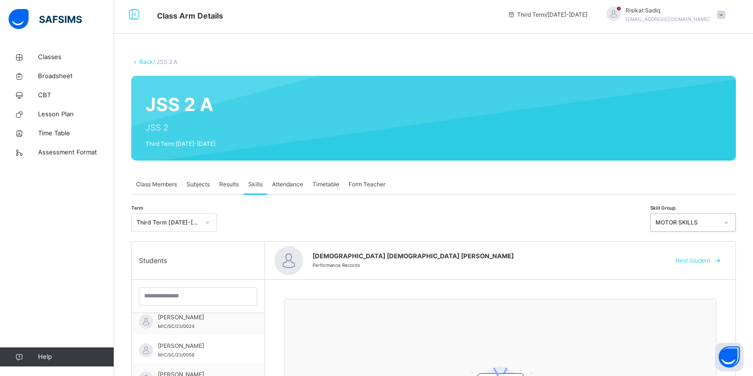
scroll to position [270, 0]
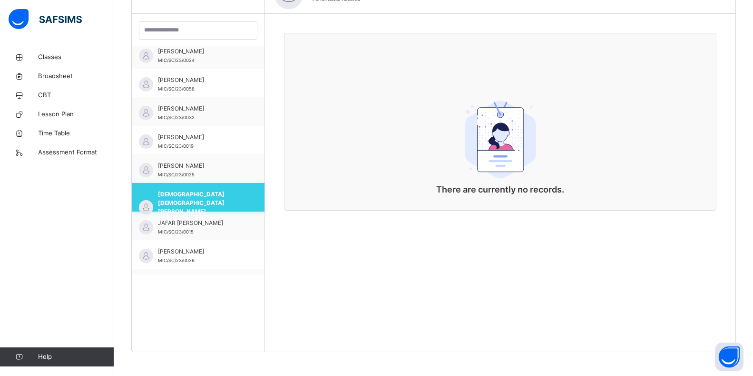
click at [223, 199] on span "[DEMOGRAPHIC_DATA] [DEMOGRAPHIC_DATA] [PERSON_NAME]" at bounding box center [200, 203] width 85 height 26
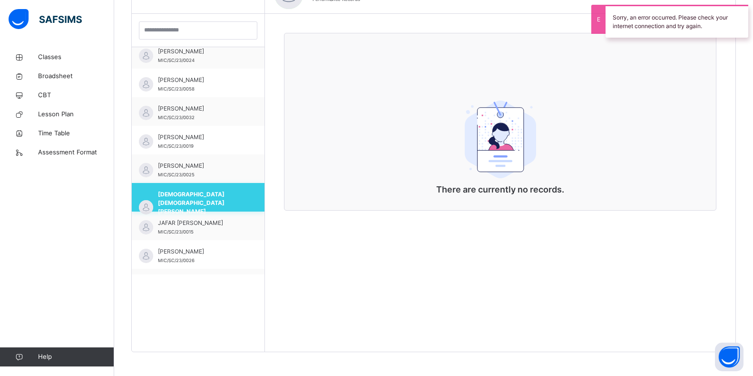
click at [226, 196] on span "[DEMOGRAPHIC_DATA] [DEMOGRAPHIC_DATA] [PERSON_NAME]" at bounding box center [200, 203] width 85 height 26
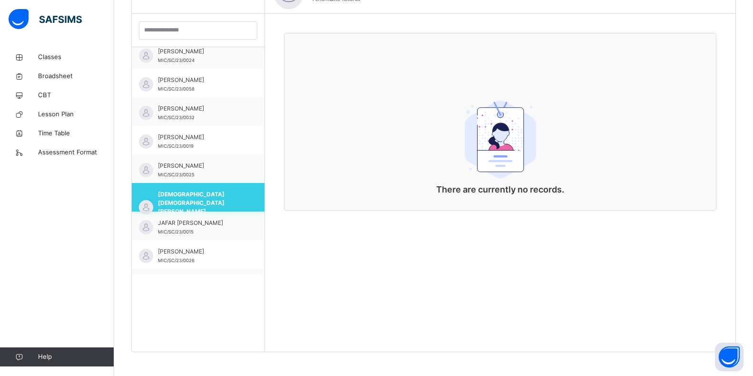
drag, startPoint x: 218, startPoint y: 209, endPoint x: 234, endPoint y: 207, distance: 16.3
click at [224, 209] on div "HUZAIFA IMAM ABDULRAHEEM MIC/SC/23/0020" at bounding box center [200, 207] width 85 height 34
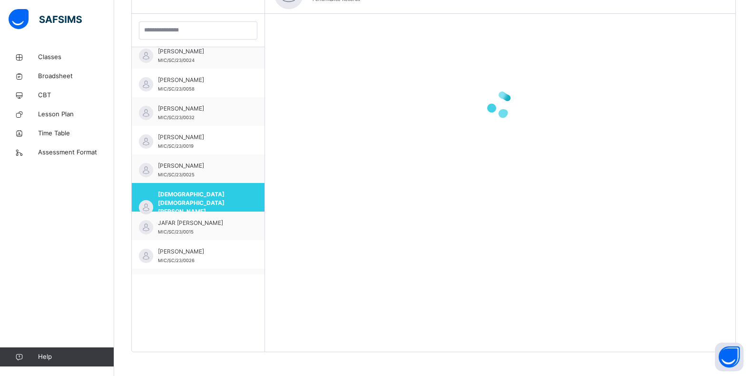
scroll to position [0, 0]
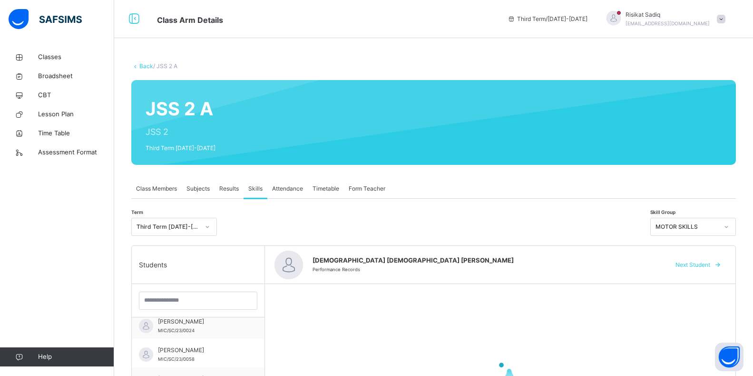
drag, startPoint x: 728, startPoint y: 20, endPoint x: 731, endPoint y: 26, distance: 6.4
click at [731, 26] on div "Risikat Sadiq risikatainasadiq2013@gmail.com" at bounding box center [663, 18] width 133 height 17
click at [614, 68] on div "Back / JSS 2 A" at bounding box center [433, 66] width 605 height 9
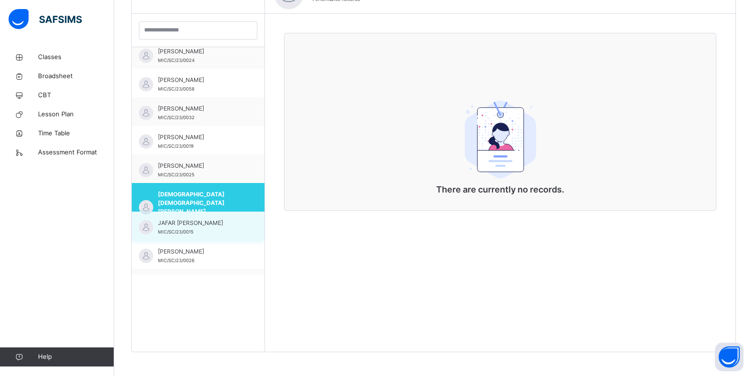
drag, startPoint x: 234, startPoint y: 198, endPoint x: 228, endPoint y: 220, distance: 23.3
click at [234, 201] on span "[DEMOGRAPHIC_DATA] [DEMOGRAPHIC_DATA] [PERSON_NAME]" at bounding box center [200, 203] width 85 height 26
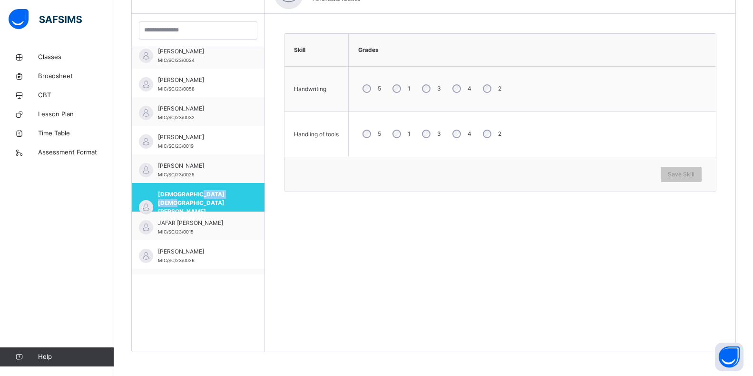
click at [463, 146] on div "5 1 3 4 2" at bounding box center [533, 134] width 358 height 34
click at [695, 174] on span "Save Skill" at bounding box center [681, 174] width 27 height 9
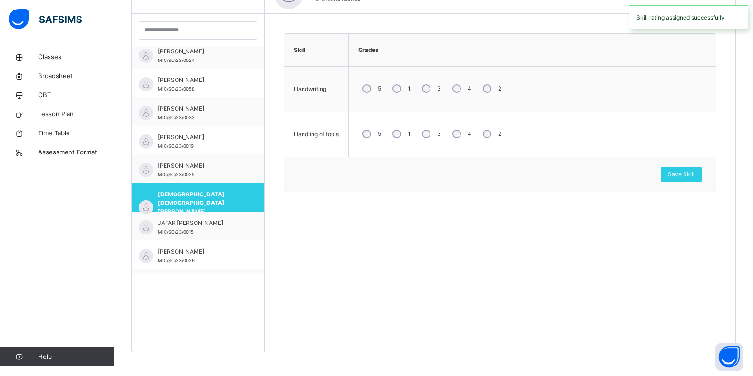
scroll to position [0, 0]
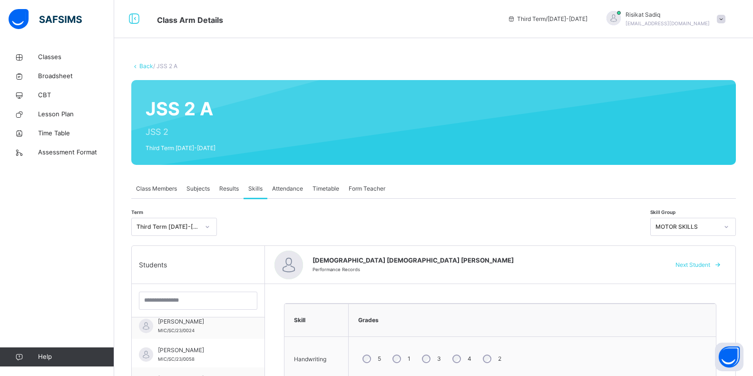
click at [730, 228] on div at bounding box center [727, 226] width 16 height 15
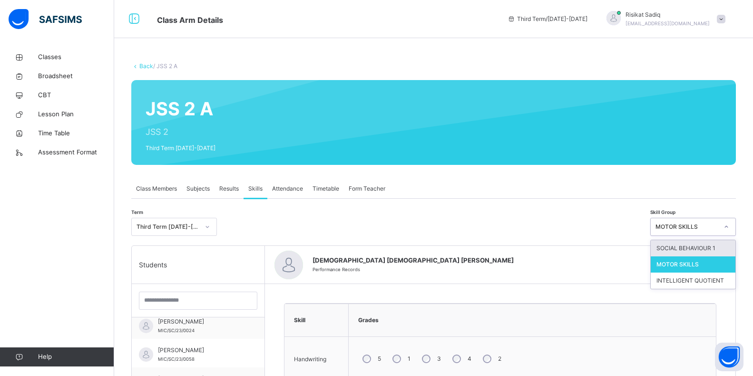
drag, startPoint x: 732, startPoint y: 253, endPoint x: 722, endPoint y: 244, distance: 13.1
click at [732, 252] on div "SOCIAL BEHAVIOUR 1" at bounding box center [693, 248] width 85 height 16
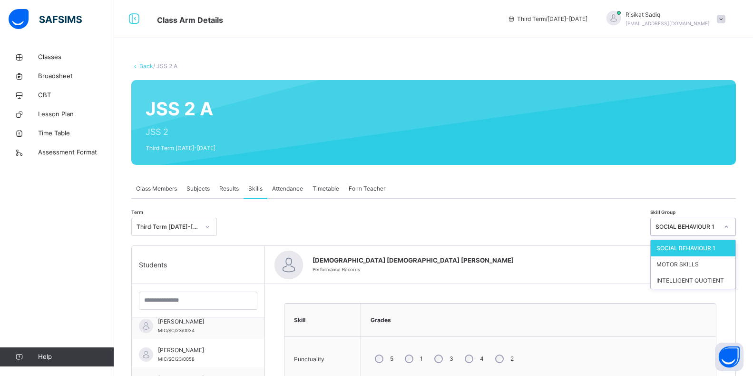
click at [730, 228] on icon at bounding box center [727, 227] width 6 height 10
click at [704, 276] on div "INTELLIGENT QUOTIENT" at bounding box center [693, 280] width 85 height 16
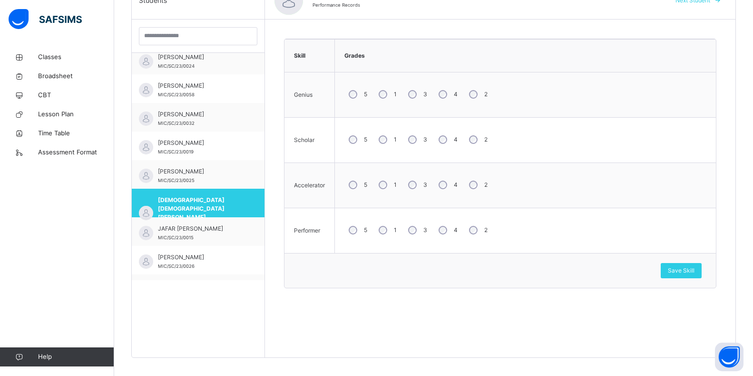
scroll to position [270, 0]
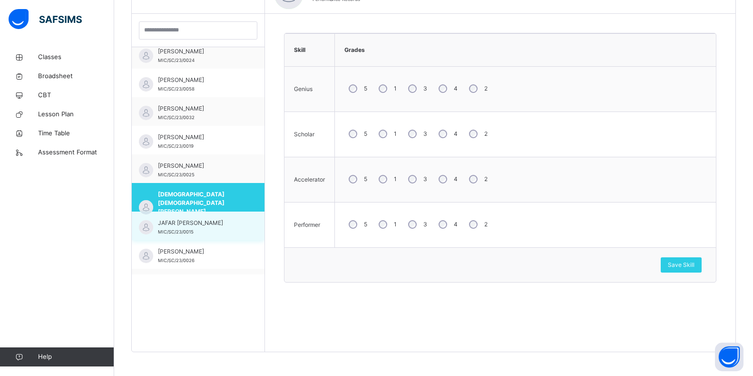
click at [194, 223] on span "JAFAR [PERSON_NAME]" at bounding box center [200, 222] width 85 height 9
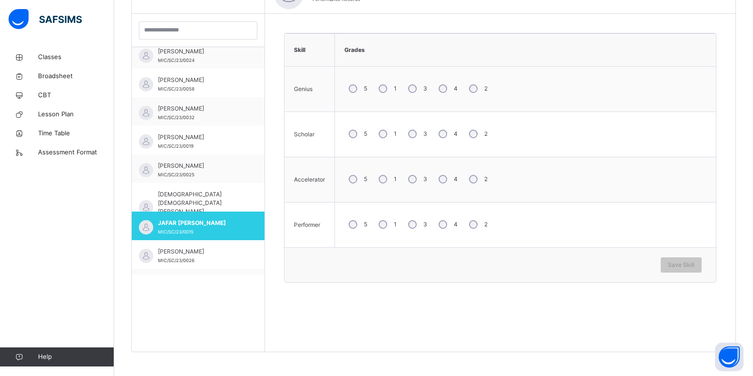
click at [448, 134] on div "4" at bounding box center [448, 134] width 26 height 20
click at [691, 267] on span "Save Skill" at bounding box center [681, 264] width 27 height 9
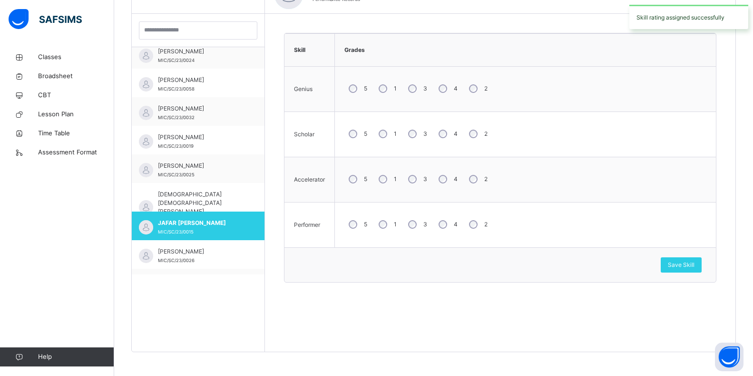
scroll to position [0, 0]
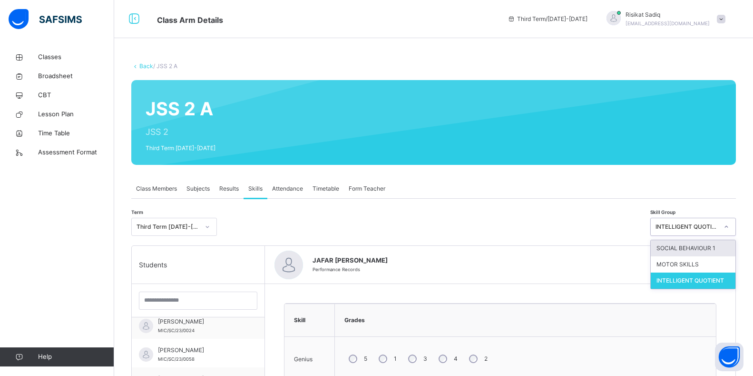
click at [735, 228] on div at bounding box center [727, 226] width 16 height 15
click at [727, 247] on div "SOCIAL BEHAVIOUR 1" at bounding box center [693, 248] width 85 height 16
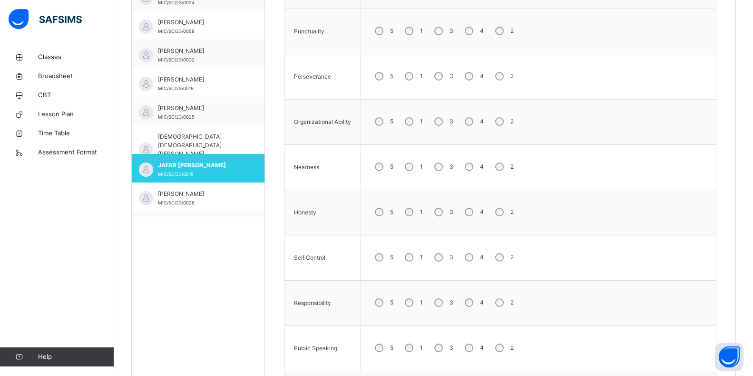
scroll to position [328, 0]
click at [438, 35] on div "3" at bounding box center [443, 30] width 26 height 20
click at [442, 126] on div "3" at bounding box center [443, 120] width 26 height 20
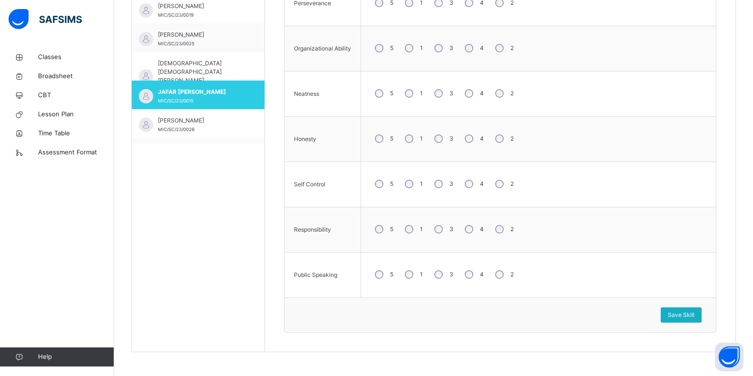
click at [672, 314] on div "Save Skill" at bounding box center [681, 314] width 41 height 15
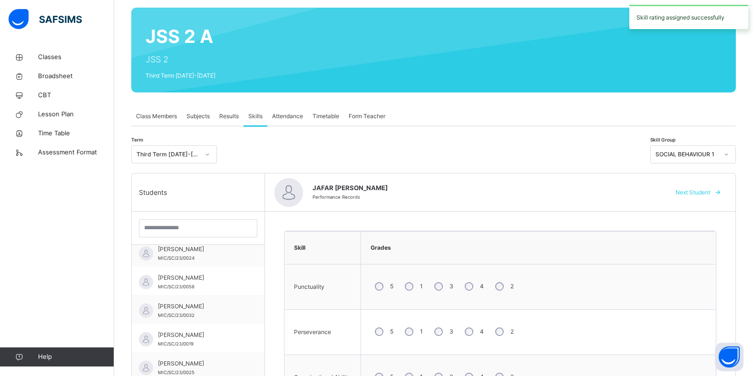
click at [729, 154] on icon at bounding box center [726, 154] width 3 height 2
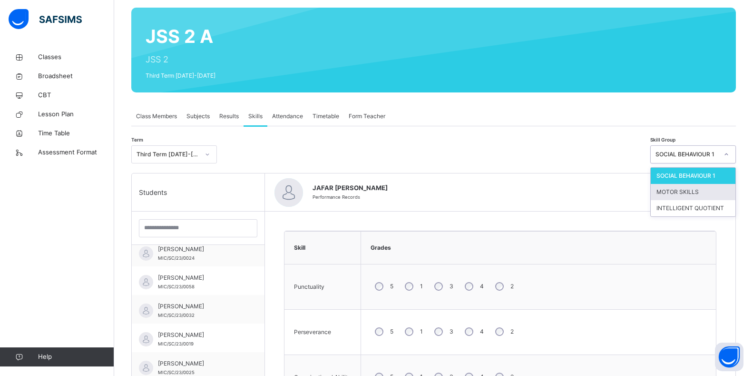
click at [726, 193] on div "MOTOR SKILLS" at bounding box center [693, 192] width 85 height 16
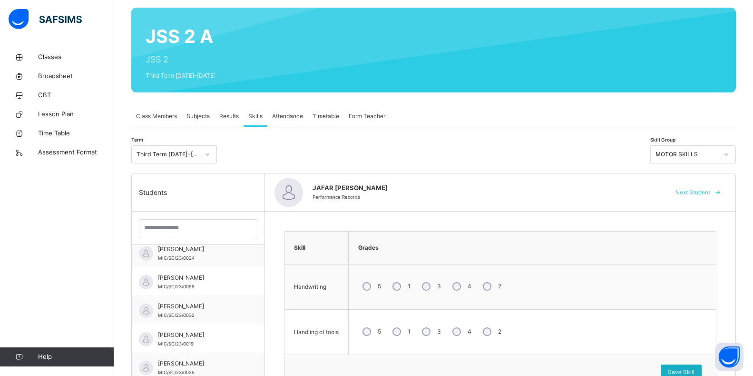
click at [674, 369] on div "Save Skill" at bounding box center [681, 371] width 41 height 15
click at [674, 372] on div "Save Skill" at bounding box center [681, 371] width 41 height 15
click at [673, 371] on div "Save Skill" at bounding box center [681, 371] width 41 height 15
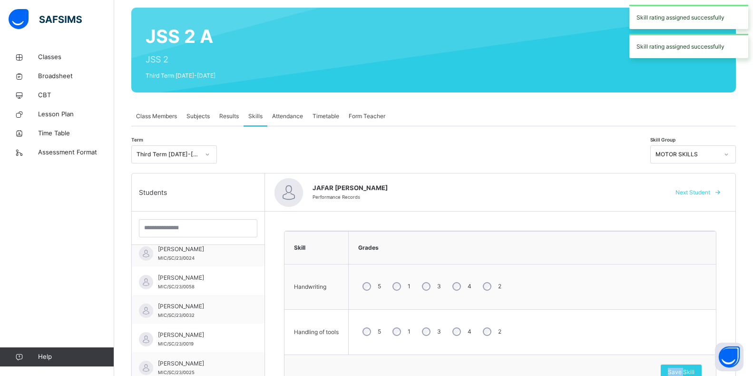
scroll to position [270, 0]
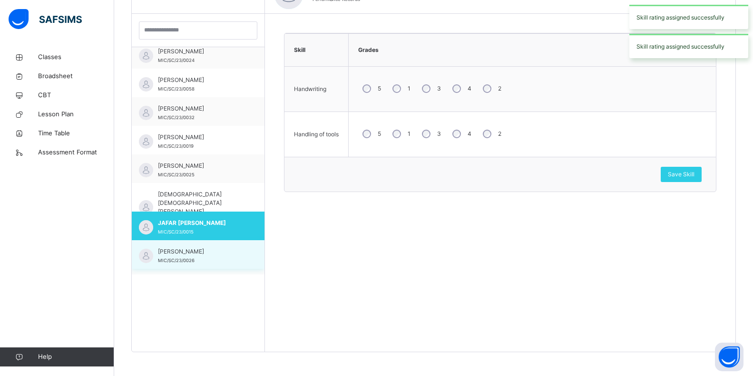
click at [227, 265] on div "[PERSON_NAME] MIC/SC/23/0026" at bounding box center [198, 254] width 133 height 29
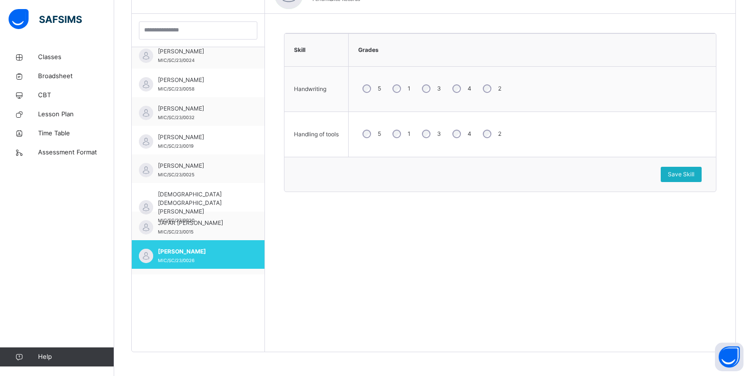
click at [689, 178] on span "Save Skill" at bounding box center [681, 174] width 27 height 9
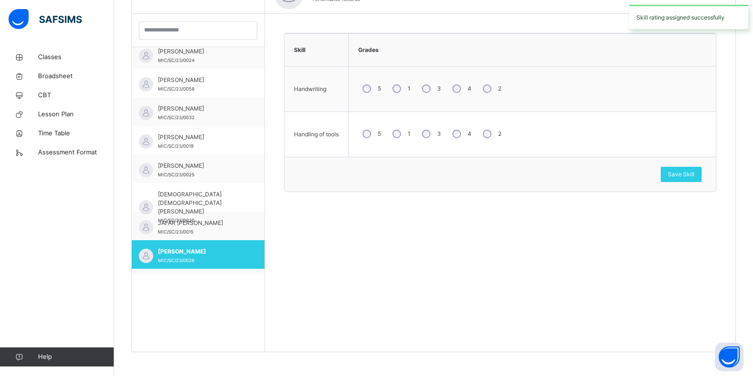
scroll to position [0, 0]
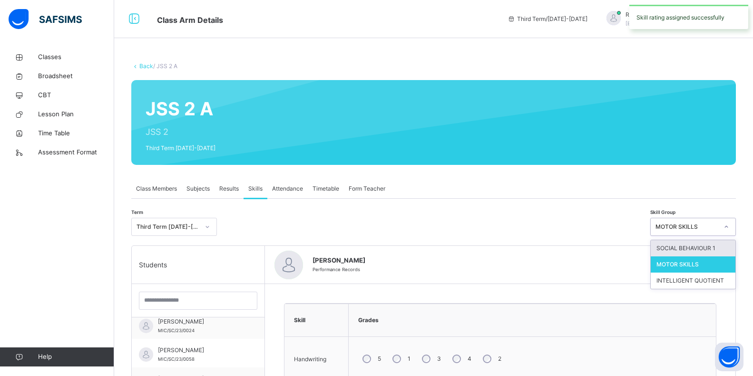
click at [730, 224] on icon at bounding box center [727, 227] width 6 height 10
click at [729, 253] on div "SOCIAL BEHAVIOUR 1" at bounding box center [693, 248] width 85 height 16
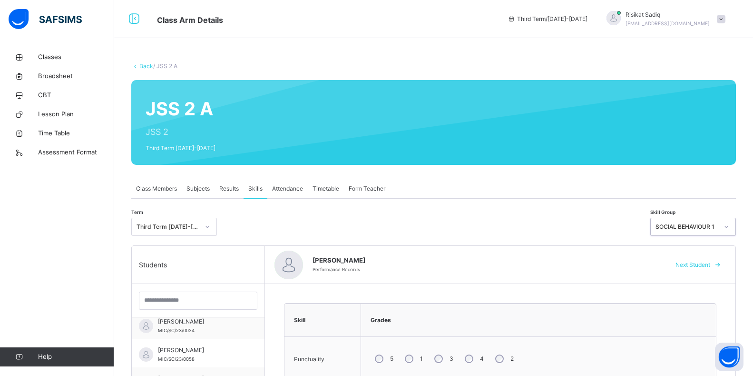
scroll to position [328, 0]
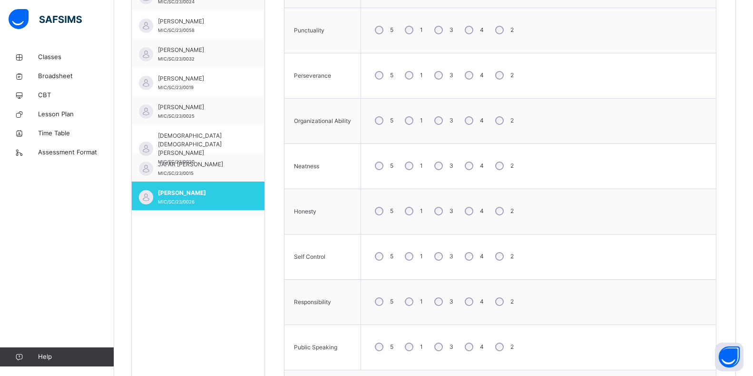
click at [440, 168] on div "3" at bounding box center [443, 166] width 26 height 20
click at [440, 215] on div "3" at bounding box center [443, 211] width 26 height 20
click at [442, 301] on div "3" at bounding box center [443, 301] width 26 height 20
drag, startPoint x: 749, startPoint y: 233, endPoint x: 742, endPoint y: 288, distance: 55.7
click at [742, 272] on div "Back / JSS 2 A JSS 2 A JSS 2 Third Term [DATE]-[DATE] Class Members Subjects Re…" at bounding box center [433, 83] width 639 height 729
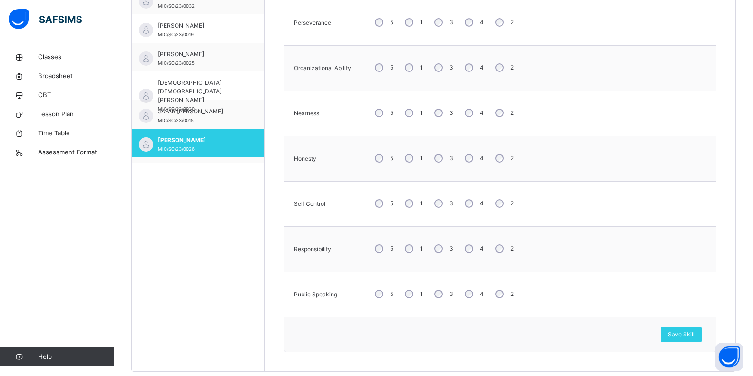
scroll to position [401, 0]
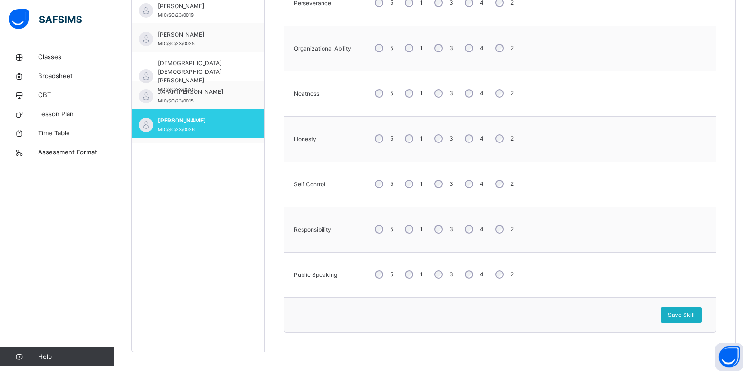
click at [673, 313] on div "Save Skill" at bounding box center [681, 314] width 41 height 15
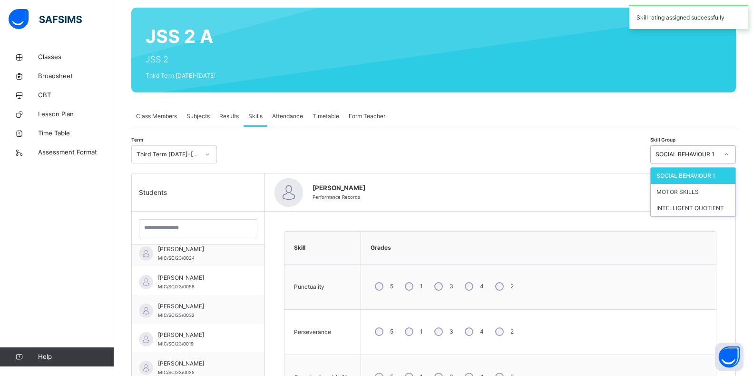
click at [735, 153] on div at bounding box center [727, 154] width 16 height 15
click at [702, 195] on div "MOTOR SKILLS" at bounding box center [693, 192] width 85 height 16
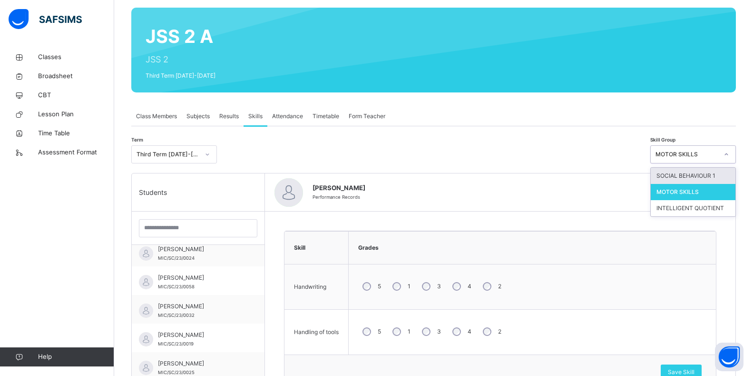
click at [730, 157] on icon at bounding box center [727, 154] width 6 height 10
drag, startPoint x: 721, startPoint y: 207, endPoint x: 723, endPoint y: 198, distance: 9.7
click at [721, 204] on div "INTELLIGENT QUOTIENT" at bounding box center [693, 208] width 85 height 16
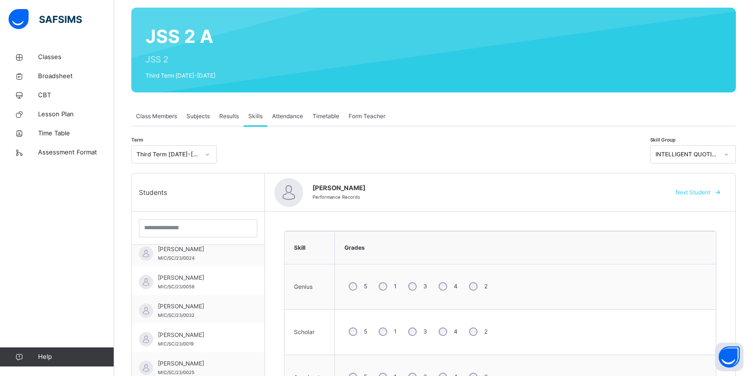
click at [422, 293] on div "3" at bounding box center [417, 286] width 26 height 20
click at [409, 327] on div "3" at bounding box center [417, 331] width 26 height 20
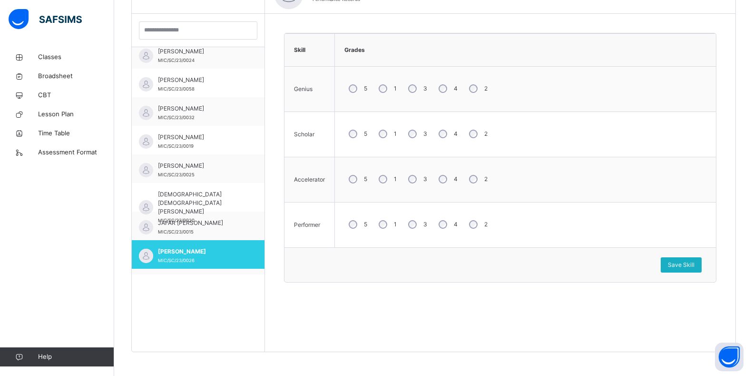
click at [695, 266] on span "Save Skill" at bounding box center [681, 264] width 27 height 9
click at [695, 263] on span "Save Skill" at bounding box center [681, 264] width 27 height 9
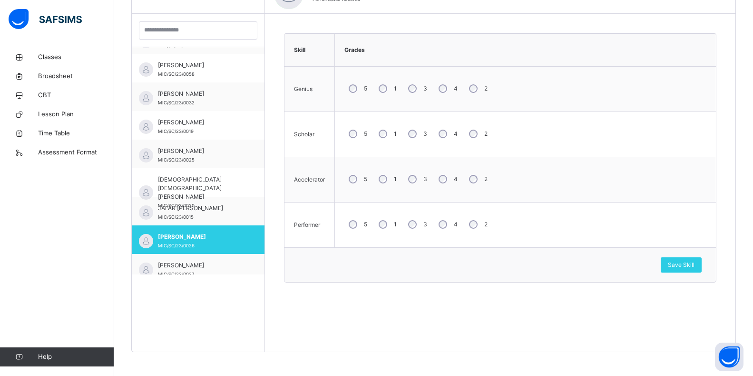
scroll to position [283, 0]
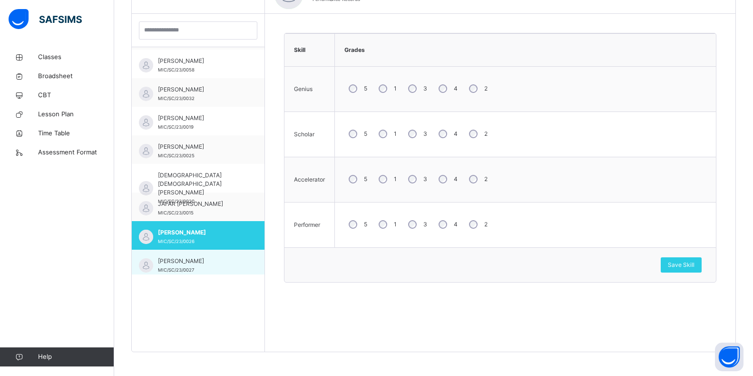
click at [236, 271] on div "[PERSON_NAME]/SC/23/0027" at bounding box center [198, 263] width 133 height 29
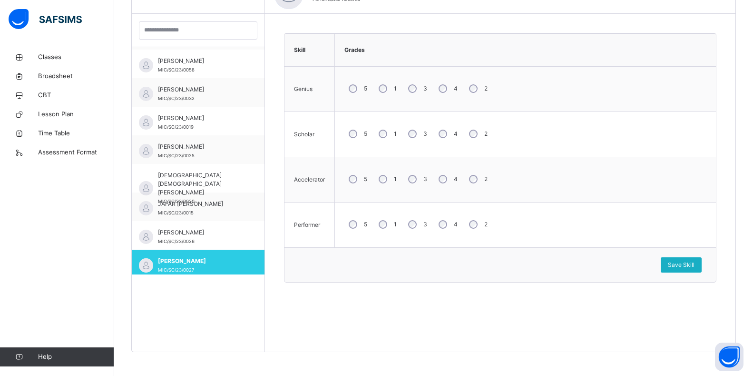
click at [692, 269] on div "Save Skill" at bounding box center [681, 264] width 41 height 15
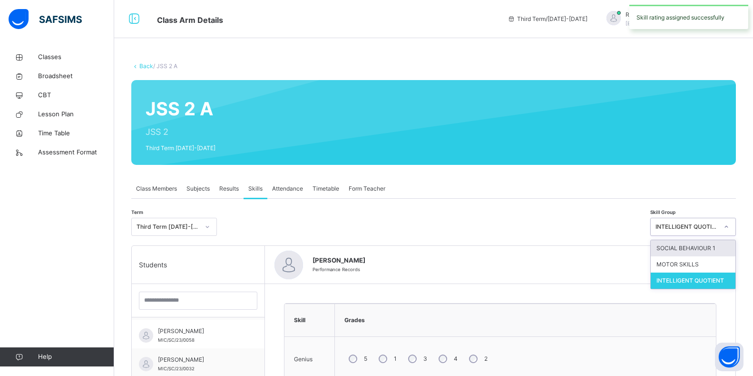
click at [730, 228] on icon at bounding box center [727, 227] width 6 height 10
click at [723, 246] on div "SOCIAL BEHAVIOUR 1" at bounding box center [693, 248] width 85 height 16
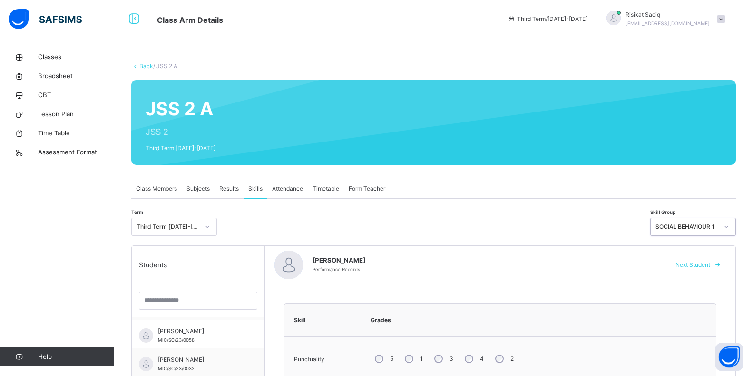
scroll to position [328, 0]
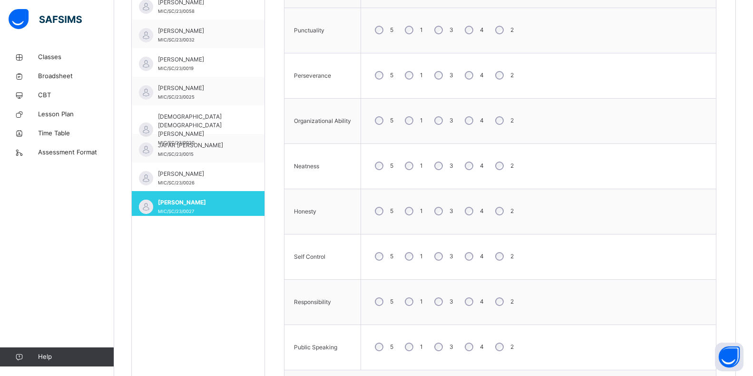
click at [473, 42] on div "5 1 3 4 2" at bounding box center [539, 30] width 346 height 34
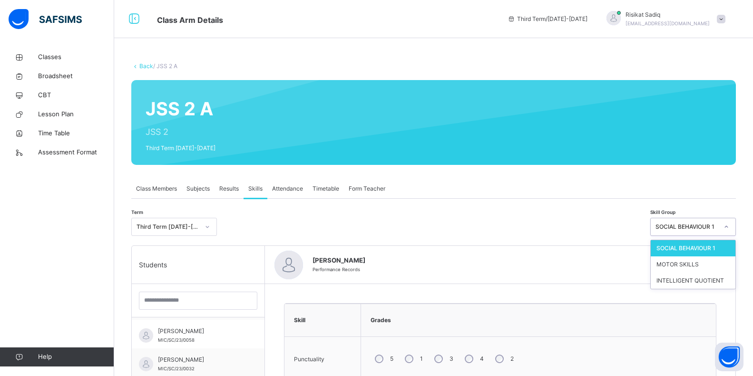
click at [731, 222] on div at bounding box center [727, 226] width 16 height 15
click at [679, 262] on div "MOTOR SKILLS" at bounding box center [693, 264] width 85 height 16
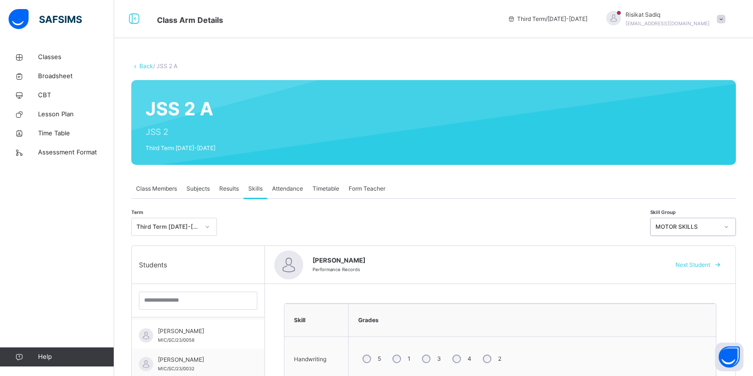
scroll to position [270, 0]
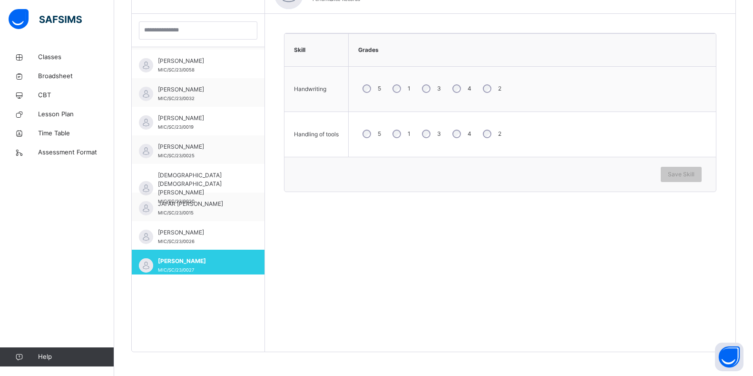
click at [462, 135] on div "4" at bounding box center [461, 134] width 26 height 20
click at [695, 175] on span "Save Skill" at bounding box center [681, 174] width 27 height 9
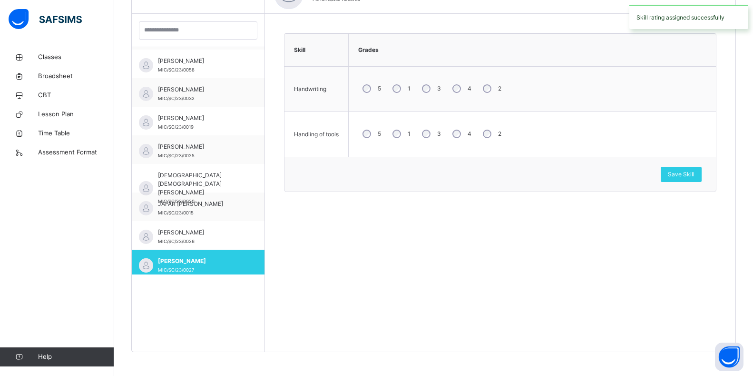
scroll to position [302, 0]
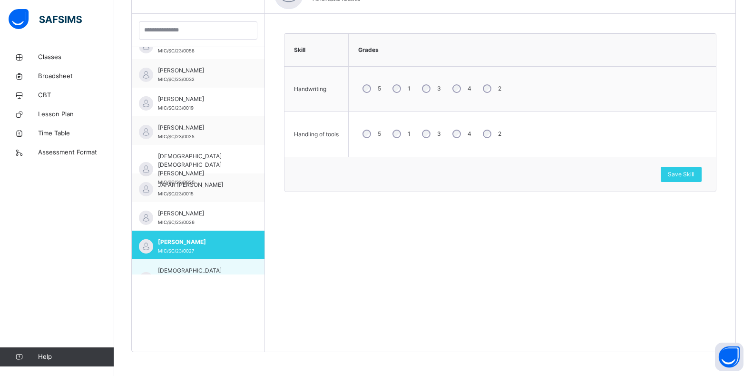
click at [246, 272] on div "[PERSON_NAME] MIC/SC/23/0008" at bounding box center [198, 273] width 133 height 29
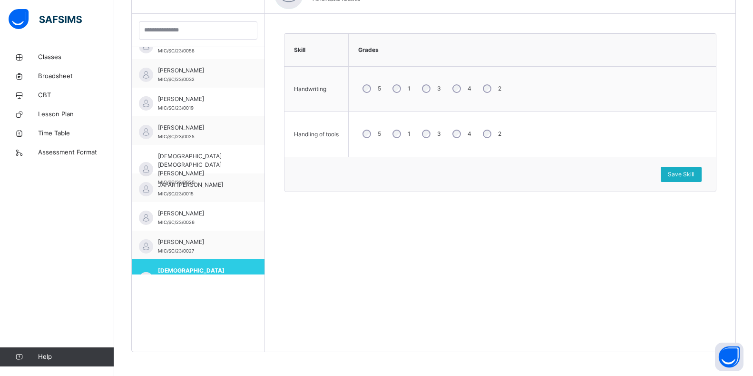
click at [691, 173] on span "Save Skill" at bounding box center [681, 174] width 27 height 9
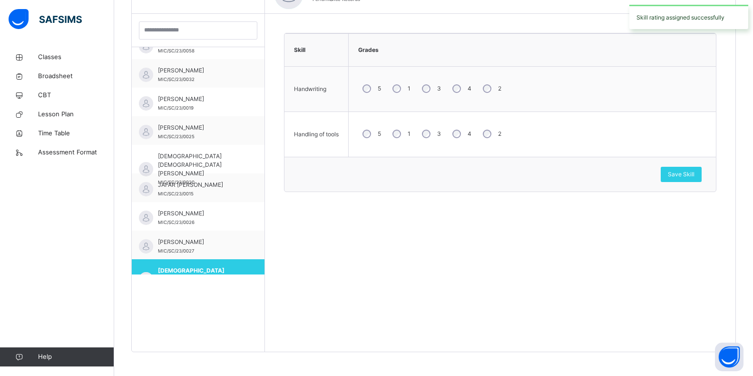
scroll to position [0, 0]
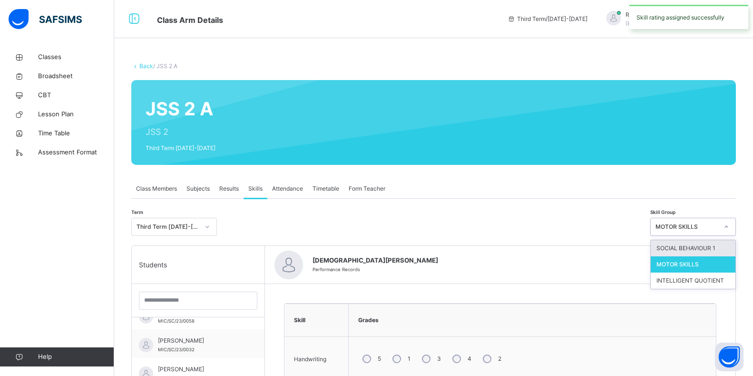
click at [735, 227] on div at bounding box center [727, 226] width 16 height 15
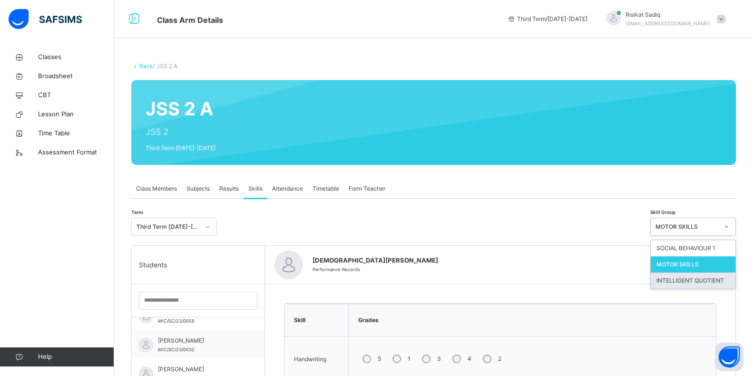
click at [723, 283] on div "INTELLIGENT QUOTIENT" at bounding box center [693, 280] width 85 height 16
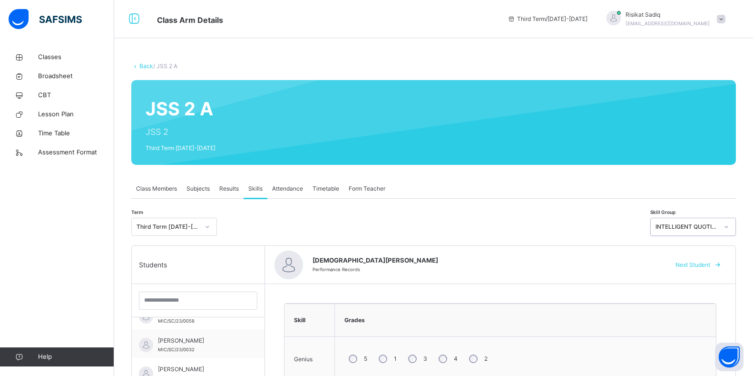
scroll to position [270, 0]
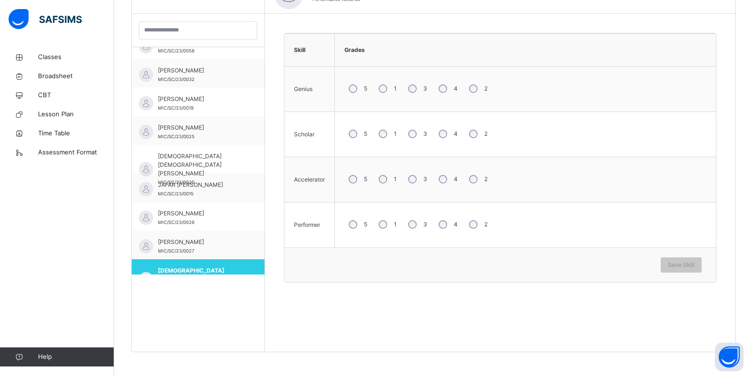
click at [441, 93] on div "4" at bounding box center [448, 89] width 26 height 20
click at [416, 138] on div "3" at bounding box center [417, 134] width 26 height 20
click at [418, 182] on div "3" at bounding box center [417, 179] width 26 height 20
drag, startPoint x: 702, startPoint y: 262, endPoint x: 702, endPoint y: 246, distance: 16.2
click at [701, 260] on div "Save Skill" at bounding box center [681, 264] width 41 height 15
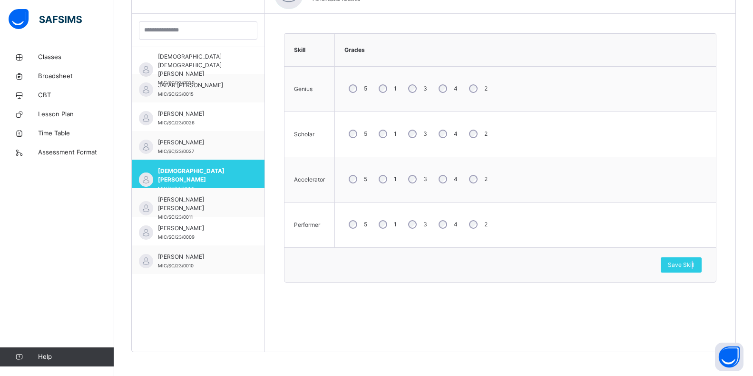
scroll to position [416, 0]
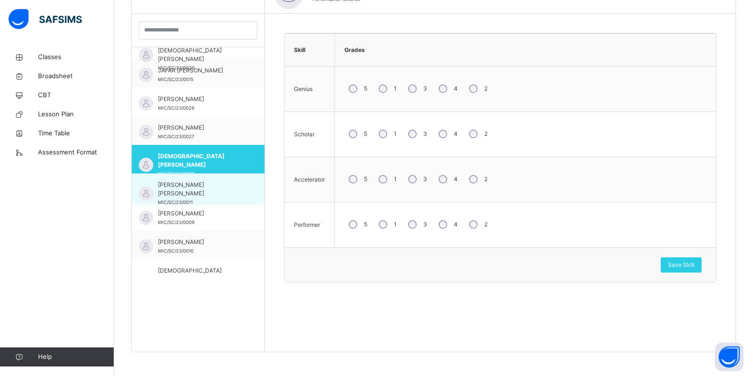
click at [208, 185] on span "[PERSON_NAME] [PERSON_NAME]" at bounding box center [200, 188] width 85 height 17
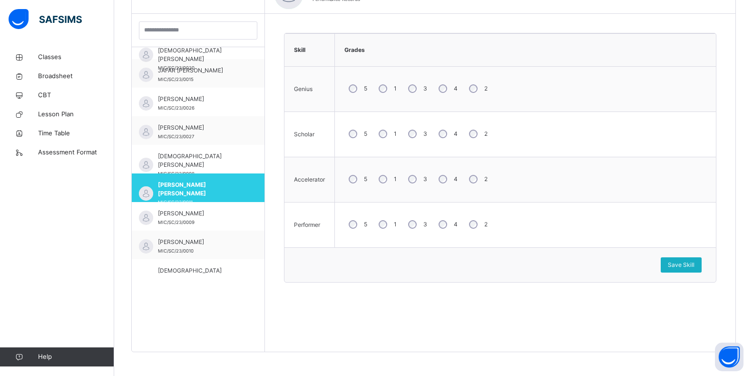
click at [695, 266] on span "Save Skill" at bounding box center [681, 264] width 27 height 9
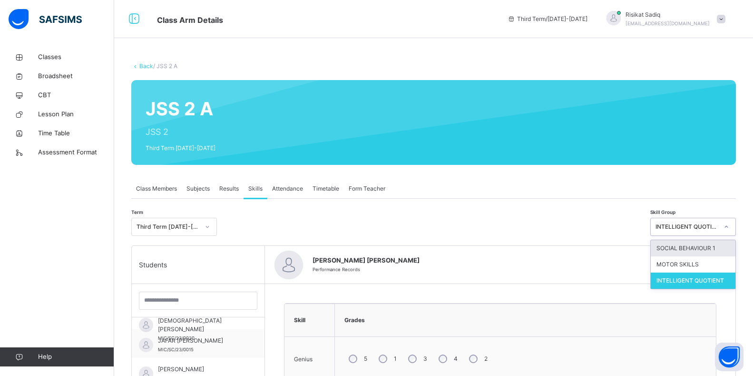
click at [731, 223] on div at bounding box center [727, 226] width 16 height 15
click at [722, 246] on div "SOCIAL BEHAVIOUR 1" at bounding box center [693, 248] width 85 height 16
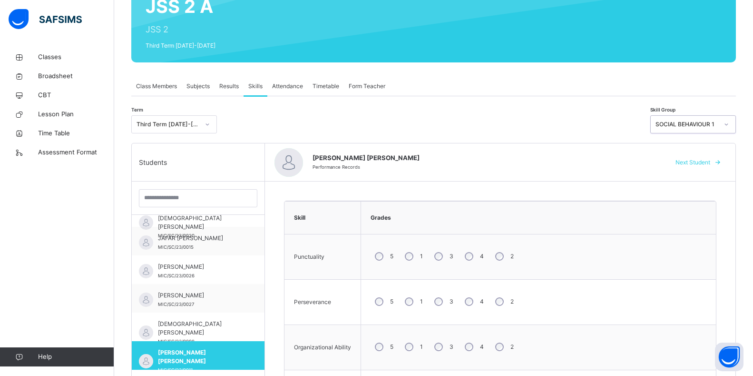
scroll to position [328, 0]
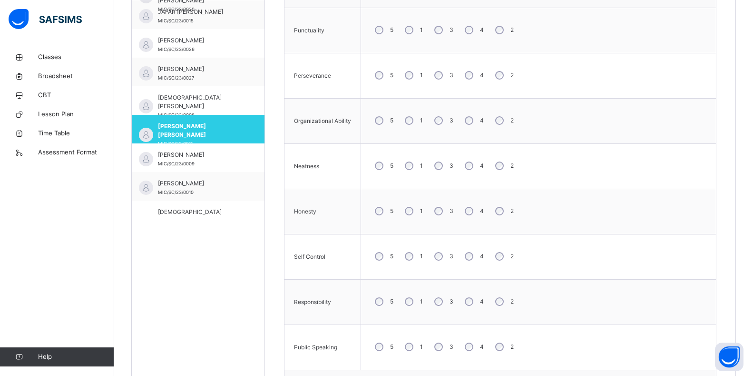
click at [475, 32] on div "4" at bounding box center [474, 30] width 26 height 20
click at [475, 167] on div "4" at bounding box center [474, 166] width 26 height 20
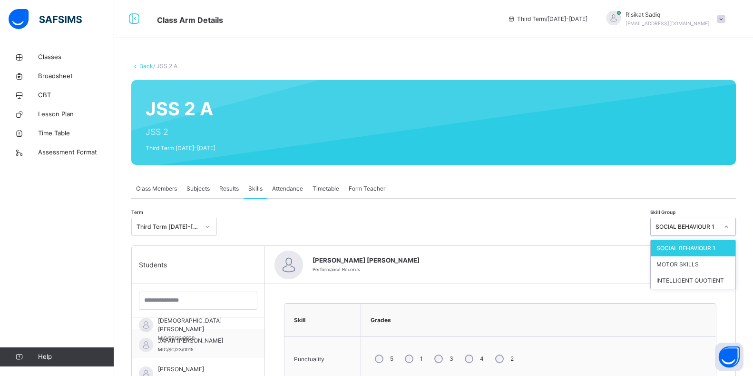
click at [730, 226] on icon at bounding box center [727, 227] width 6 height 10
drag, startPoint x: 720, startPoint y: 262, endPoint x: 717, endPoint y: 257, distance: 5.6
click at [719, 261] on div "MOTOR SKILLS" at bounding box center [693, 264] width 85 height 16
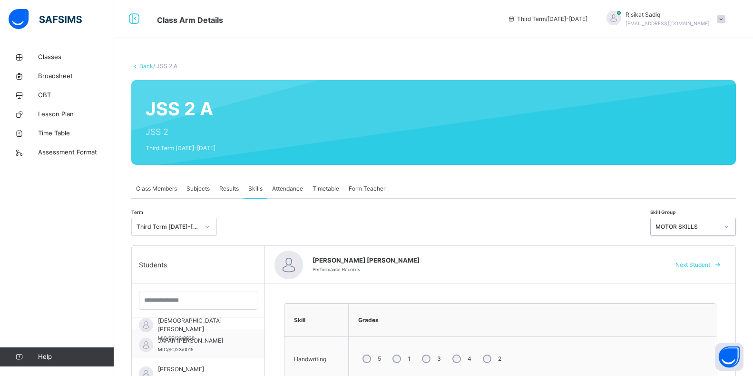
scroll to position [270, 0]
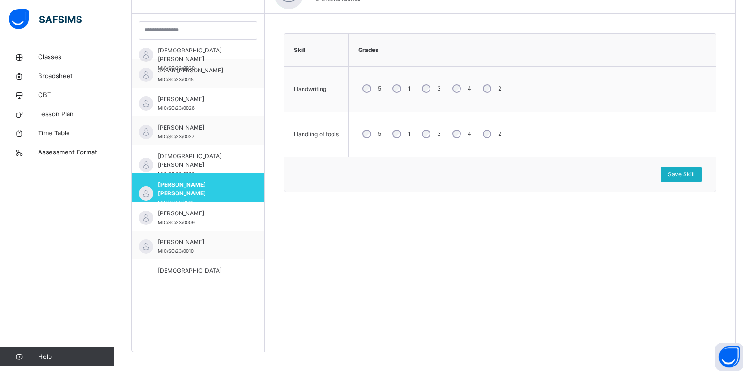
click at [695, 174] on span "Save Skill" at bounding box center [681, 174] width 27 height 9
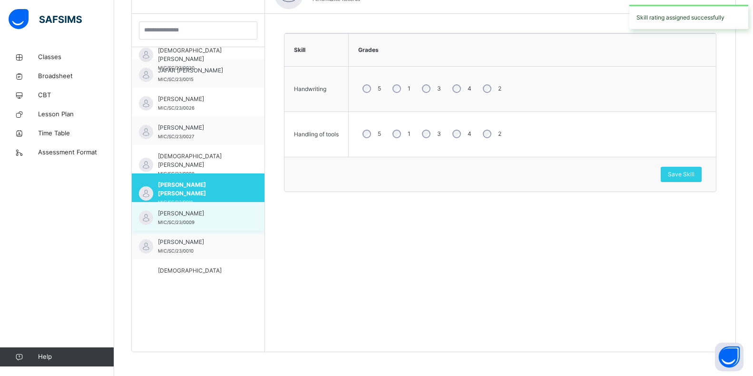
click at [209, 218] on span "[PERSON_NAME]" at bounding box center [200, 213] width 85 height 9
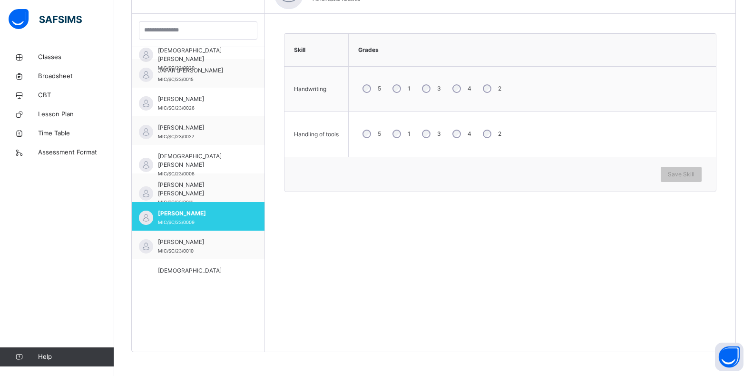
click at [429, 138] on div "3" at bounding box center [431, 134] width 26 height 20
click at [680, 177] on span "Save Skill" at bounding box center [681, 174] width 27 height 9
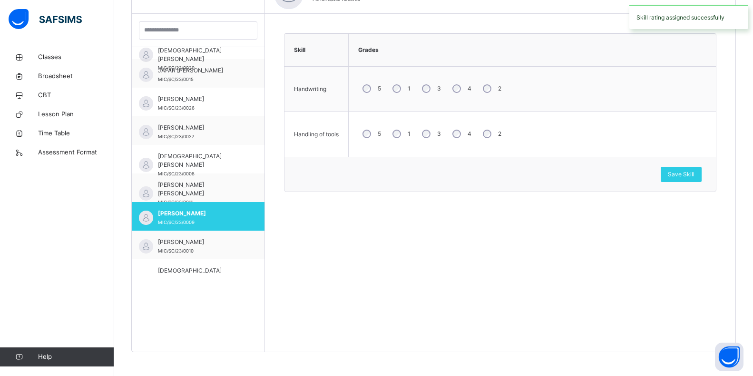
click at [748, 99] on div "Back / JSS 2 A JSS 2 A JSS 2 Third Term [DATE]-[DATE] Class Members Subjects Re…" at bounding box center [433, 77] width 639 height 598
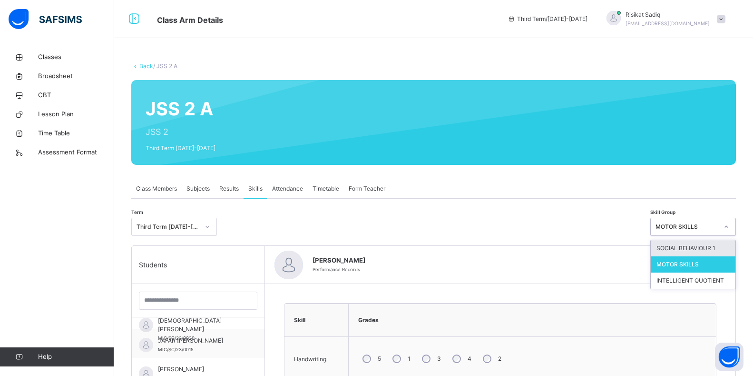
click at [730, 228] on icon at bounding box center [727, 227] width 6 height 10
click at [715, 266] on div "MOTOR SKILLS" at bounding box center [693, 264] width 85 height 16
click at [730, 227] on icon at bounding box center [727, 227] width 6 height 10
click at [718, 280] on div "INTELLIGENT QUOTIENT" at bounding box center [693, 280] width 85 height 16
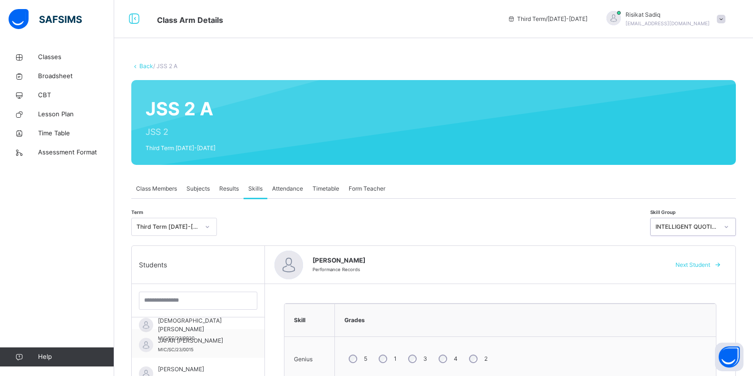
scroll to position [270, 0]
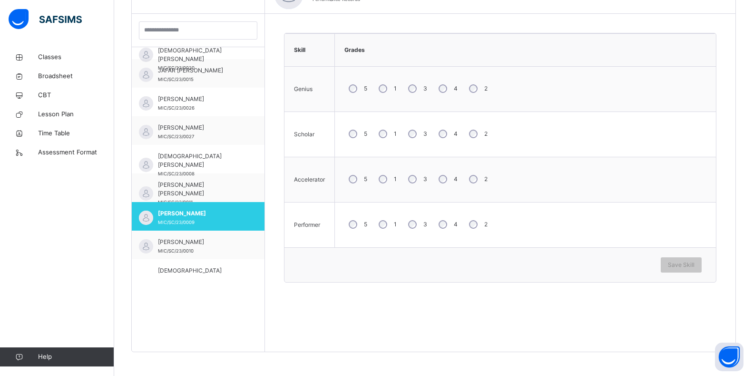
click at [419, 90] on div "3" at bounding box center [417, 89] width 26 height 20
click at [473, 142] on div "2" at bounding box center [477, 134] width 25 height 20
click at [692, 265] on span "Save Skill" at bounding box center [681, 264] width 27 height 9
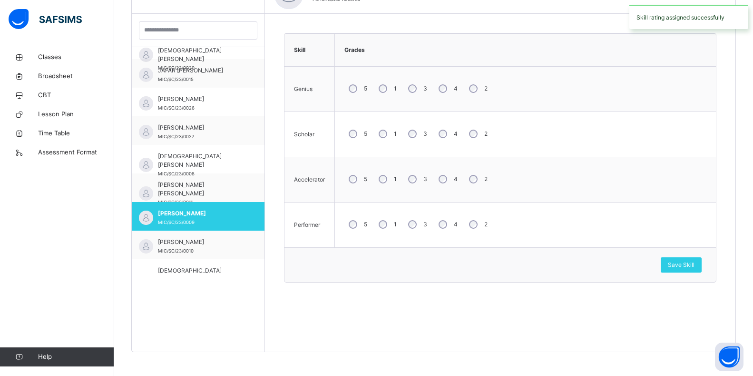
scroll to position [0, 0]
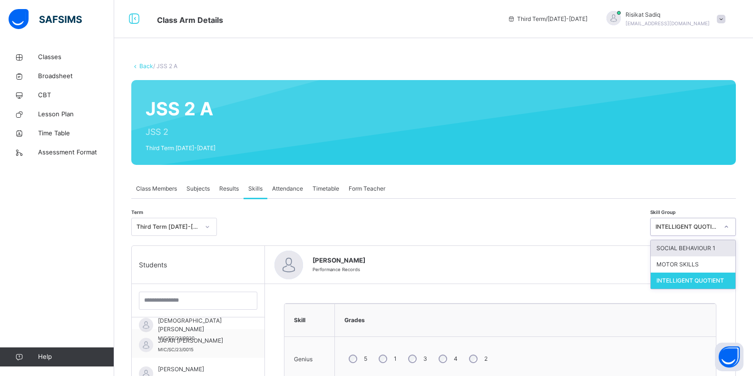
click at [730, 227] on icon at bounding box center [727, 227] width 6 height 10
click at [733, 275] on div "INTELLIGENT QUOTIENT" at bounding box center [693, 280] width 85 height 16
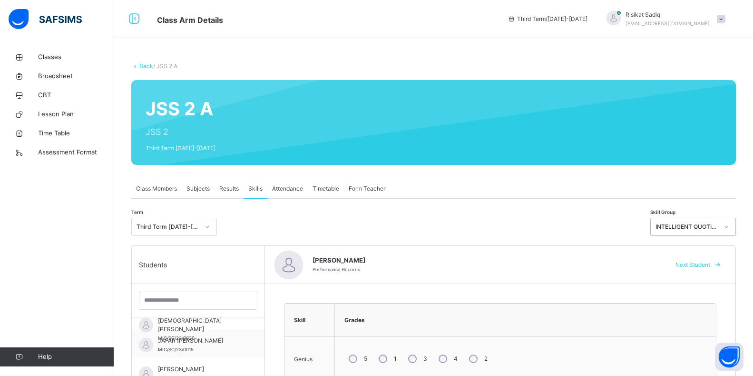
scroll to position [270, 0]
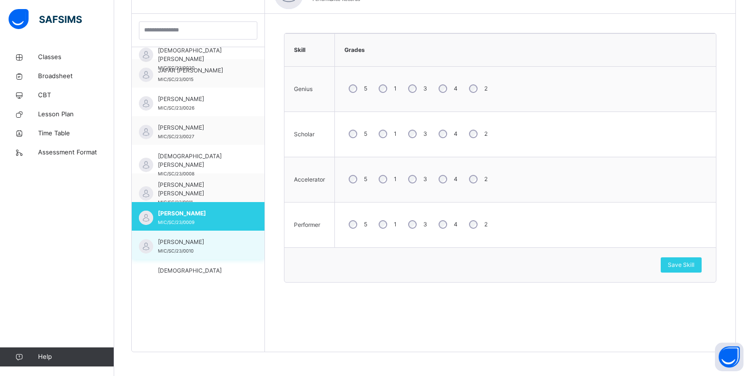
click at [179, 242] on span "[PERSON_NAME]" at bounding box center [200, 242] width 85 height 9
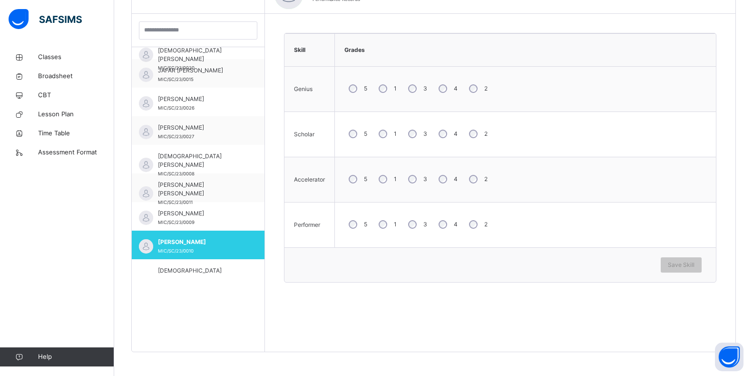
click at [446, 102] on div "5 1 3 4 2" at bounding box center [526, 88] width 372 height 34
click at [444, 105] on div "5 1 3 4 2" at bounding box center [526, 88] width 372 height 34
click at [416, 187] on div "3" at bounding box center [417, 179] width 26 height 20
click at [695, 267] on span "Save Skill" at bounding box center [681, 264] width 27 height 9
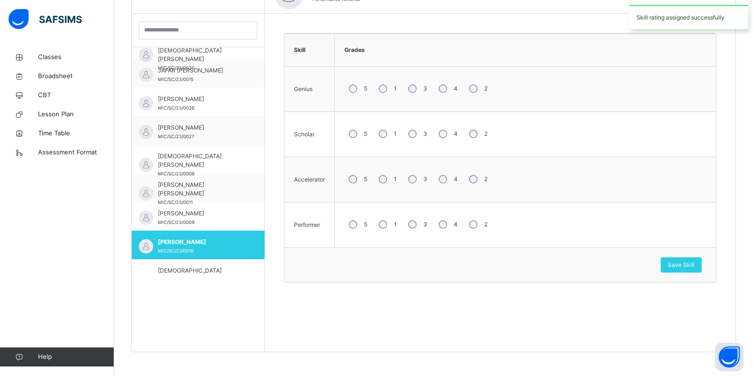
scroll to position [0, 0]
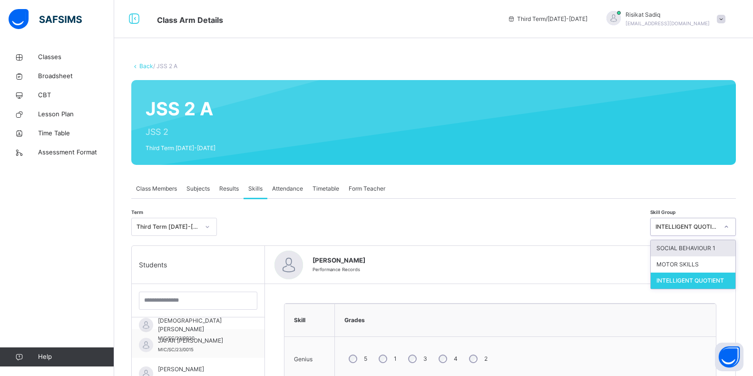
drag, startPoint x: 733, startPoint y: 230, endPoint x: 722, endPoint y: 215, distance: 18.8
click at [730, 229] on icon at bounding box center [727, 227] width 6 height 10
click at [736, 251] on div "SOCIAL BEHAVIOUR 1" at bounding box center [693, 248] width 85 height 16
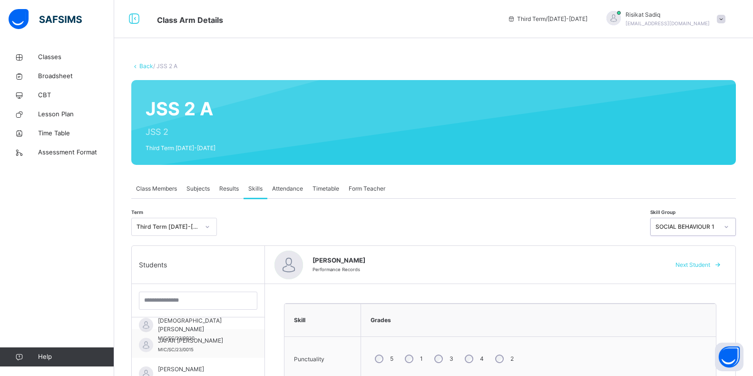
scroll to position [328, 0]
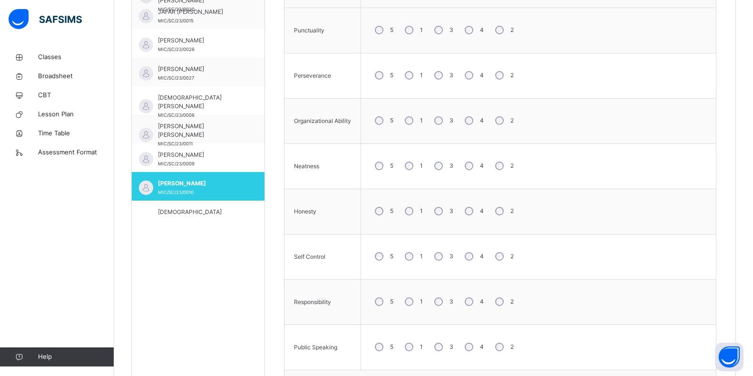
click at [452, 102] on tbody "Punctuality 5 1 3 4 2 Perseverance 5 1 3 4 2 Organizational Ability 5 1 3 4 2 N…" at bounding box center [501, 189] width 432 height 362
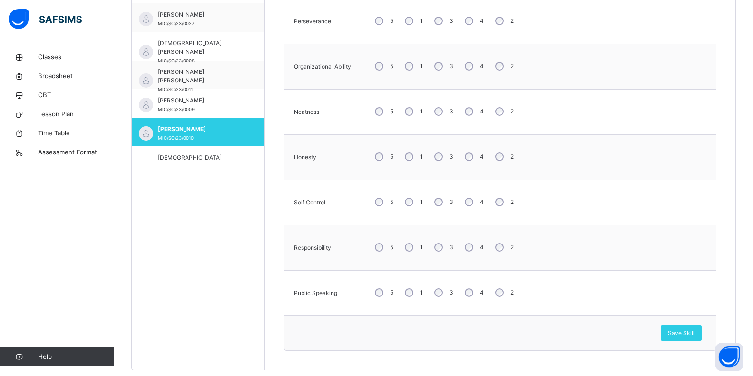
scroll to position [401, 0]
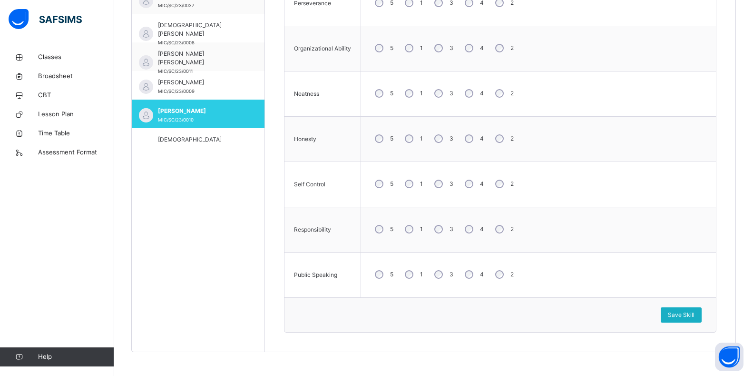
click at [673, 315] on div "Save Skill" at bounding box center [681, 314] width 41 height 15
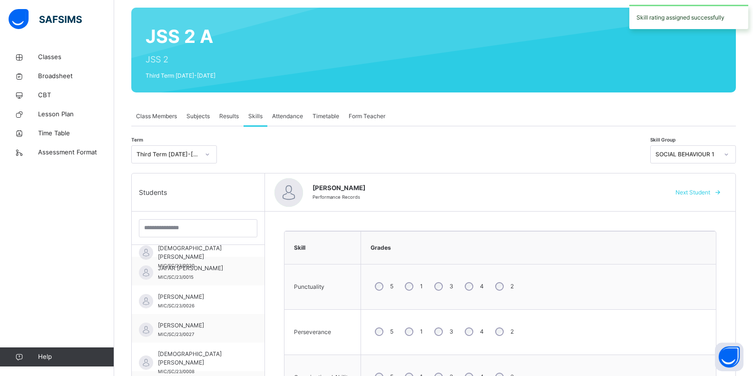
click at [730, 154] on icon at bounding box center [727, 154] width 6 height 10
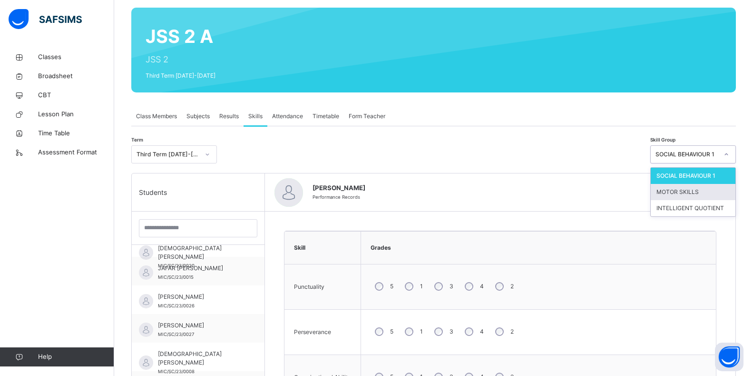
click at [694, 190] on div "MOTOR SKILLS" at bounding box center [693, 192] width 85 height 16
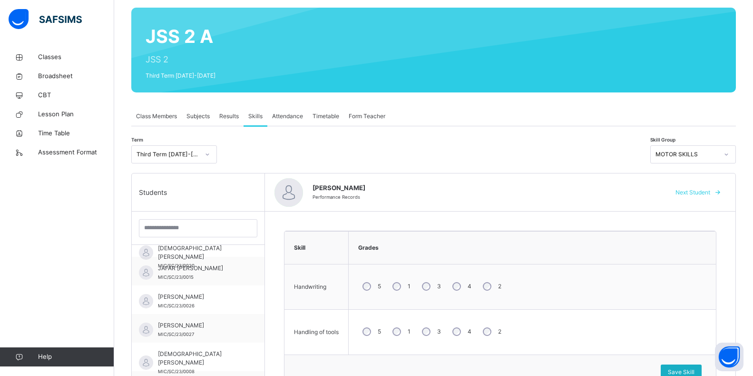
click at [675, 366] on div "Save Skill" at bounding box center [681, 371] width 41 height 15
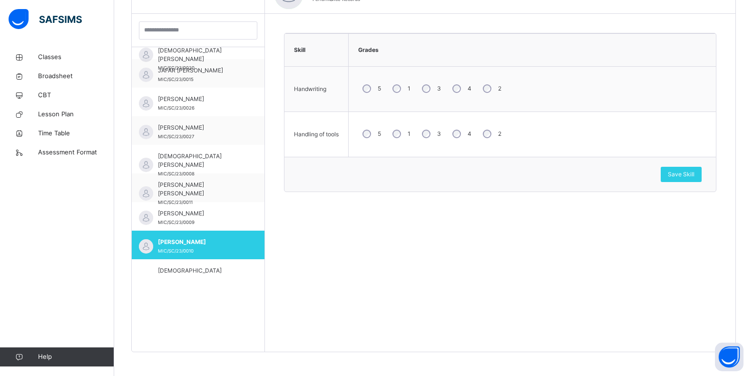
scroll to position [436, 0]
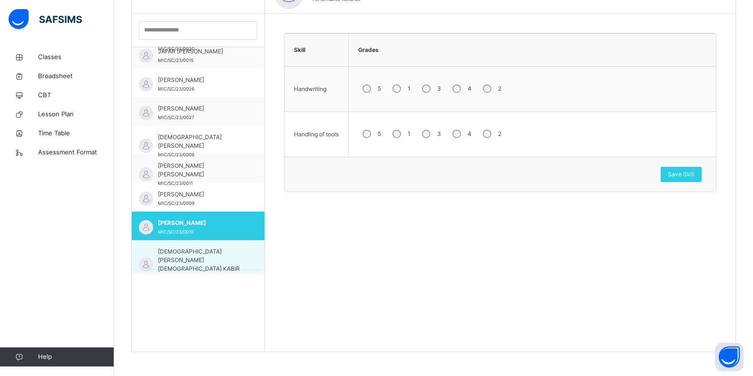
click at [225, 256] on div "[DEMOGRAPHIC_DATA][PERSON_NAME] KABIR MIC/SC/23/0016" at bounding box center [200, 264] width 85 height 34
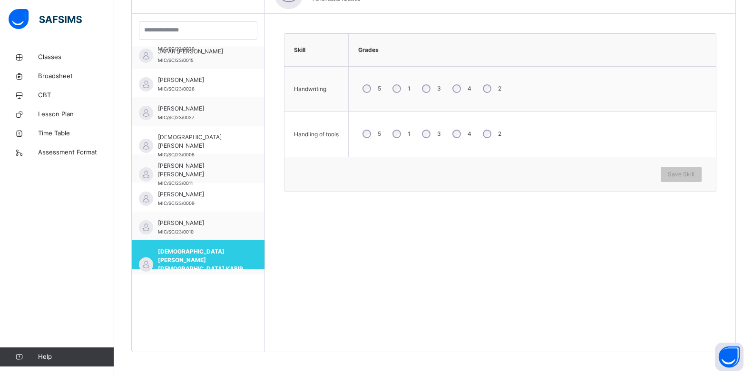
click at [434, 106] on td "5 1 3 4 2" at bounding box center [533, 89] width 368 height 45
click at [695, 175] on span "Save Skill" at bounding box center [681, 174] width 27 height 9
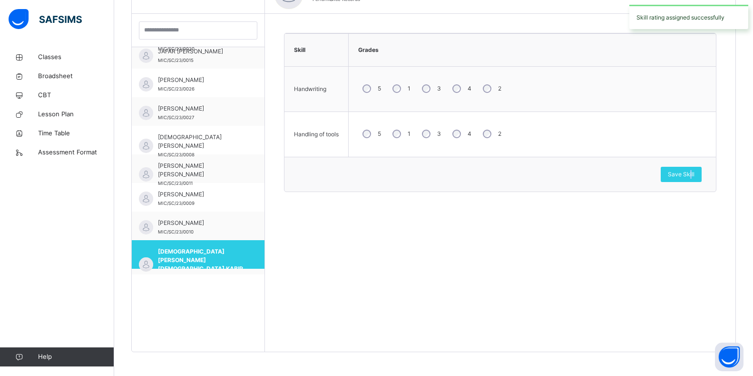
scroll to position [0, 0]
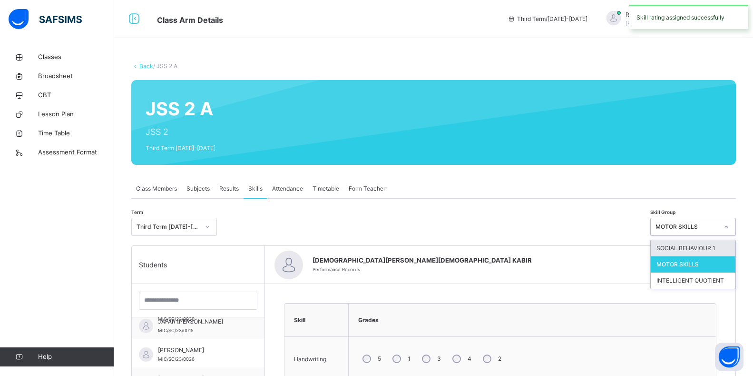
click at [735, 228] on div at bounding box center [727, 226] width 16 height 15
click at [723, 251] on div "SOCIAL BEHAVIOUR 1" at bounding box center [693, 248] width 85 height 16
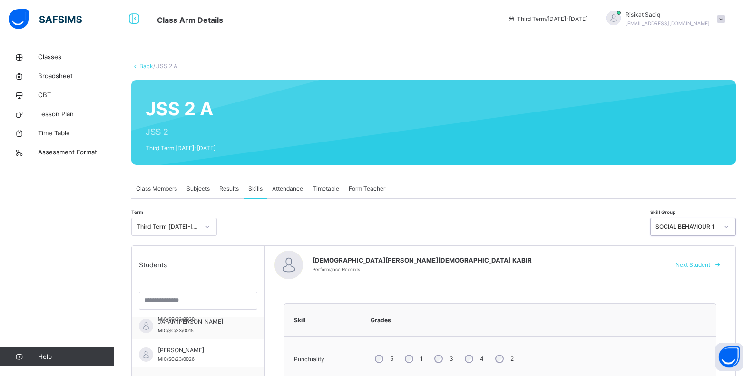
scroll to position [328, 0]
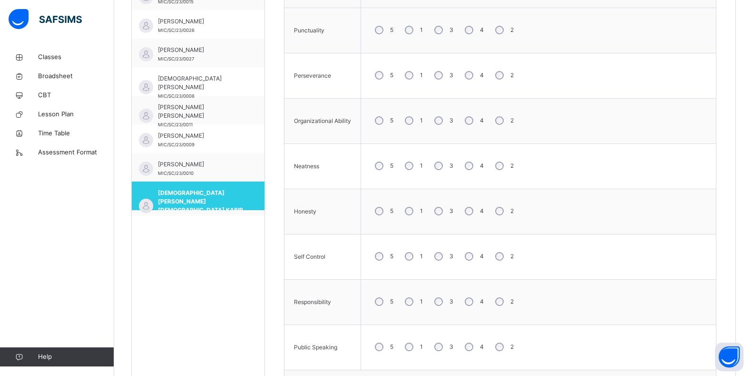
click at [442, 125] on div "3" at bounding box center [443, 120] width 26 height 20
click at [445, 167] on div "3" at bounding box center [443, 166] width 26 height 20
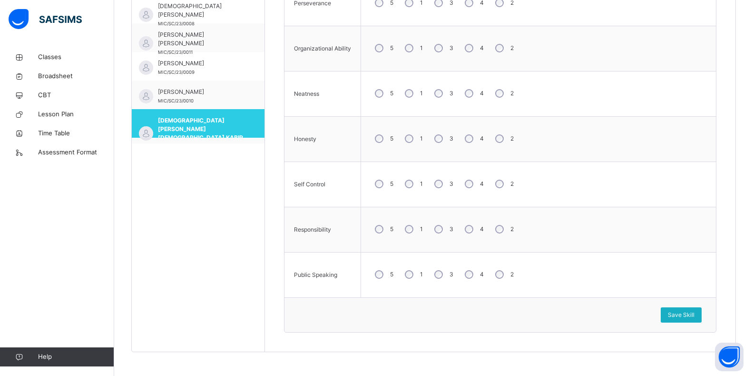
click at [672, 314] on div "Save Skill" at bounding box center [681, 314] width 41 height 15
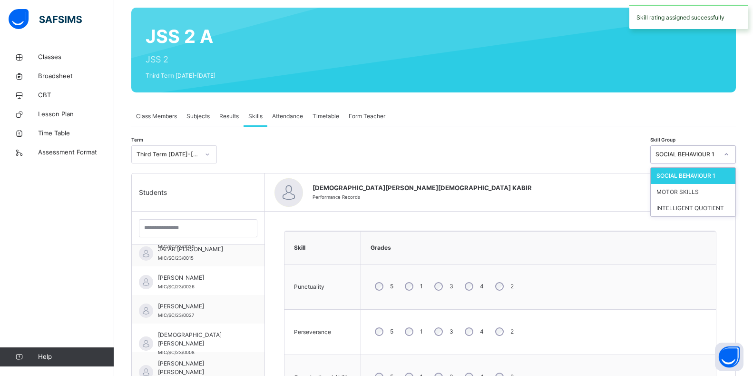
drag, startPoint x: 734, startPoint y: 153, endPoint x: 733, endPoint y: 168, distance: 14.8
click at [730, 153] on icon at bounding box center [727, 154] width 6 height 10
click at [720, 198] on div "MOTOR SKILLS" at bounding box center [693, 192] width 85 height 16
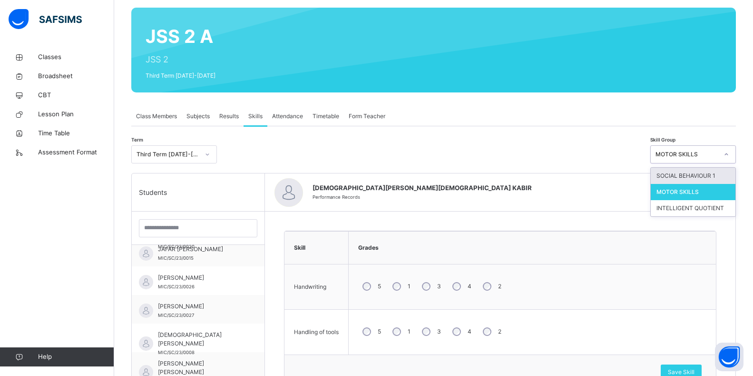
click at [735, 154] on div at bounding box center [727, 154] width 16 height 15
click at [730, 209] on div "INTELLIGENT QUOTIENT" at bounding box center [693, 208] width 85 height 16
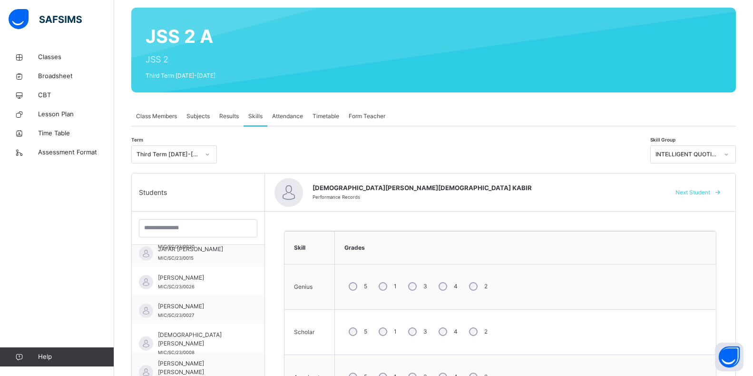
scroll to position [270, 0]
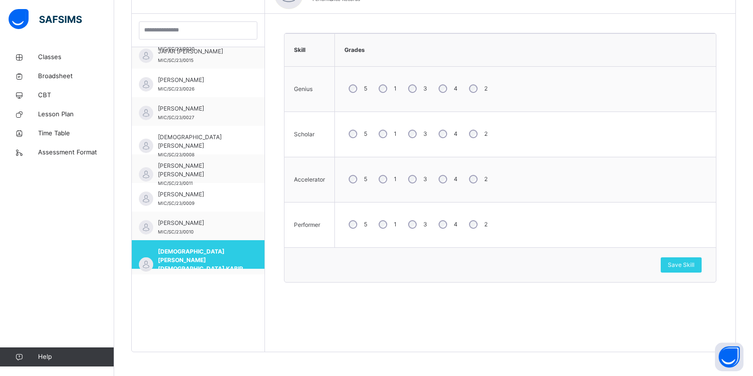
drag, startPoint x: 709, startPoint y: 237, endPoint x: 709, endPoint y: 252, distance: 15.2
click at [710, 250] on div "Skill Grades Genius 5 1 3 4 2 Scholar 5 1 3 4 2 Accelerator 5 1 3 4 2 Performer…" at bounding box center [500, 157] width 433 height 249
click at [693, 262] on span "Save Skill" at bounding box center [681, 264] width 27 height 9
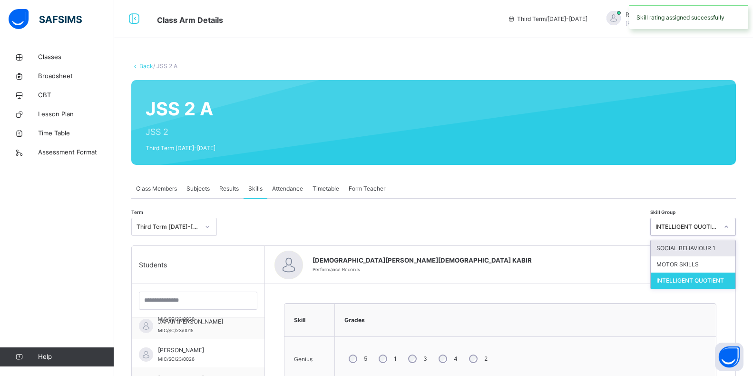
click at [712, 224] on div "INTELLIGENT QUOTIENT" at bounding box center [687, 226] width 63 height 9
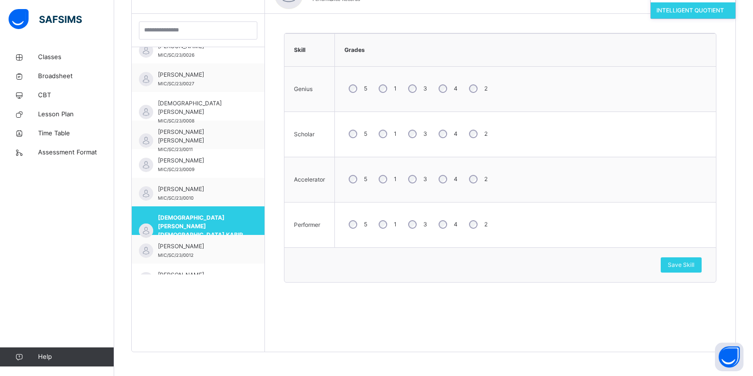
scroll to position [474, 0]
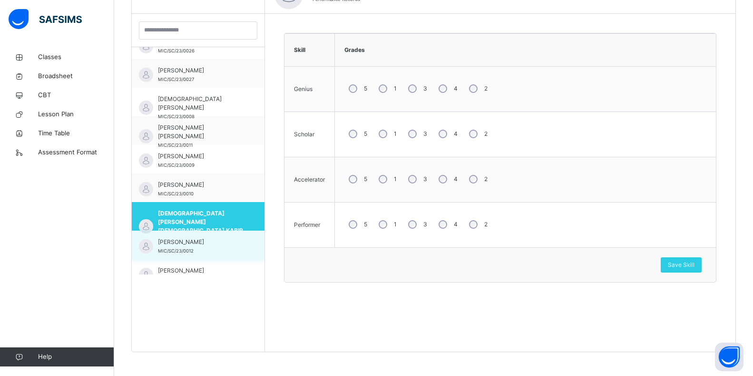
click at [216, 246] on span "[PERSON_NAME]" at bounding box center [200, 242] width 85 height 9
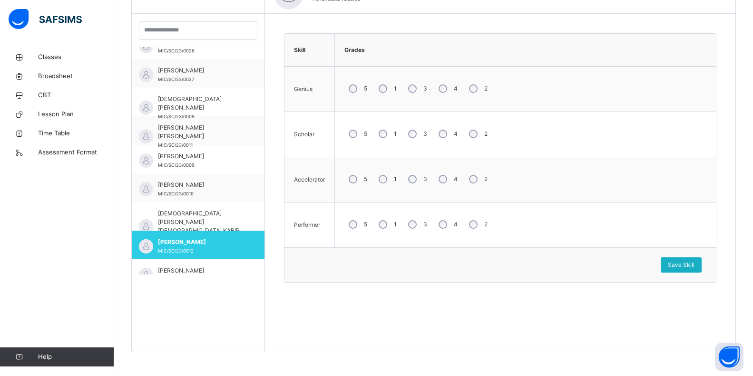
click at [695, 267] on span "Save Skill" at bounding box center [681, 264] width 27 height 9
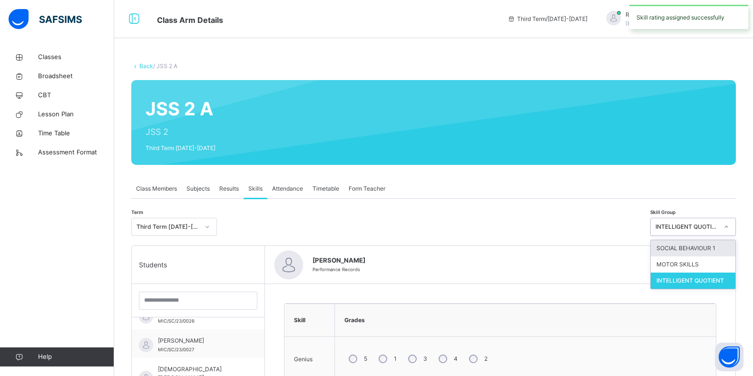
click at [735, 223] on div at bounding box center [727, 226] width 16 height 15
click at [729, 247] on div "SOCIAL BEHAVIOUR 1" at bounding box center [693, 248] width 85 height 16
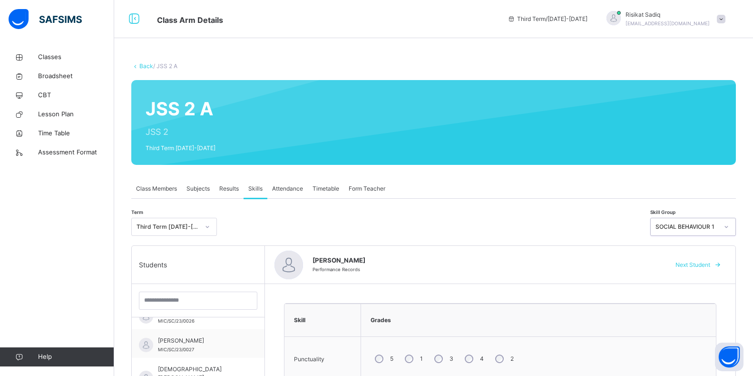
scroll to position [328, 0]
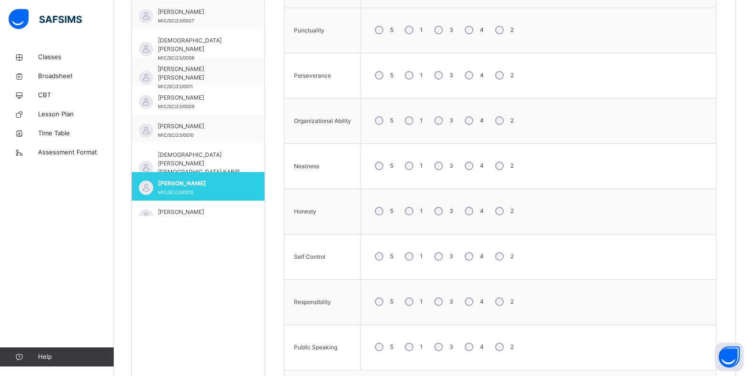
click at [440, 88] on div "5 1 3 4 2" at bounding box center [539, 75] width 346 height 34
click at [440, 135] on div "5 1 3 4 2" at bounding box center [539, 120] width 346 height 34
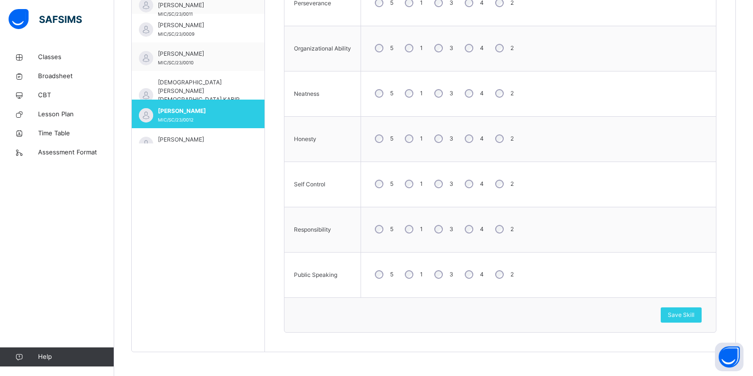
scroll to position [391, 0]
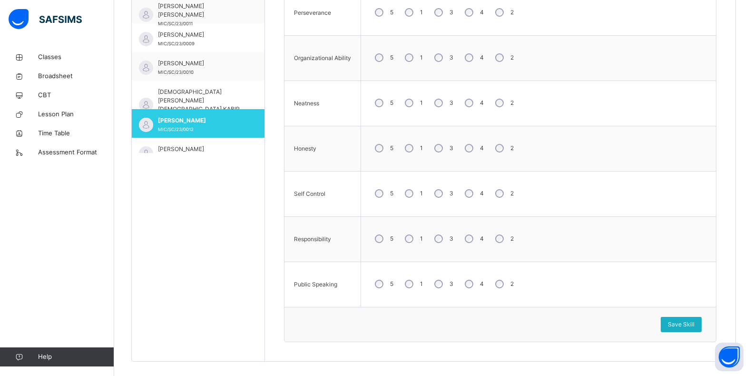
click at [670, 324] on div "Save Skill" at bounding box center [681, 324] width 41 height 15
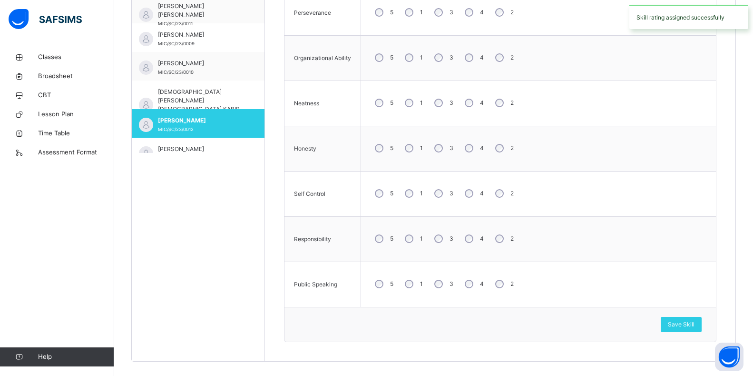
scroll to position [63, 0]
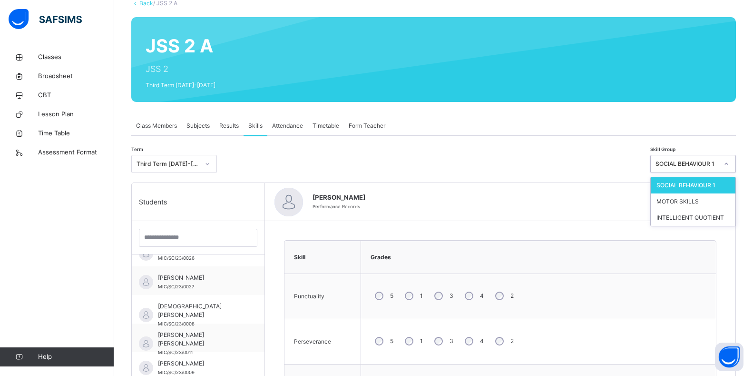
click at [735, 162] on div at bounding box center [727, 163] width 16 height 15
click at [695, 208] on div "MOTOR SKILLS" at bounding box center [693, 201] width 85 height 16
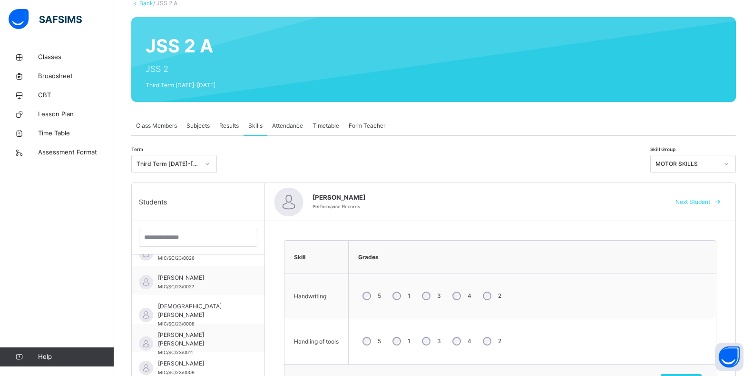
scroll to position [270, 0]
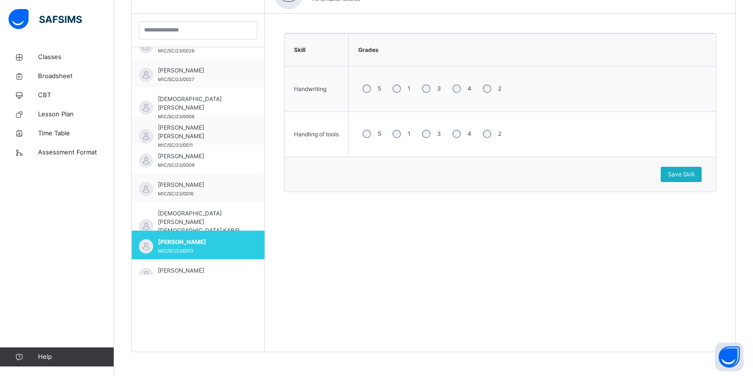
click at [683, 172] on span "Save Skill" at bounding box center [681, 174] width 27 height 9
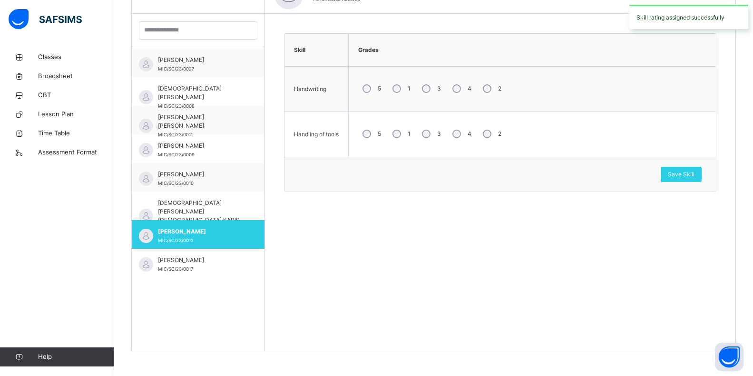
scroll to position [493, 0]
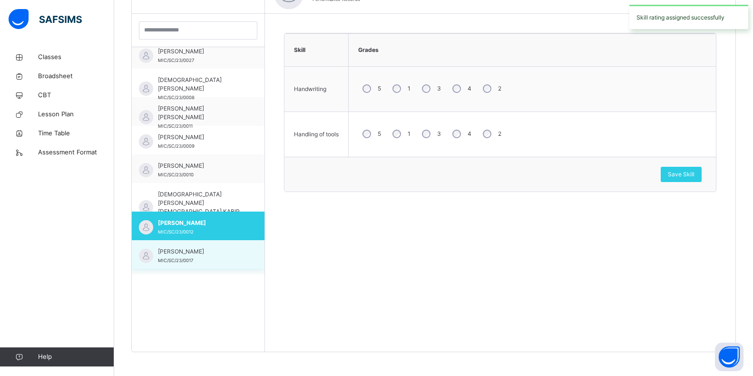
click at [228, 265] on div "[PERSON_NAME] [PERSON_NAME]/SC/23/0017" at bounding box center [198, 254] width 133 height 29
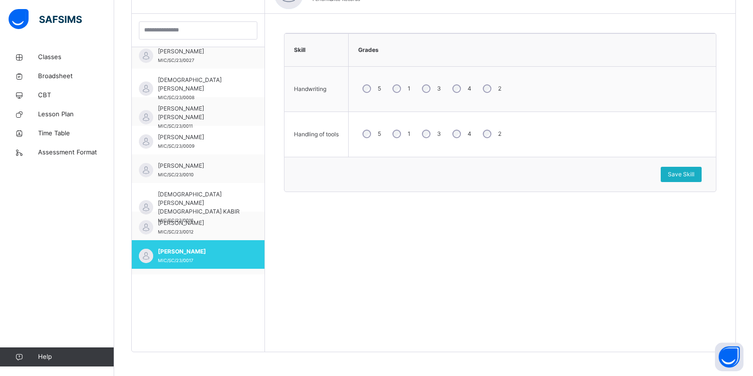
click at [681, 174] on span "Save Skill" at bounding box center [681, 174] width 27 height 9
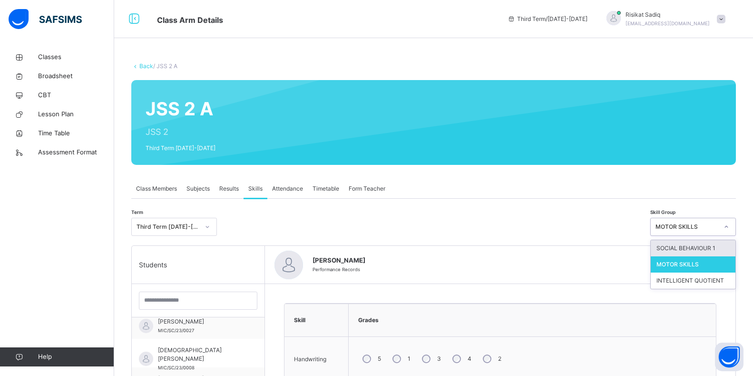
click at [730, 226] on icon at bounding box center [727, 227] width 6 height 10
click at [715, 284] on div "INTELLIGENT QUOTIENT" at bounding box center [693, 280] width 85 height 16
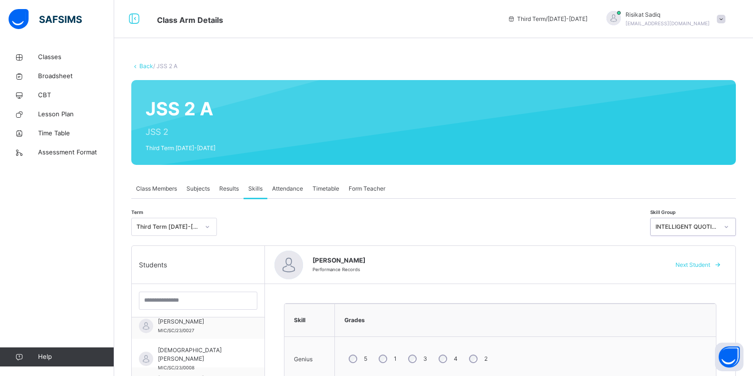
scroll to position [270, 0]
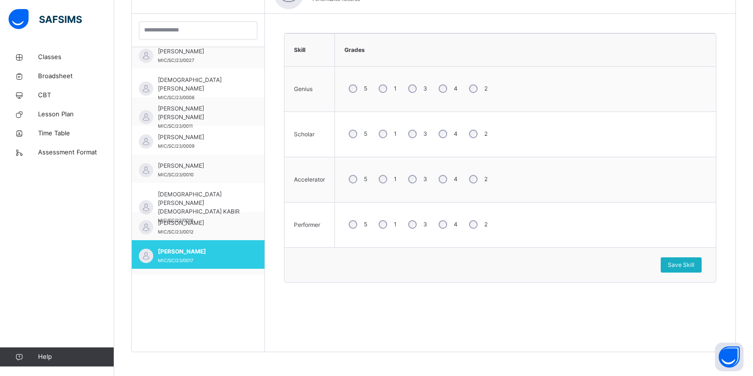
click at [694, 264] on span "Save Skill" at bounding box center [681, 264] width 27 height 9
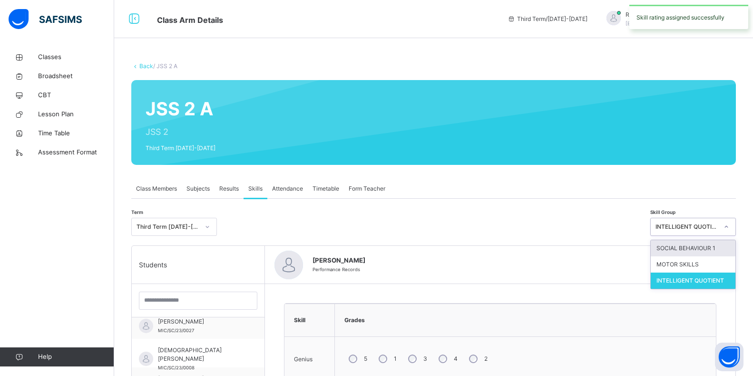
click at [728, 224] on div at bounding box center [727, 226] width 16 height 15
drag, startPoint x: 734, startPoint y: 279, endPoint x: 724, endPoint y: 273, distance: 11.5
click at [729, 277] on div "INTELLIGENT QUOTIENT" at bounding box center [693, 280] width 85 height 16
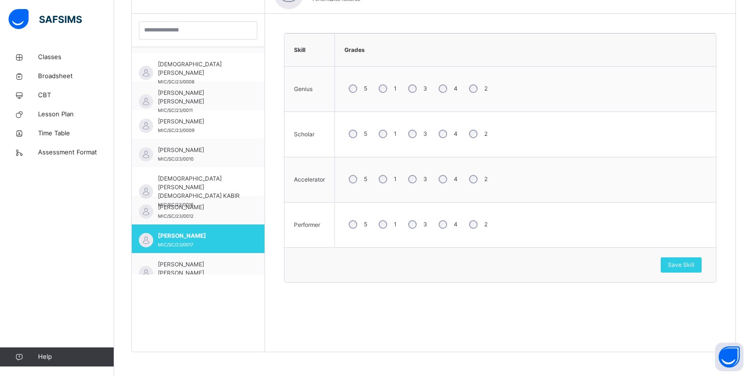
scroll to position [512, 0]
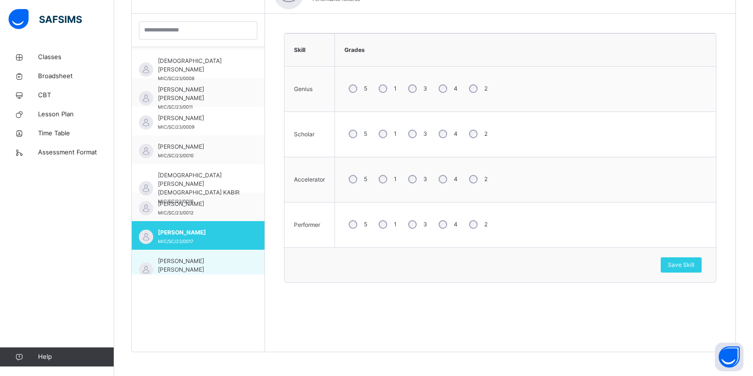
click at [202, 270] on div "[PERSON_NAME] [PERSON_NAME] MIC/SC/23/0028" at bounding box center [200, 270] width 85 height 26
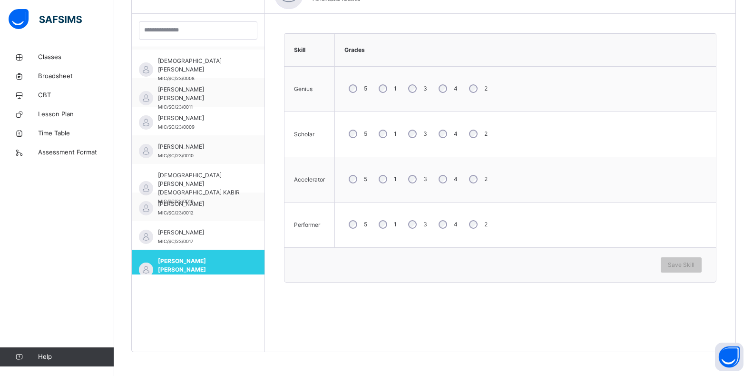
click at [447, 96] on div "4" at bounding box center [448, 89] width 26 height 20
click at [696, 269] on div "Save Skill" at bounding box center [681, 264] width 41 height 15
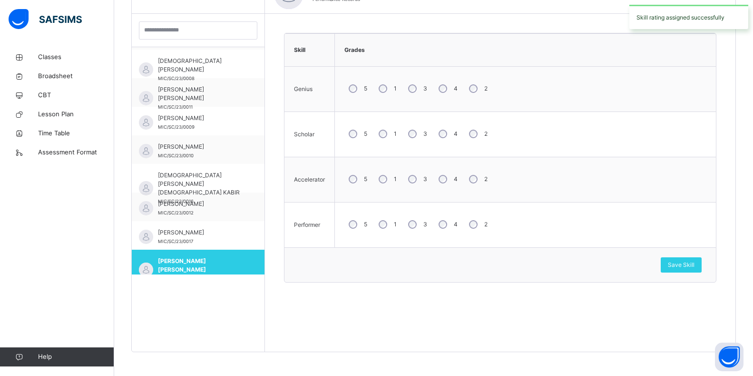
scroll to position [0, 0]
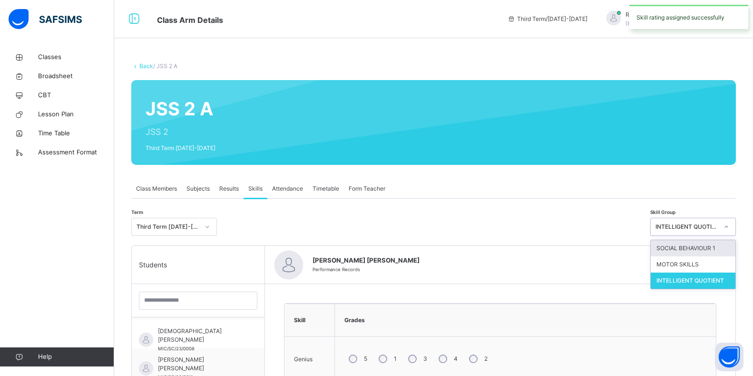
click at [728, 230] on div at bounding box center [727, 226] width 16 height 15
click at [705, 246] on div "SOCIAL BEHAVIOUR 1" at bounding box center [693, 248] width 85 height 16
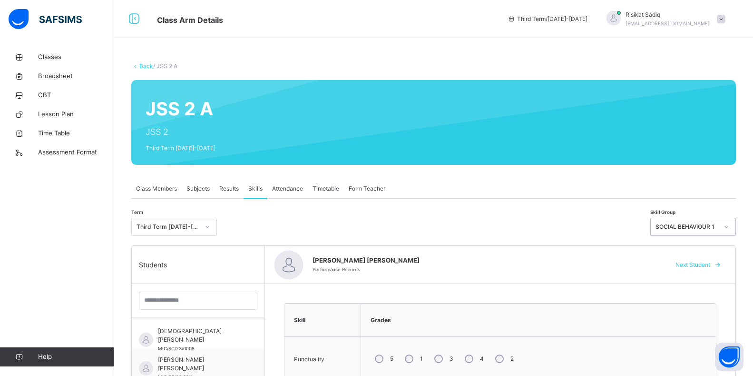
scroll to position [328, 0]
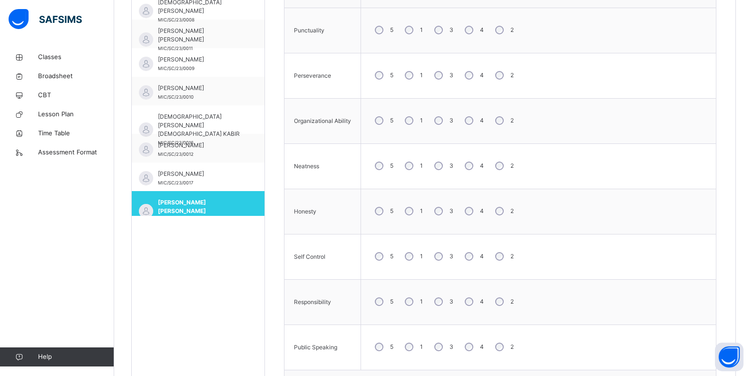
click at [504, 343] on div "5 1 3 4 2" at bounding box center [539, 346] width 346 height 34
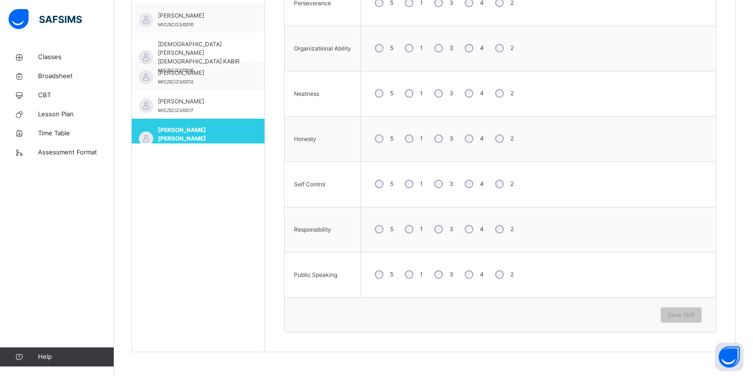
drag, startPoint x: 471, startPoint y: 268, endPoint x: 475, endPoint y: 277, distance: 8.8
click at [474, 275] on div "4" at bounding box center [474, 274] width 26 height 20
click at [674, 313] on div "Save Skill" at bounding box center [681, 314] width 41 height 15
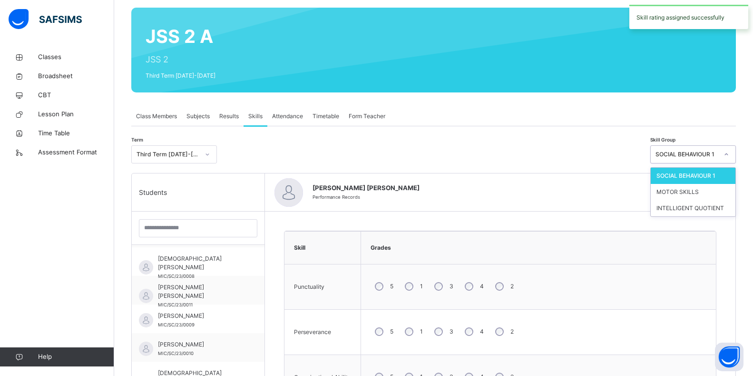
drag, startPoint x: 732, startPoint y: 148, endPoint x: 738, endPoint y: 155, distance: 8.8
click at [735, 153] on div at bounding box center [727, 154] width 16 height 15
click at [704, 194] on div "MOTOR SKILLS" at bounding box center [693, 192] width 85 height 16
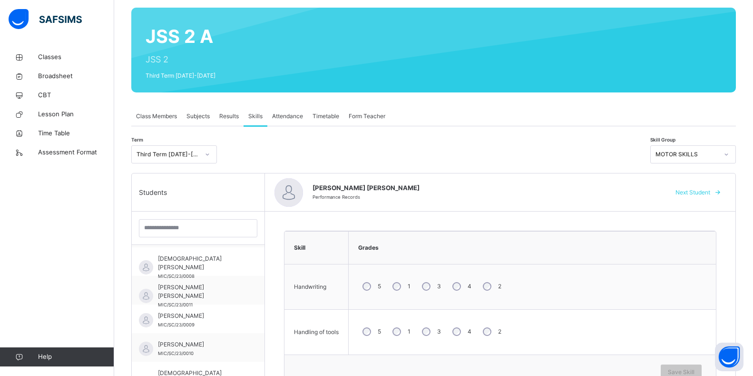
click at [455, 325] on div "4" at bounding box center [461, 331] width 26 height 20
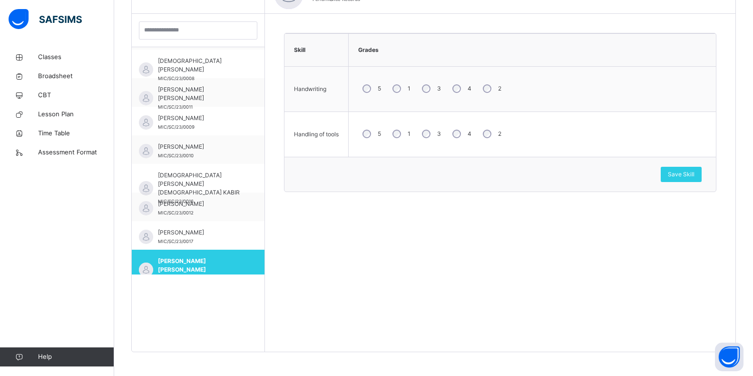
click at [261, 275] on div "Students [PERSON_NAME] MIC/SC/23/0003 [PERSON_NAME] MIC/SC/23/0005 [PERSON_NAME…" at bounding box center [198, 164] width 133 height 376
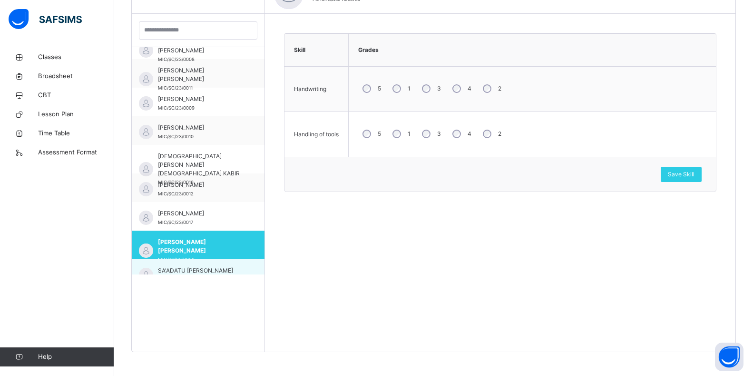
click at [239, 272] on div "SA'ADATU DAHIRU MURTALA MIC/SC/23/0030" at bounding box center [198, 273] width 133 height 29
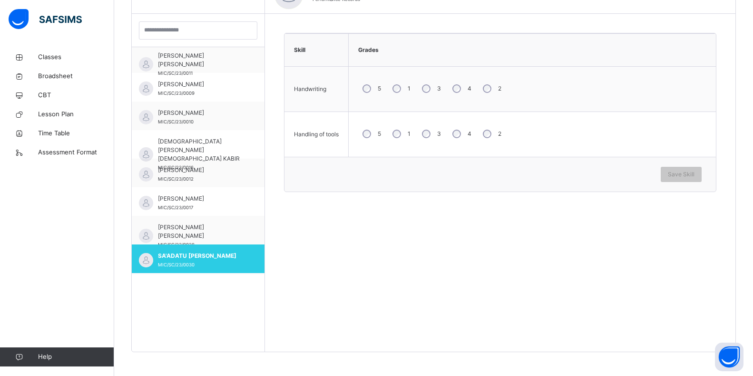
scroll to position [550, 0]
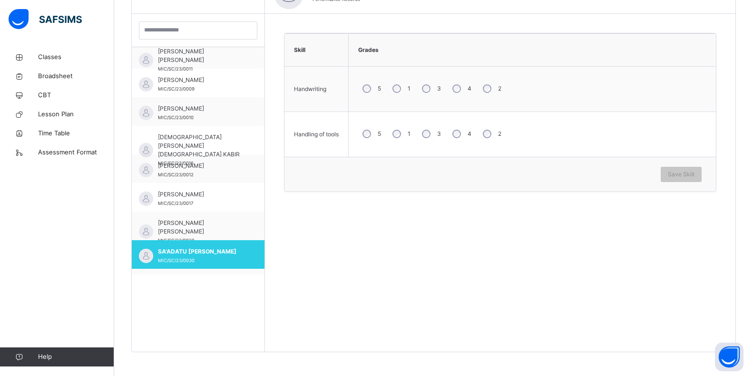
click at [478, 133] on div "5 1 3 4 2" at bounding box center [533, 134] width 358 height 34
click at [678, 168] on div "Save Skill" at bounding box center [681, 174] width 41 height 15
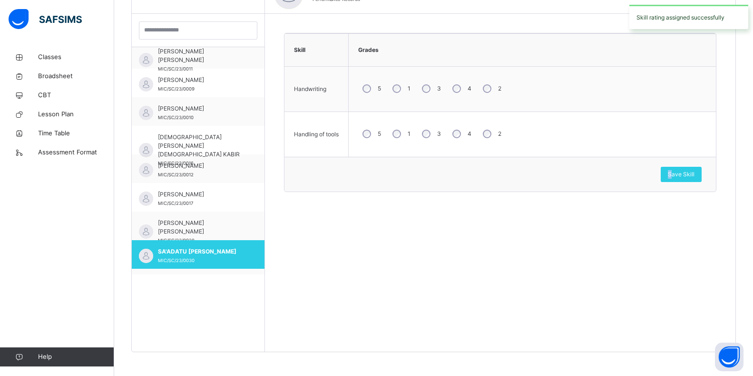
scroll to position [0, 0]
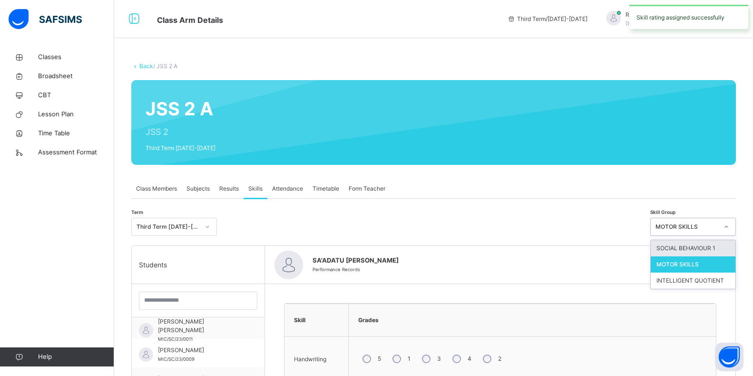
click at [730, 228] on icon at bounding box center [727, 227] width 6 height 10
click at [712, 247] on div "SOCIAL BEHAVIOUR 1" at bounding box center [693, 248] width 85 height 16
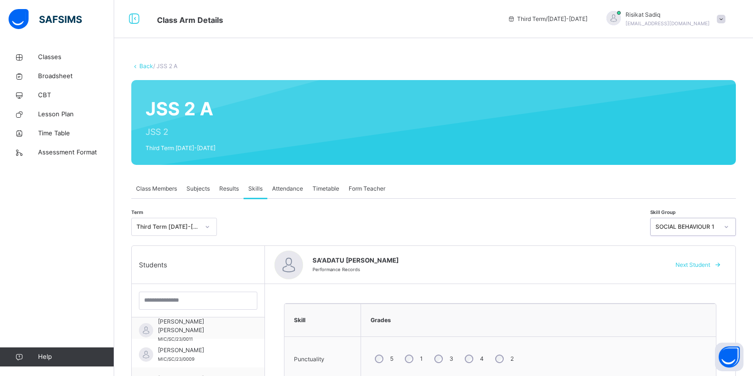
scroll to position [328, 0]
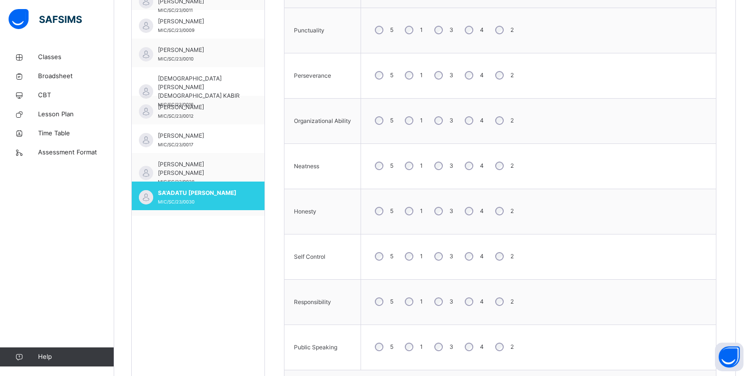
click at [475, 115] on div "4" at bounding box center [474, 120] width 26 height 20
click at [477, 184] on td "5 1 3 4 2" at bounding box center [539, 166] width 356 height 45
drag, startPoint x: 479, startPoint y: 195, endPoint x: 461, endPoint y: 203, distance: 19.8
click at [477, 198] on tbody "Punctuality 5 1 3 4 2 Perseverance 5 1 3 4 2 Organizational Ability 5 1 3 4 2 N…" at bounding box center [501, 189] width 432 height 362
click at [603, 171] on div "5 1 3 4 2" at bounding box center [539, 165] width 346 height 34
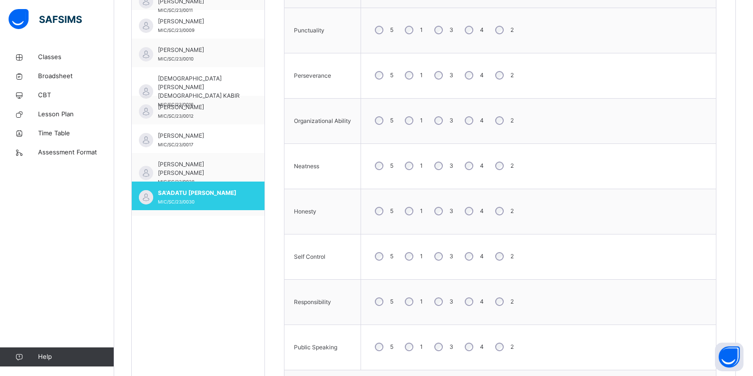
click at [495, 347] on div "2" at bounding box center [503, 347] width 25 height 20
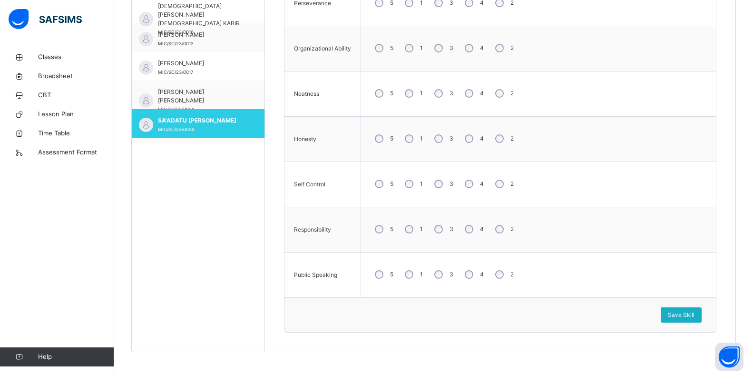
click at [670, 314] on div "Save Skill" at bounding box center [681, 314] width 41 height 15
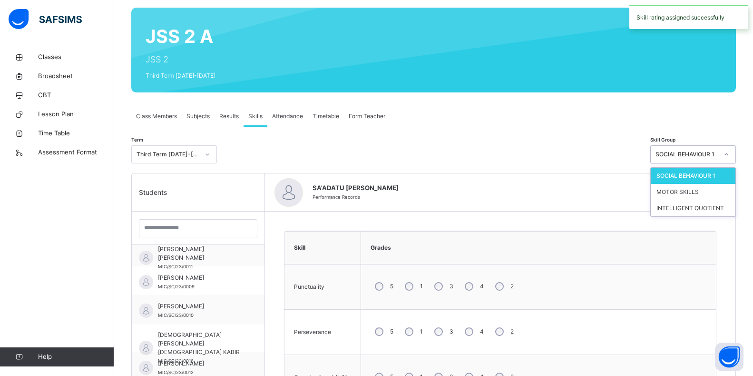
click at [730, 153] on icon at bounding box center [727, 154] width 6 height 10
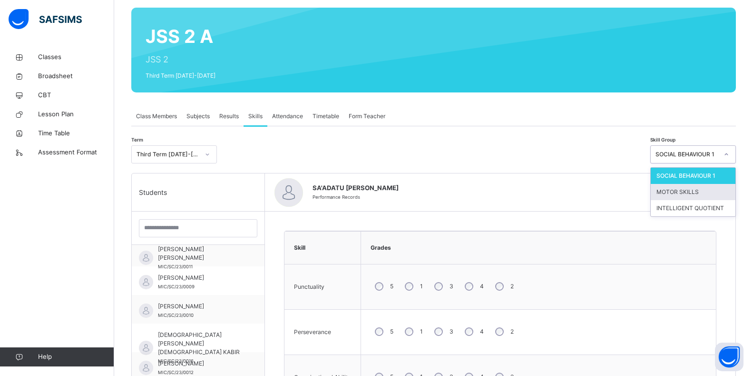
click at [702, 193] on div "MOTOR SKILLS" at bounding box center [693, 192] width 85 height 16
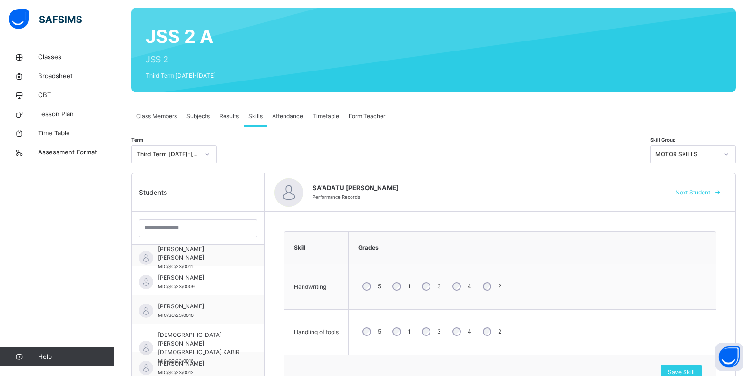
click at [743, 153] on div "Back / JSS 2 A JSS 2 A JSS 2 Third Term [DATE]-[DATE] Class Members Subjects Re…" at bounding box center [433, 274] width 639 height 598
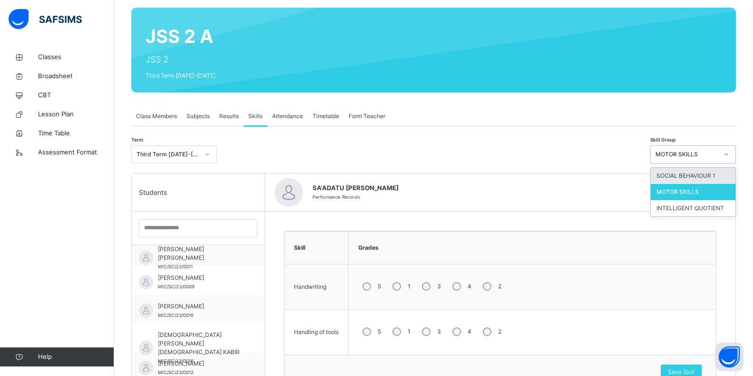
click at [730, 156] on icon at bounding box center [727, 154] width 6 height 10
click at [698, 210] on div "INTELLIGENT QUOTIENT" at bounding box center [693, 208] width 85 height 16
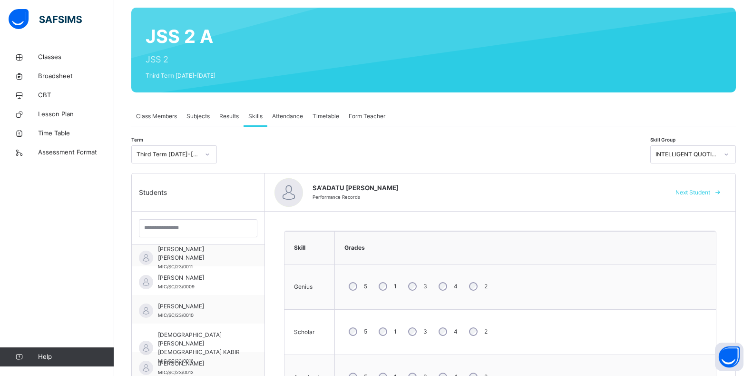
click at [421, 296] on div "3" at bounding box center [417, 286] width 26 height 20
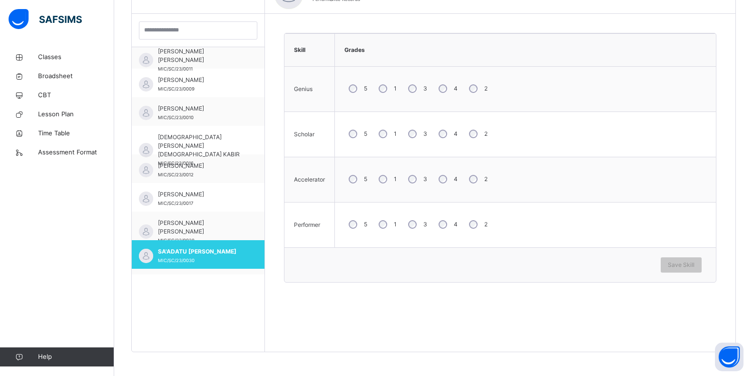
click at [444, 193] on div "5 1 3 4 2" at bounding box center [526, 179] width 372 height 34
click at [441, 184] on div "4" at bounding box center [448, 179] width 26 height 20
click at [695, 262] on span "Save Skill" at bounding box center [681, 264] width 27 height 9
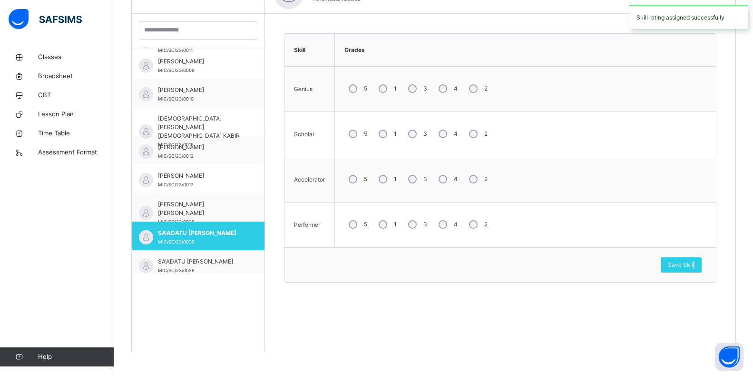
scroll to position [569, 0]
click at [236, 265] on div "SA'ADATU [PERSON_NAME] MIC/SC/23/0029" at bounding box center [198, 263] width 133 height 29
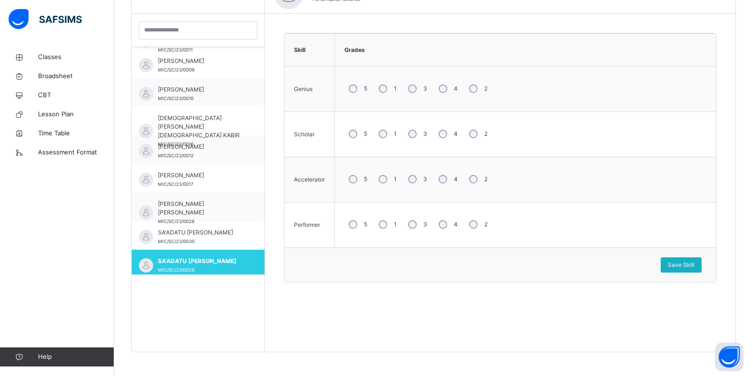
click at [695, 264] on span "Save Skill" at bounding box center [681, 264] width 27 height 9
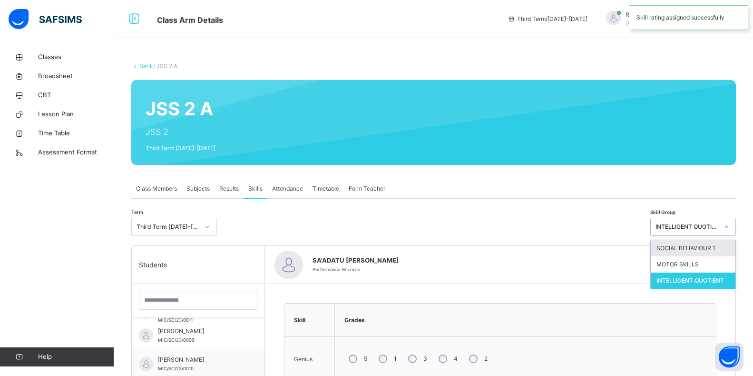
click at [730, 226] on icon at bounding box center [727, 227] width 6 height 10
drag, startPoint x: 718, startPoint y: 247, endPoint x: 676, endPoint y: 242, distance: 42.2
click at [715, 245] on div "SOCIAL BEHAVIOUR 1" at bounding box center [693, 248] width 85 height 16
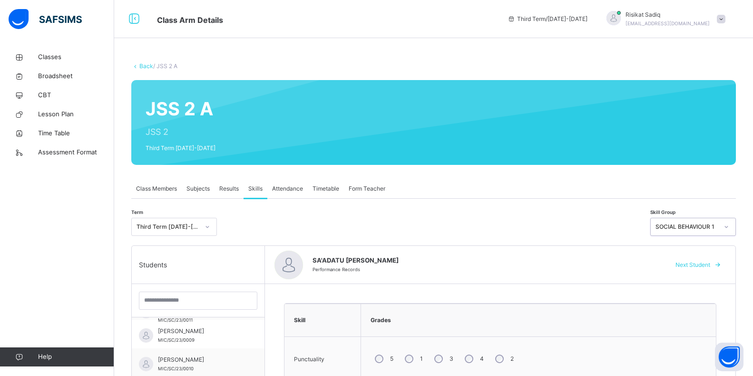
scroll to position [328, 0]
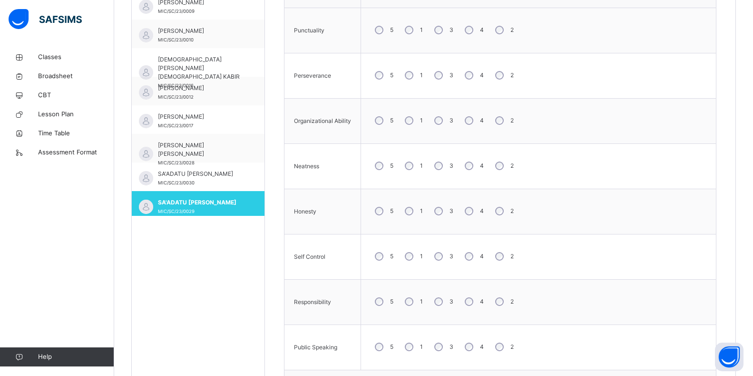
drag, startPoint x: 469, startPoint y: 251, endPoint x: 474, endPoint y: 274, distance: 23.3
click at [474, 271] on div "5 1 3 4 2" at bounding box center [539, 256] width 346 height 34
click at [505, 345] on div "2" at bounding box center [503, 347] width 25 height 20
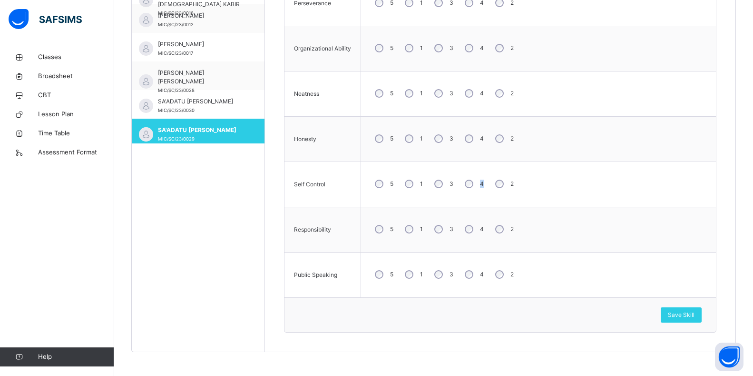
scroll to position [72, 0]
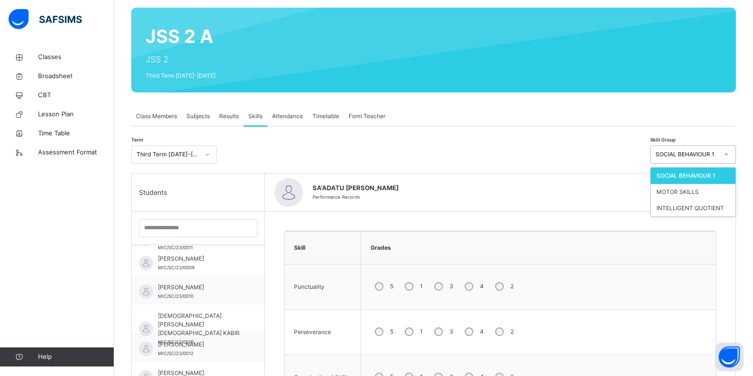
click at [729, 155] on icon at bounding box center [726, 154] width 3 height 2
click at [729, 188] on div "MOTOR SKILLS" at bounding box center [693, 192] width 85 height 16
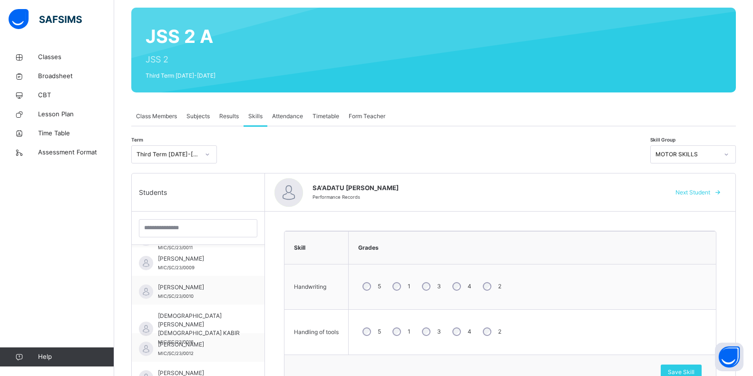
scroll to position [270, 0]
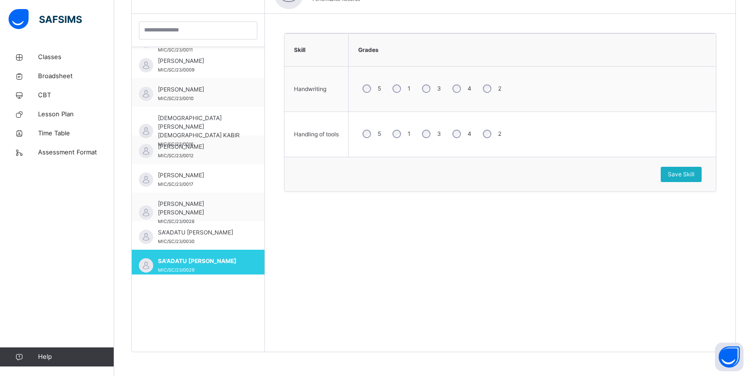
click at [691, 175] on span "Save Skill" at bounding box center [681, 174] width 27 height 9
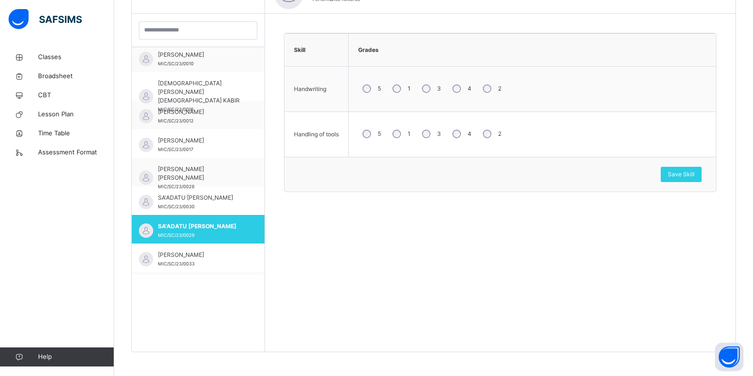
scroll to position [607, 0]
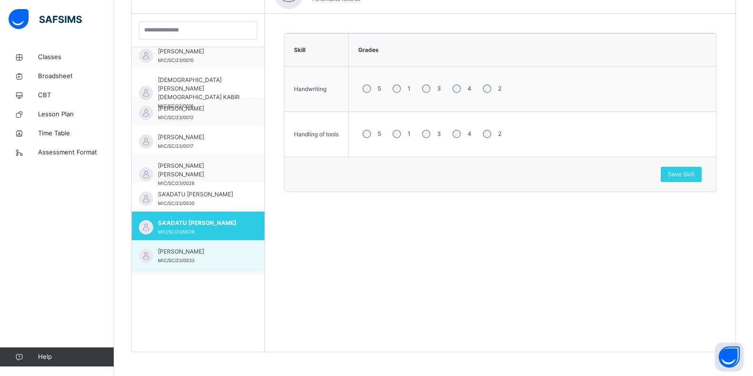
click at [244, 257] on div "[PERSON_NAME] MIC/SC/23/0033" at bounding box center [198, 254] width 133 height 29
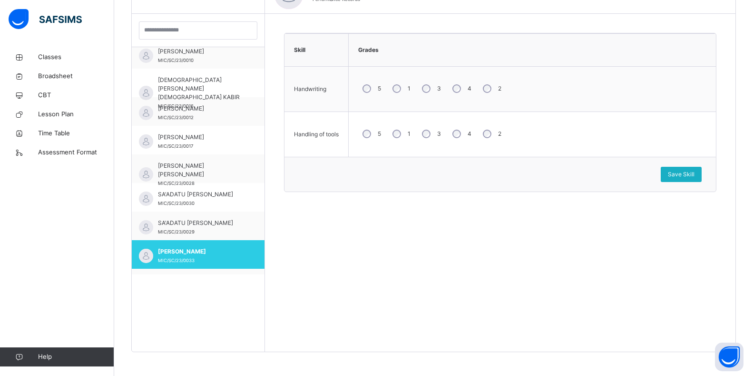
click at [695, 178] on span "Save Skill" at bounding box center [681, 174] width 27 height 9
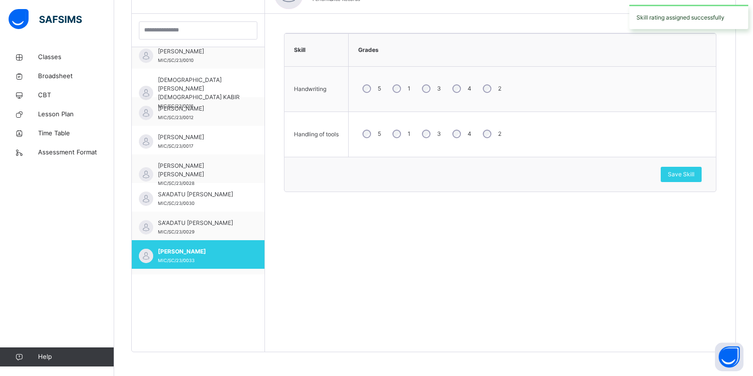
scroll to position [0, 0]
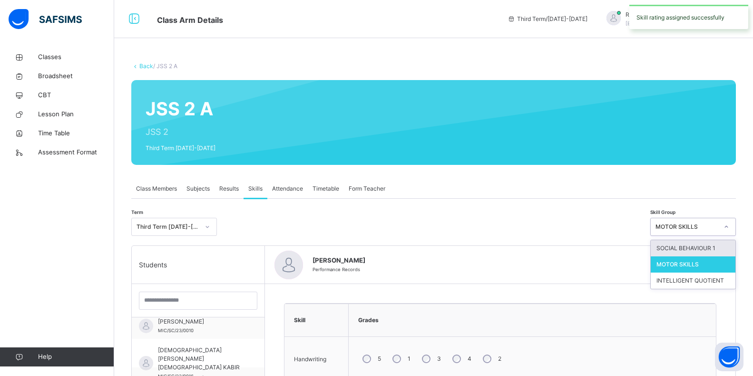
click at [730, 226] on icon at bounding box center [727, 227] width 6 height 10
click at [730, 262] on div "MOTOR SKILLS" at bounding box center [693, 264] width 85 height 16
click at [730, 227] on icon at bounding box center [727, 227] width 6 height 10
click at [728, 265] on div "MOTOR SKILLS" at bounding box center [693, 264] width 85 height 16
click at [735, 228] on div at bounding box center [727, 226] width 16 height 15
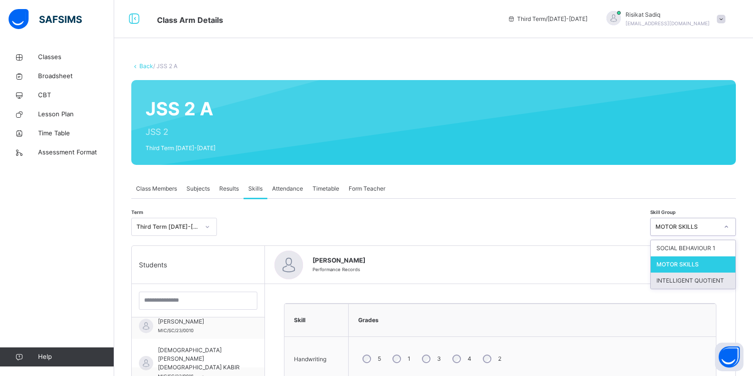
click at [683, 284] on div "INTELLIGENT QUOTIENT" at bounding box center [693, 280] width 85 height 16
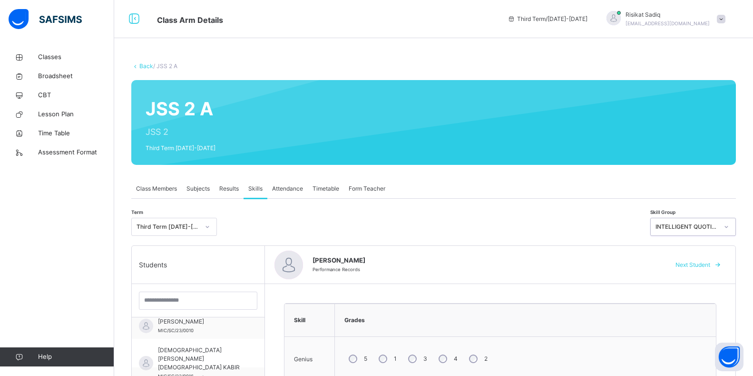
scroll to position [270, 0]
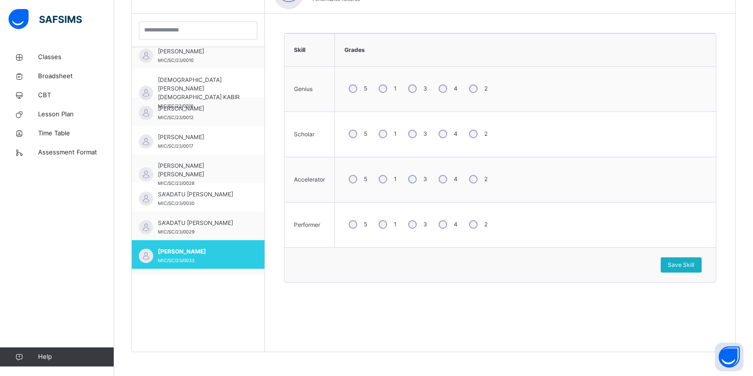
click at [696, 259] on div "Save Skill" at bounding box center [681, 264] width 41 height 15
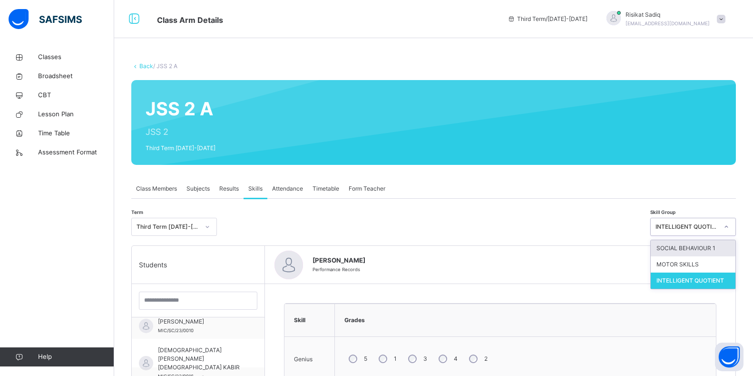
click at [730, 226] on icon at bounding box center [727, 227] width 6 height 10
click at [713, 278] on div "INTELLIGENT QUOTIENT" at bounding box center [693, 280] width 85 height 16
click at [730, 223] on icon at bounding box center [727, 227] width 6 height 10
click at [718, 247] on div "SOCIAL BEHAVIOUR 1" at bounding box center [693, 248] width 85 height 16
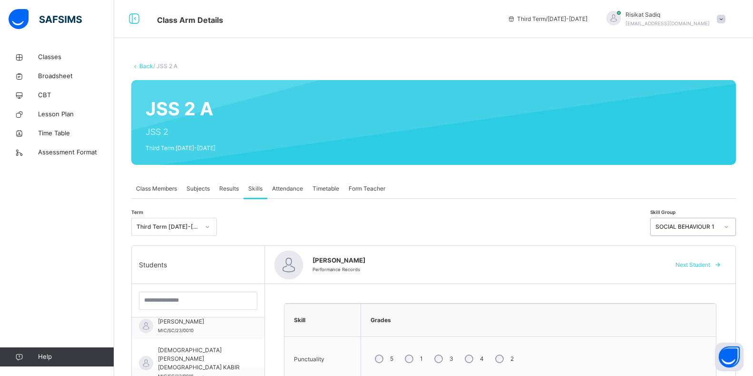
scroll to position [328, 0]
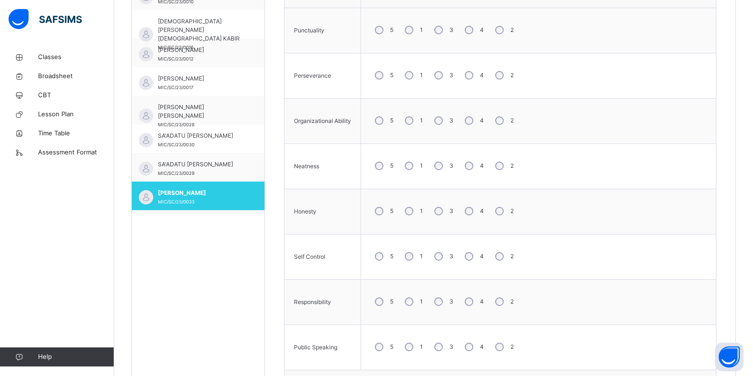
click at [474, 121] on div "4" at bounding box center [474, 120] width 26 height 20
click at [473, 205] on div "4" at bounding box center [474, 211] width 26 height 20
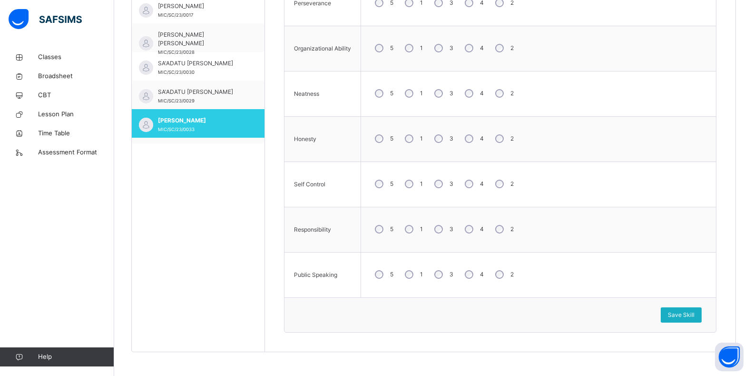
click at [670, 312] on div "Save Skill" at bounding box center [681, 314] width 41 height 15
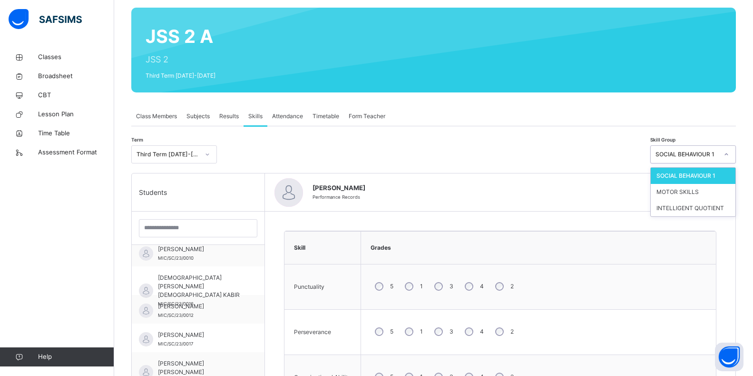
click at [730, 158] on icon at bounding box center [727, 154] width 6 height 10
click at [730, 195] on div "MOTOR SKILLS" at bounding box center [693, 192] width 85 height 16
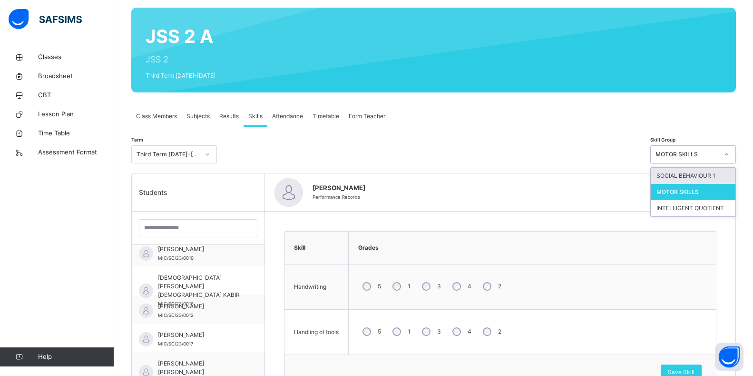
click at [735, 156] on div at bounding box center [727, 154] width 16 height 15
click at [722, 206] on div "INTELLIGENT QUOTIENT" at bounding box center [693, 208] width 85 height 16
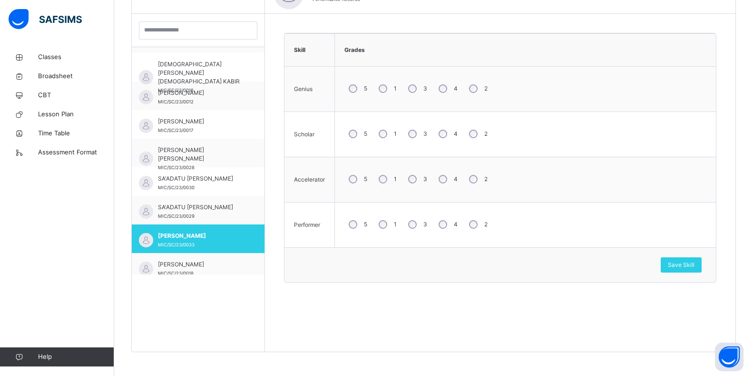
scroll to position [626, 0]
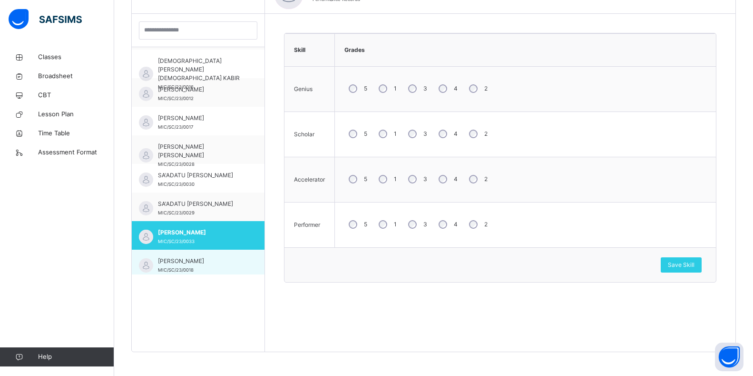
click at [208, 256] on div "[PERSON_NAME] ISYAKU AMINU MIC/SC/23/0018" at bounding box center [198, 263] width 133 height 29
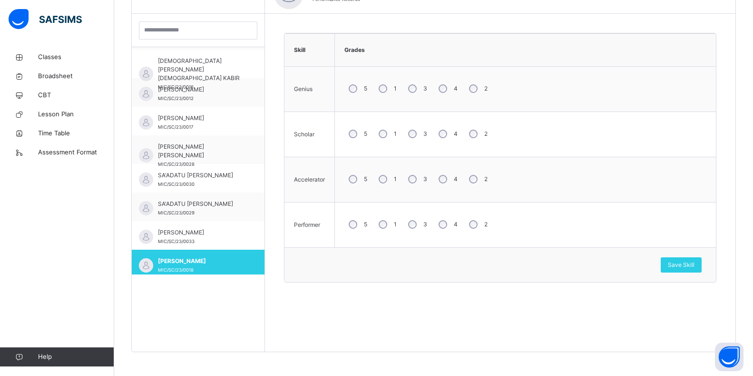
drag, startPoint x: 692, startPoint y: 267, endPoint x: 625, endPoint y: 176, distance: 113.8
click at [692, 267] on span "Save Skill" at bounding box center [681, 264] width 27 height 9
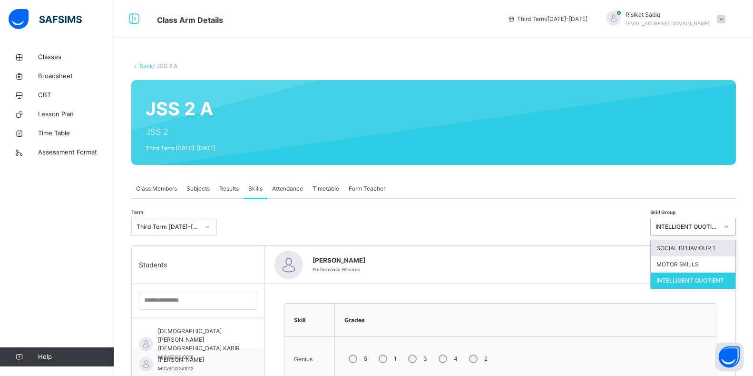
click at [730, 227] on icon at bounding box center [727, 227] width 6 height 10
click at [704, 245] on div "SOCIAL BEHAVIOUR 1" at bounding box center [693, 248] width 85 height 16
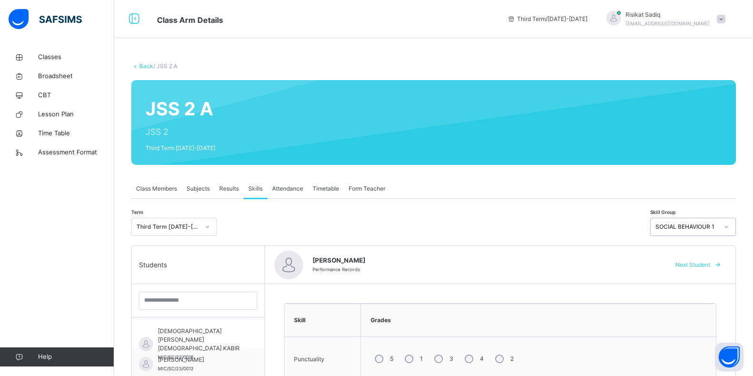
scroll to position [328, 0]
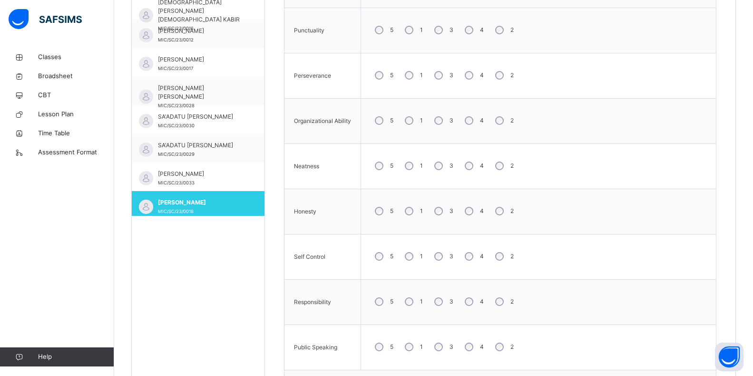
click at [465, 43] on div "5 1 3 4 2" at bounding box center [539, 30] width 346 height 34
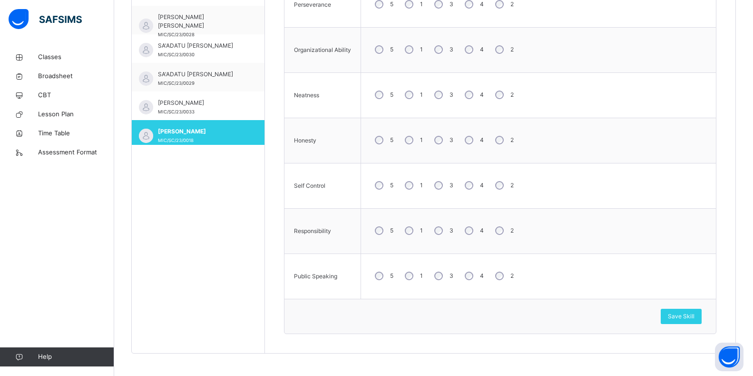
scroll to position [401, 0]
click at [673, 312] on div "Save Skill" at bounding box center [681, 314] width 41 height 15
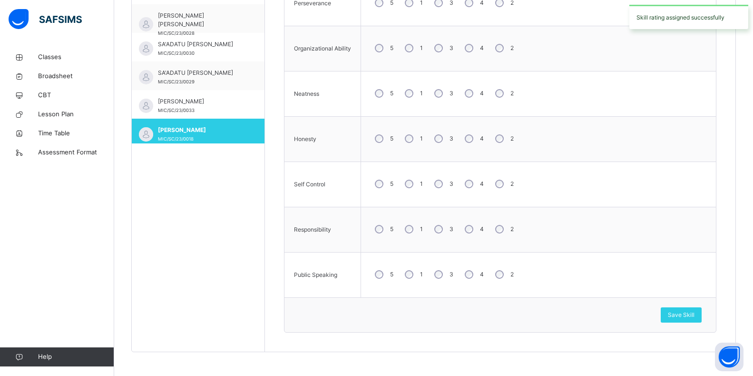
scroll to position [72, 0]
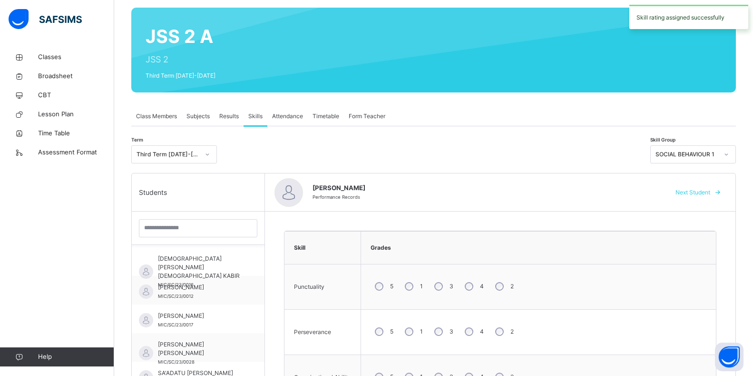
click at [730, 152] on icon at bounding box center [727, 154] width 6 height 10
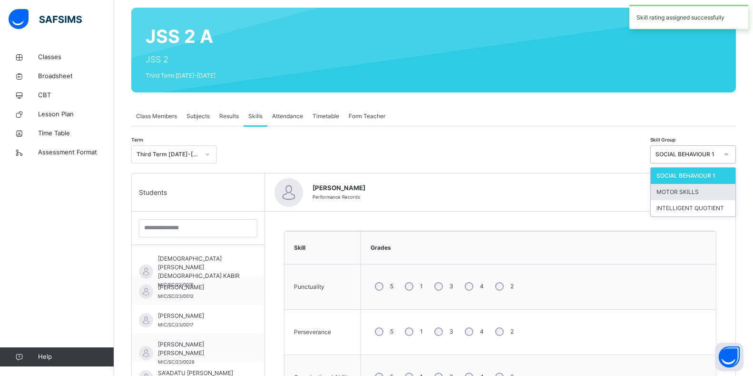
click at [726, 187] on div "MOTOR SKILLS" at bounding box center [693, 192] width 85 height 16
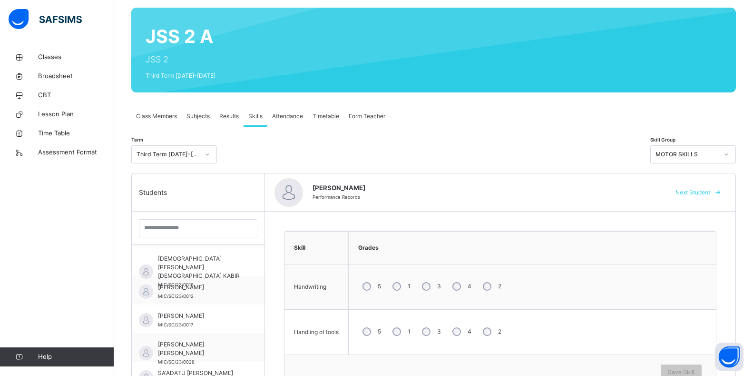
click at [429, 282] on div "3" at bounding box center [431, 286] width 26 height 20
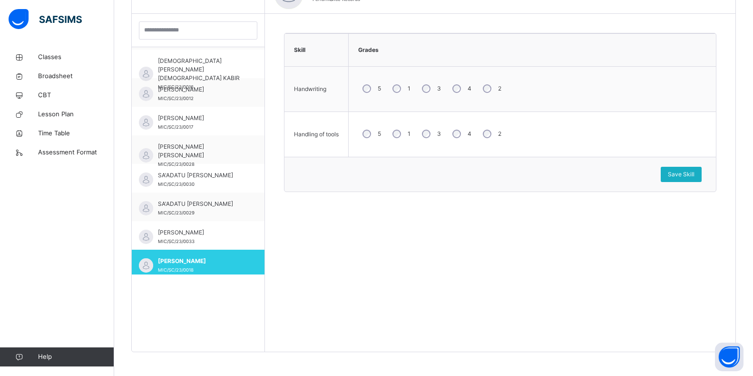
click at [680, 178] on div "Save Skill" at bounding box center [681, 174] width 41 height 15
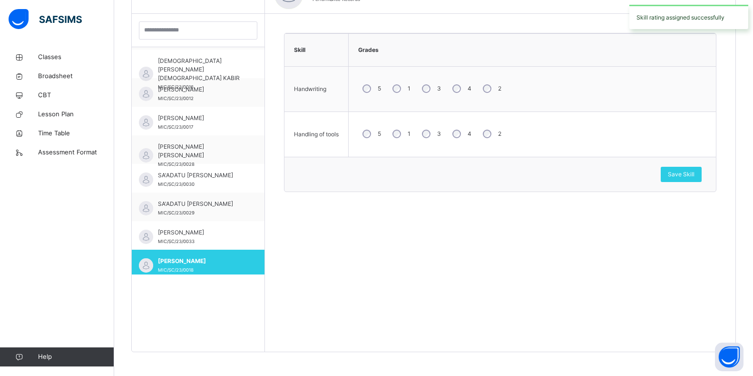
scroll to position [0, 0]
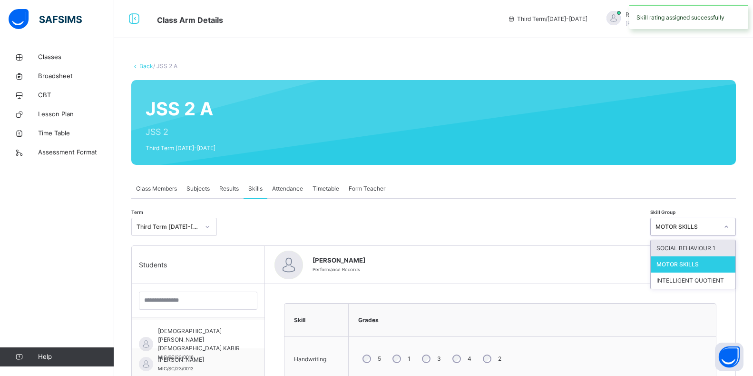
click at [730, 227] on icon at bounding box center [727, 227] width 6 height 10
click at [710, 280] on div "INTELLIGENT QUOTIENT" at bounding box center [693, 280] width 85 height 16
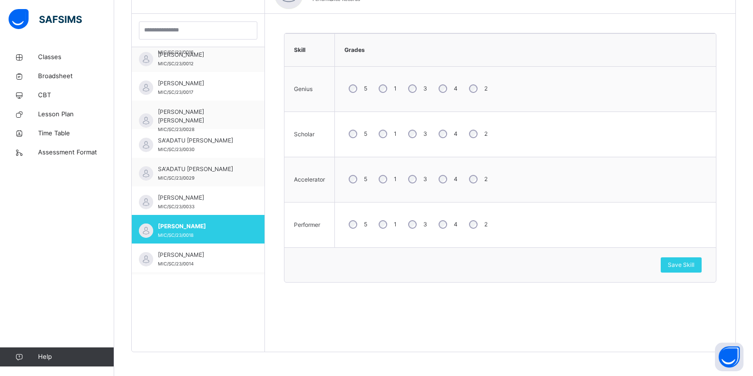
scroll to position [664, 0]
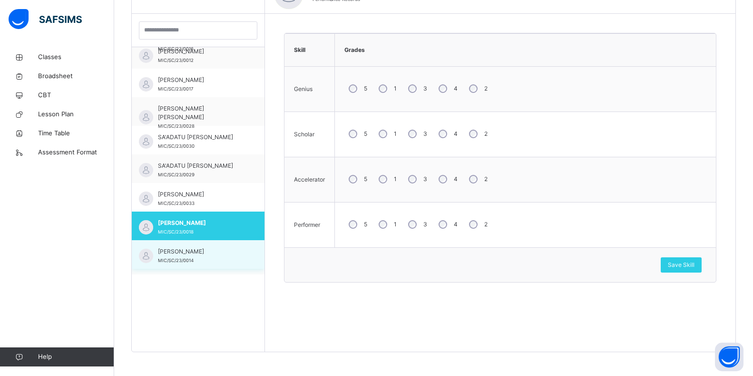
click at [224, 259] on div "[PERSON_NAME] MIC/SC/23/0014" at bounding box center [200, 255] width 85 height 17
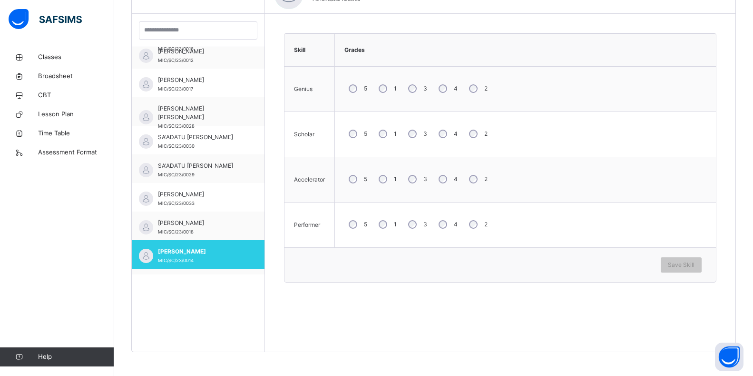
click at [484, 236] on div "5 1 3 4 2" at bounding box center [526, 224] width 372 height 34
click at [702, 265] on div "Save Skill" at bounding box center [681, 264] width 41 height 15
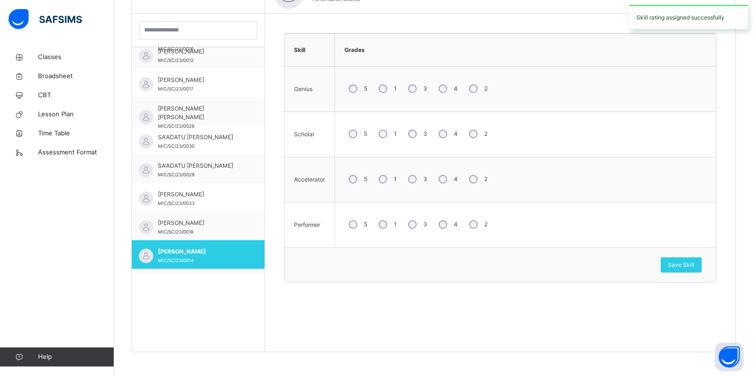
scroll to position [0, 0]
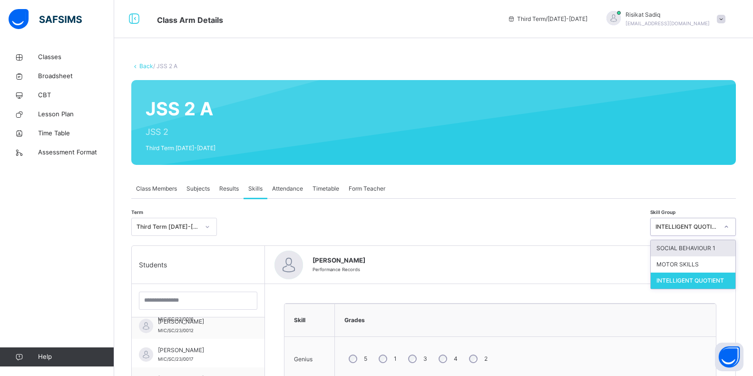
click at [735, 233] on div at bounding box center [727, 226] width 16 height 15
click at [715, 248] on div "SOCIAL BEHAVIOUR 1" at bounding box center [693, 248] width 85 height 16
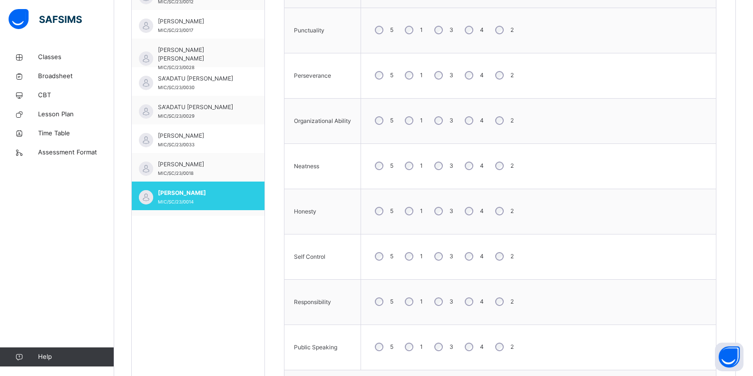
scroll to position [401, 0]
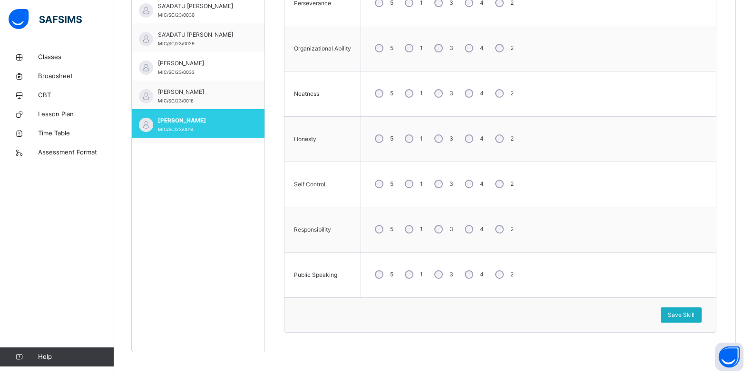
click at [670, 312] on div "Save Skill" at bounding box center [681, 314] width 41 height 15
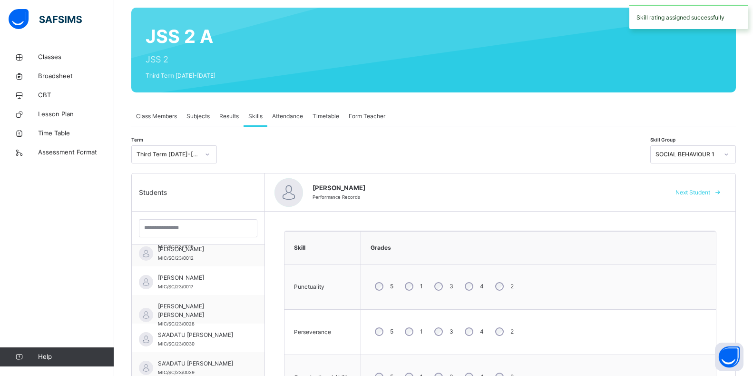
click at [735, 155] on div at bounding box center [727, 154] width 16 height 15
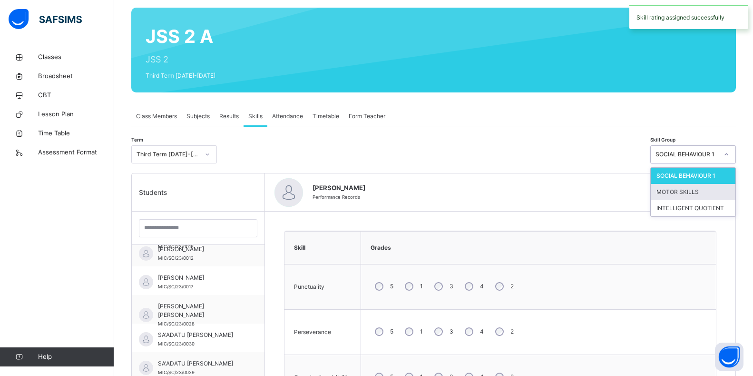
click at [724, 198] on div "MOTOR SKILLS" at bounding box center [693, 192] width 85 height 16
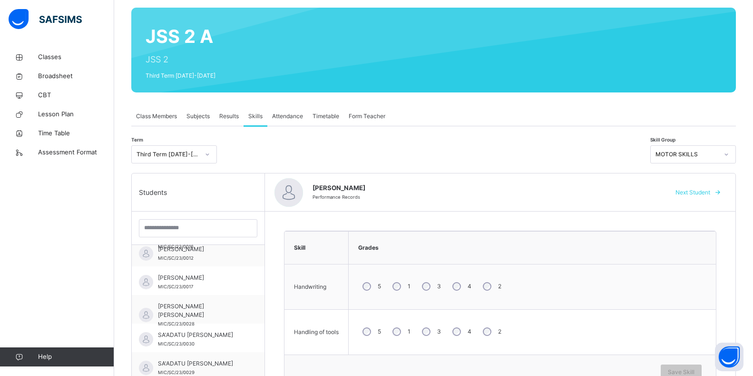
click at [427, 291] on div "3" at bounding box center [431, 286] width 26 height 20
click at [431, 330] on div "3" at bounding box center [431, 331] width 26 height 20
click at [672, 369] on div "Save Skill" at bounding box center [681, 371] width 41 height 15
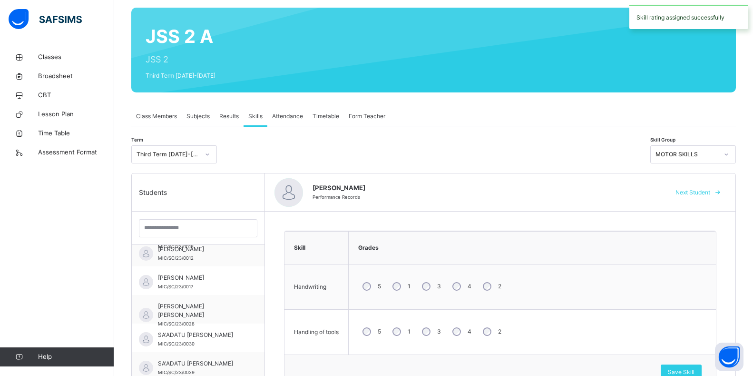
click at [730, 156] on icon at bounding box center [727, 154] width 6 height 10
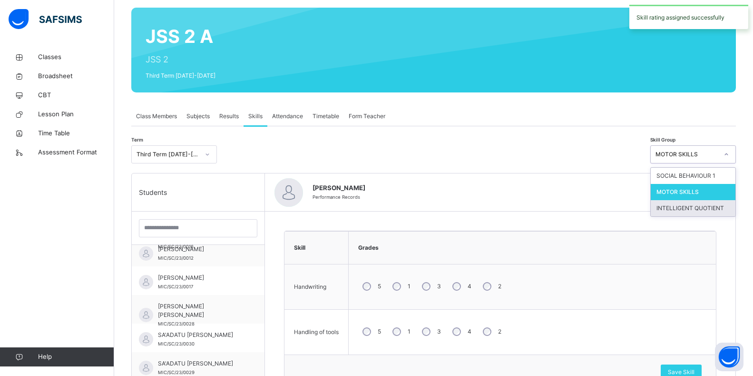
click at [723, 206] on div "INTELLIGENT QUOTIENT" at bounding box center [693, 208] width 85 height 16
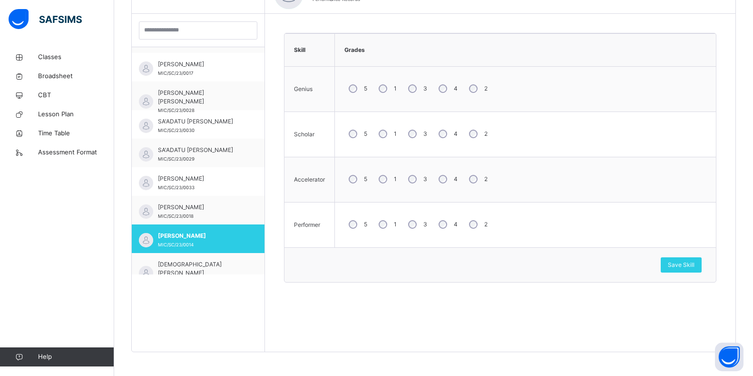
scroll to position [683, 0]
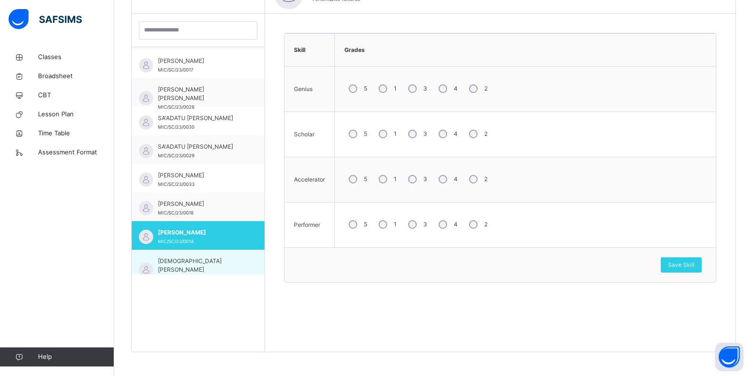
click at [225, 268] on div "USMAN USMAN AHMAD MIC/SC/23/0002" at bounding box center [200, 270] width 85 height 26
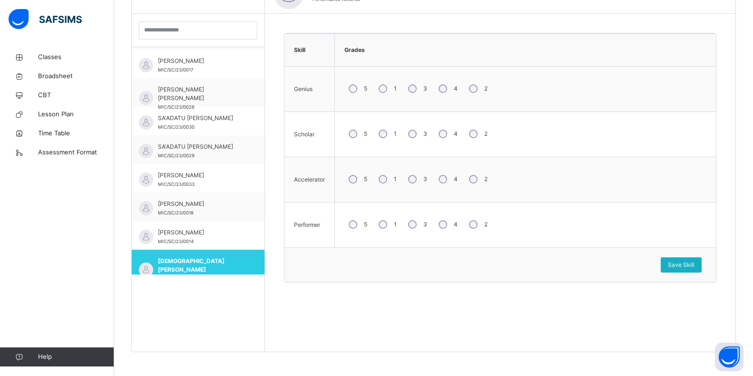
click at [672, 263] on div "Save Skill" at bounding box center [681, 264] width 41 height 15
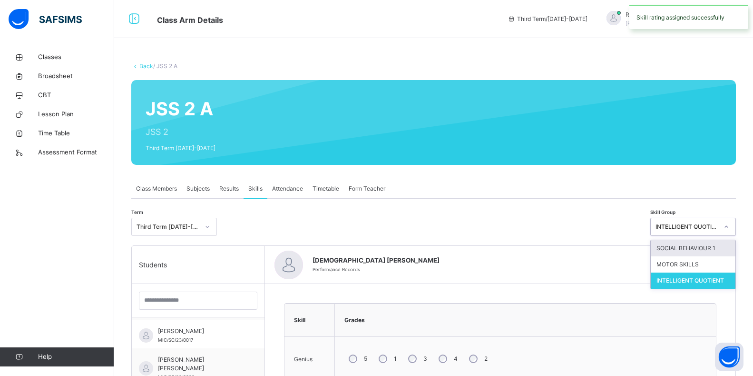
click at [730, 228] on icon at bounding box center [727, 227] width 6 height 10
click at [730, 246] on div "SOCIAL BEHAVIOUR 1" at bounding box center [693, 248] width 85 height 16
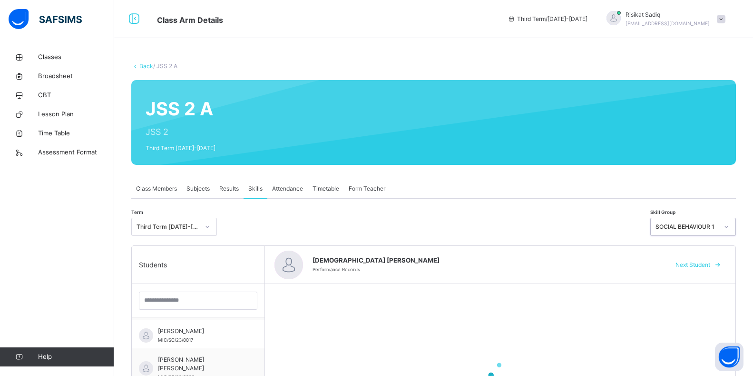
scroll to position [270, 0]
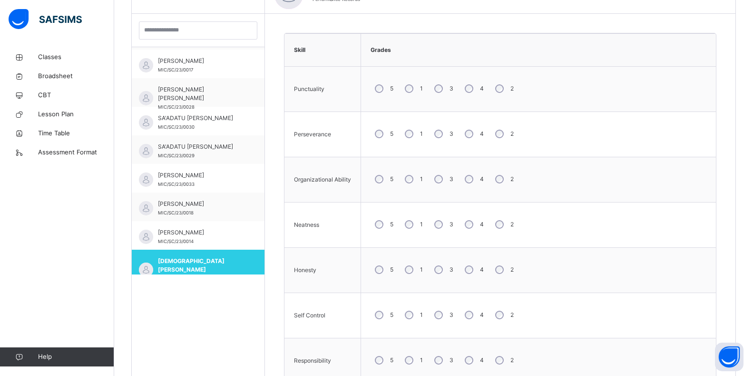
click at [491, 133] on div "2" at bounding box center [503, 134] width 25 height 20
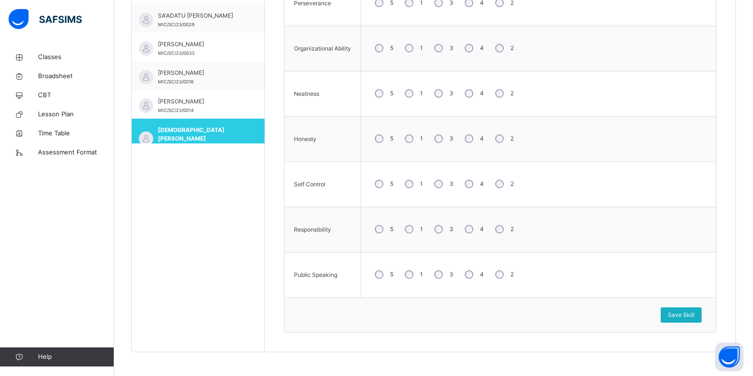
click at [670, 314] on div "Save Skill" at bounding box center [681, 314] width 41 height 15
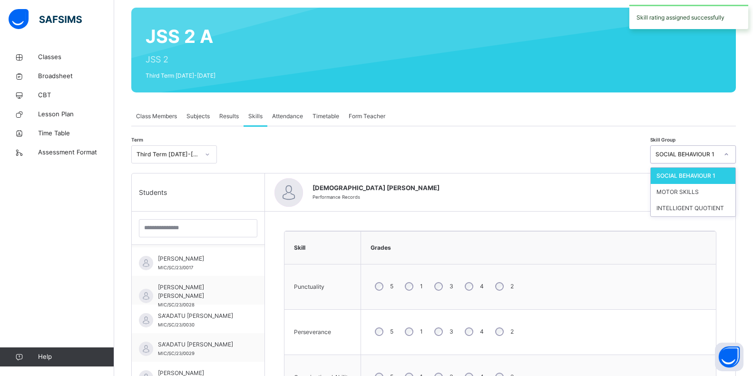
click at [735, 155] on div at bounding box center [727, 154] width 16 height 15
click at [736, 191] on div "MOTOR SKILLS" at bounding box center [693, 192] width 85 height 16
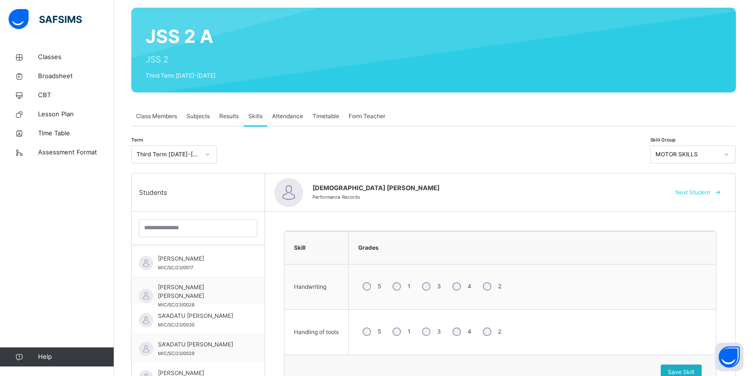
click at [672, 370] on div "Save Skill" at bounding box center [681, 371] width 41 height 15
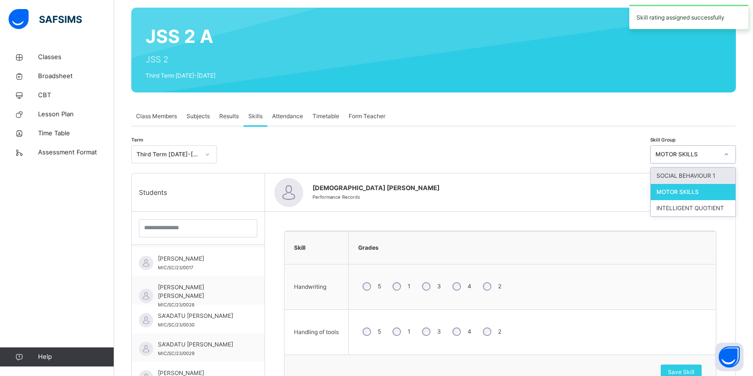
click at [730, 155] on icon at bounding box center [727, 154] width 6 height 10
click at [730, 211] on div "INTELLIGENT QUOTIENT" at bounding box center [693, 208] width 85 height 16
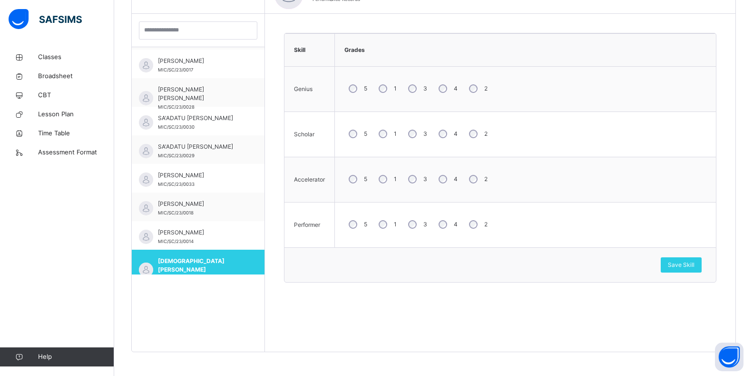
scroll to position [702, 0]
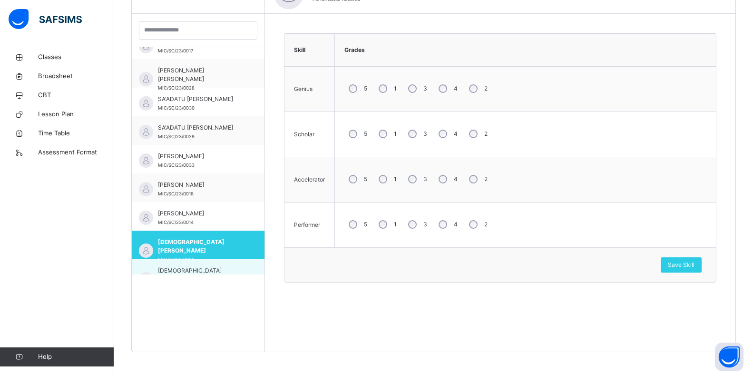
click at [238, 271] on div "USMAN [PERSON_NAME]/SC/23/0013" at bounding box center [198, 273] width 133 height 29
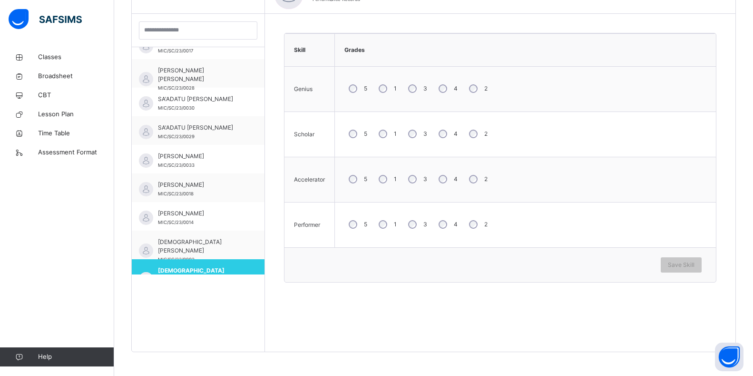
click at [448, 228] on div "4" at bounding box center [448, 224] width 26 height 20
click at [702, 269] on div "Save Skill" at bounding box center [681, 264] width 41 height 15
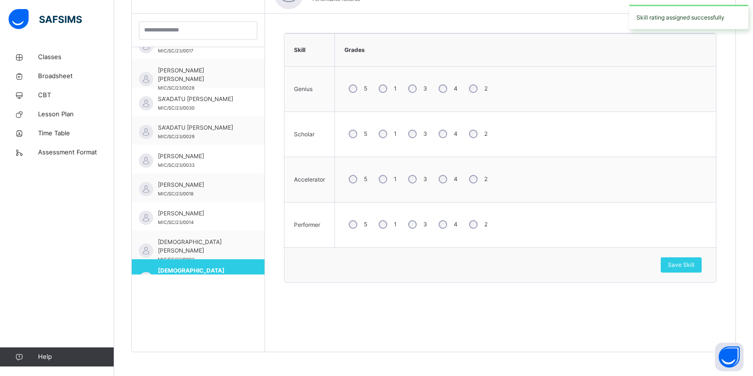
scroll to position [0, 0]
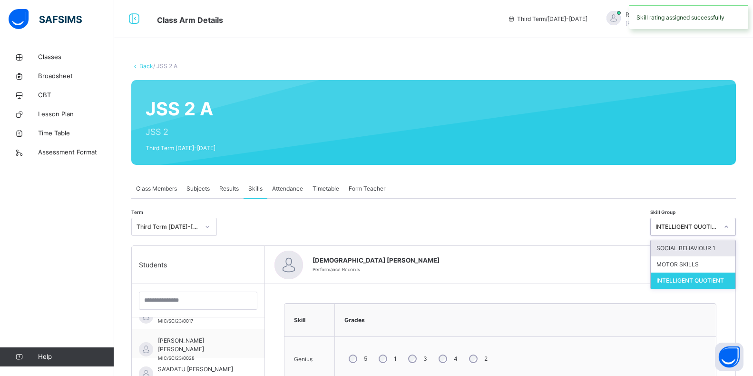
click at [730, 227] on icon at bounding box center [727, 227] width 6 height 10
click at [723, 247] on div "SOCIAL BEHAVIOUR 1" at bounding box center [693, 248] width 85 height 16
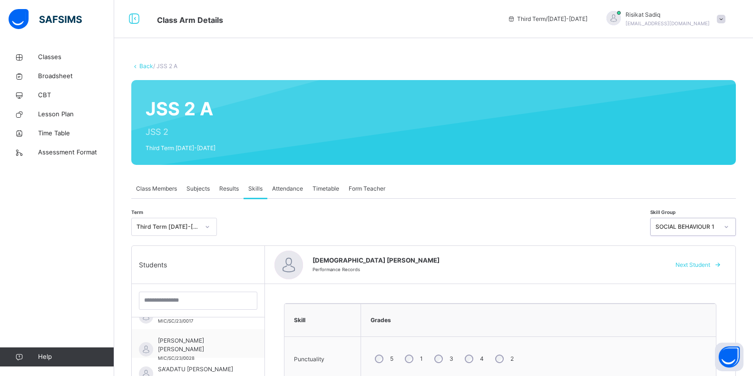
scroll to position [328, 0]
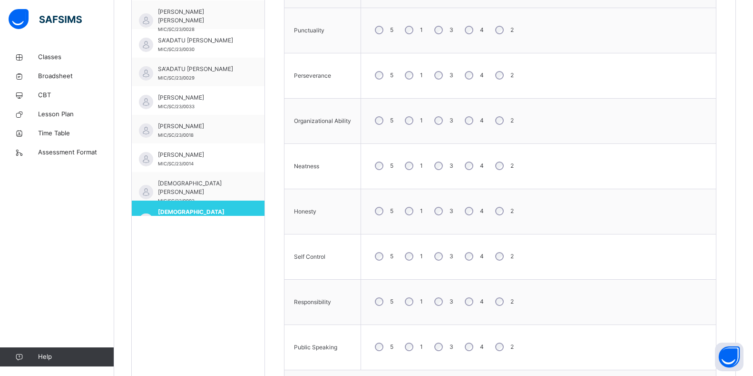
click at [505, 45] on div "5 1 3 4 2" at bounding box center [539, 30] width 346 height 34
click at [505, 300] on div "2" at bounding box center [503, 301] width 25 height 20
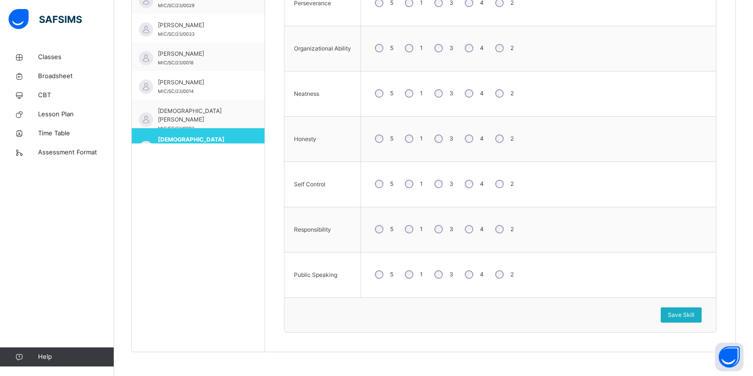
click at [670, 311] on div "Save Skill" at bounding box center [681, 314] width 41 height 15
click at [671, 310] on div "Save Skill" at bounding box center [681, 314] width 41 height 15
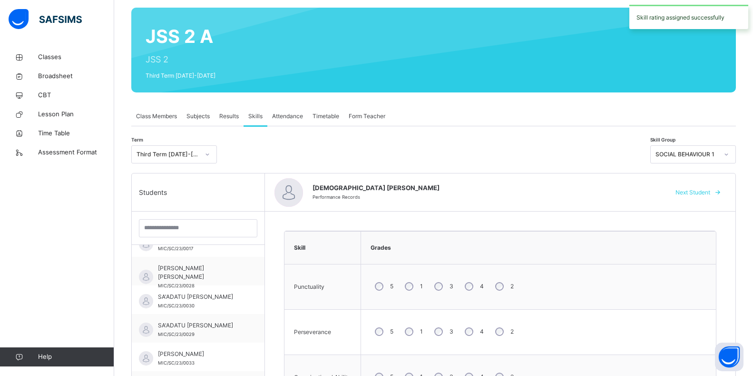
click at [730, 157] on icon at bounding box center [727, 154] width 6 height 10
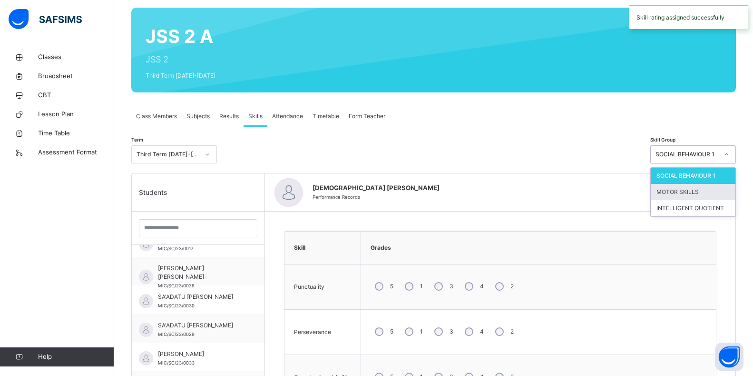
click at [733, 188] on div "MOTOR SKILLS" at bounding box center [693, 192] width 85 height 16
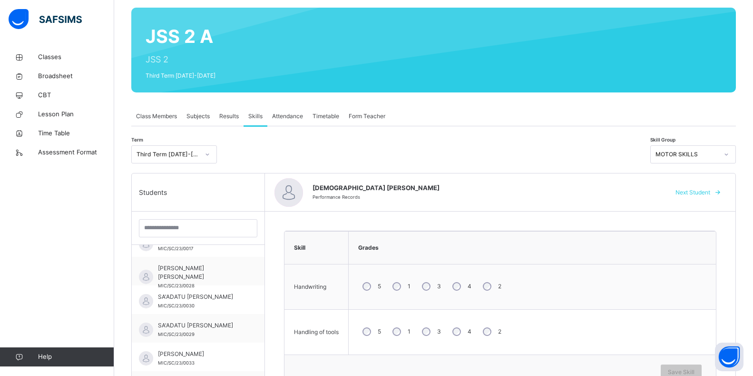
click at [428, 336] on div "3" at bounding box center [431, 331] width 26 height 20
click at [668, 367] on div "Save Skill" at bounding box center [500, 371] width 403 height 15
click at [672, 369] on div "Save Skill" at bounding box center [681, 371] width 41 height 15
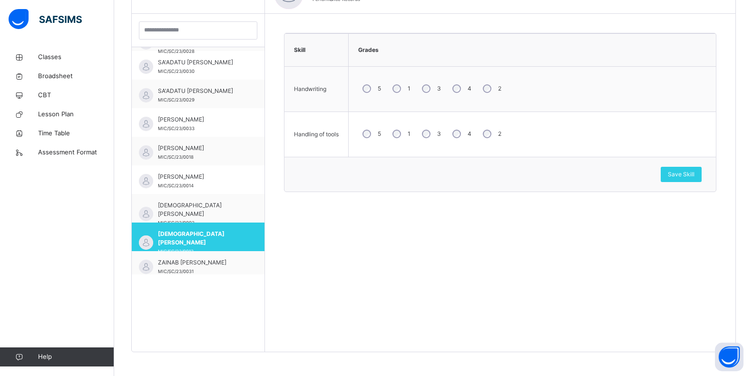
scroll to position [740, 0]
click at [245, 269] on div "ZAINAB TAMBUWAL UMAR MIC/SC/23/0031" at bounding box center [198, 263] width 133 height 29
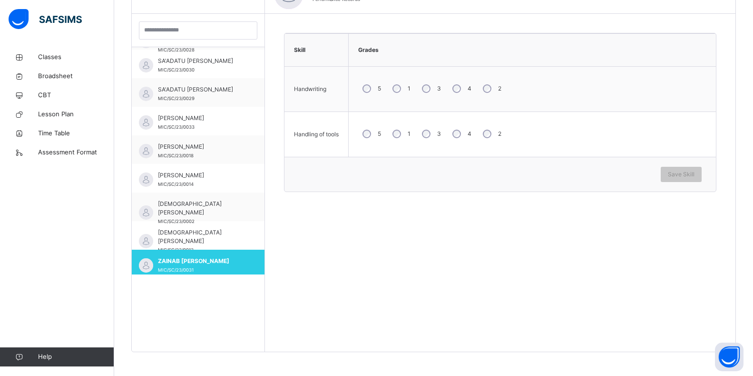
click at [432, 86] on div "3" at bounding box center [431, 89] width 26 height 20
click at [686, 178] on span "Save Skill" at bounding box center [681, 174] width 27 height 9
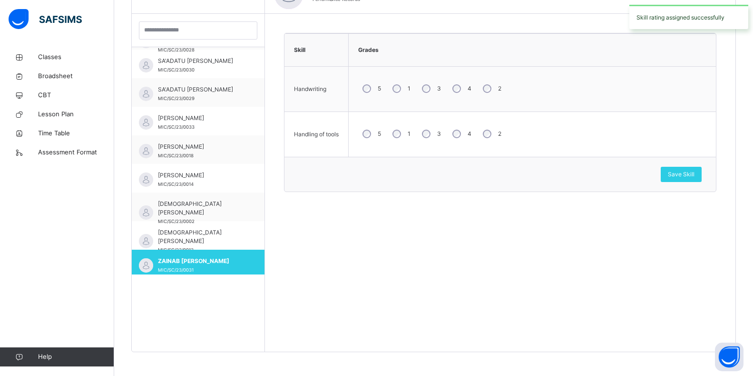
scroll to position [0, 0]
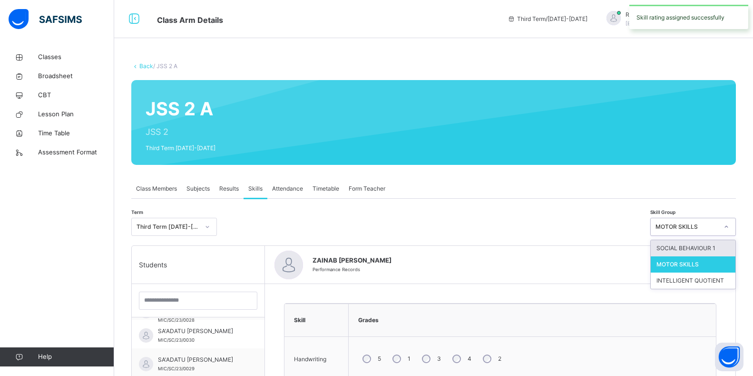
drag, startPoint x: 733, startPoint y: 226, endPoint x: 733, endPoint y: 233, distance: 7.2
click at [730, 226] on icon at bounding box center [727, 227] width 6 height 10
click at [721, 246] on div "SOCIAL BEHAVIOUR 1" at bounding box center [693, 248] width 85 height 16
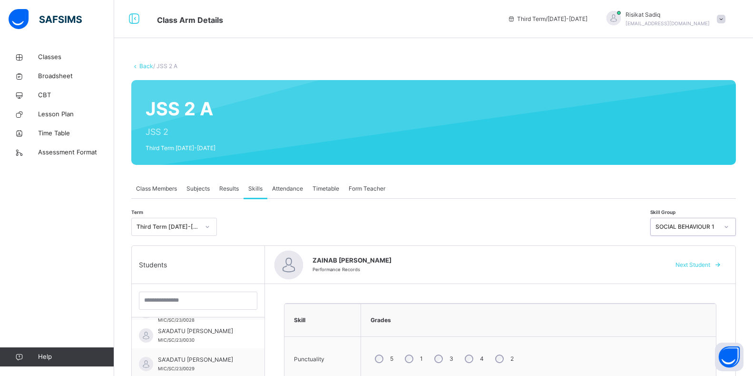
scroll to position [328, 0]
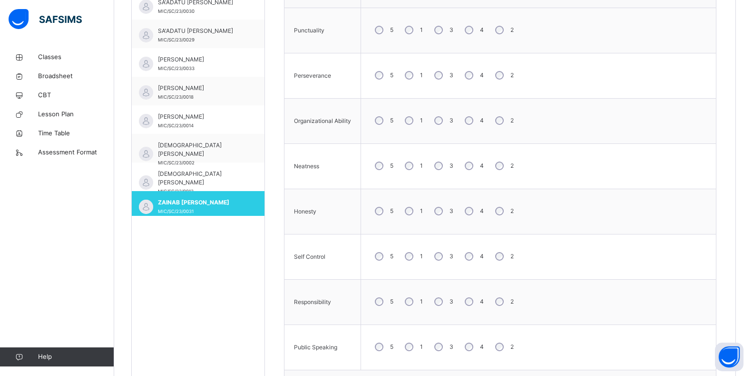
click at [500, 24] on div "2" at bounding box center [503, 30] width 25 height 20
click at [501, 121] on div "2" at bounding box center [503, 120] width 25 height 20
drag, startPoint x: 500, startPoint y: 116, endPoint x: 445, endPoint y: 237, distance: 132.7
click at [441, 217] on div "3" at bounding box center [443, 211] width 26 height 20
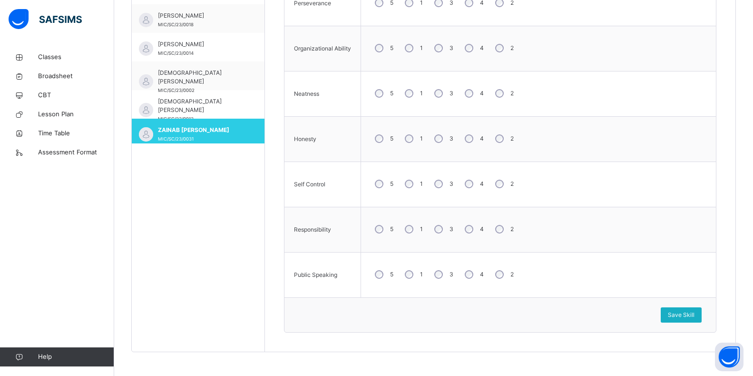
click at [672, 309] on div "Save Skill" at bounding box center [681, 314] width 41 height 15
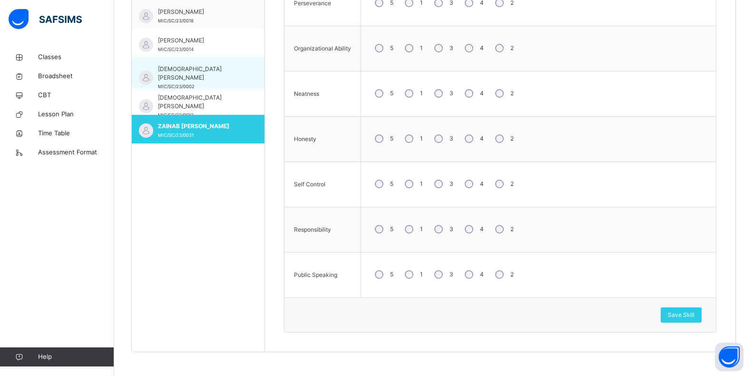
click at [255, 78] on div "USMAN USMAN AHMAD MIC/SC/23/0002" at bounding box center [198, 72] width 133 height 29
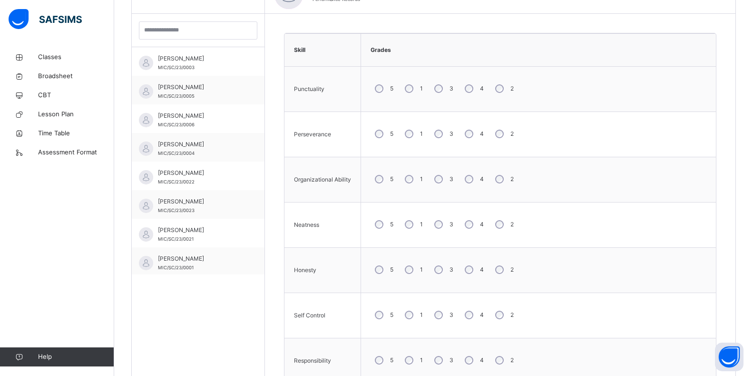
scroll to position [0, 0]
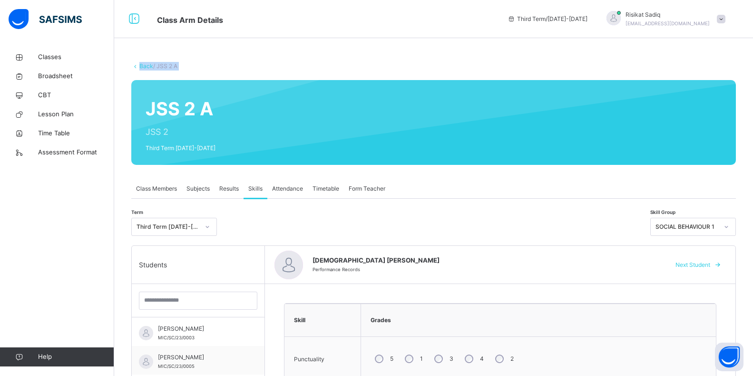
click at [260, 66] on div "Back / JSS 2 A" at bounding box center [433, 66] width 605 height 9
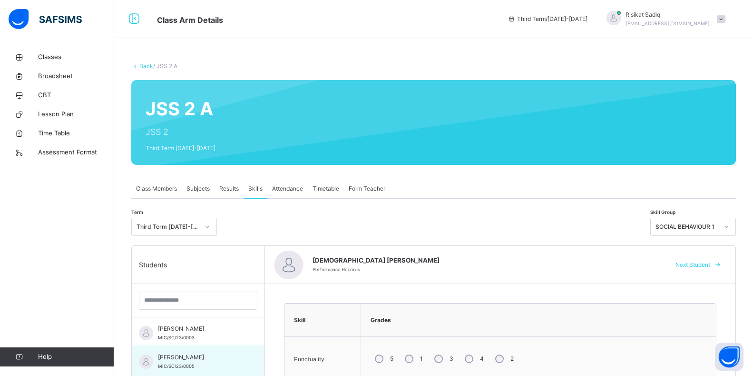
click at [197, 358] on span "[PERSON_NAME]" at bounding box center [200, 357] width 85 height 9
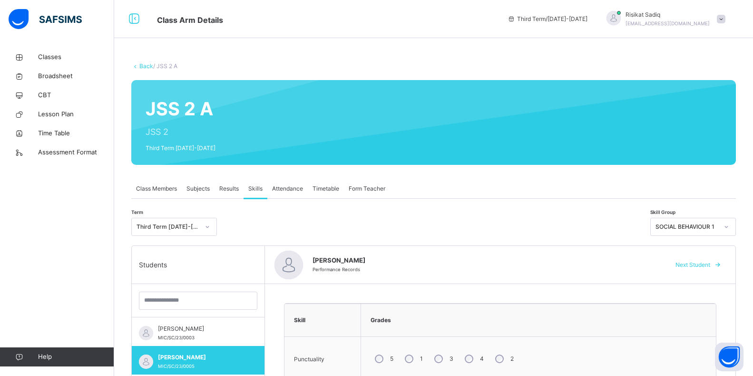
scroll to position [328, 0]
